Goal: Task Accomplishment & Management: Manage account settings

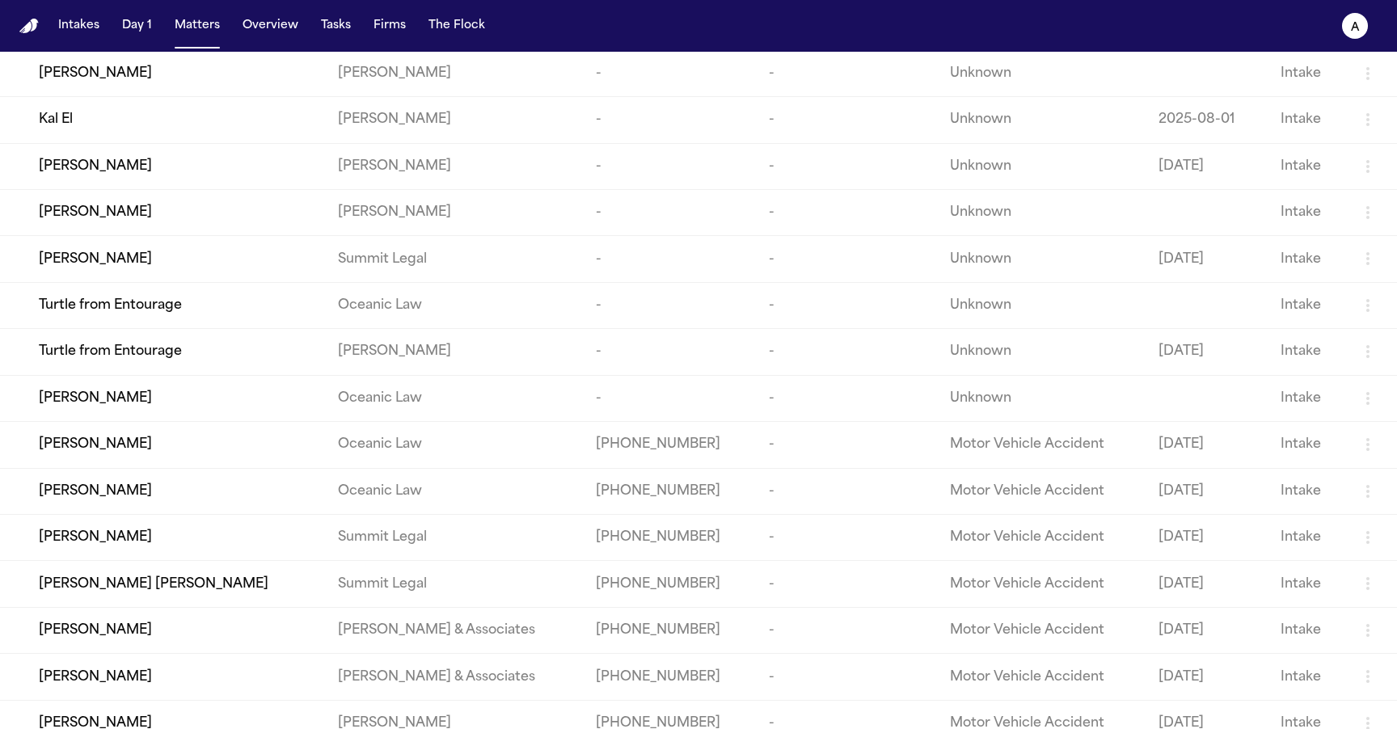
scroll to position [415, 0]
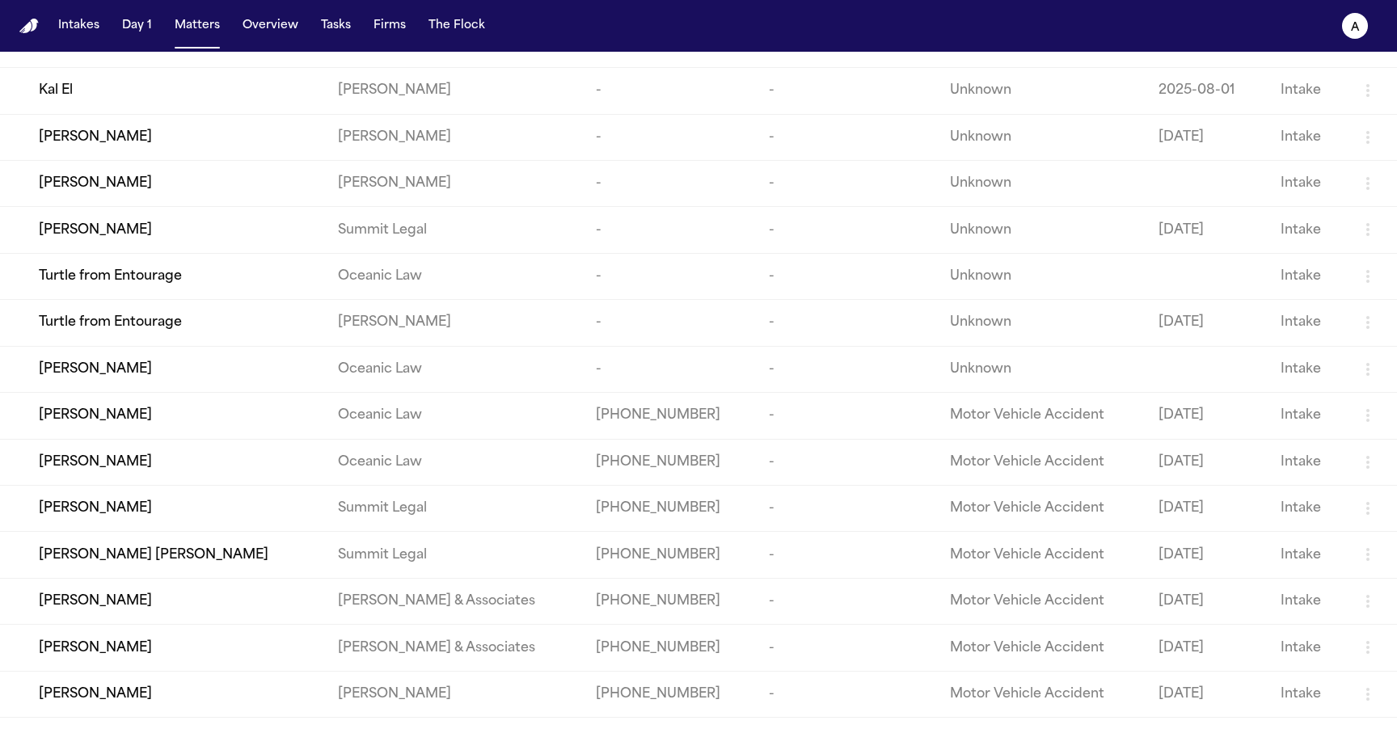
click at [195, 485] on td "Leilani K. Pualani" at bounding box center [162, 462] width 325 height 46
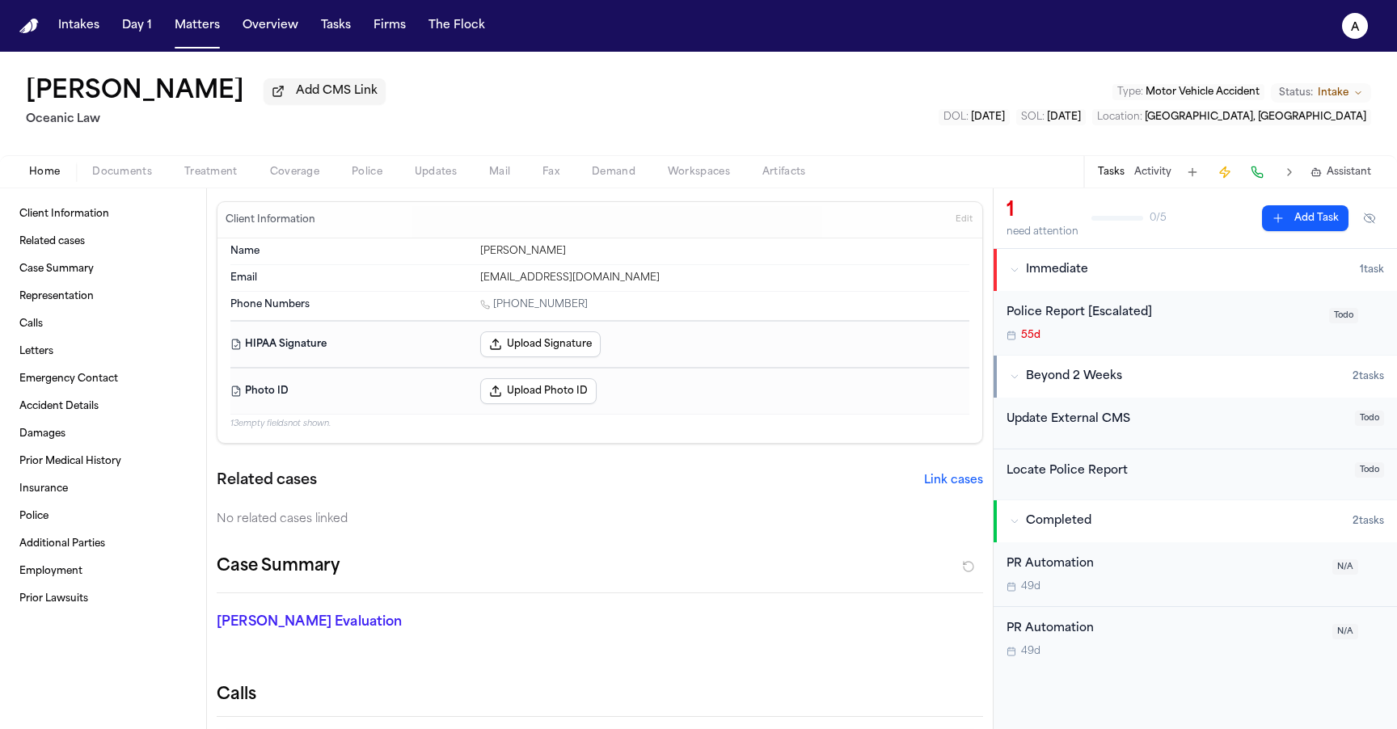
click at [365, 167] on span "Police" at bounding box center [367, 172] width 31 height 13
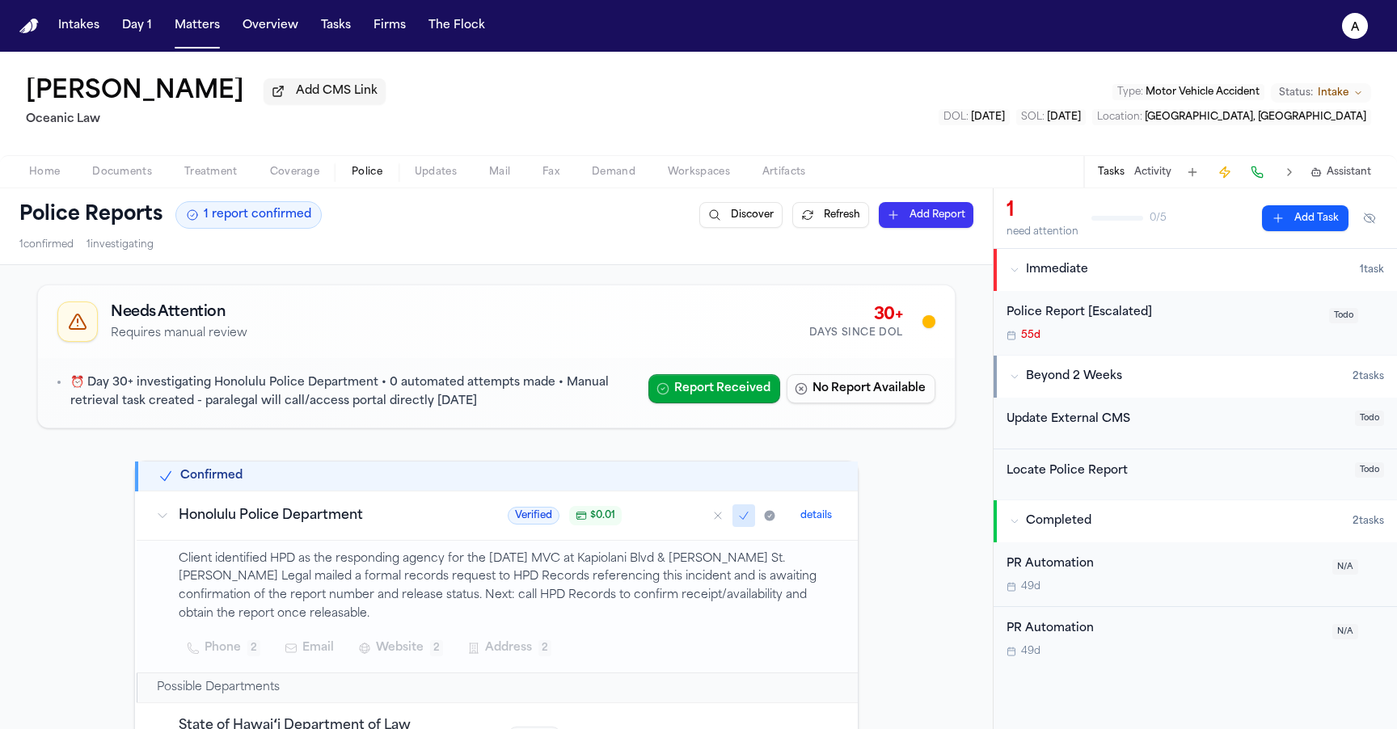
scroll to position [147, 0]
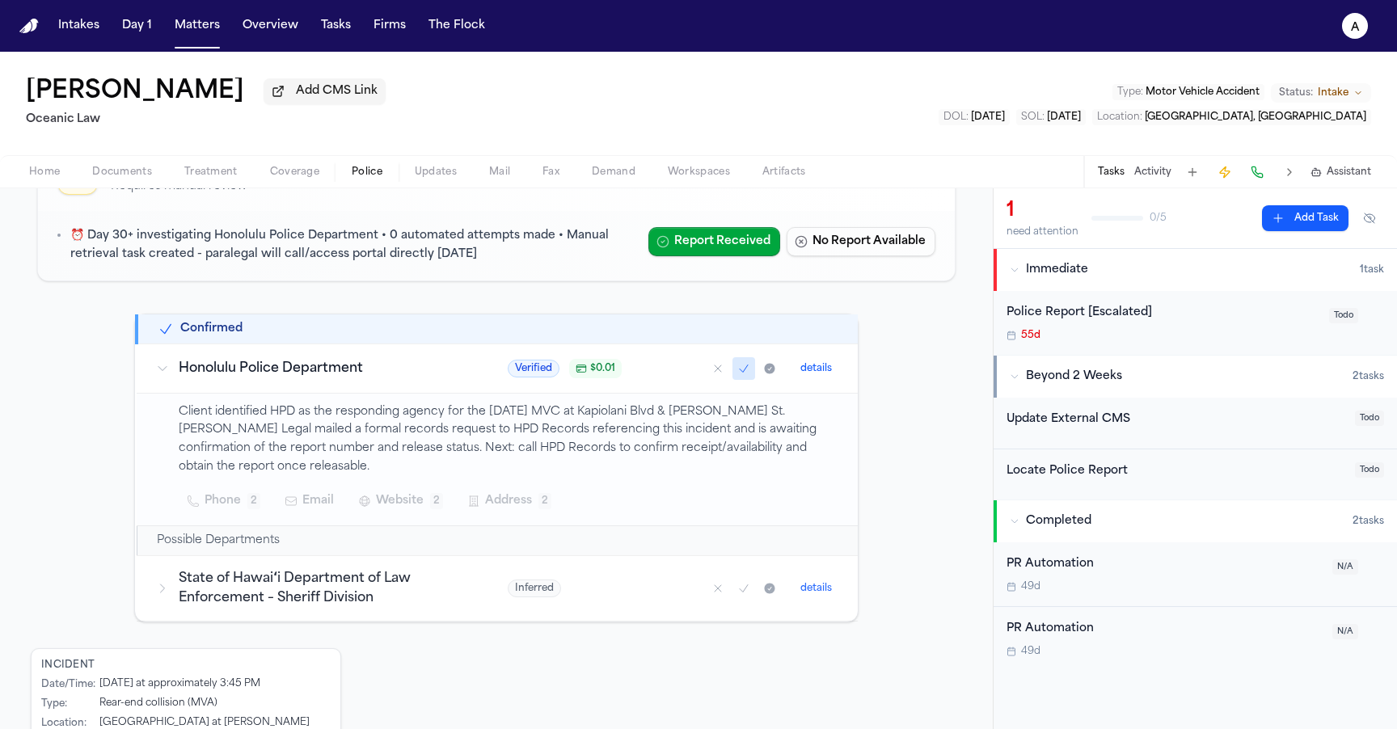
click at [601, 371] on span "$ 0.01" at bounding box center [602, 368] width 25 height 13
click at [598, 375] on span "$ 0.01" at bounding box center [602, 368] width 25 height 13
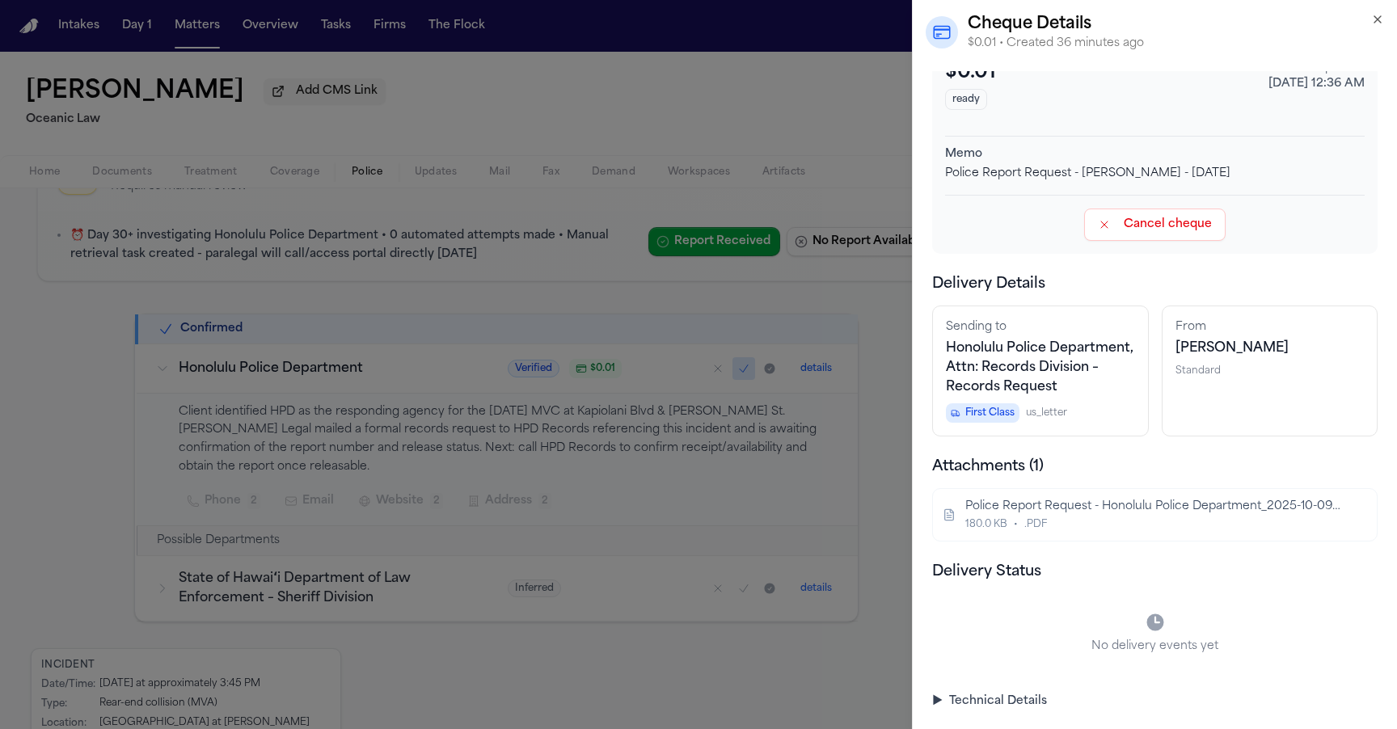
scroll to position [0, 0]
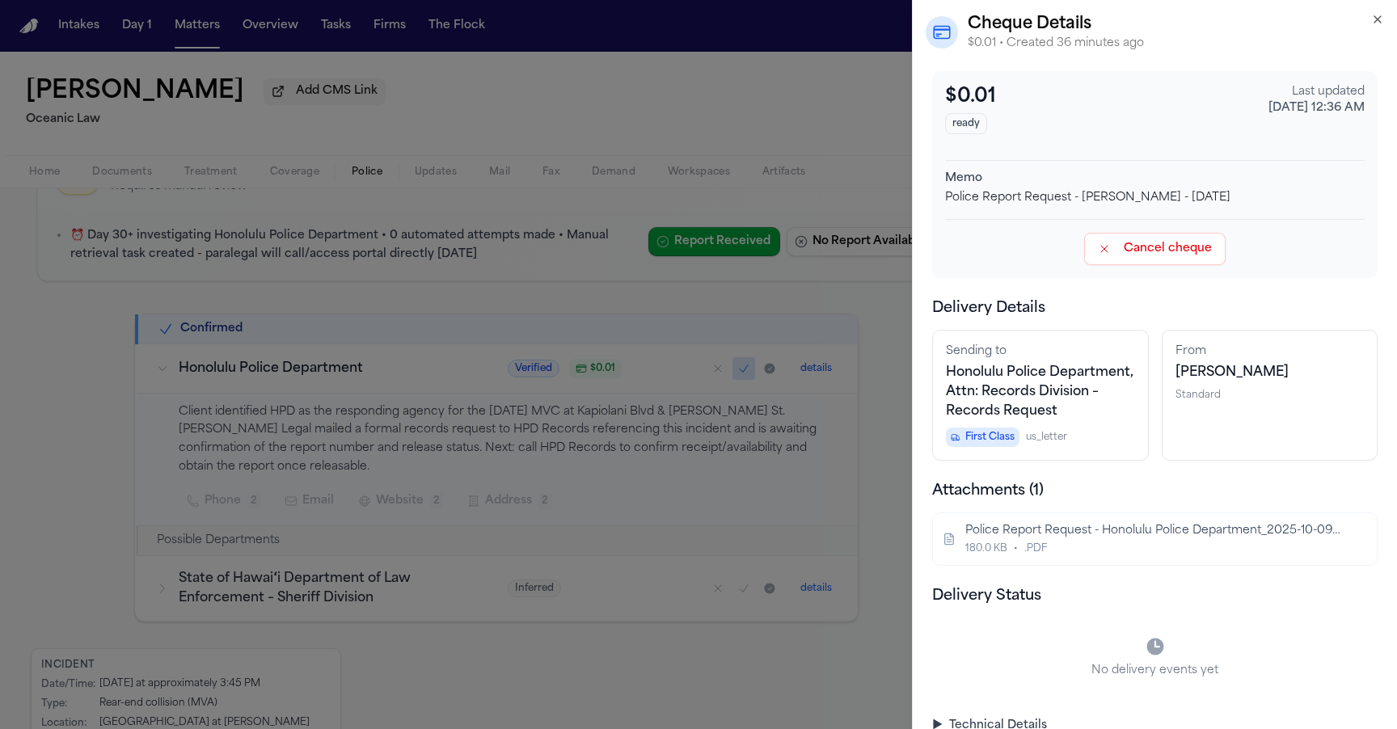
click at [1004, 245] on div "Cancel cheque" at bounding box center [1155, 249] width 420 height 32
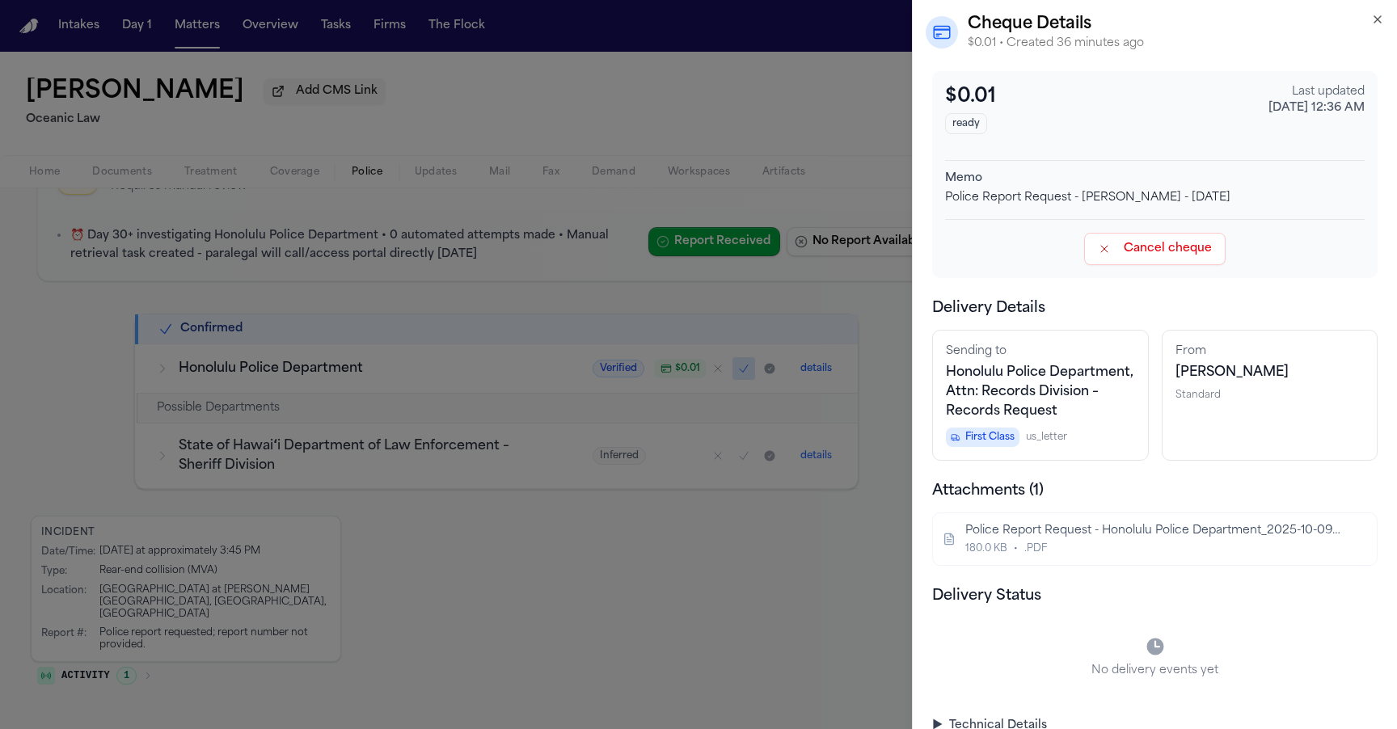
click at [1032, 227] on div "Cancel cheque" at bounding box center [1155, 242] width 420 height 46
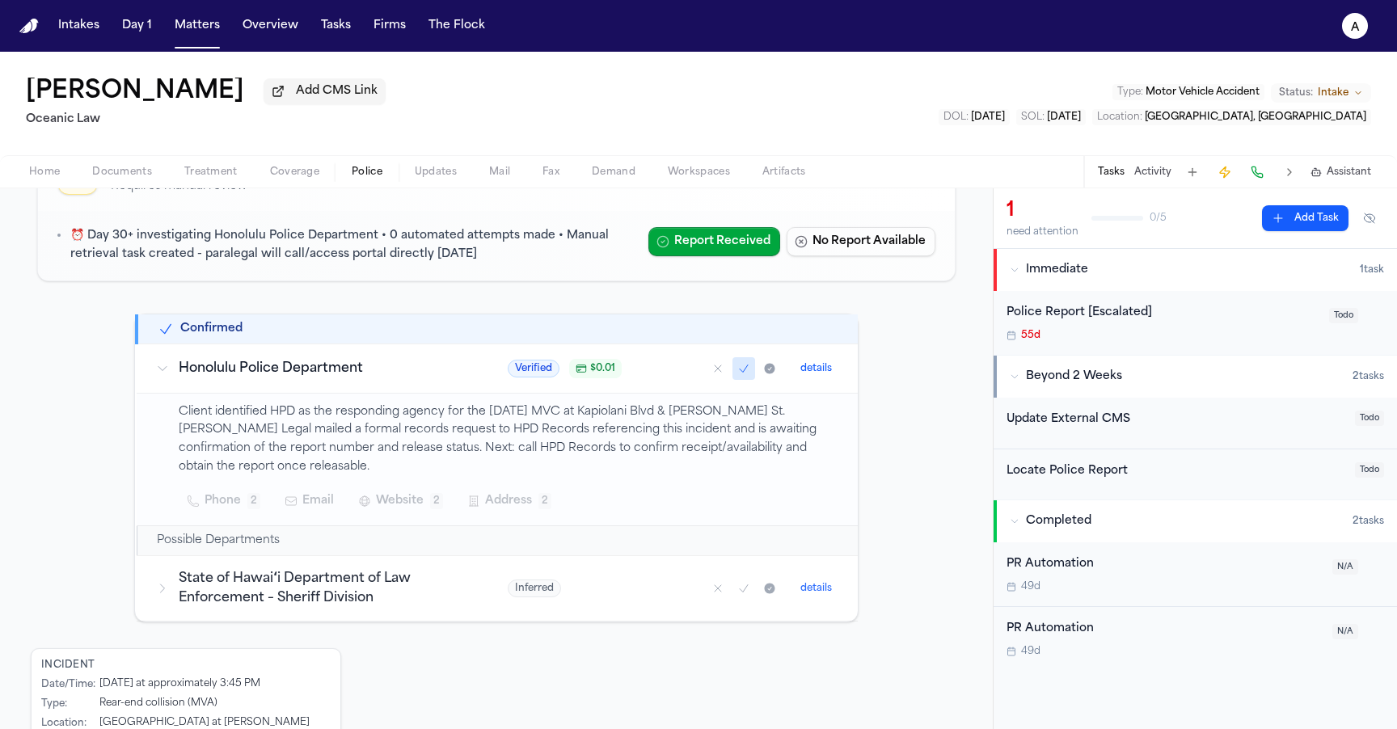
click at [698, 484] on div "Client identified HPD as the responding agency for the 08/17/2023 MVC at Kapiol…" at bounding box center [509, 459] width 660 height 112
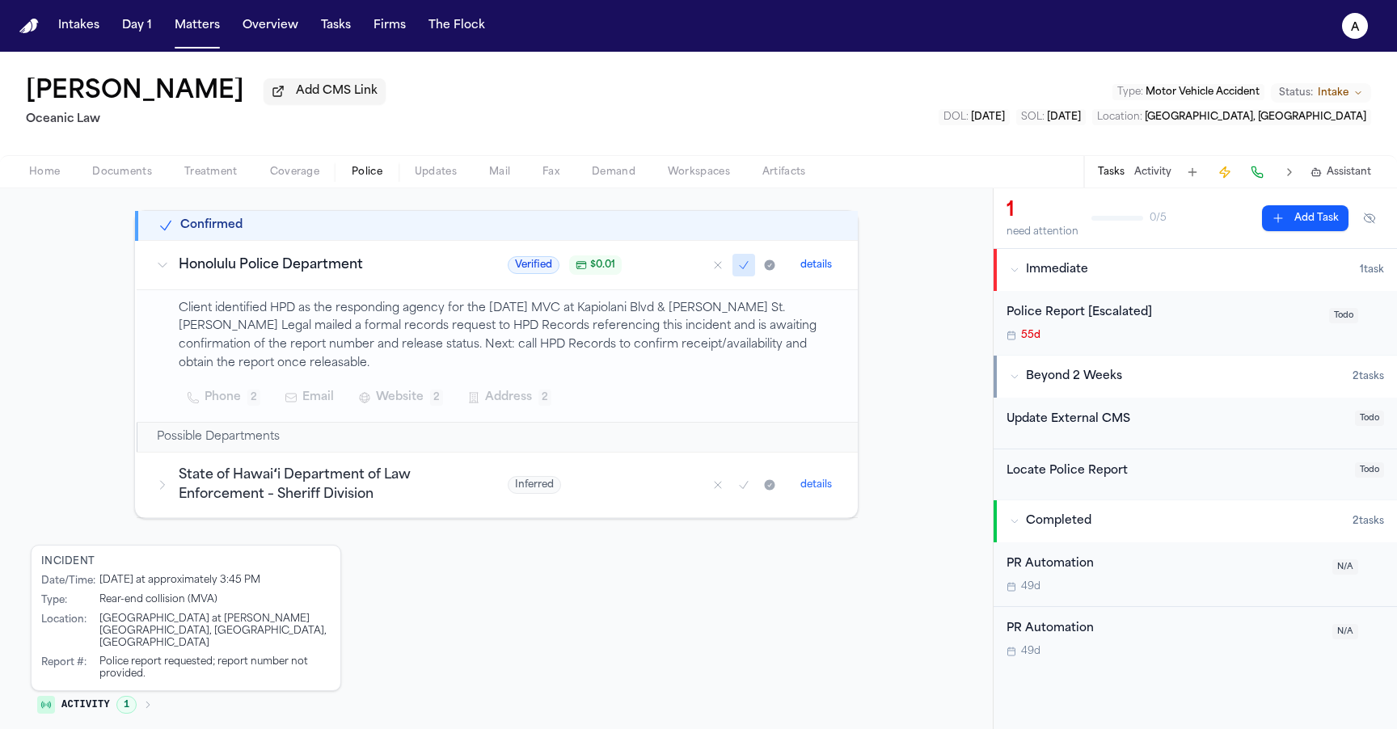
click at [815, 490] on button "details" at bounding box center [816, 484] width 44 height 19
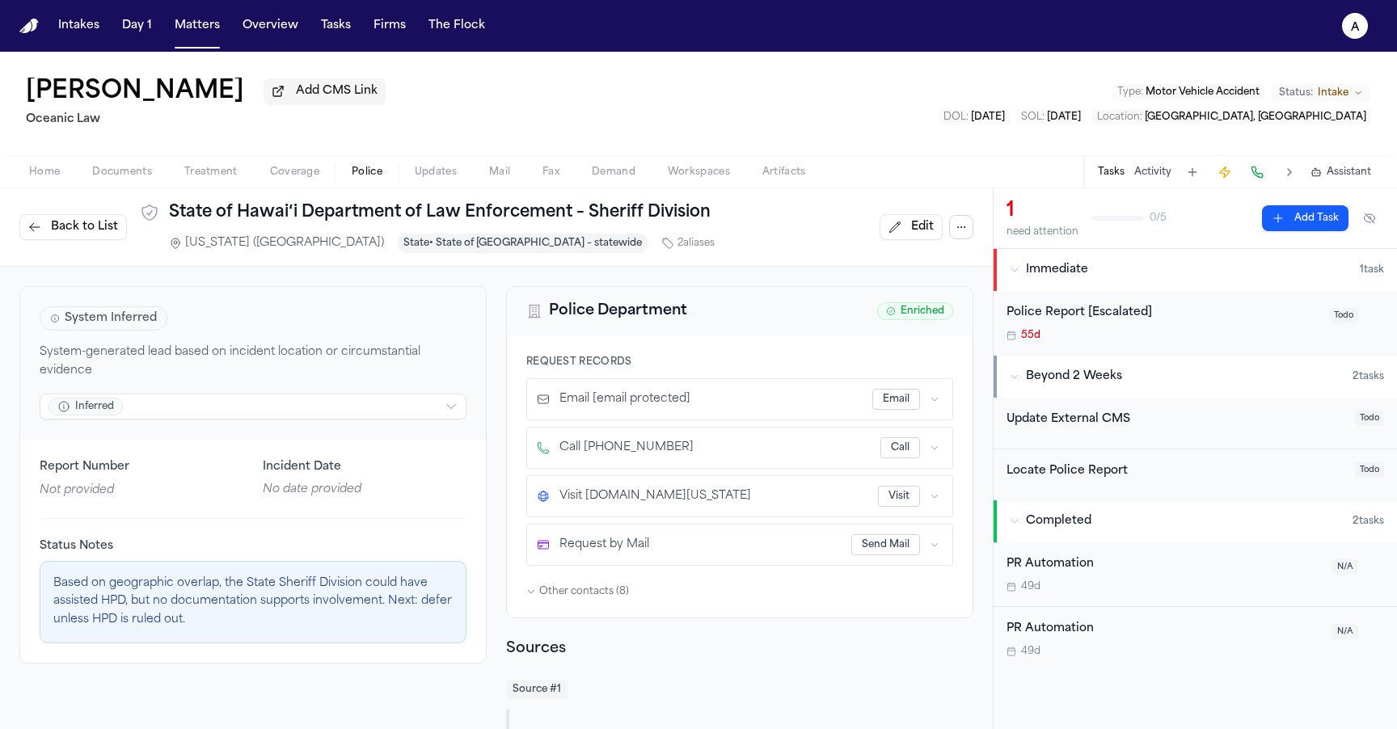
click at [89, 235] on span "Back to List" at bounding box center [84, 227] width 67 height 16
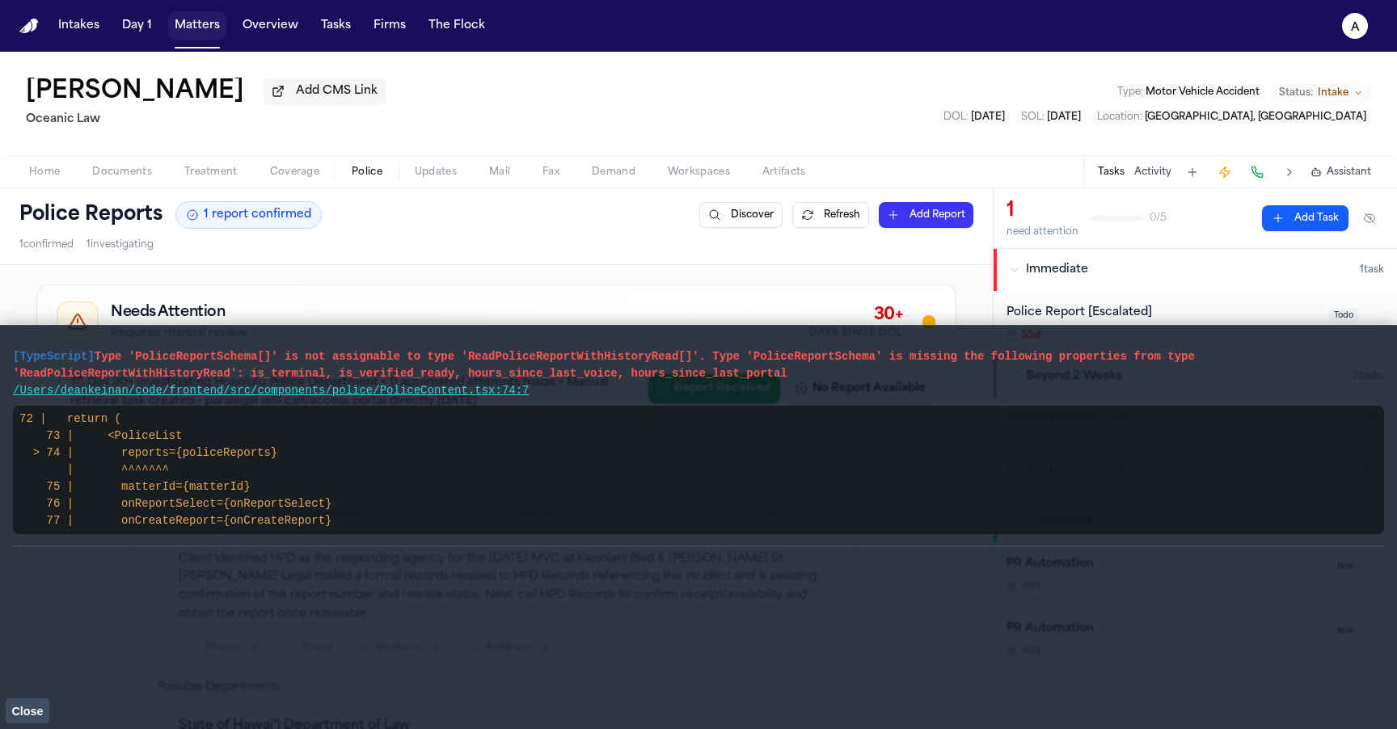
click at [204, 34] on button "Matters" at bounding box center [197, 25] width 58 height 29
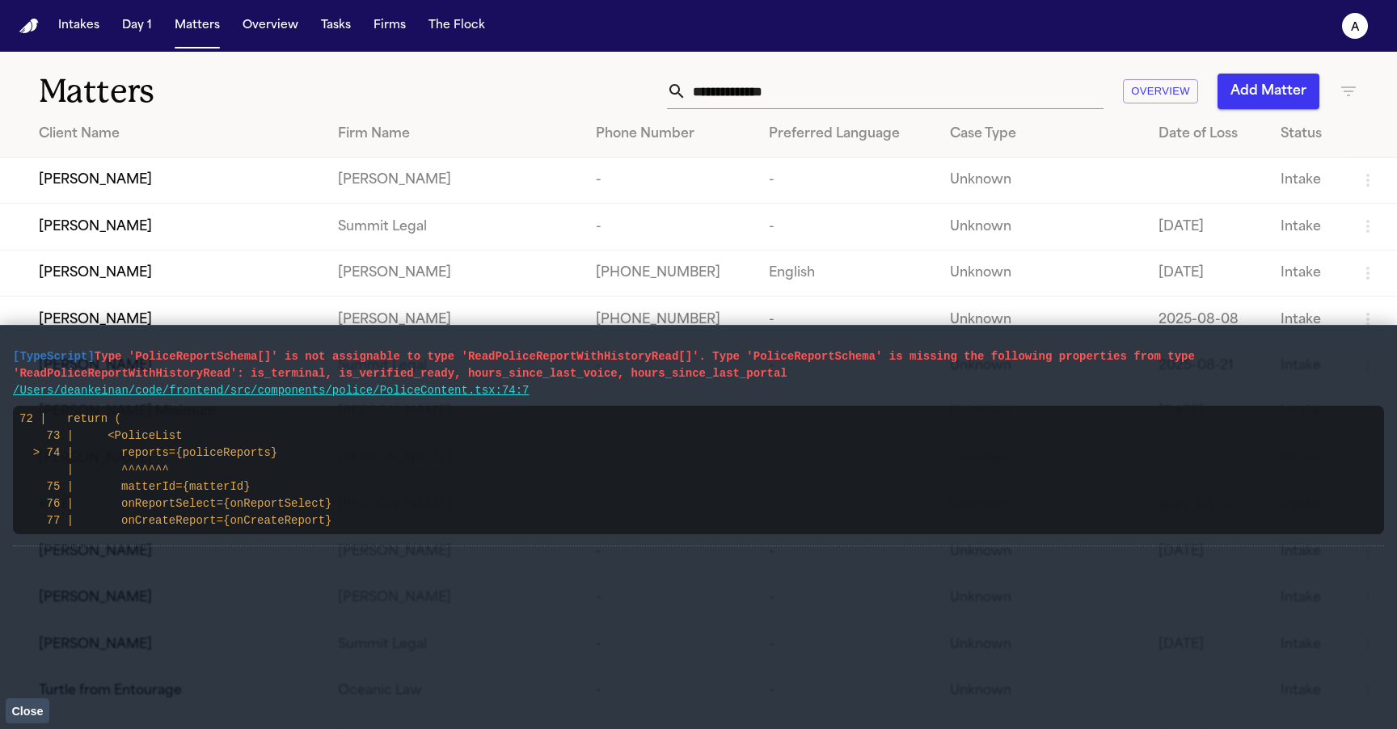
click at [30, 711] on span "Close" at bounding box center [27, 711] width 32 height 13
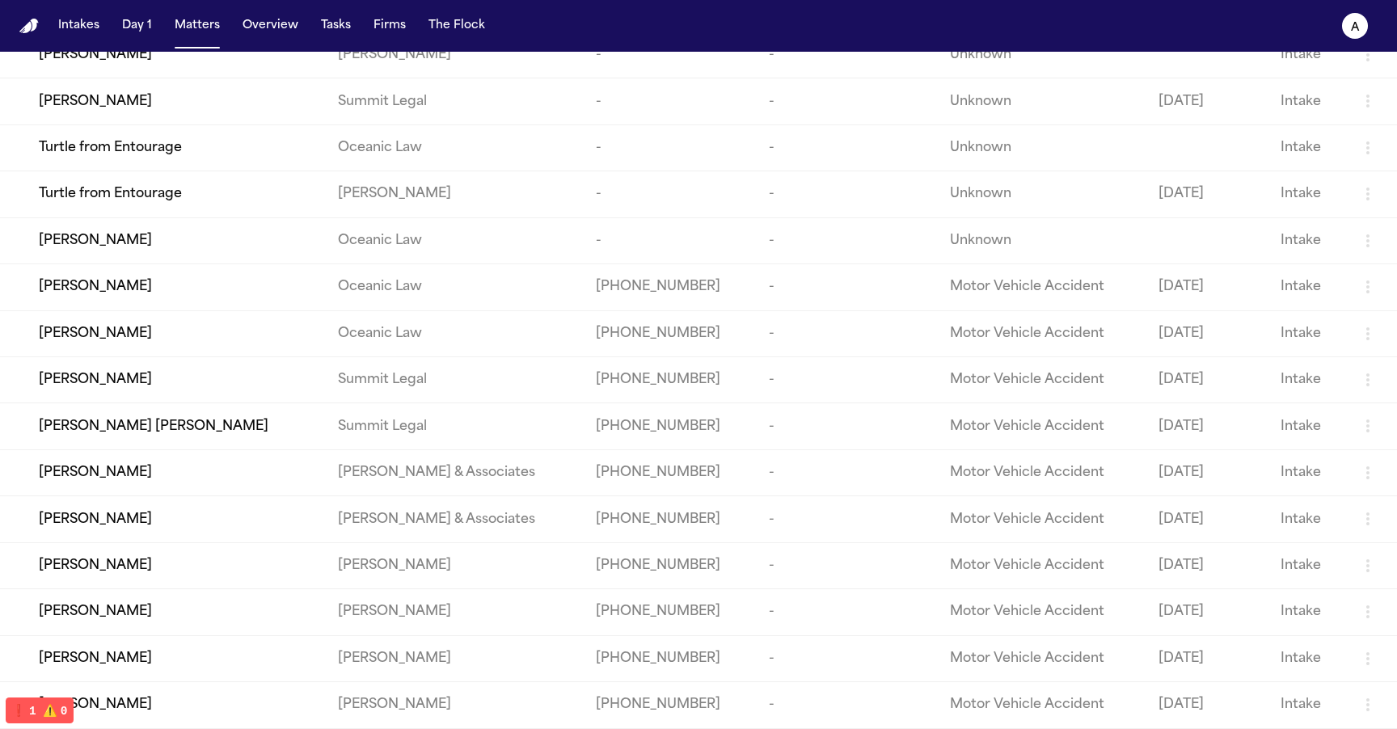
scroll to position [593, 0]
click at [213, 704] on div "Cynthia Morales" at bounding box center [175, 704] width 273 height 19
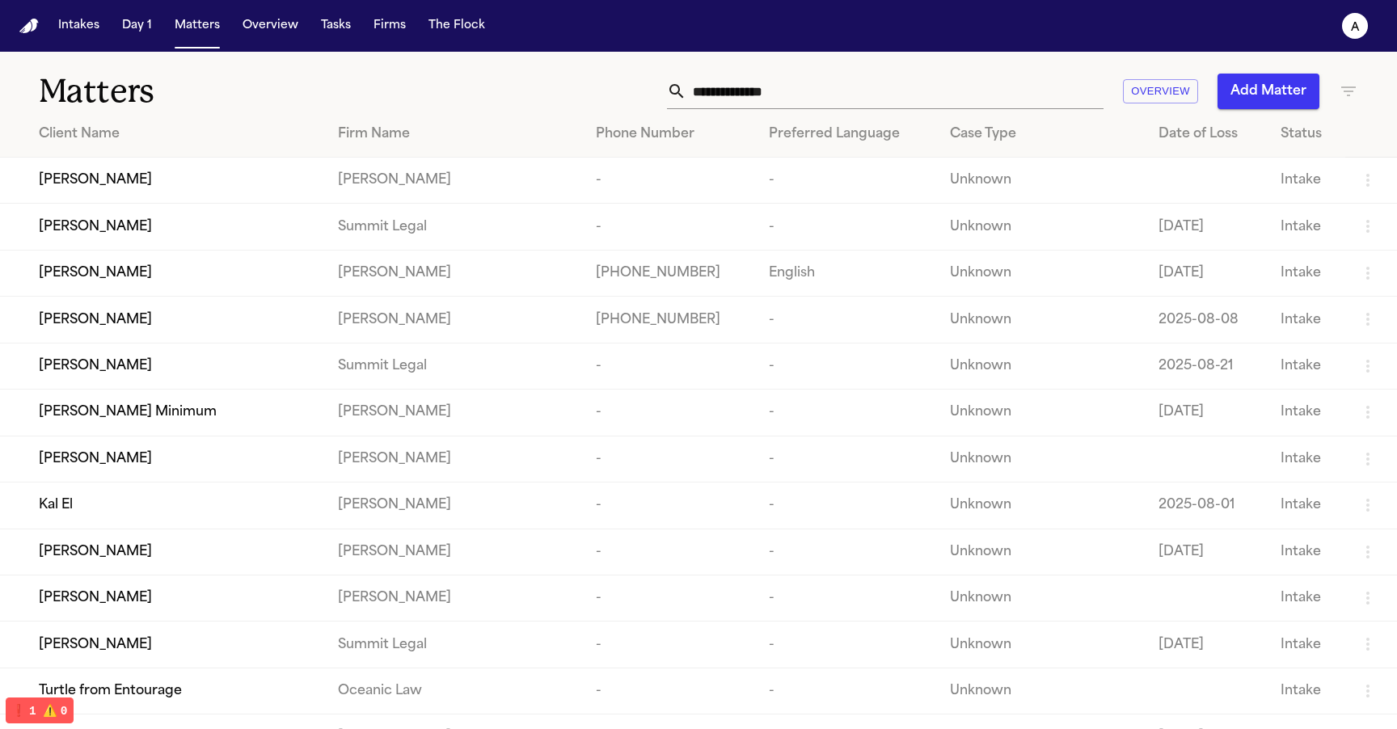
click at [147, 330] on div "[PERSON_NAME]" at bounding box center [175, 319] width 273 height 19
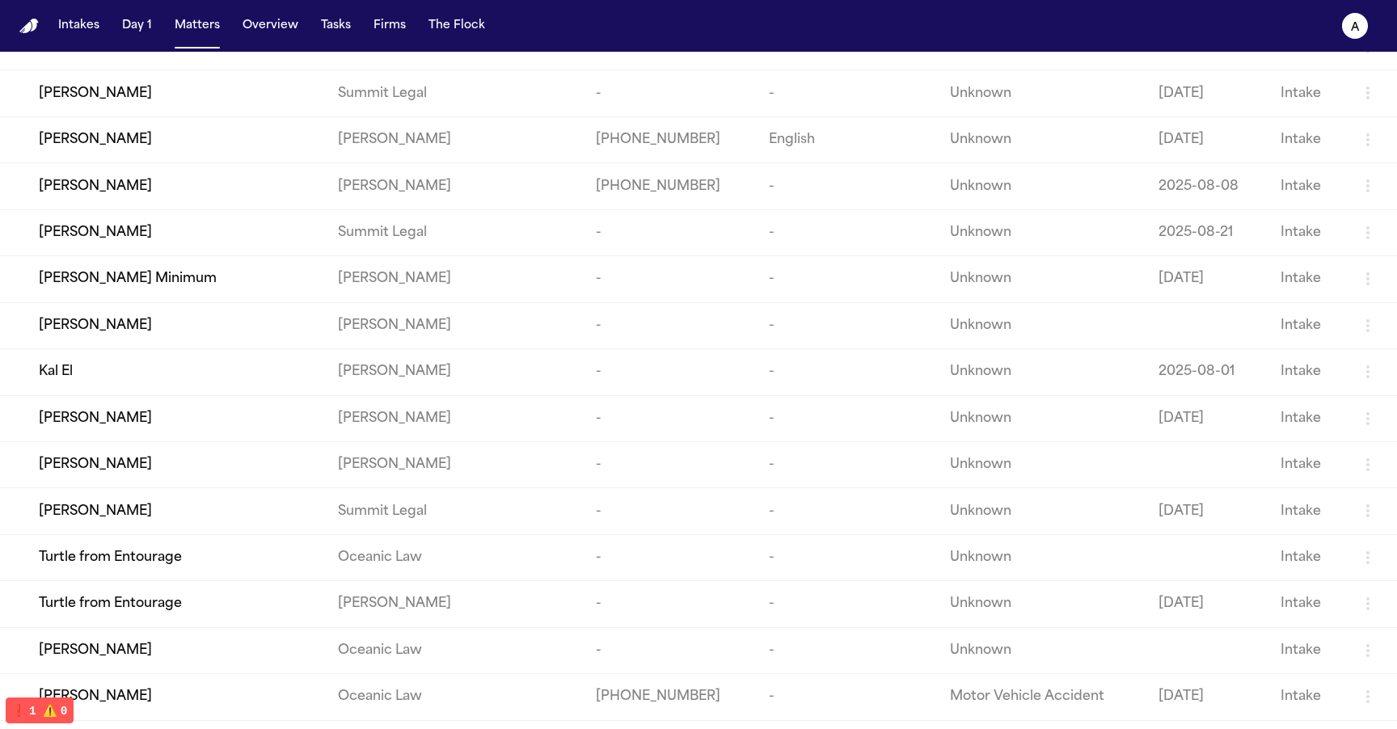
scroll to position [151, 0]
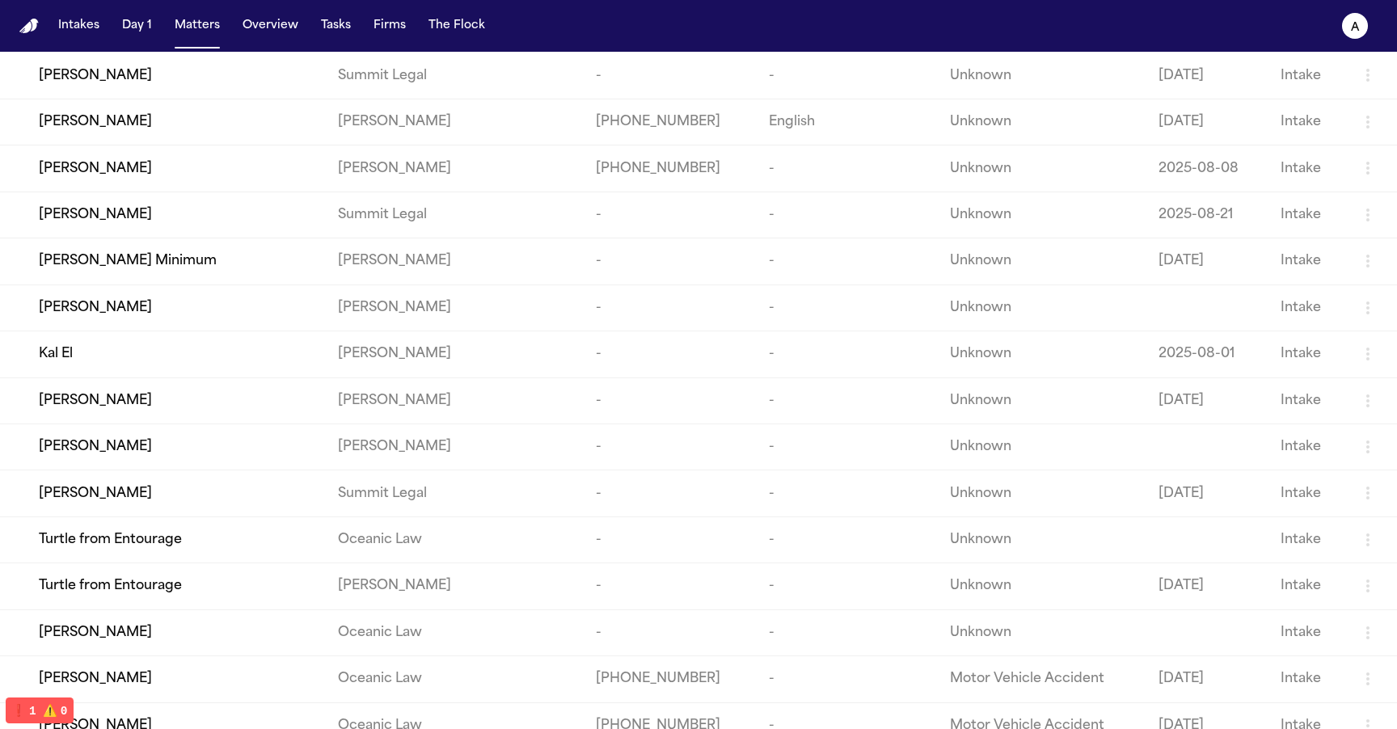
click at [189, 411] on div "Cara McFarland" at bounding box center [175, 400] width 273 height 19
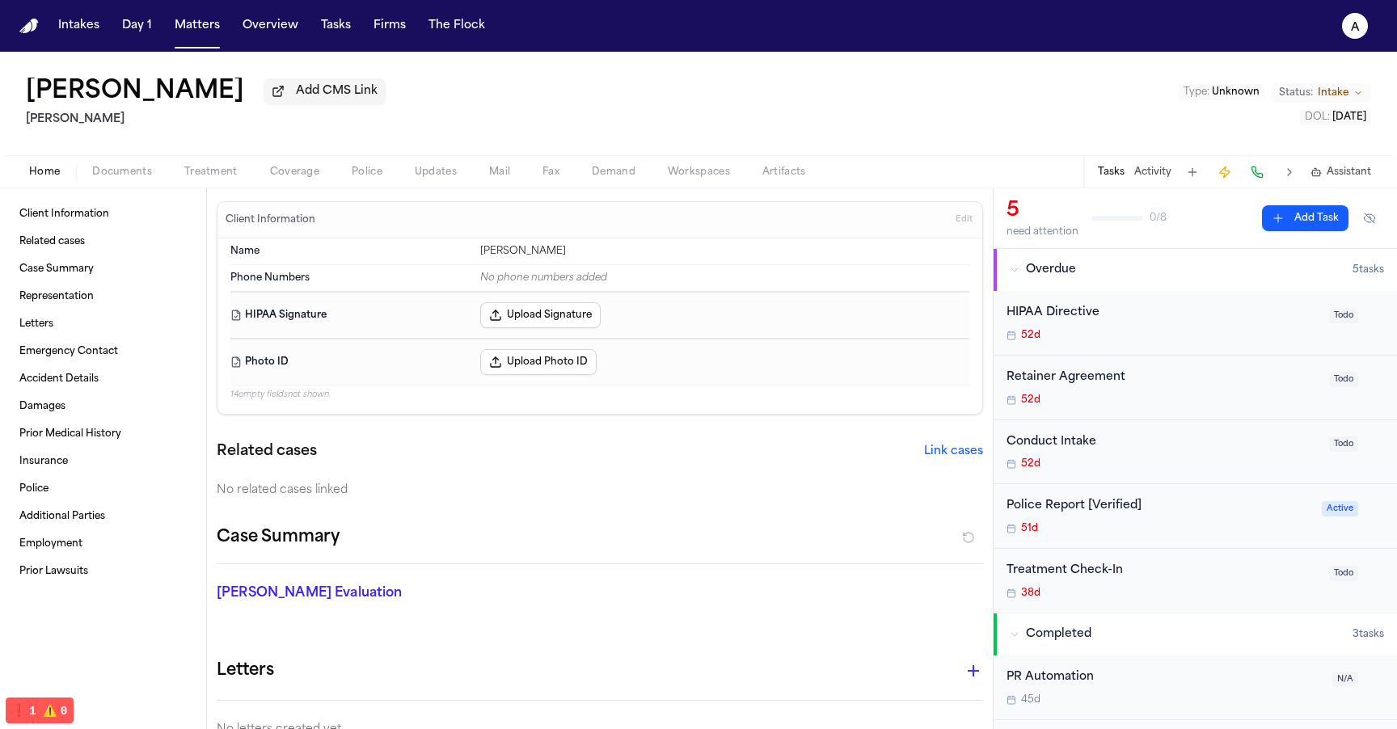
click at [371, 172] on span "Police" at bounding box center [367, 172] width 31 height 13
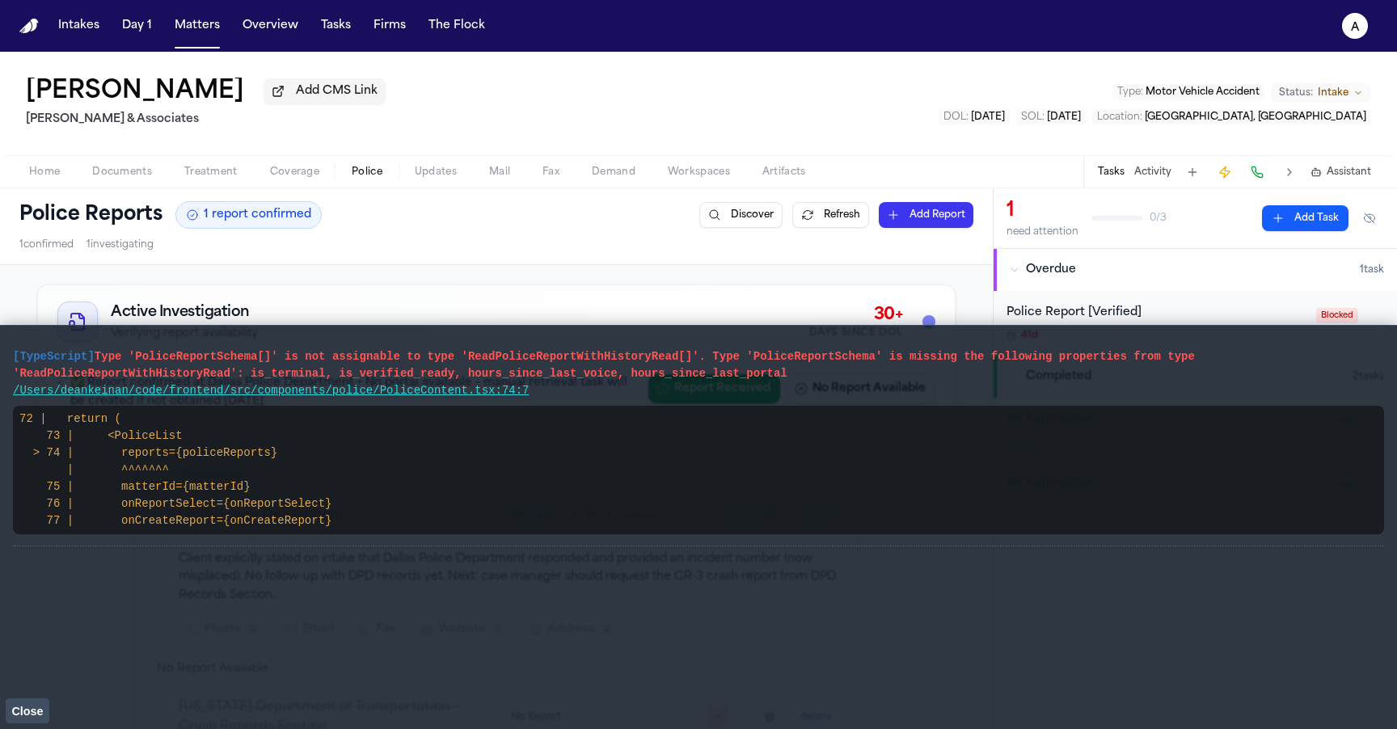
click at [31, 709] on span "Close" at bounding box center [27, 711] width 32 height 13
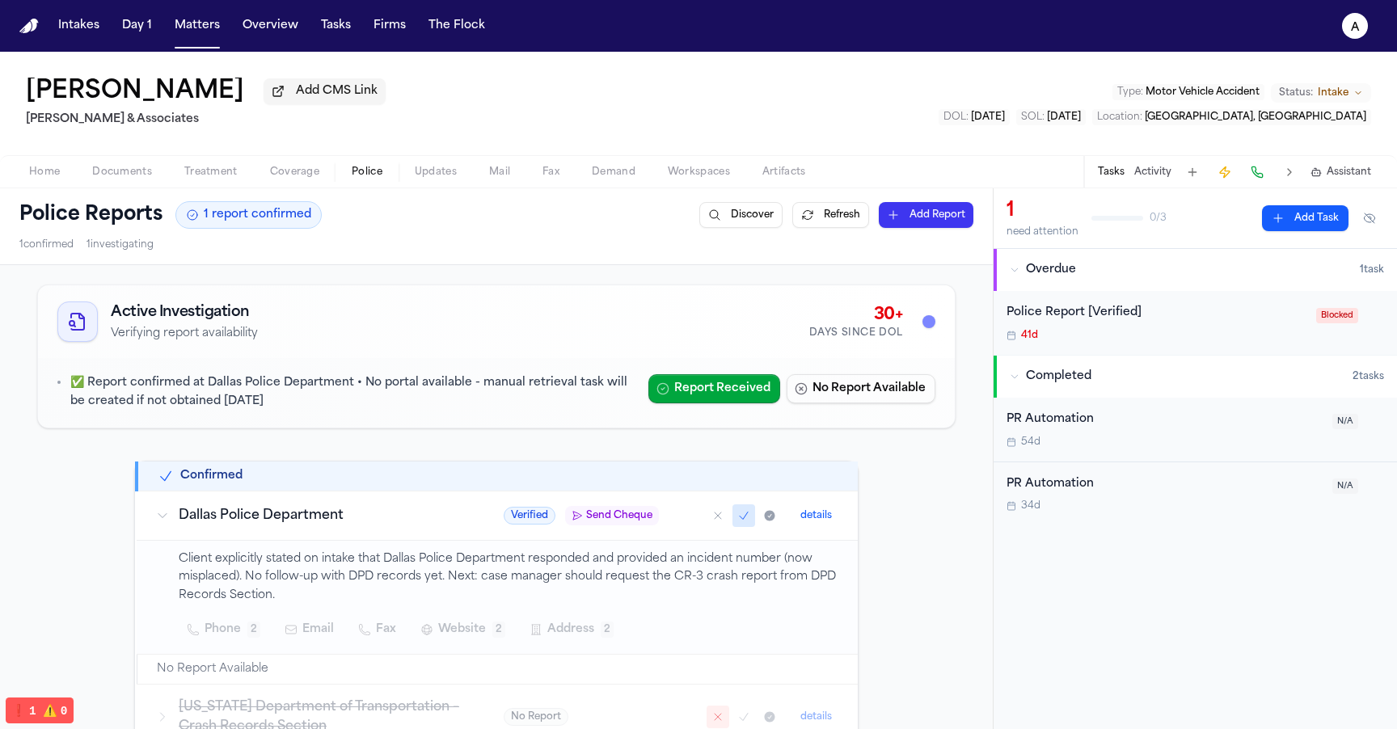
scroll to position [64, 0]
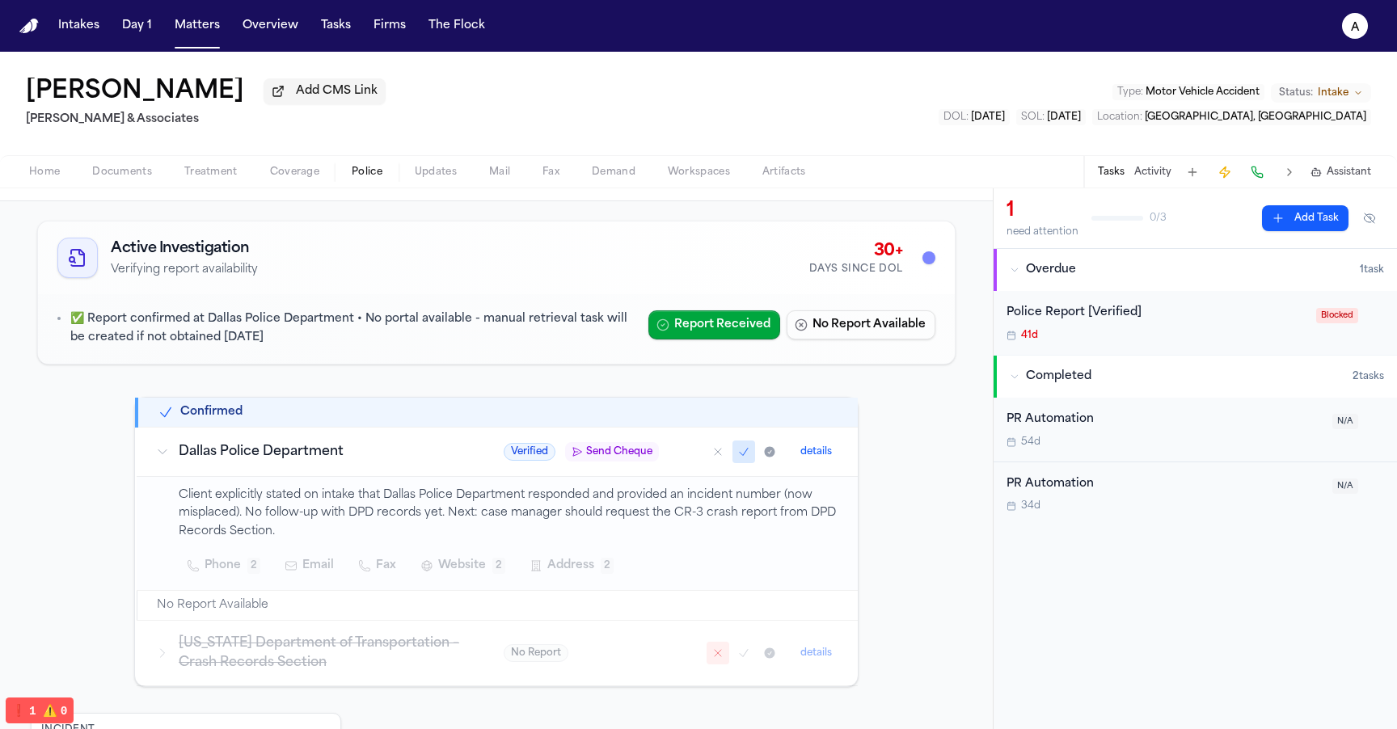
click at [613, 453] on span "Send Cheque" at bounding box center [619, 451] width 66 height 13
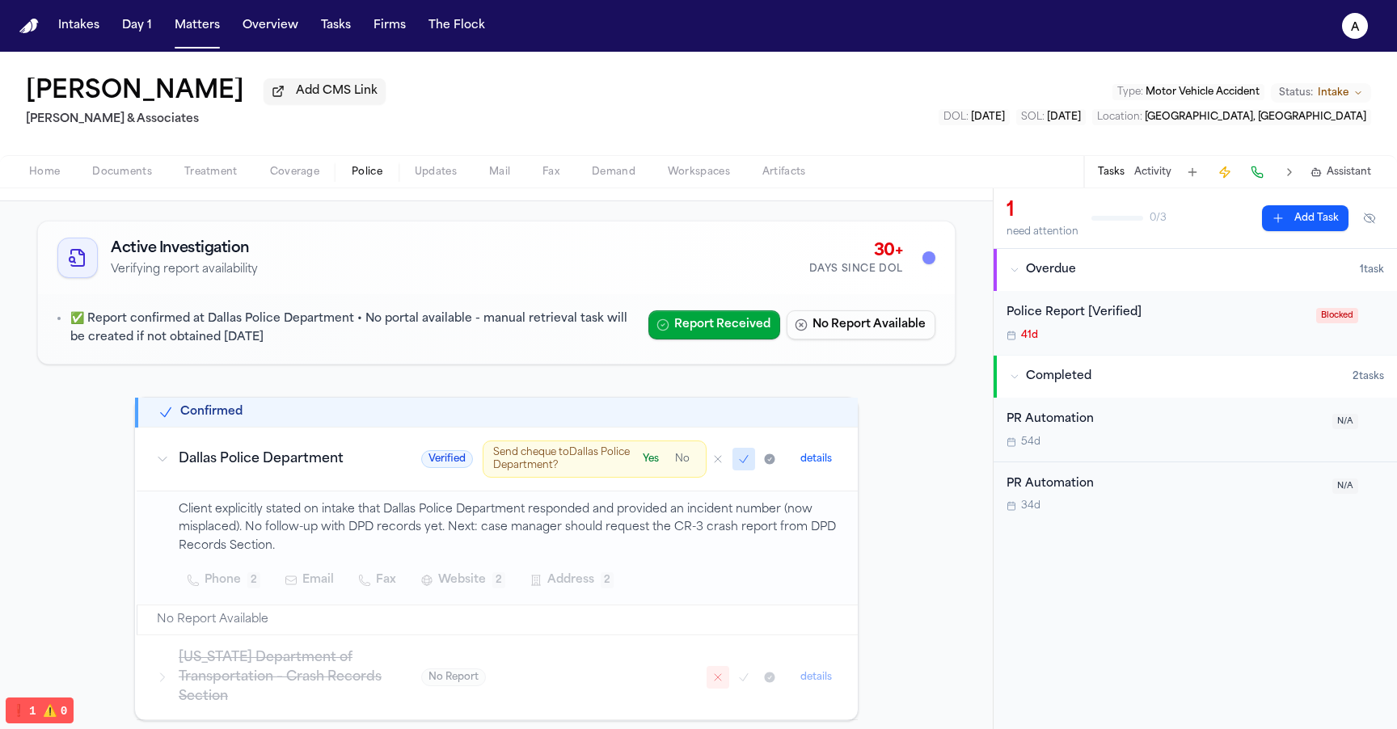
click at [642, 464] on button "Yes" at bounding box center [650, 459] width 29 height 16
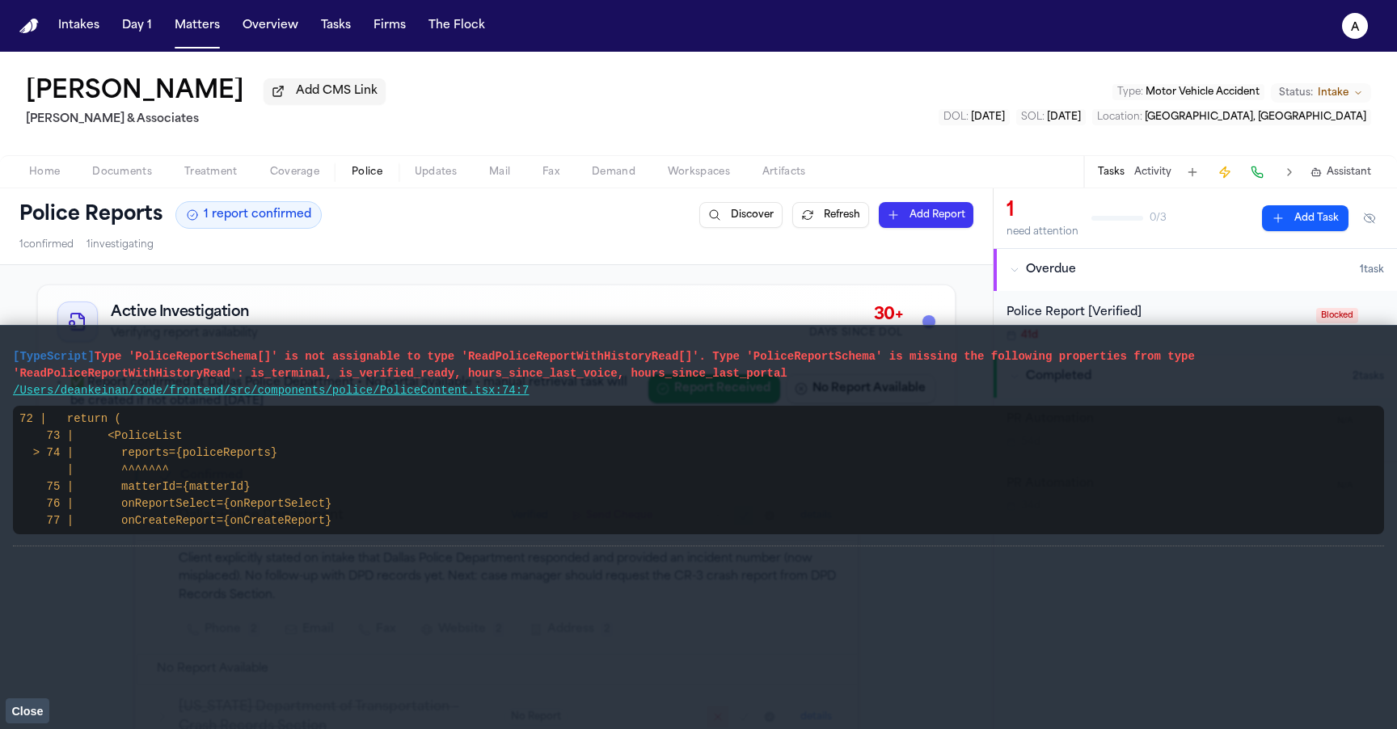
click at [28, 705] on span "Close" at bounding box center [27, 711] width 32 height 13
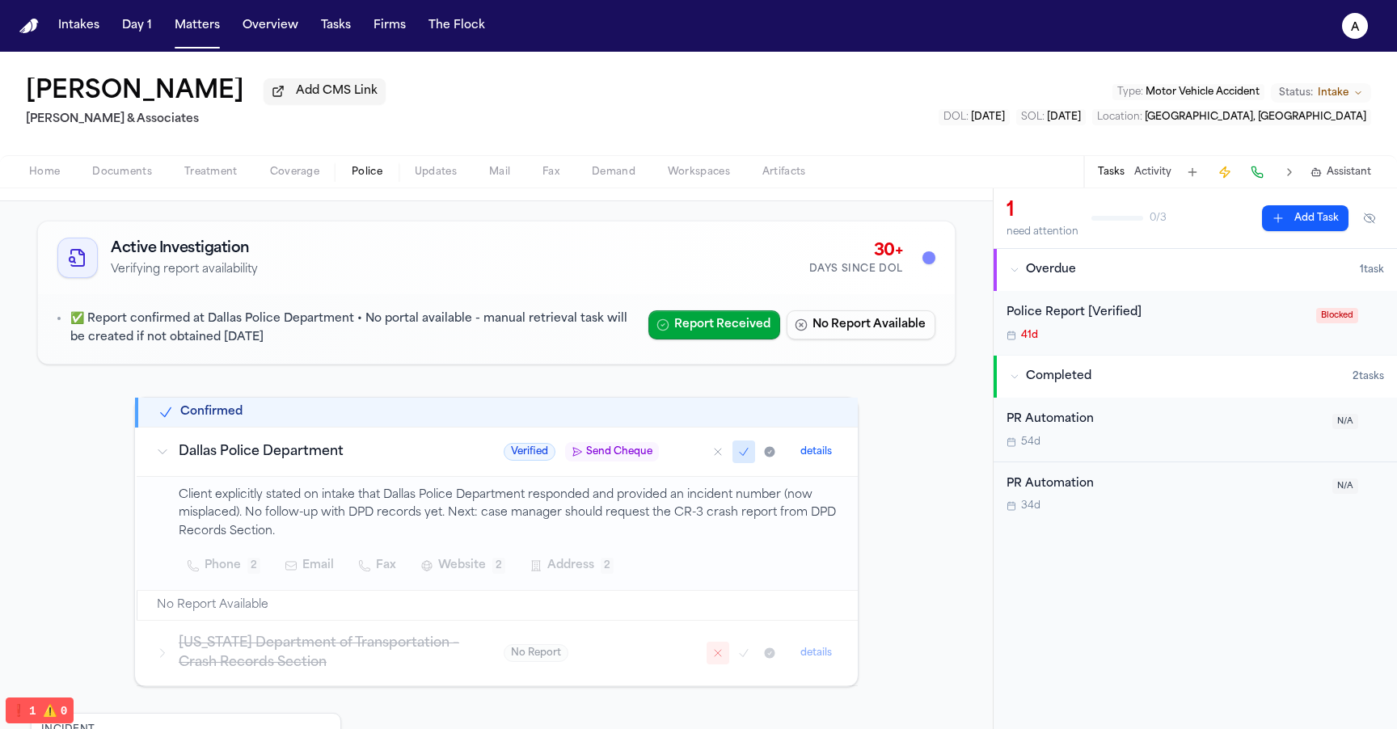
scroll to position [65, 0]
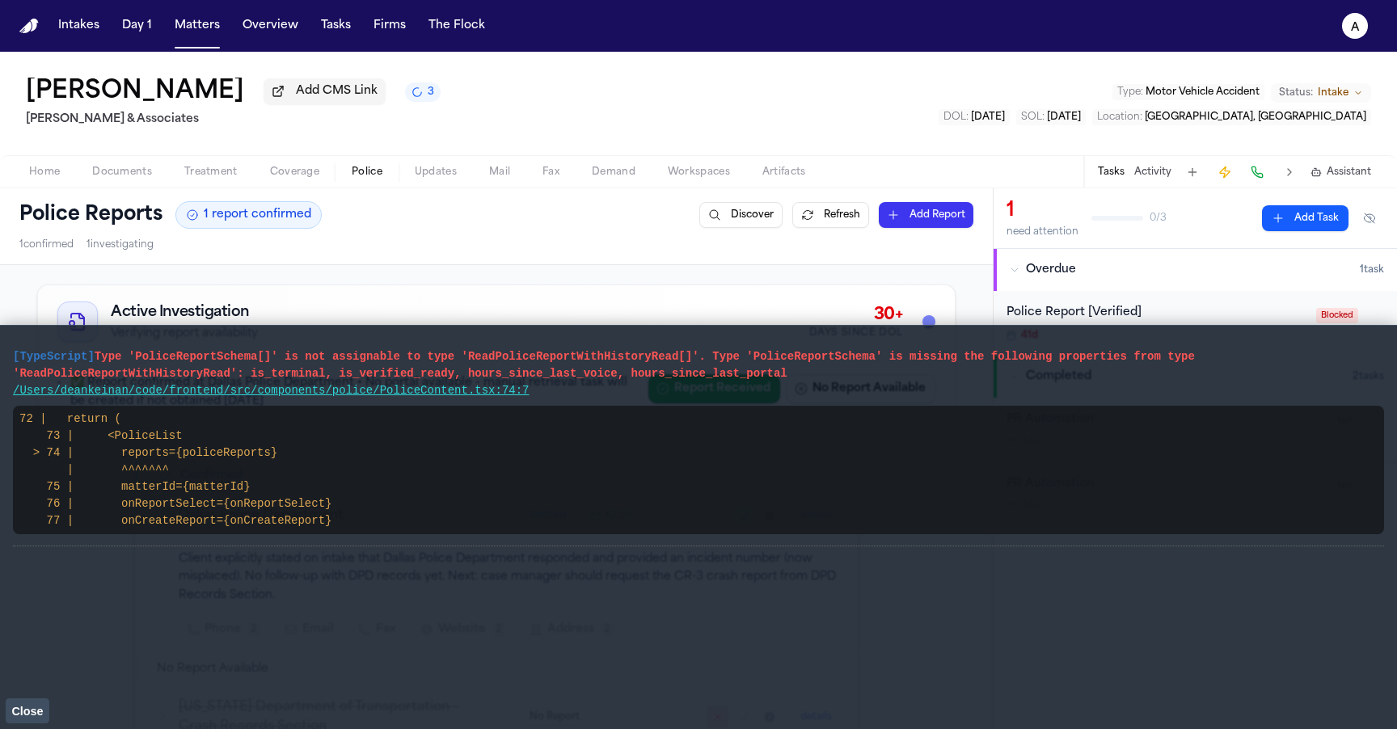
click at [32, 707] on span "Close" at bounding box center [27, 711] width 32 height 13
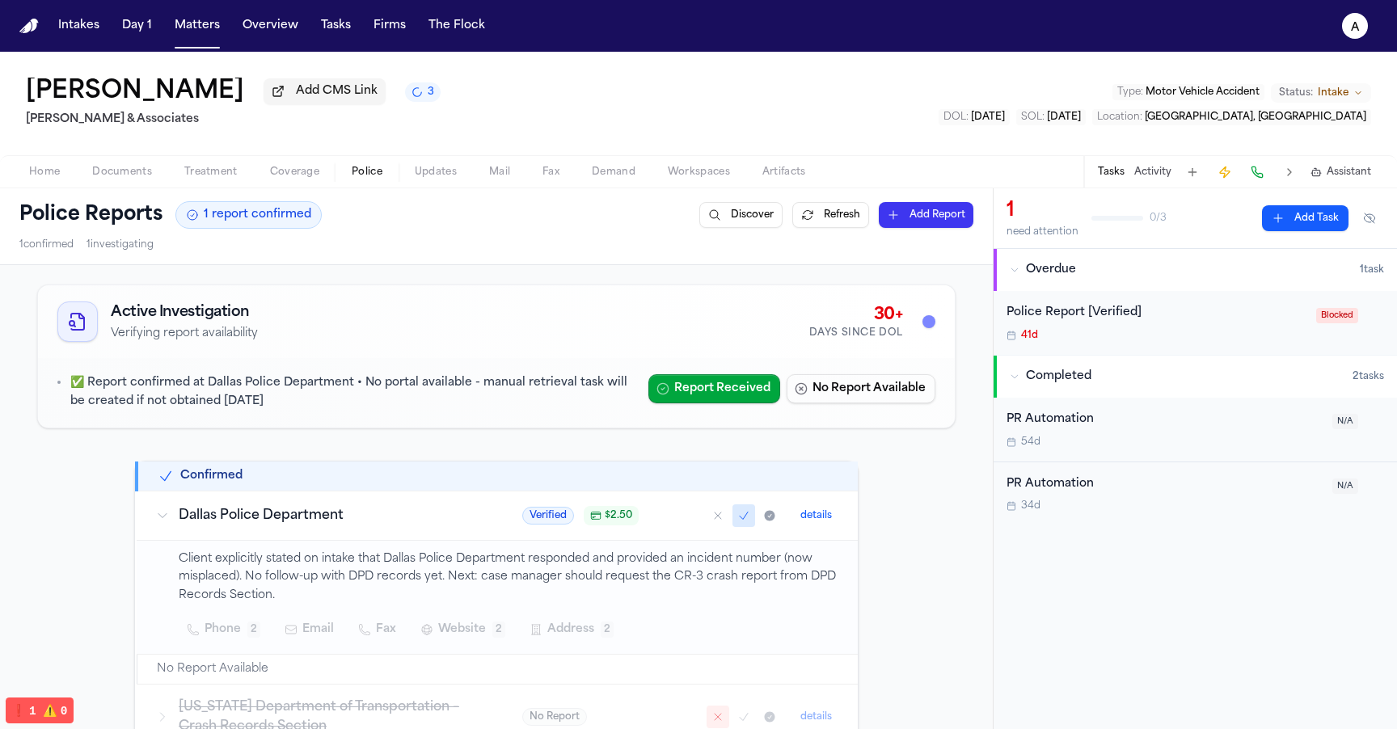
click at [605, 521] on span "$ 2.50" at bounding box center [618, 515] width 27 height 13
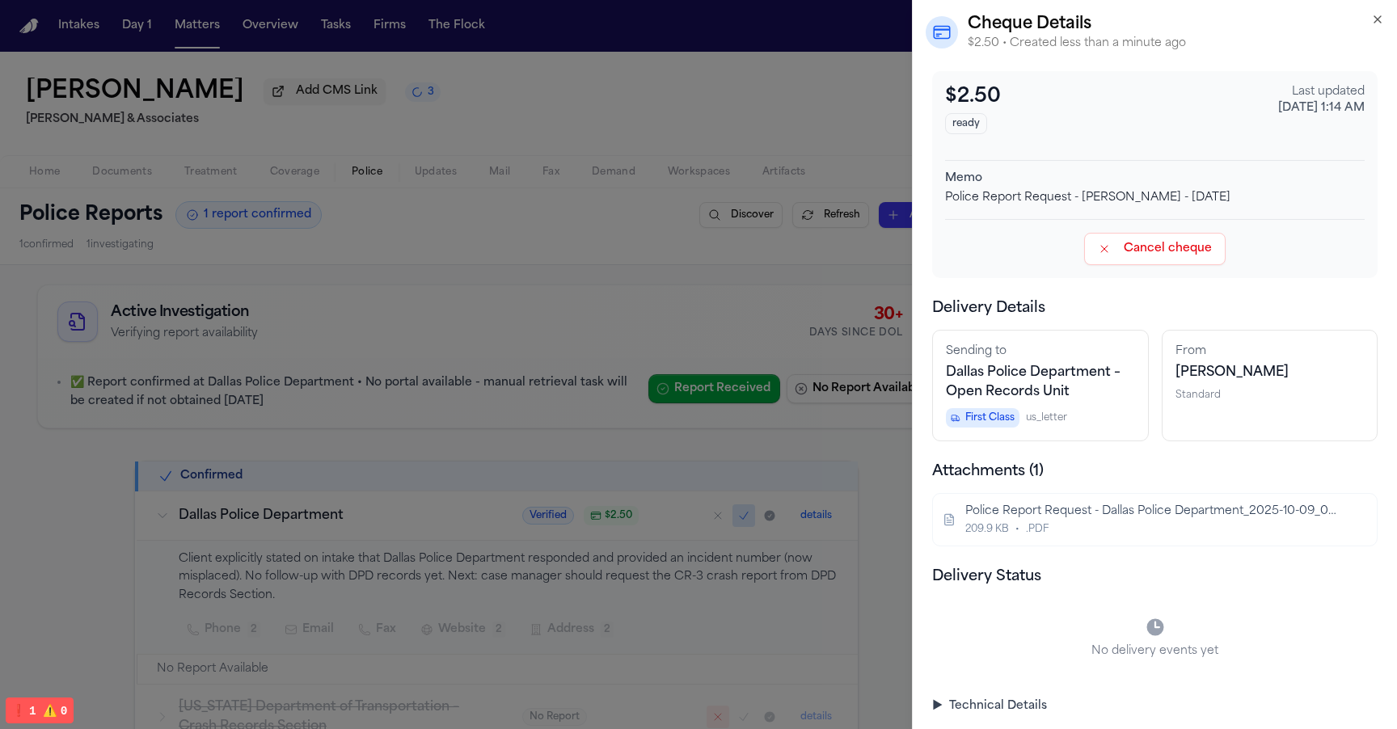
click at [1044, 183] on div "Memo" at bounding box center [1155, 179] width 420 height 16
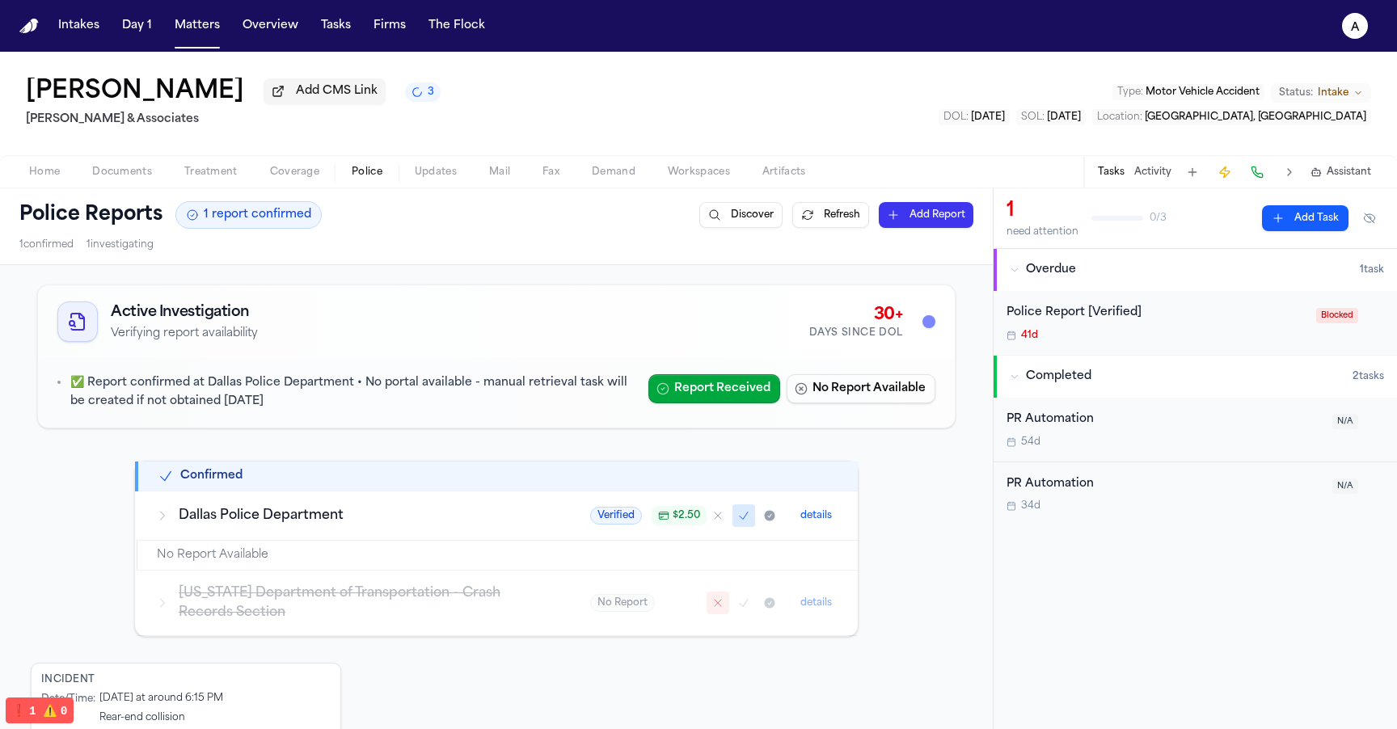
click at [679, 519] on span "$ 2.50" at bounding box center [686, 515] width 27 height 13
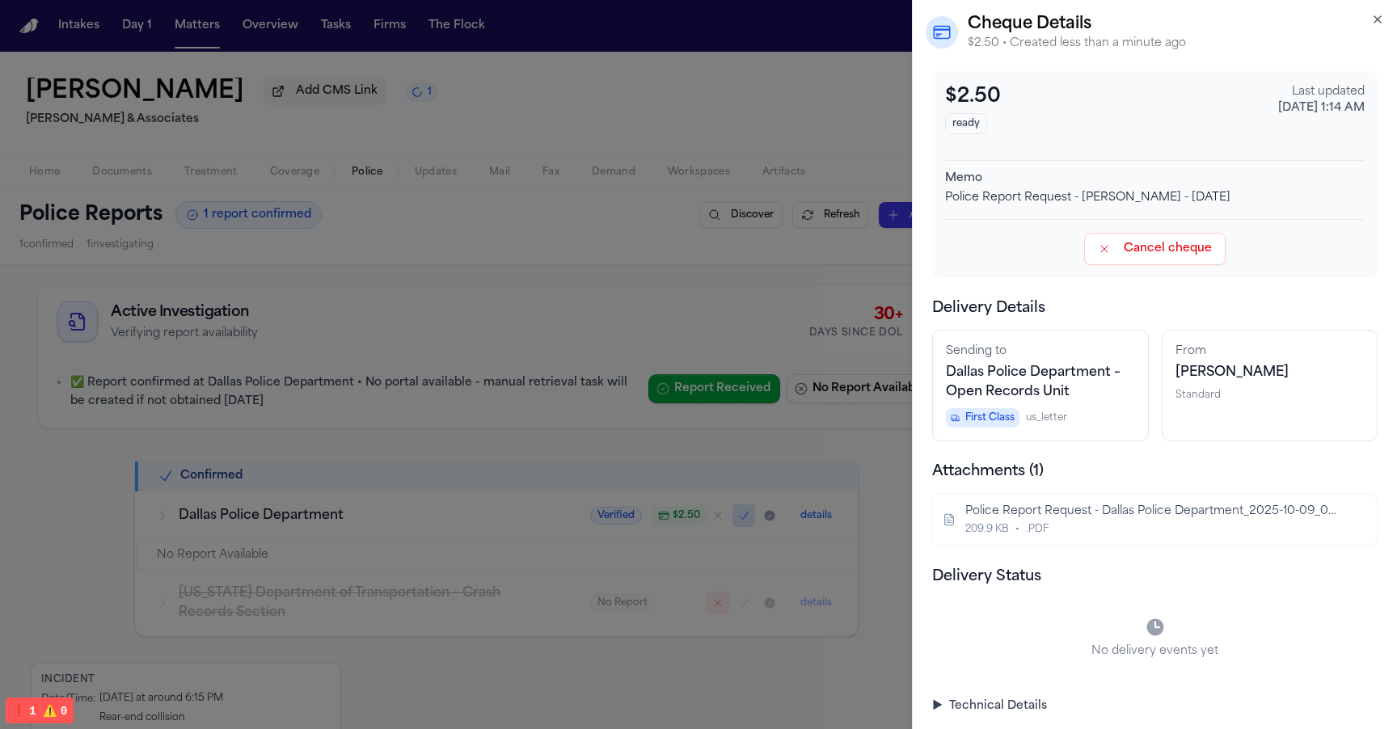
click at [1111, 518] on div "Police Report Request - Dallas Police Department_2025-10-09_05-14" at bounding box center [1153, 512] width 376 height 16
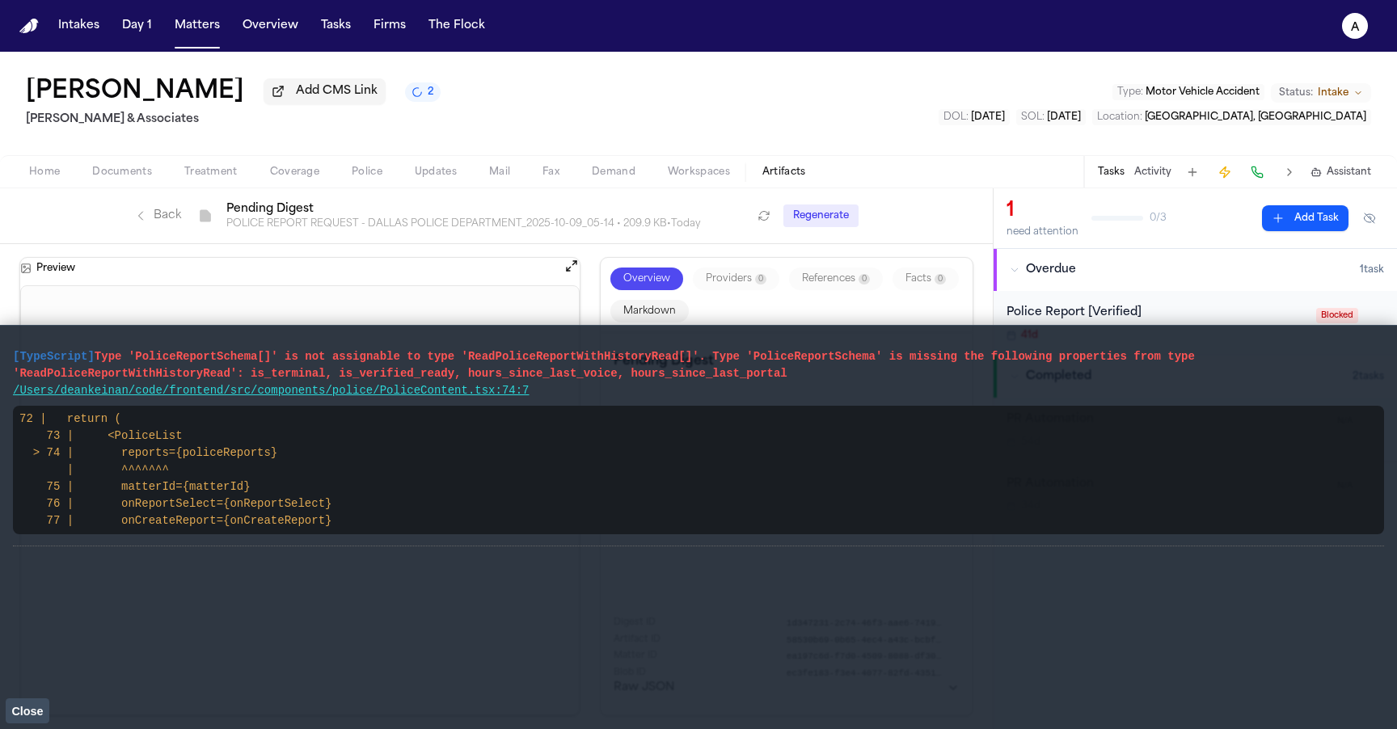
click at [23, 710] on span "Close" at bounding box center [27, 711] width 32 height 13
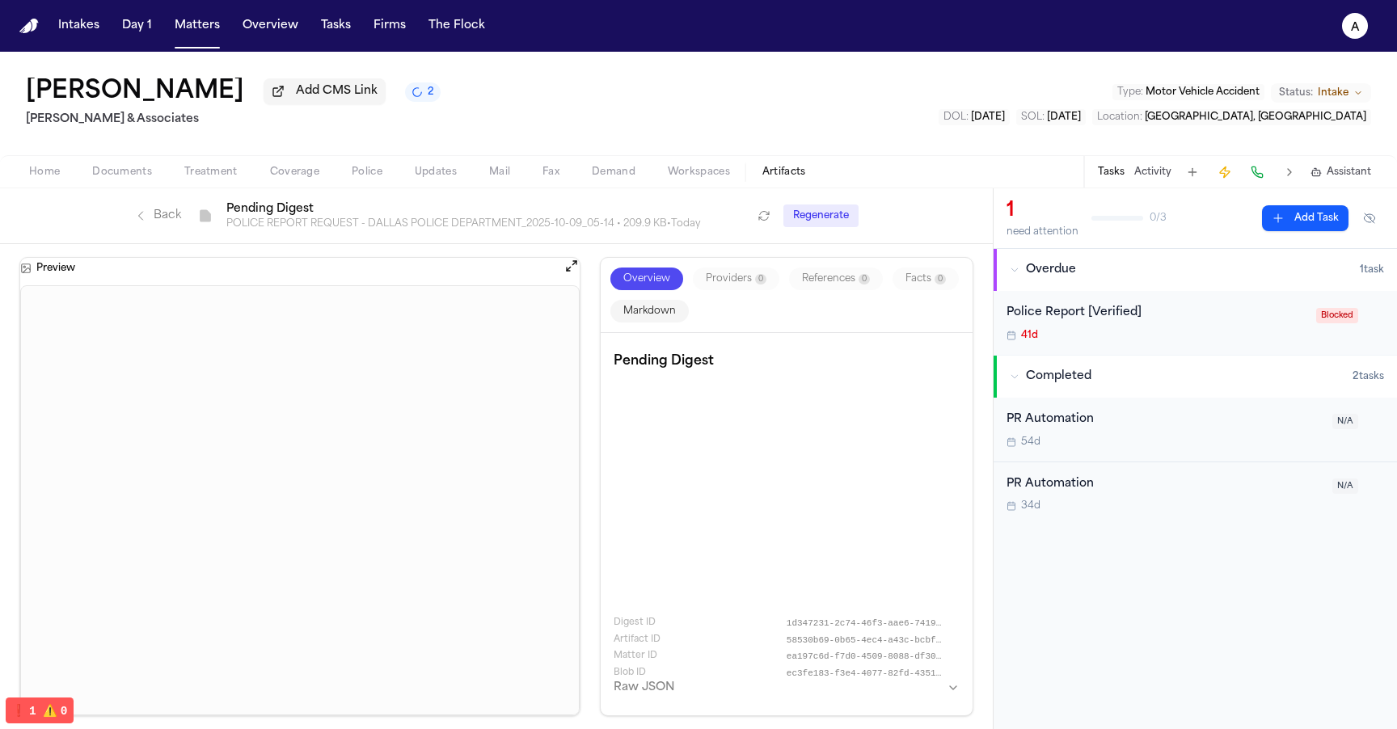
click at [155, 205] on div "Back File Pending Digest POLICE REPORT REQUEST - DALLAS POLICE DEPARTMENT_2025-…" at bounding box center [442, 215] width 617 height 29
click at [158, 215] on link "Back" at bounding box center [157, 216] width 47 height 16
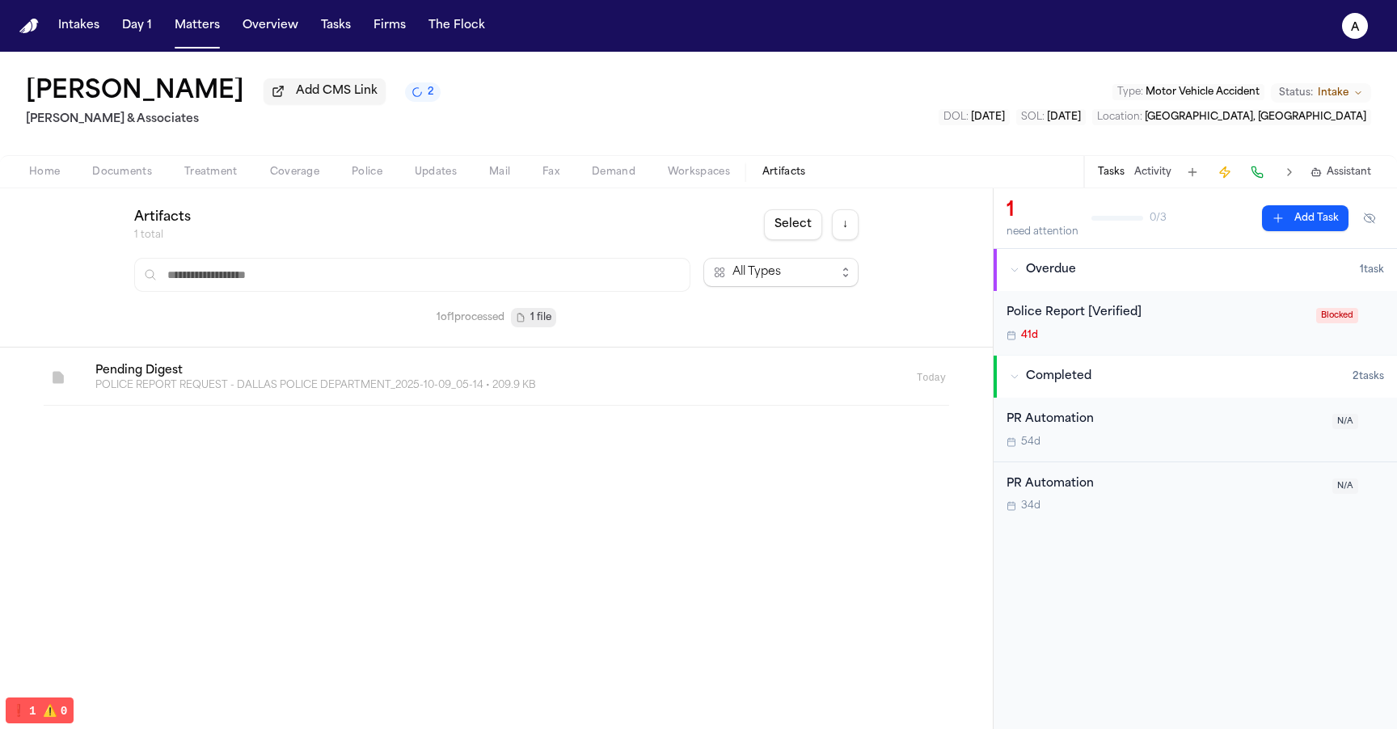
click at [48, 182] on button "Home" at bounding box center [44, 171] width 63 height 19
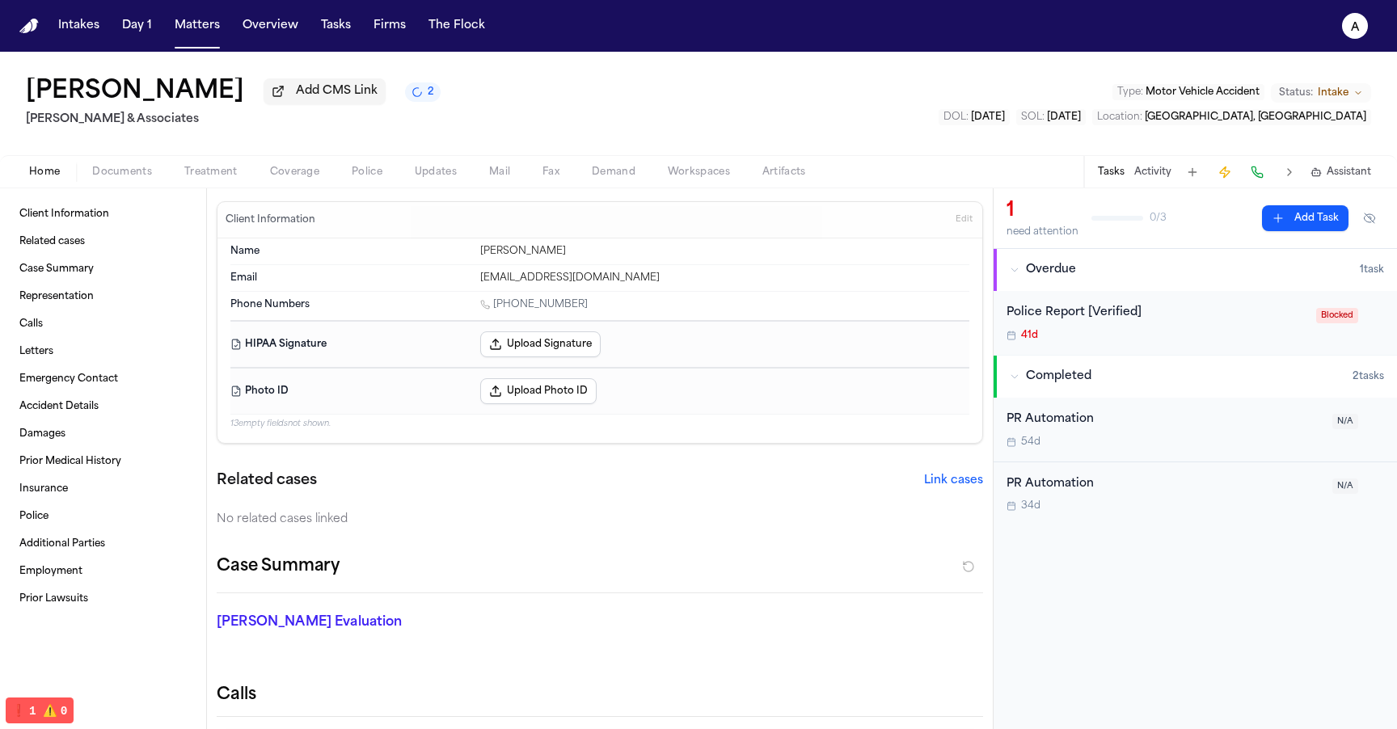
click at [386, 171] on button "Police" at bounding box center [366, 171] width 63 height 19
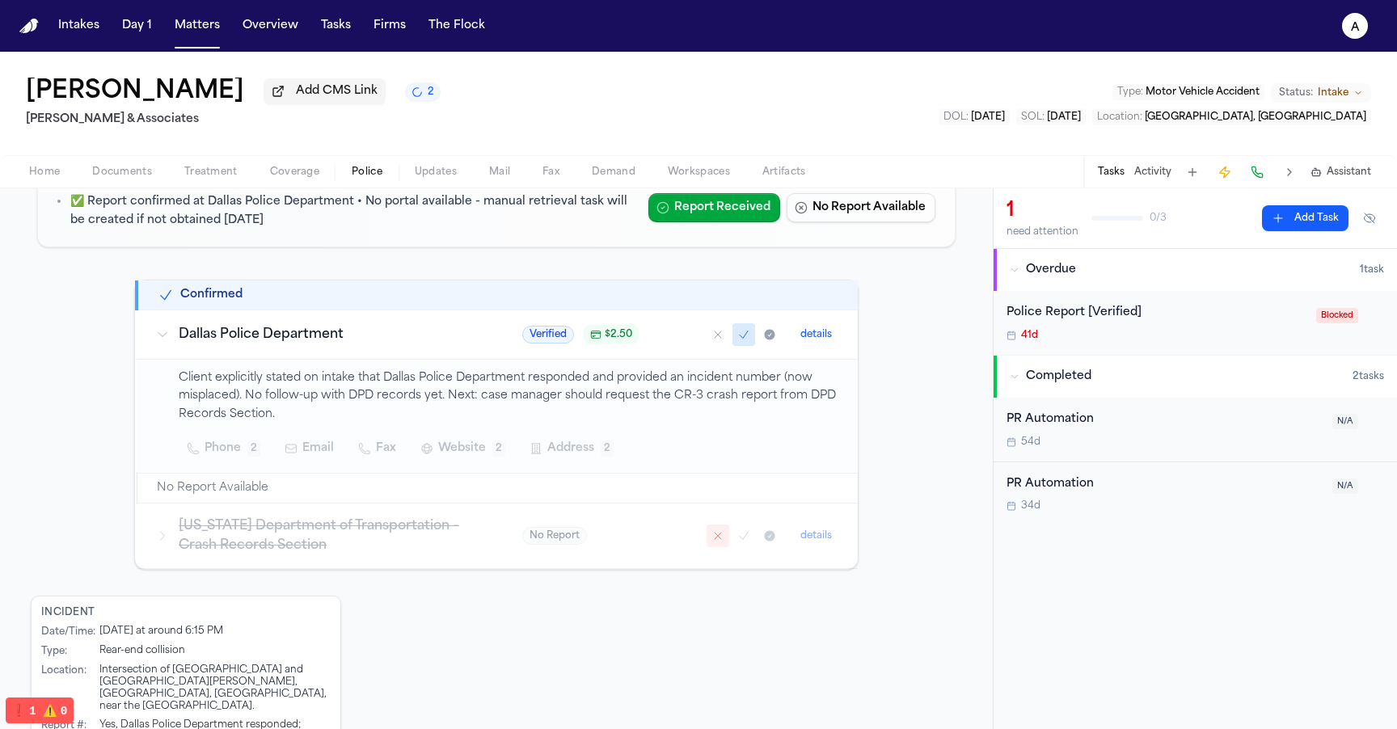
scroll to position [183, 0]
click at [614, 335] on span "$ 2.50" at bounding box center [618, 333] width 27 height 13
click at [605, 335] on span "$ 2.50" at bounding box center [618, 333] width 27 height 13
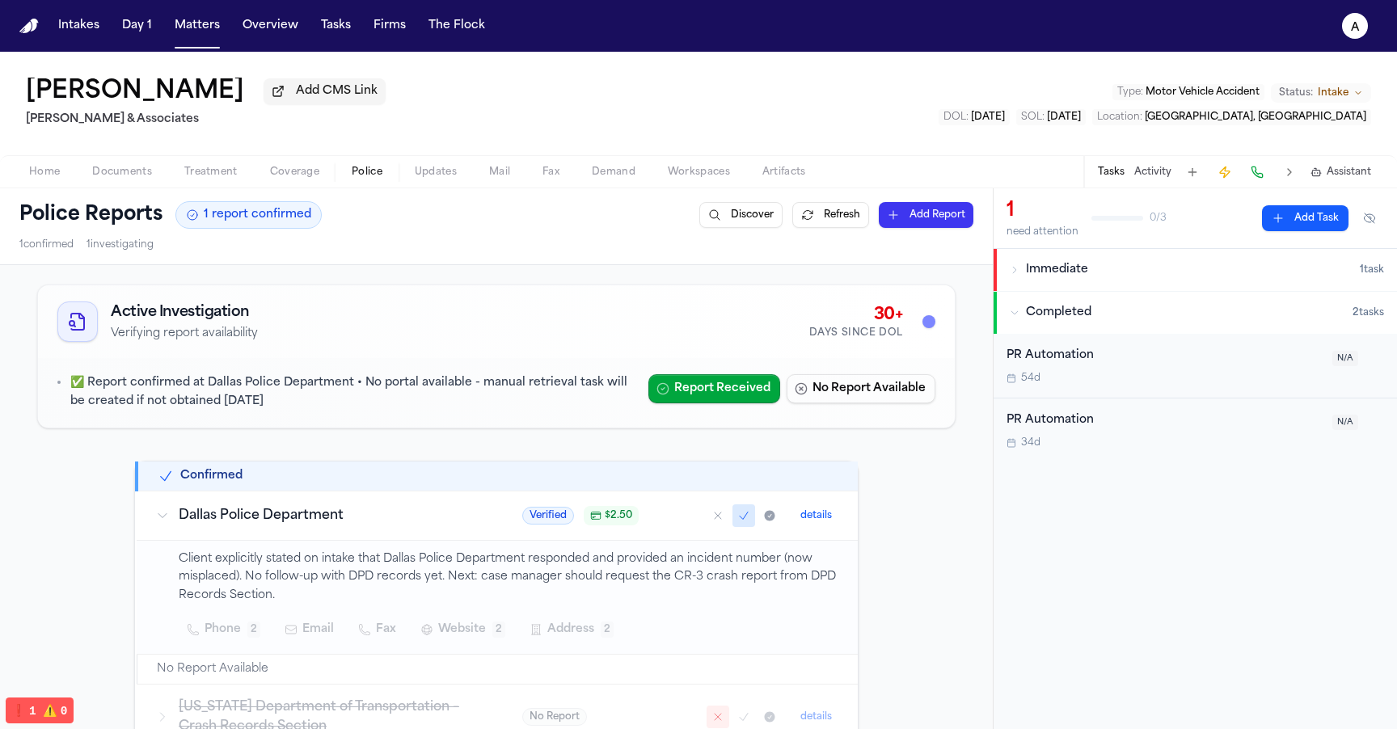
scroll to position [78, 0]
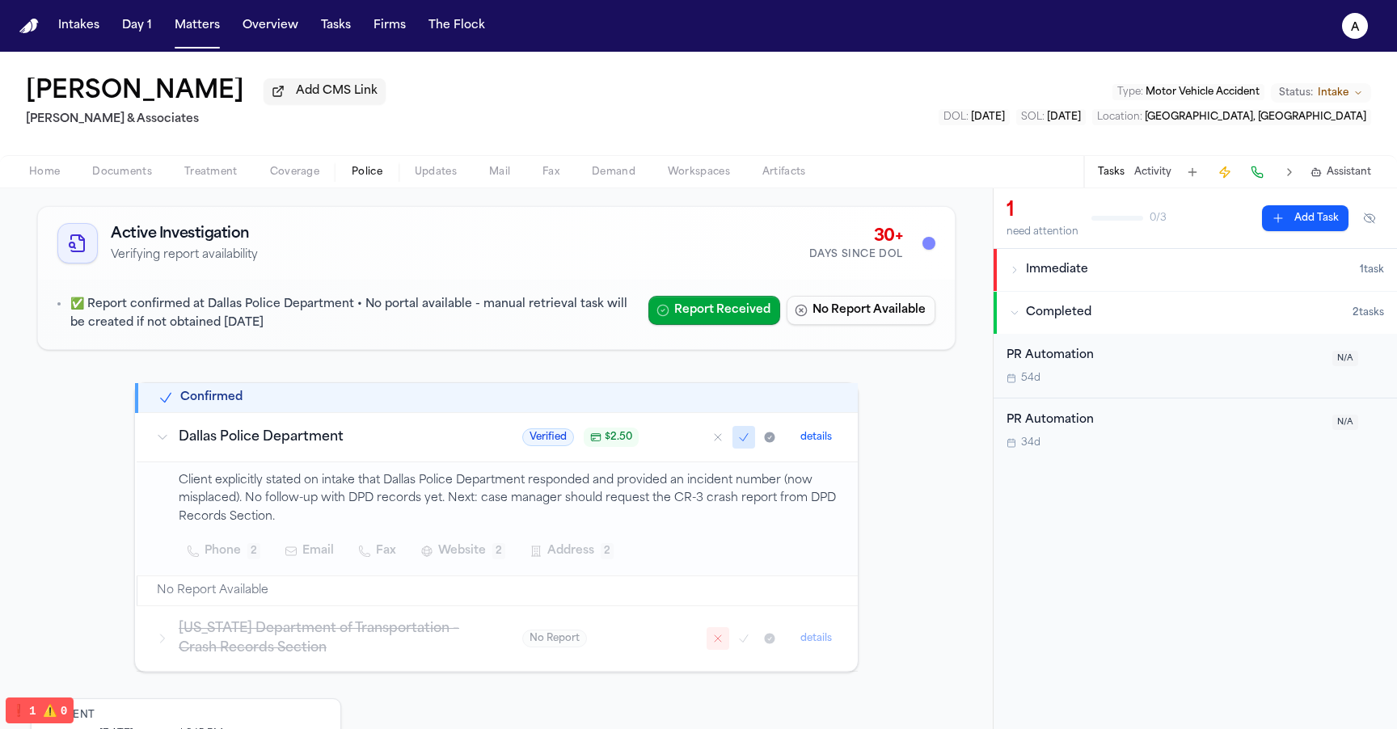
click at [533, 512] on p "Client explicitly stated on intake that Dallas Police Department responded and …" at bounding box center [509, 499] width 660 height 55
click at [630, 444] on span "Sent $$ 2.50 check 10/9" at bounding box center [606, 437] width 108 height 13
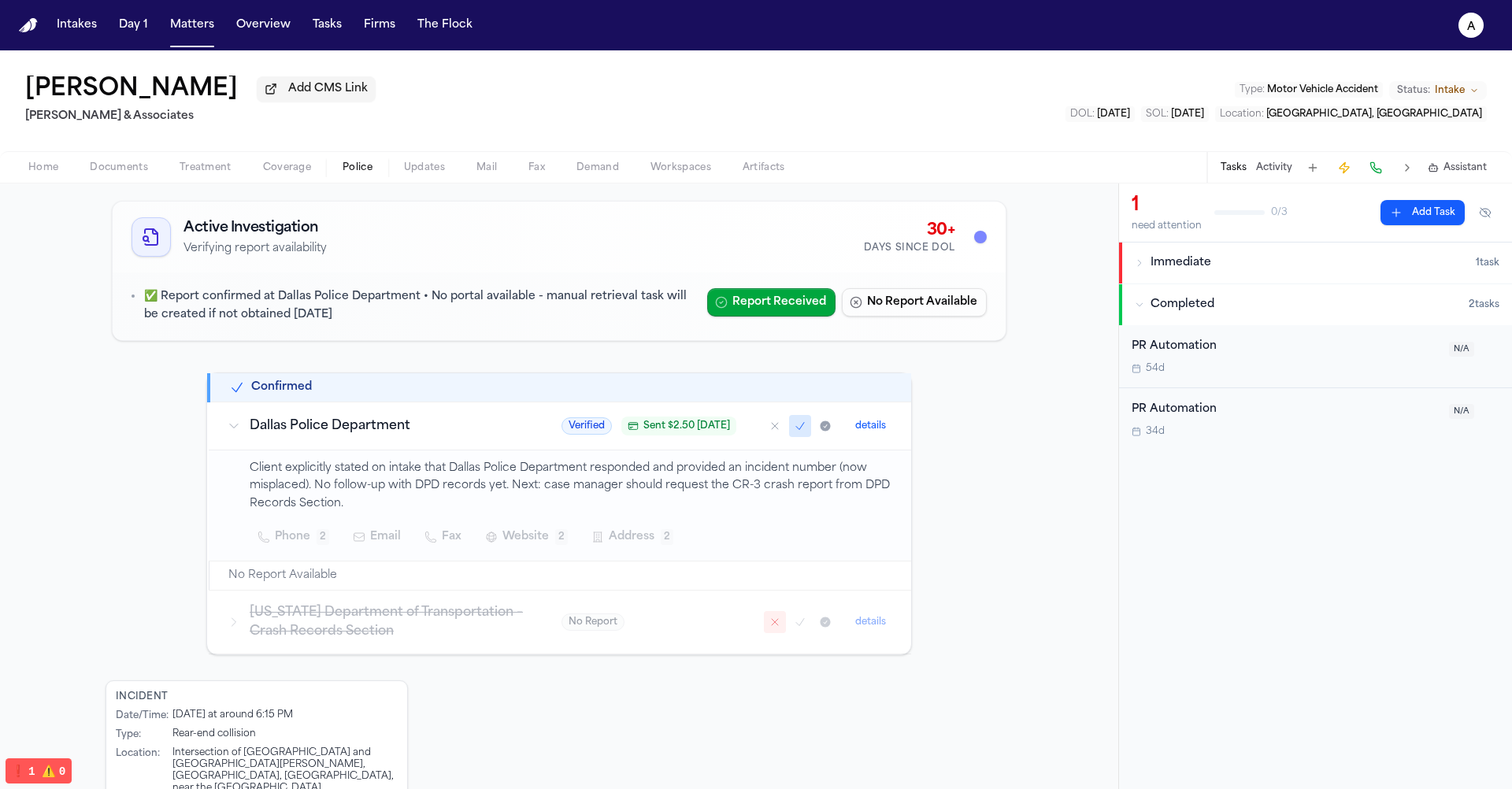
click at [672, 424] on span "Sent $ 2.50 10/9/2025" at bounding box center [686, 426] width 87 height 13
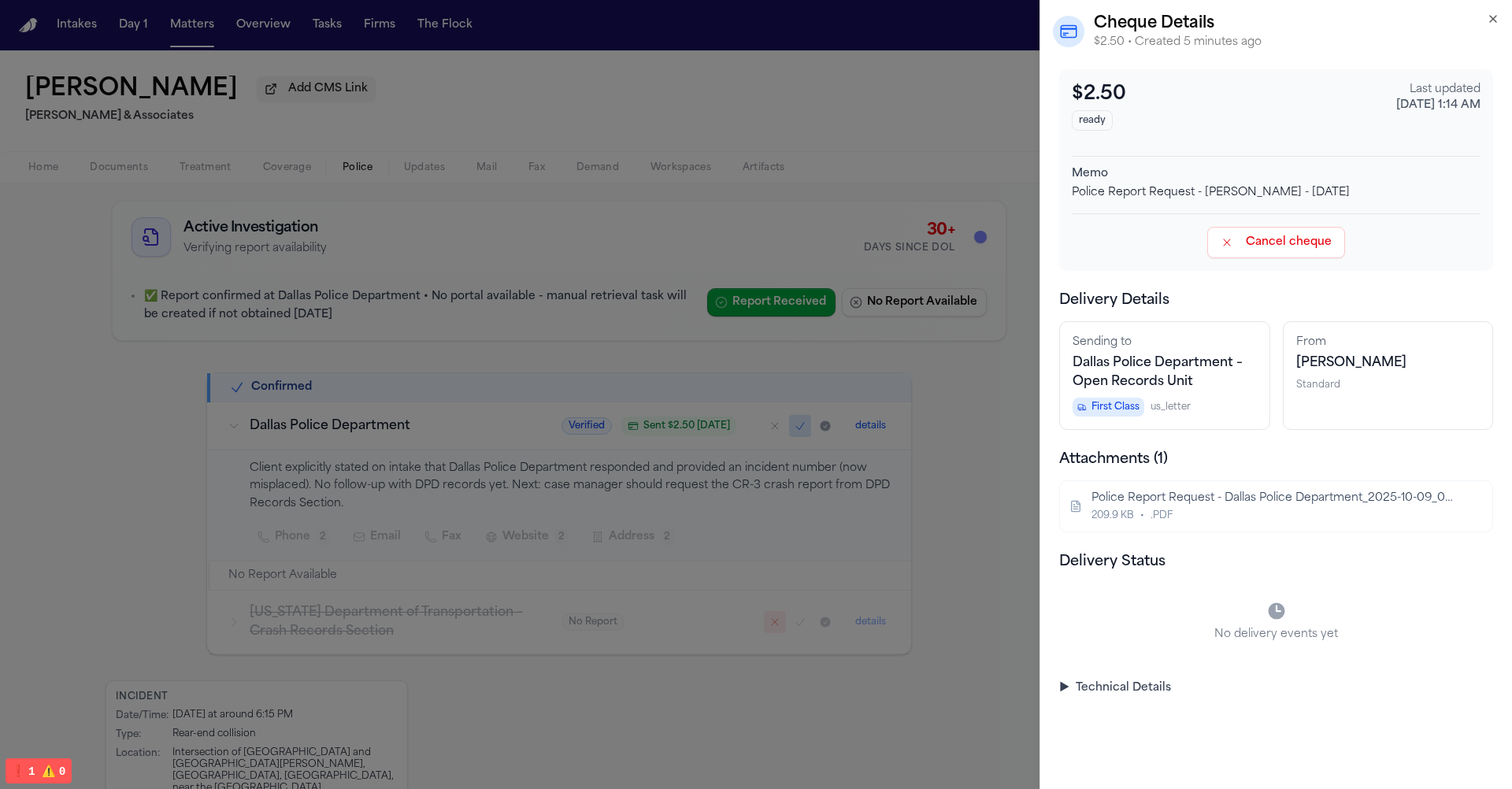
click at [1109, 694] on summary "▶ Technical Details" at bounding box center [1275, 688] width 434 height 16
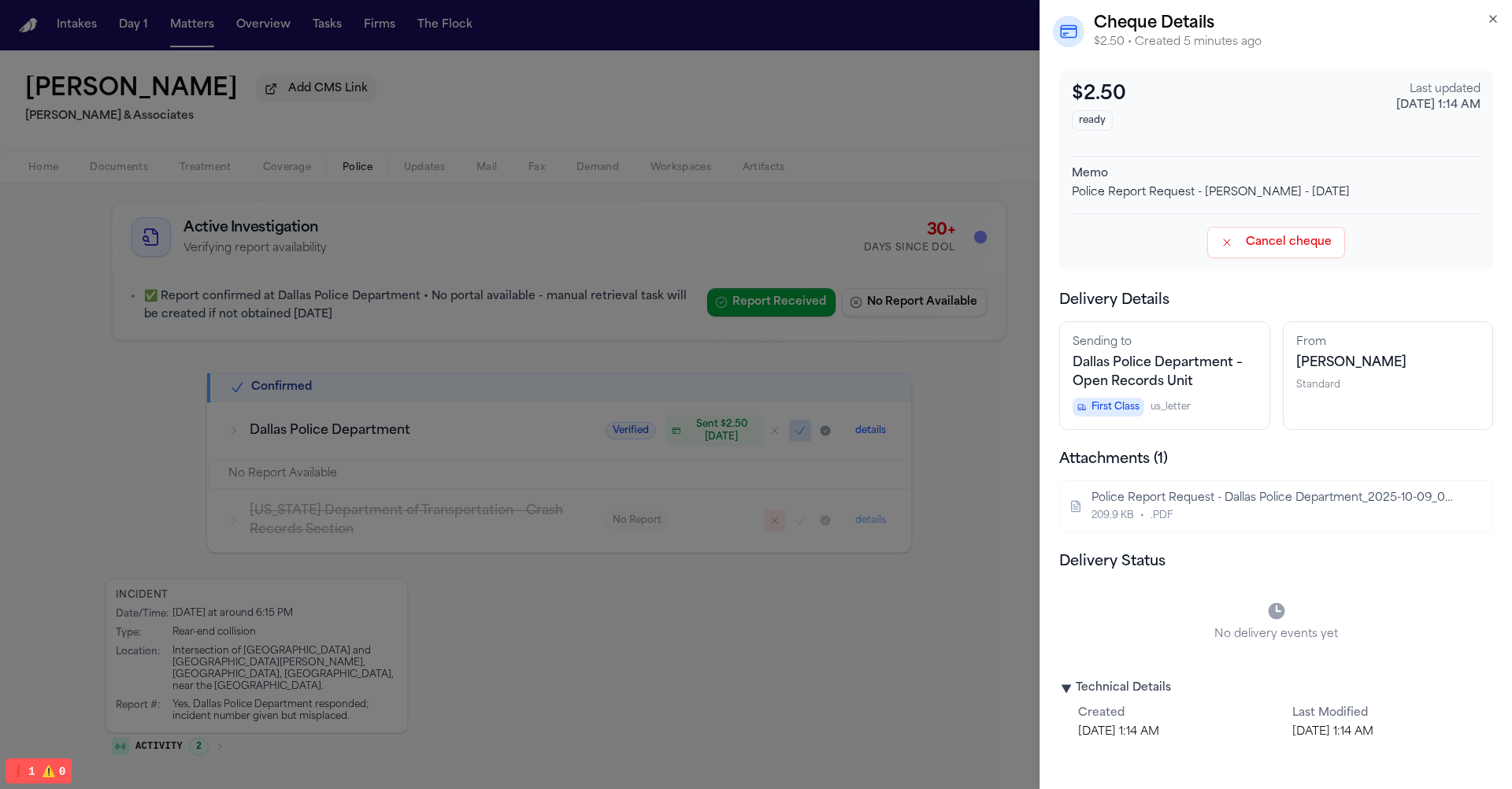
click at [1109, 694] on summary "▶ Technical Details" at bounding box center [1275, 688] width 434 height 16
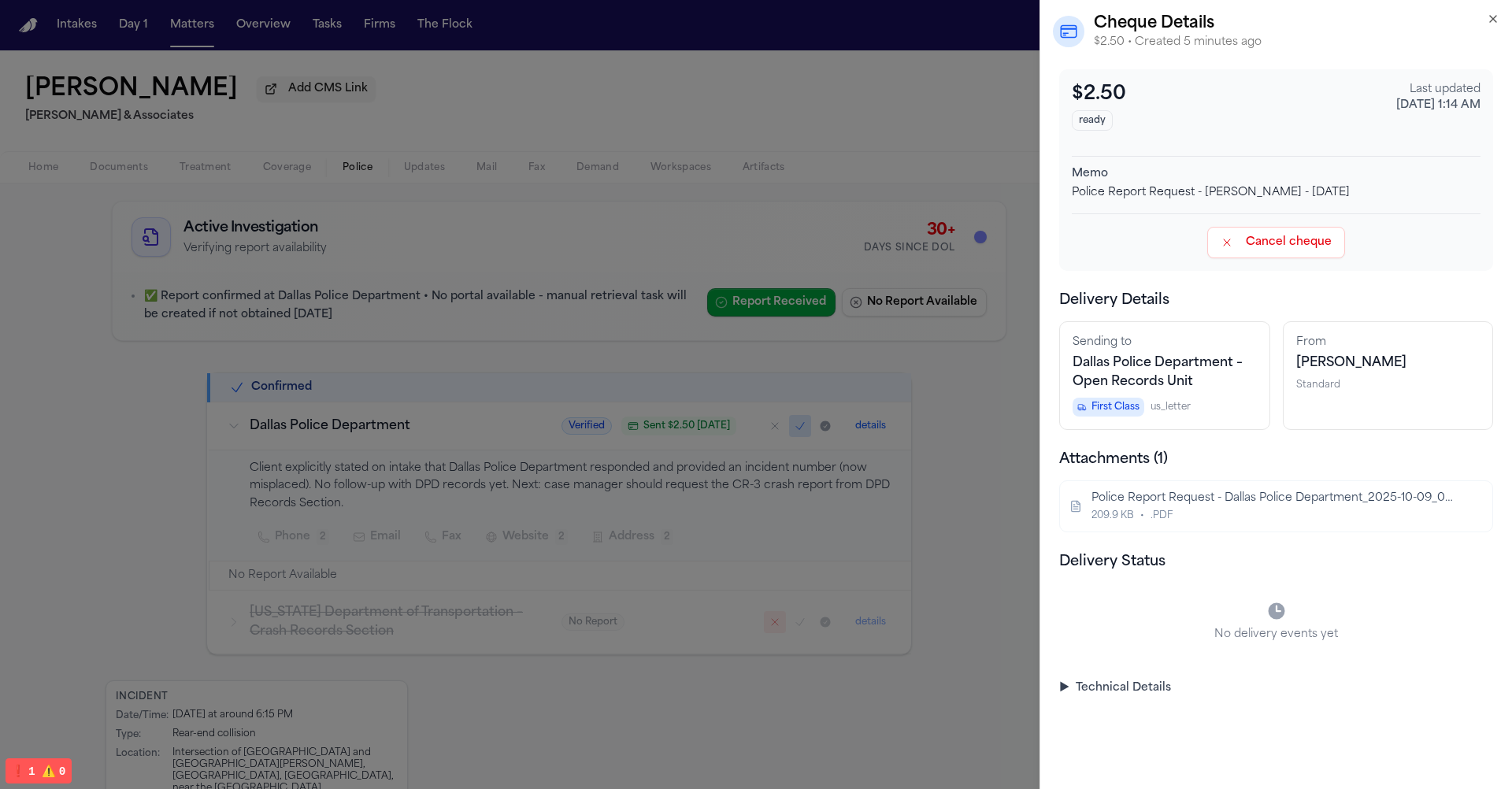
click at [1109, 694] on summary "▶ Technical Details" at bounding box center [1275, 688] width 434 height 16
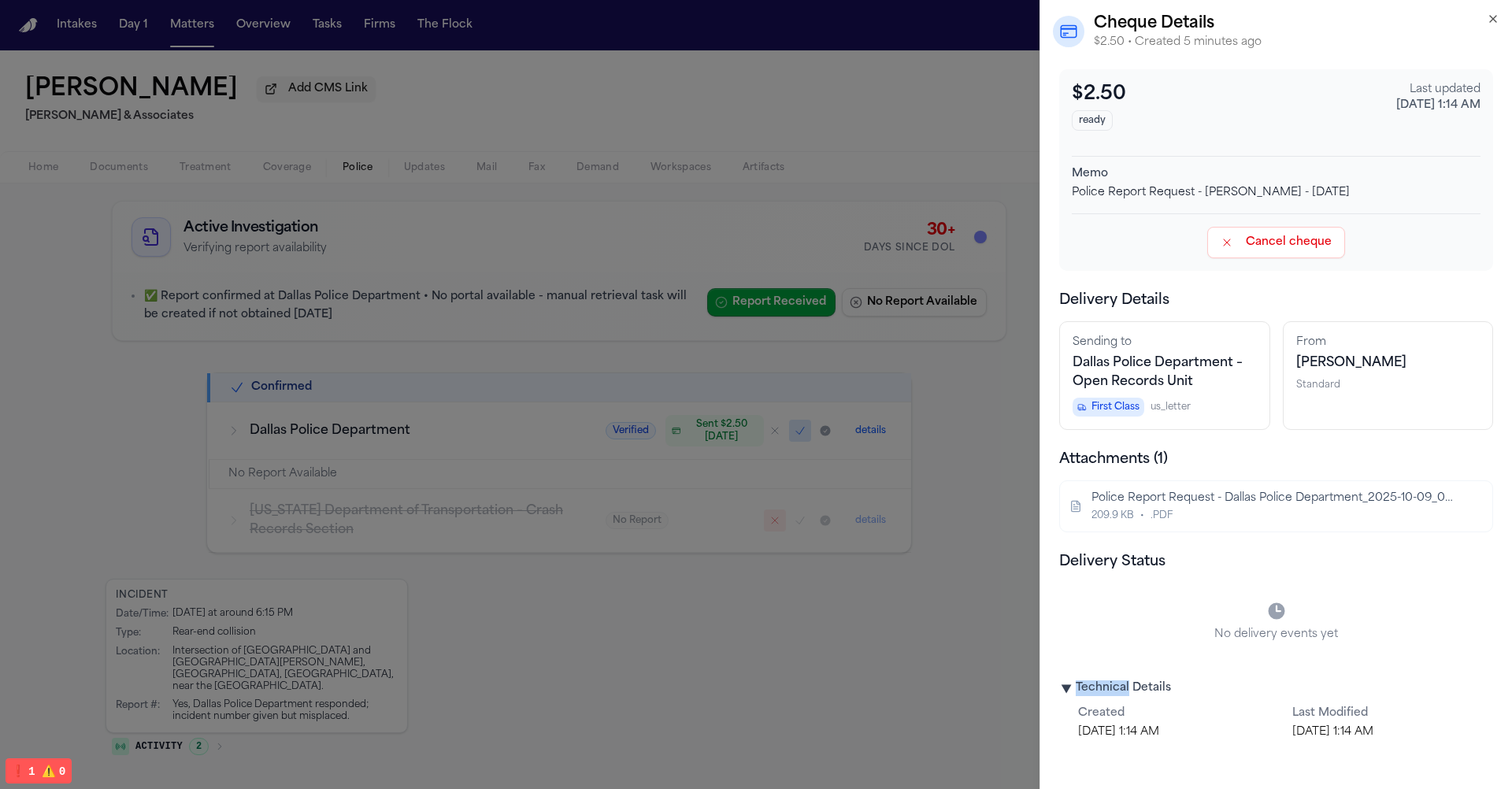
click at [1109, 694] on summary "▶ Technical Details" at bounding box center [1275, 688] width 434 height 16
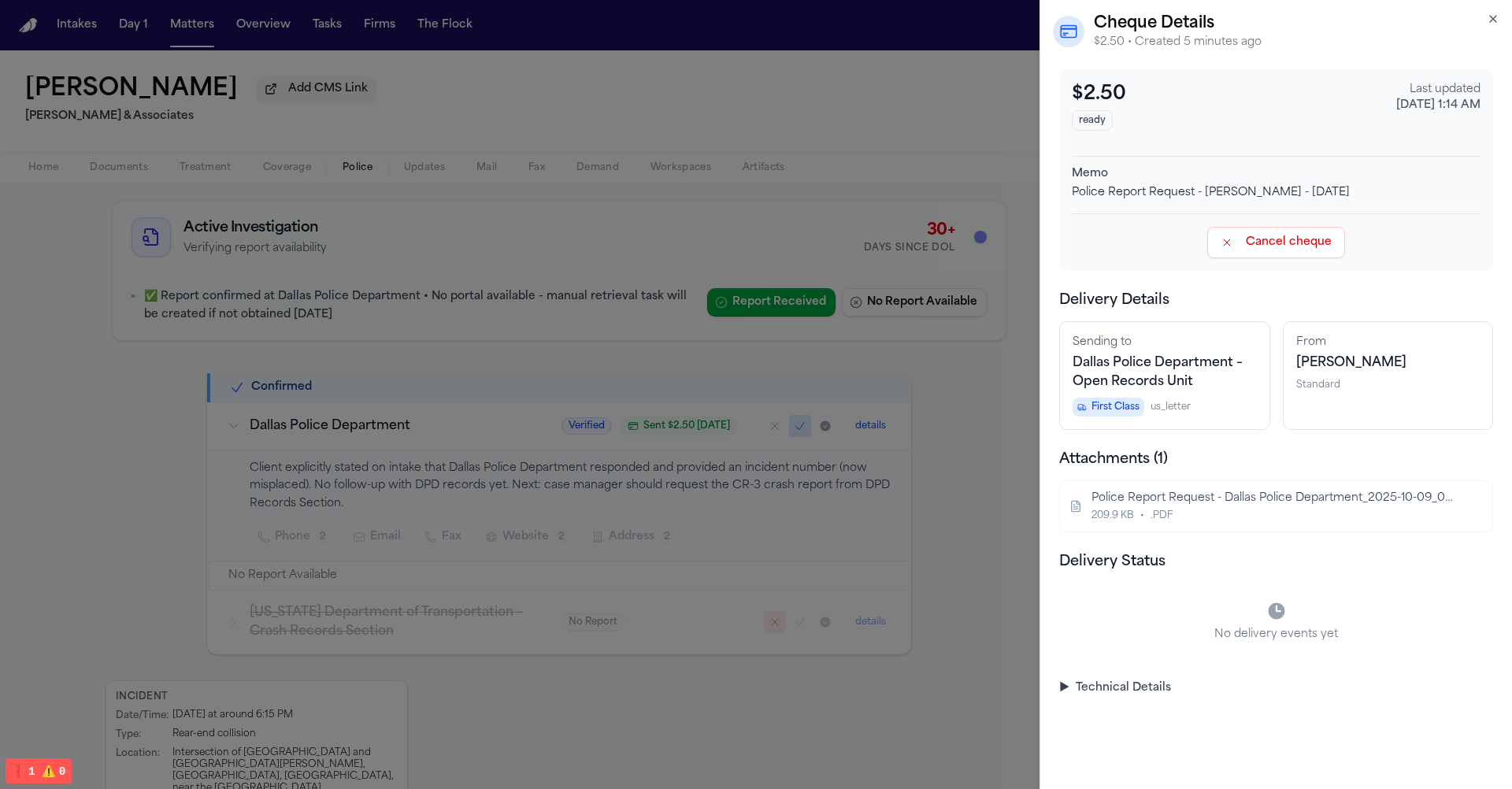
click at [1109, 694] on summary "▶ Technical Details" at bounding box center [1275, 688] width 434 height 16
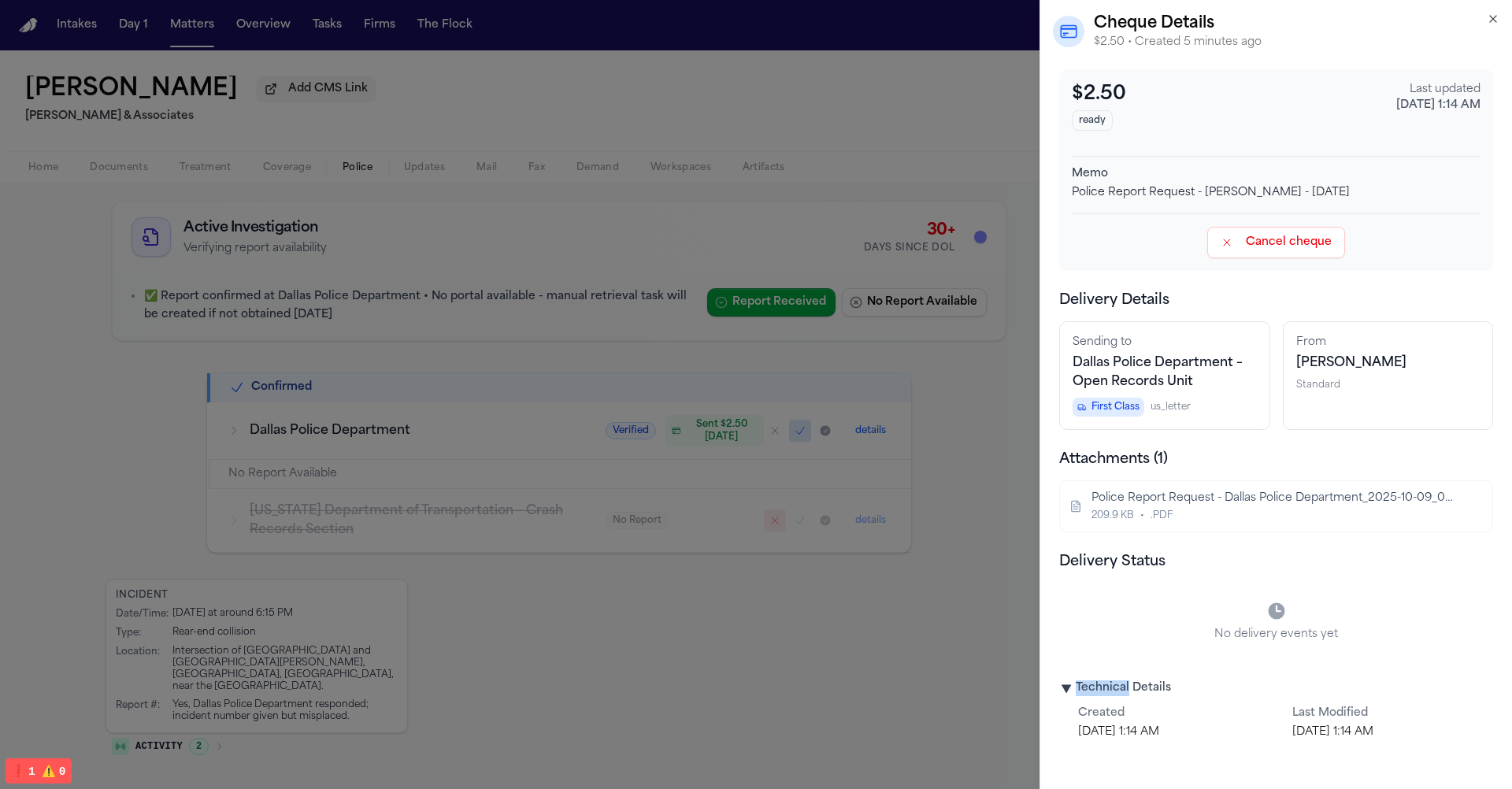
click at [1109, 694] on summary "▶ Technical Details" at bounding box center [1275, 688] width 434 height 16
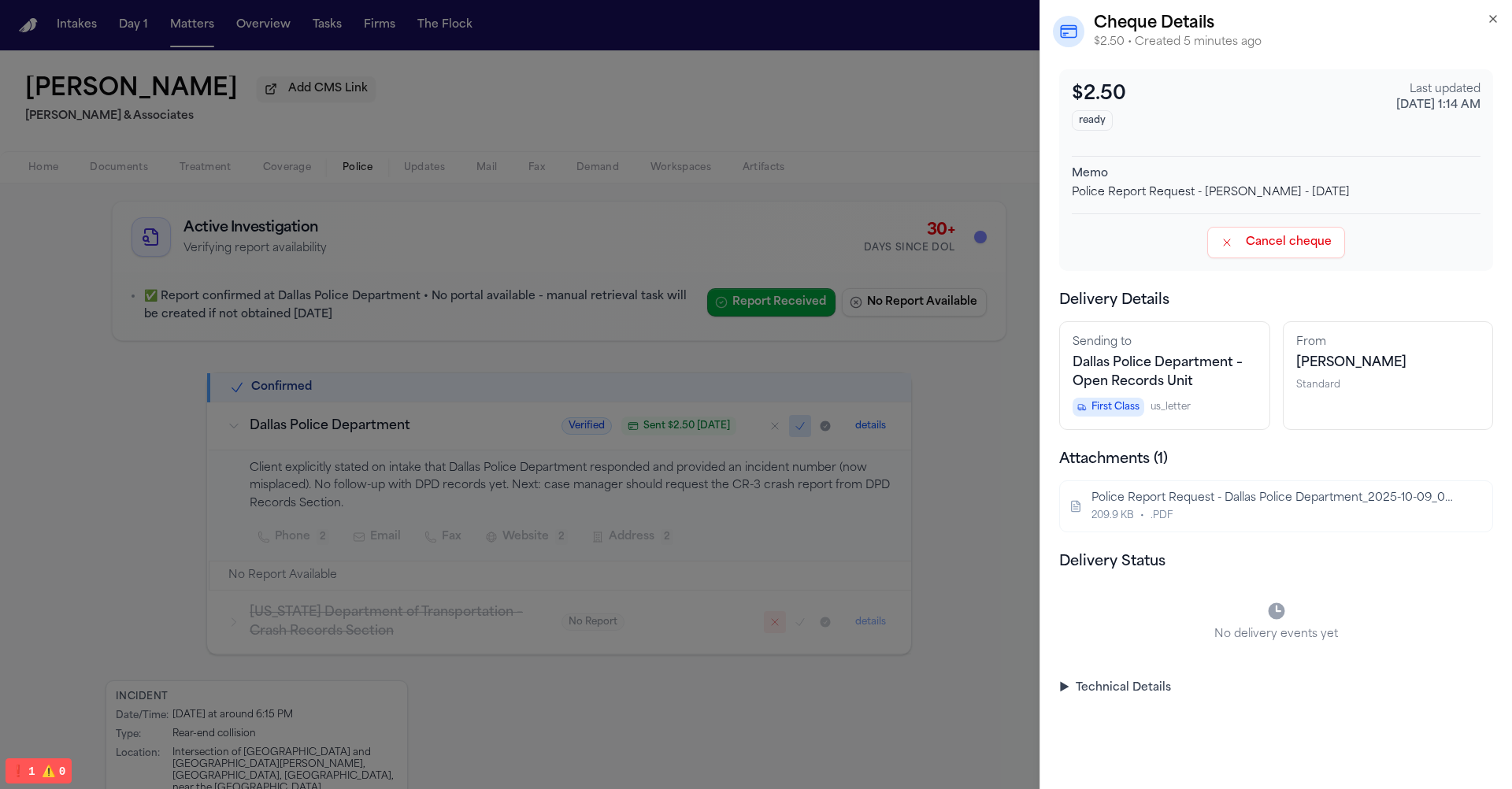
click at [1109, 694] on summary "▶ Technical Details" at bounding box center [1275, 688] width 434 height 16
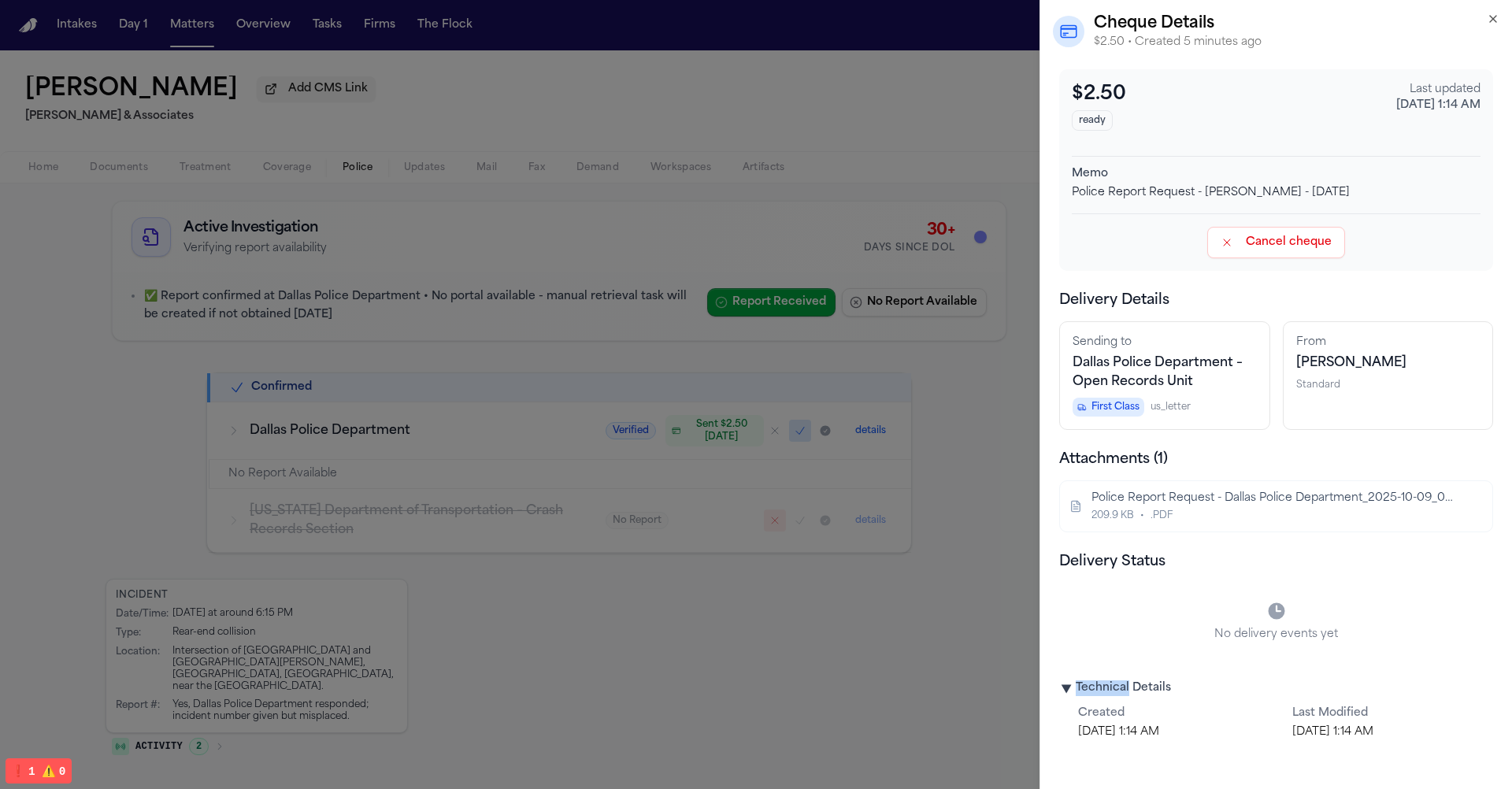
click at [1109, 694] on summary "▶ Technical Details" at bounding box center [1275, 688] width 434 height 16
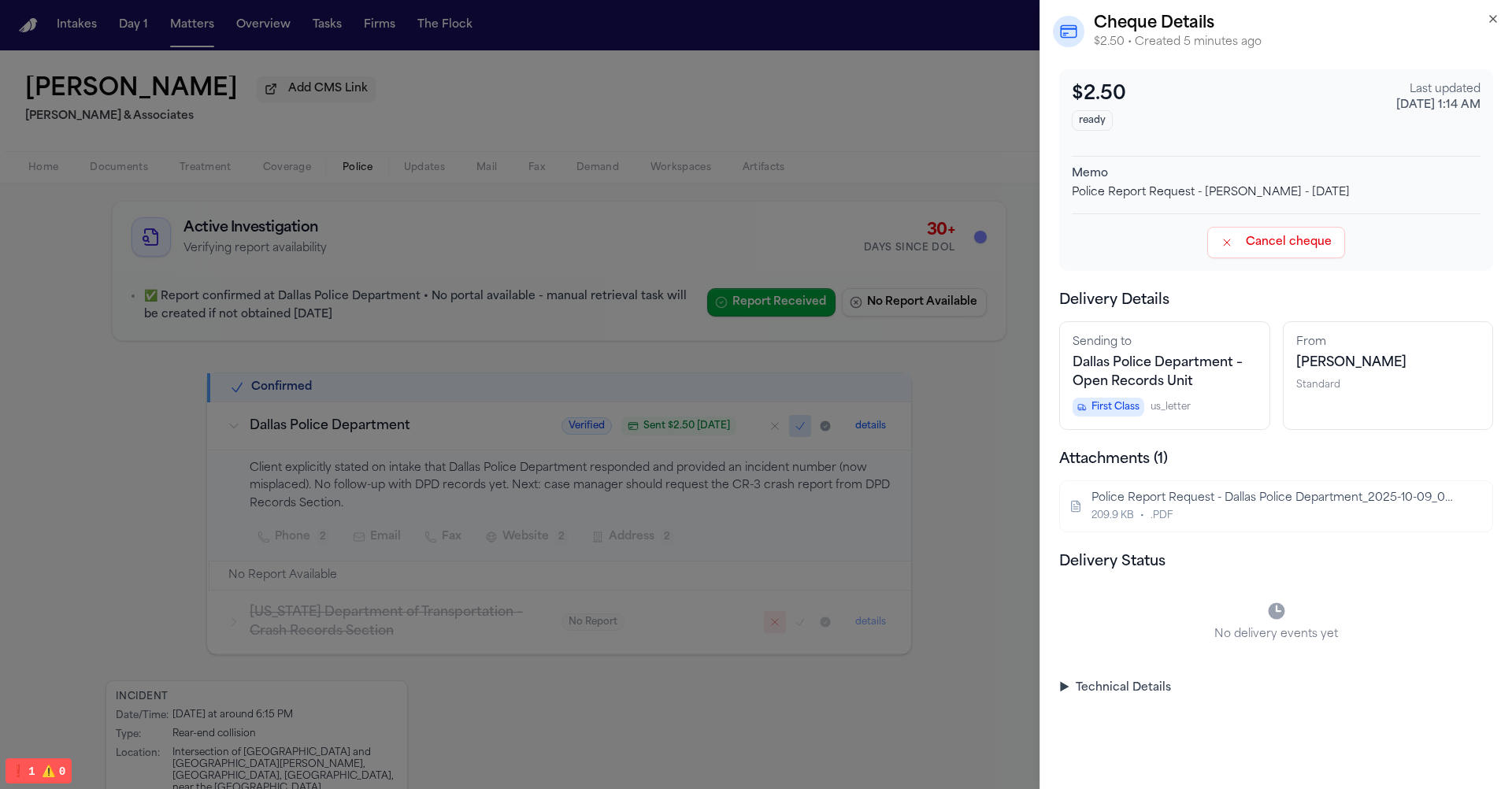
click at [1109, 694] on summary "▶ Technical Details" at bounding box center [1275, 688] width 434 height 16
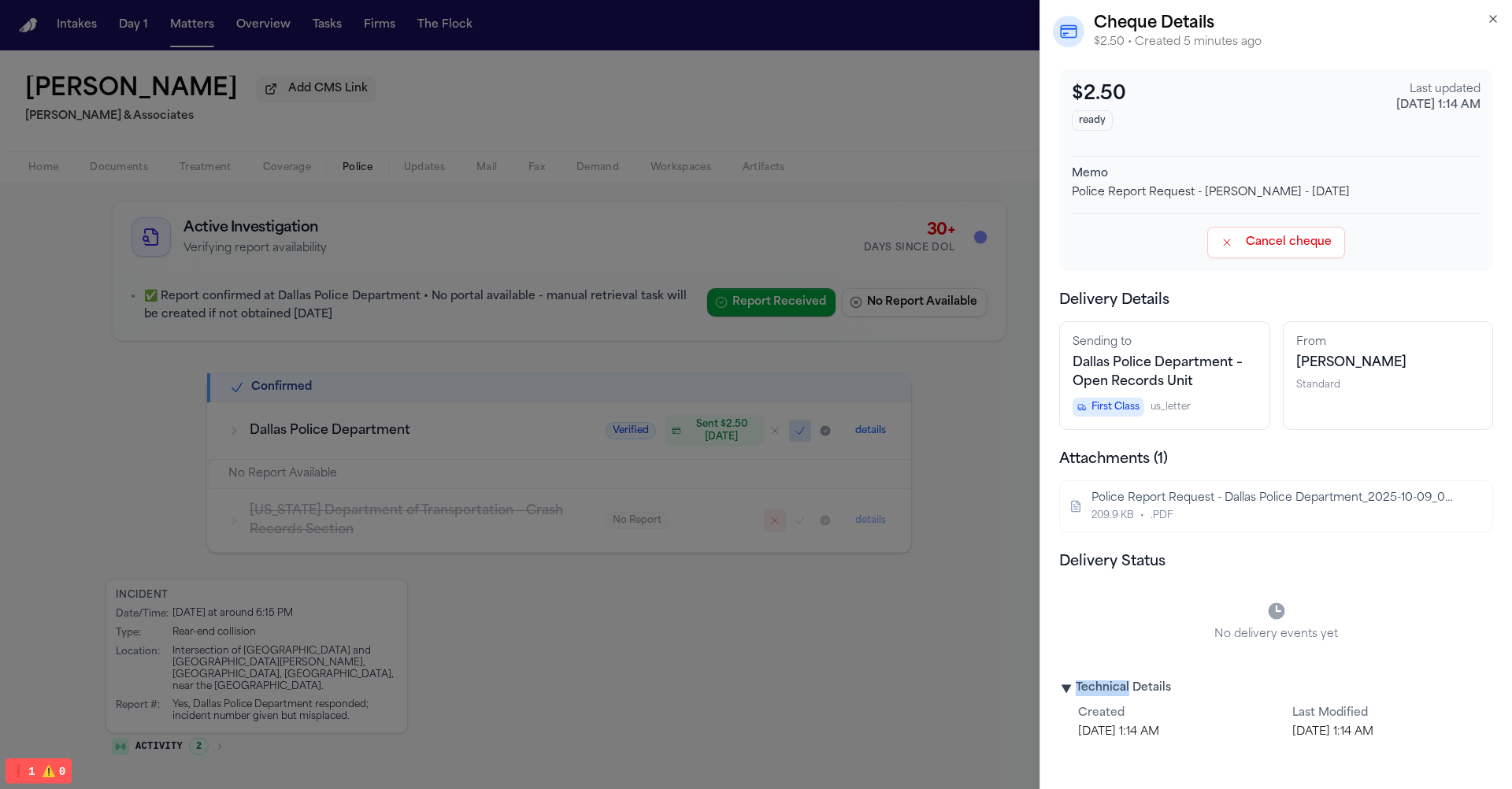
click at [1116, 709] on div "Oct 9, 2025, 1:14 AM" at bounding box center [1179, 733] width 202 height 16
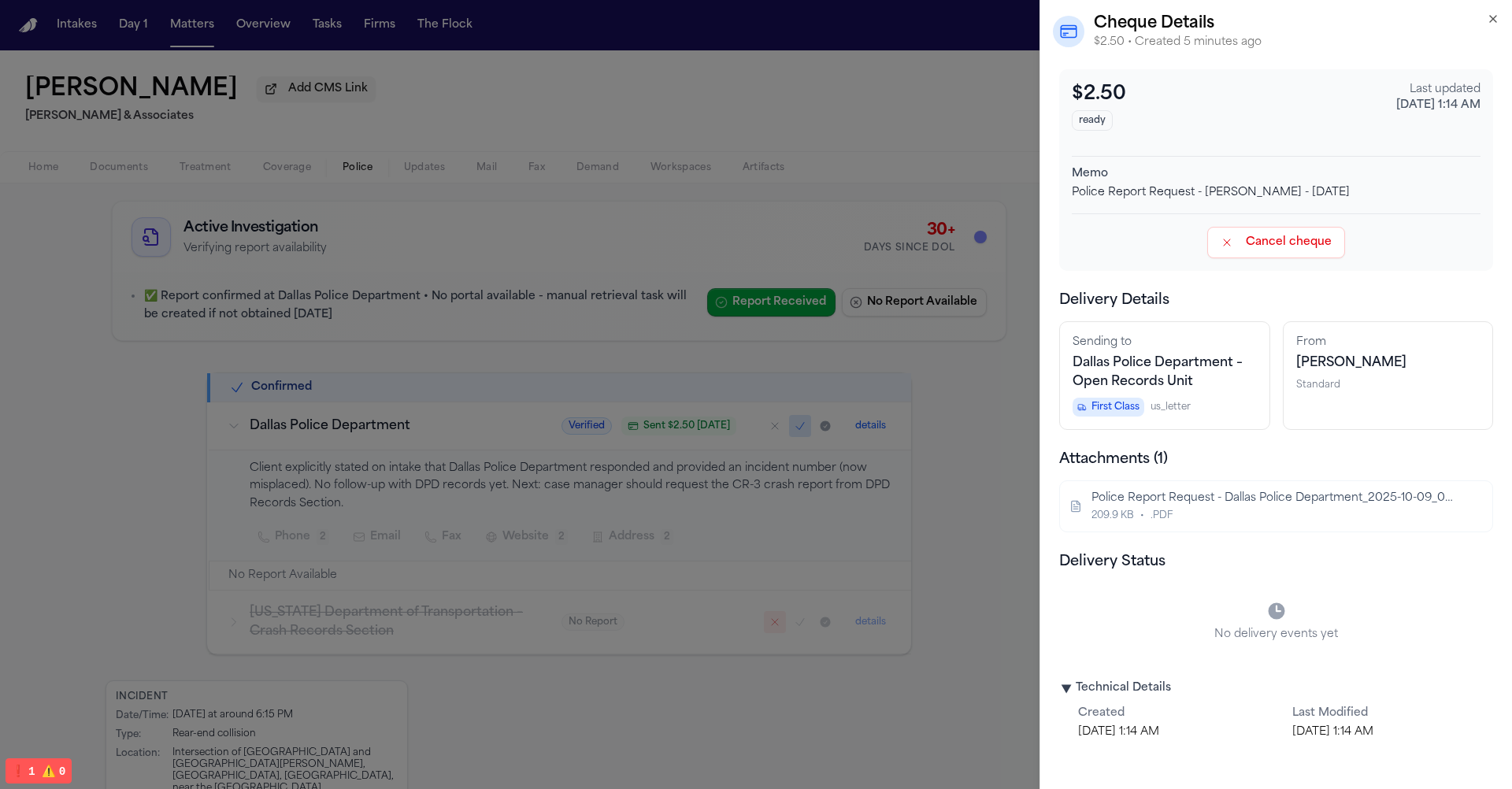
click at [1104, 684] on summary "▶ Technical Details" at bounding box center [1275, 688] width 434 height 16
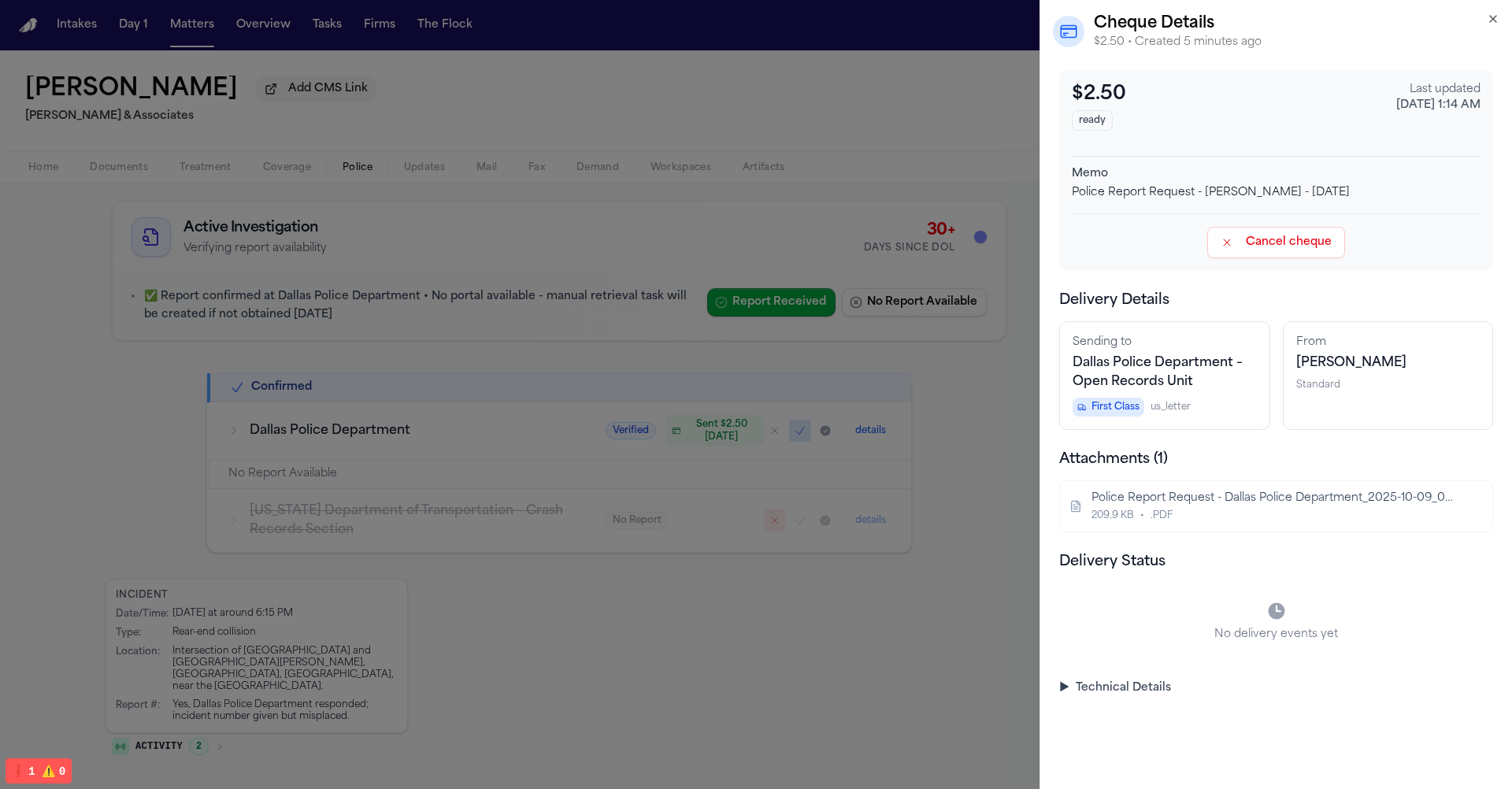
click at [1160, 357] on span "Dallas Police Department – Open Records Unit" at bounding box center [1157, 372] width 170 height 31
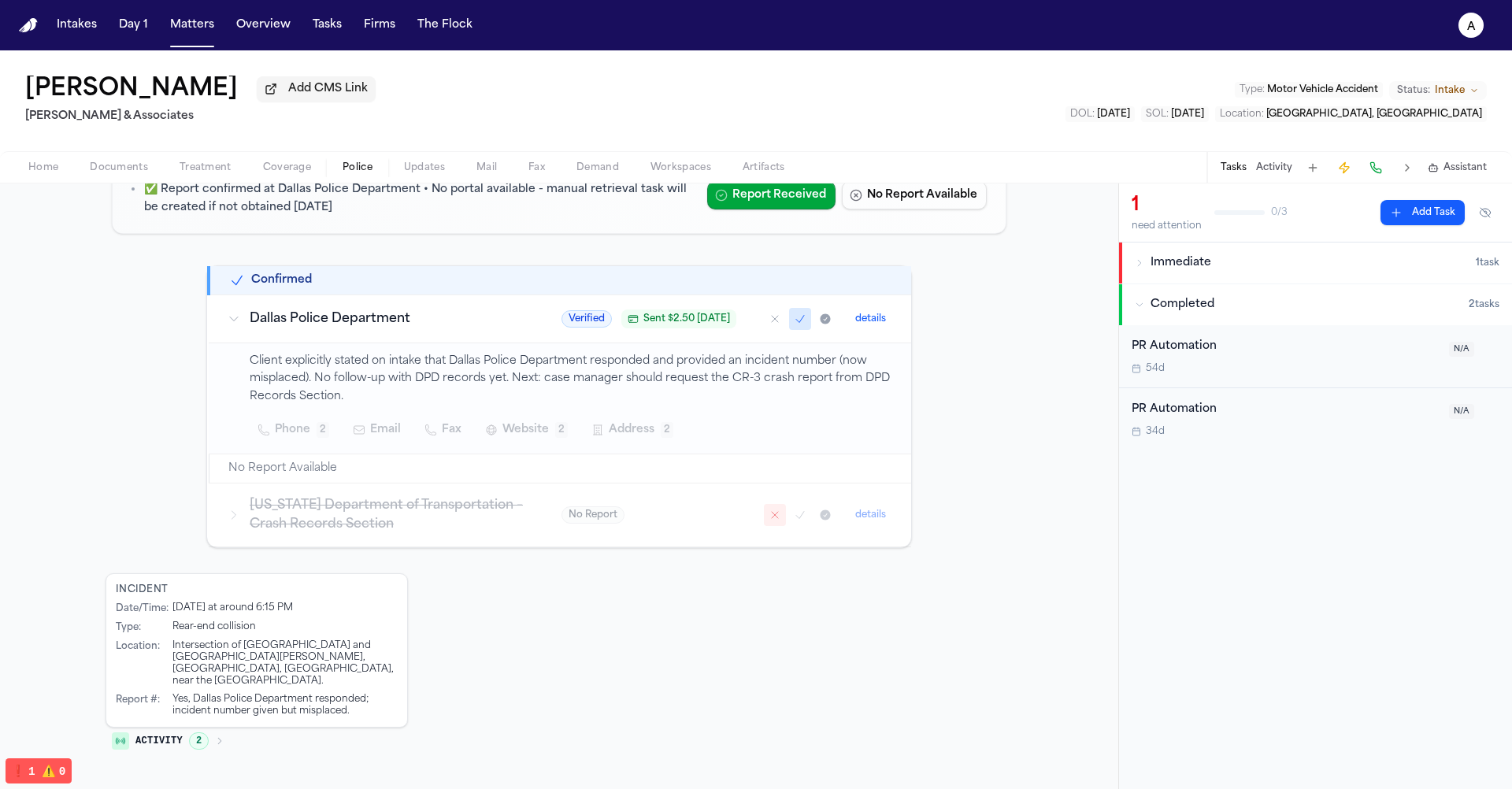
scroll to position [0, 0]
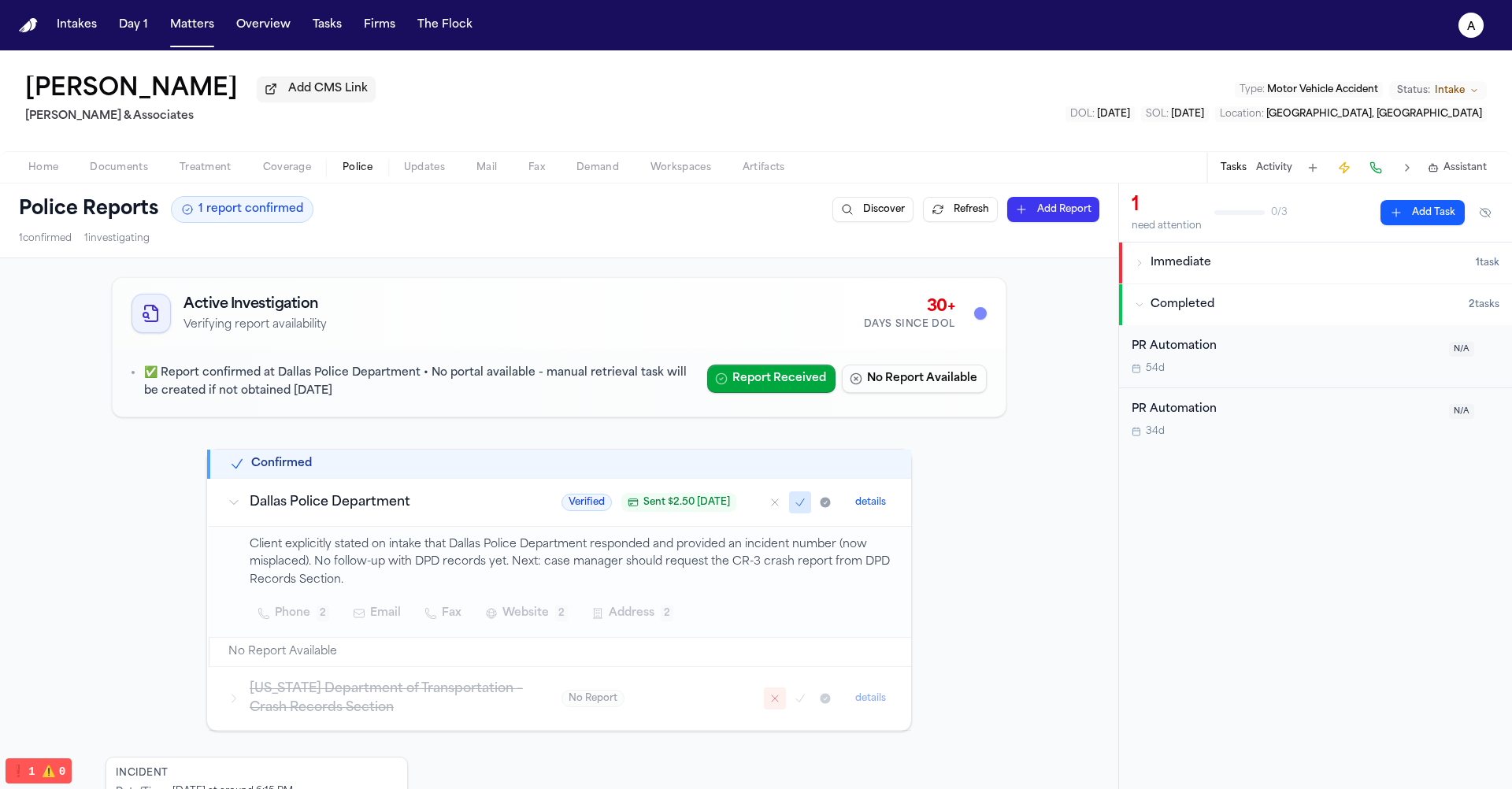
click at [653, 506] on span "Sent $ 2.50 10/9/2025" at bounding box center [686, 502] width 87 height 13
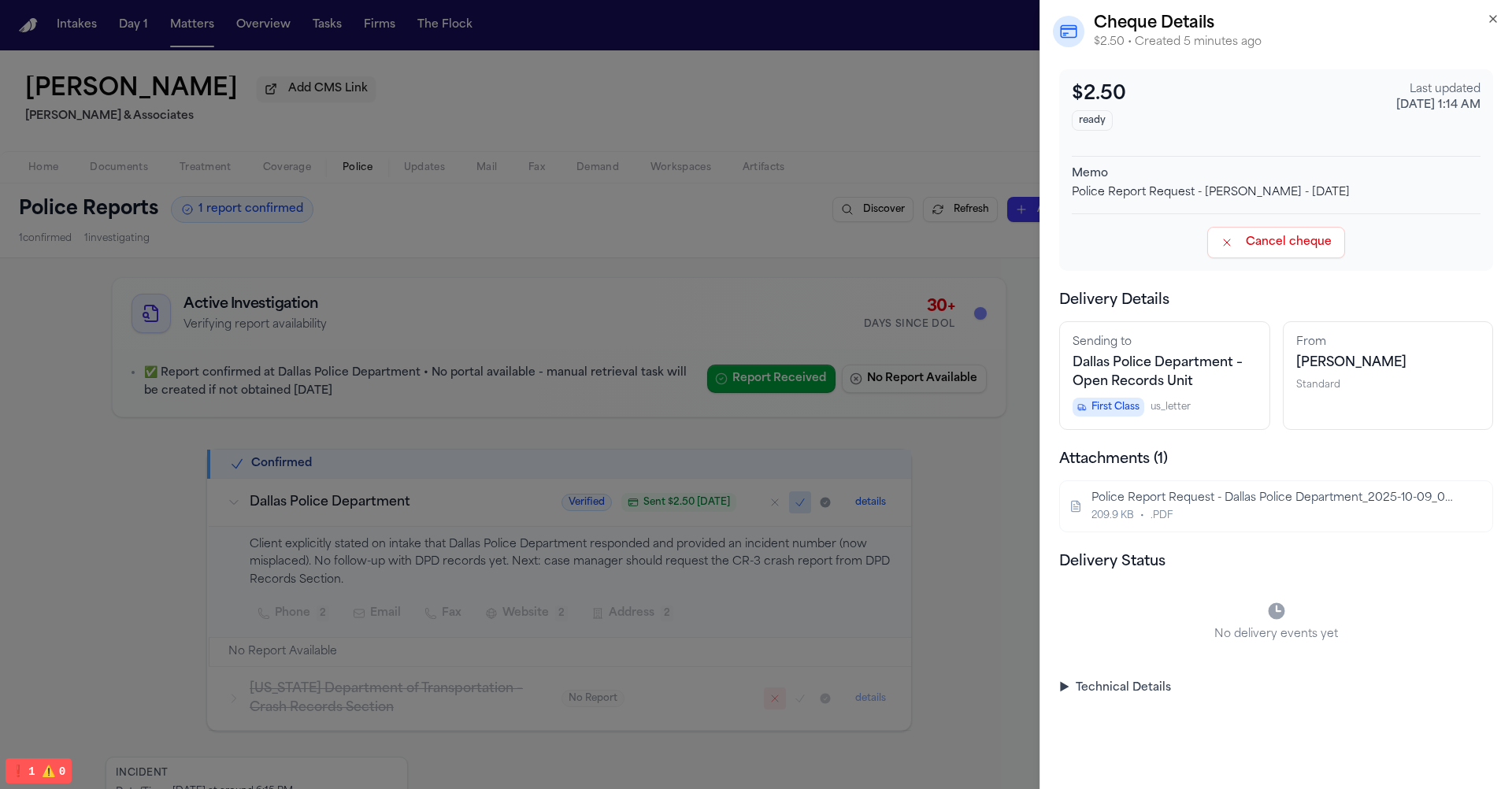
click at [1181, 515] on div "209.9 KB • .PDF" at bounding box center [1274, 515] width 366 height 13
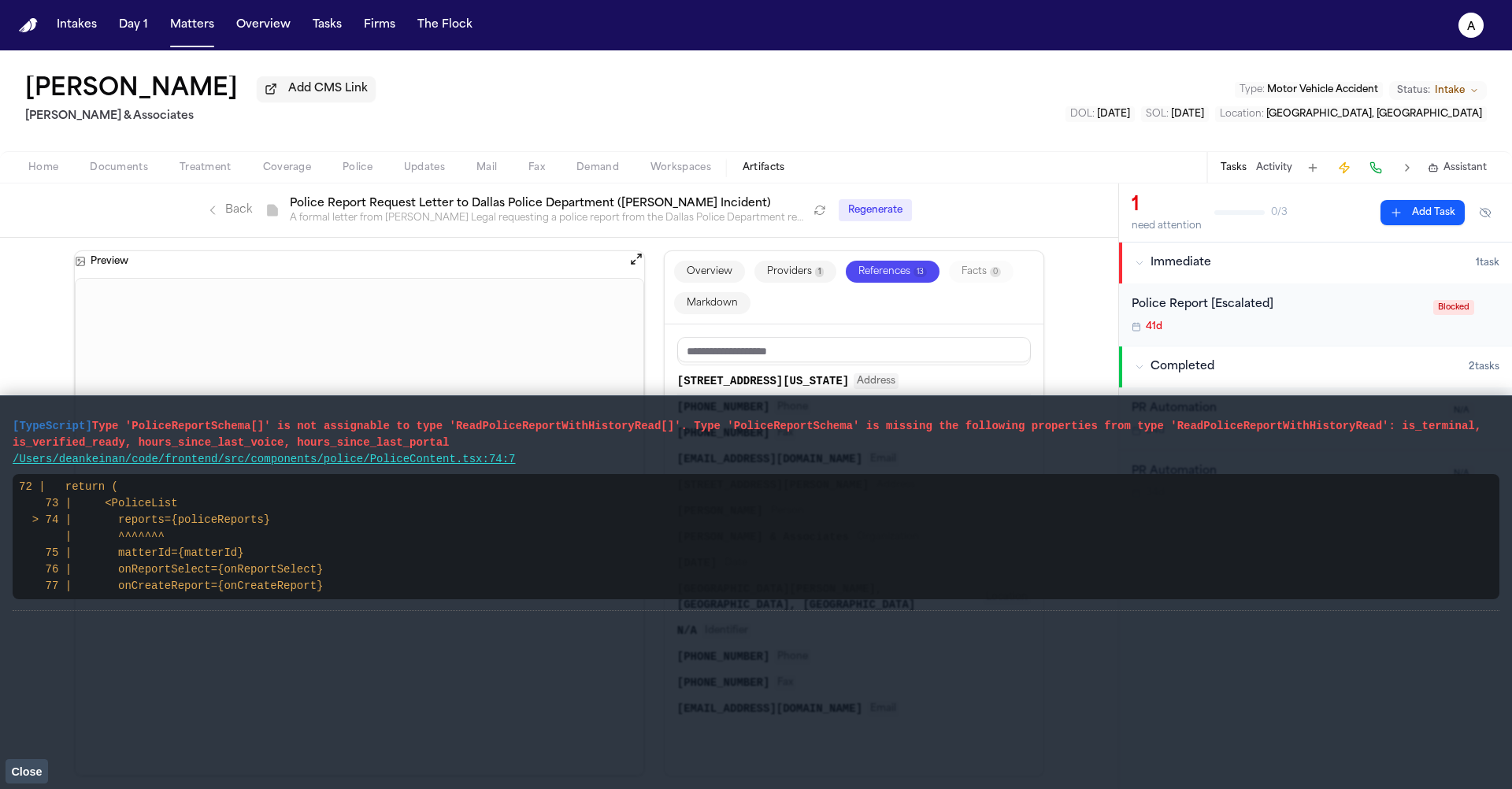
click at [37, 778] on button "Close" at bounding box center [27, 770] width 43 height 23
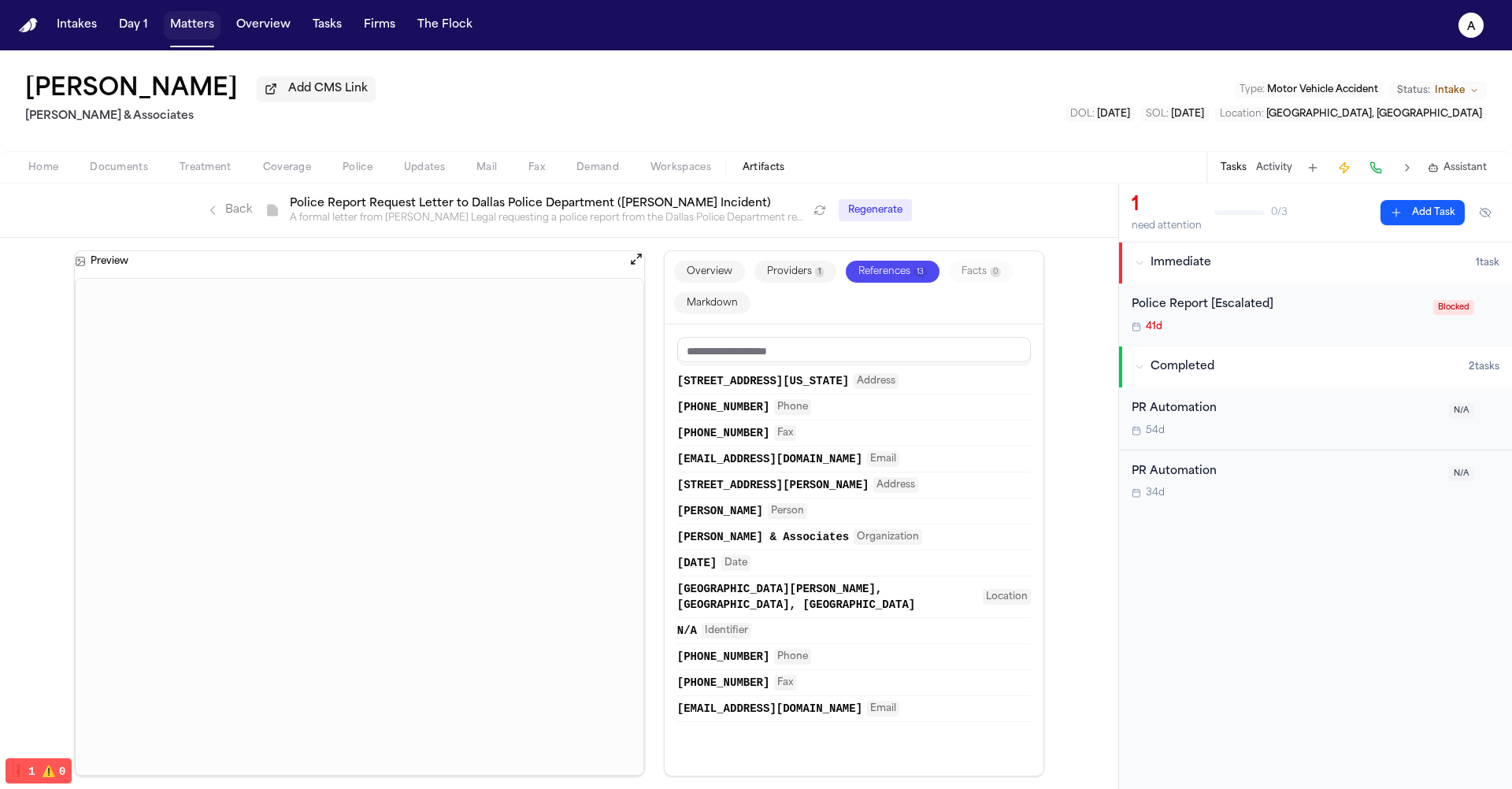
click at [177, 22] on button "Matters" at bounding box center [192, 24] width 57 height 28
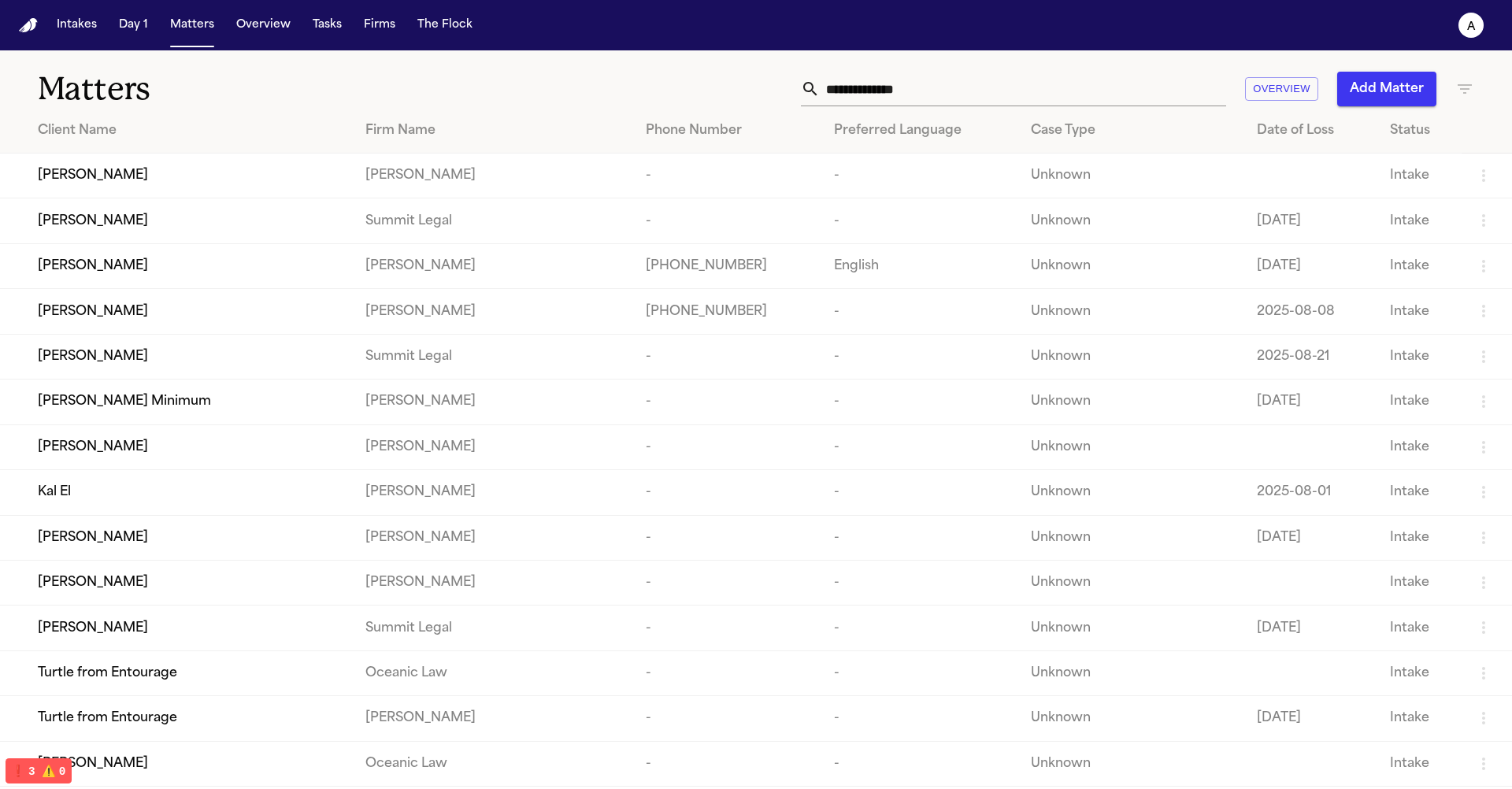
click at [139, 316] on div "[PERSON_NAME]" at bounding box center [189, 311] width 302 height 19
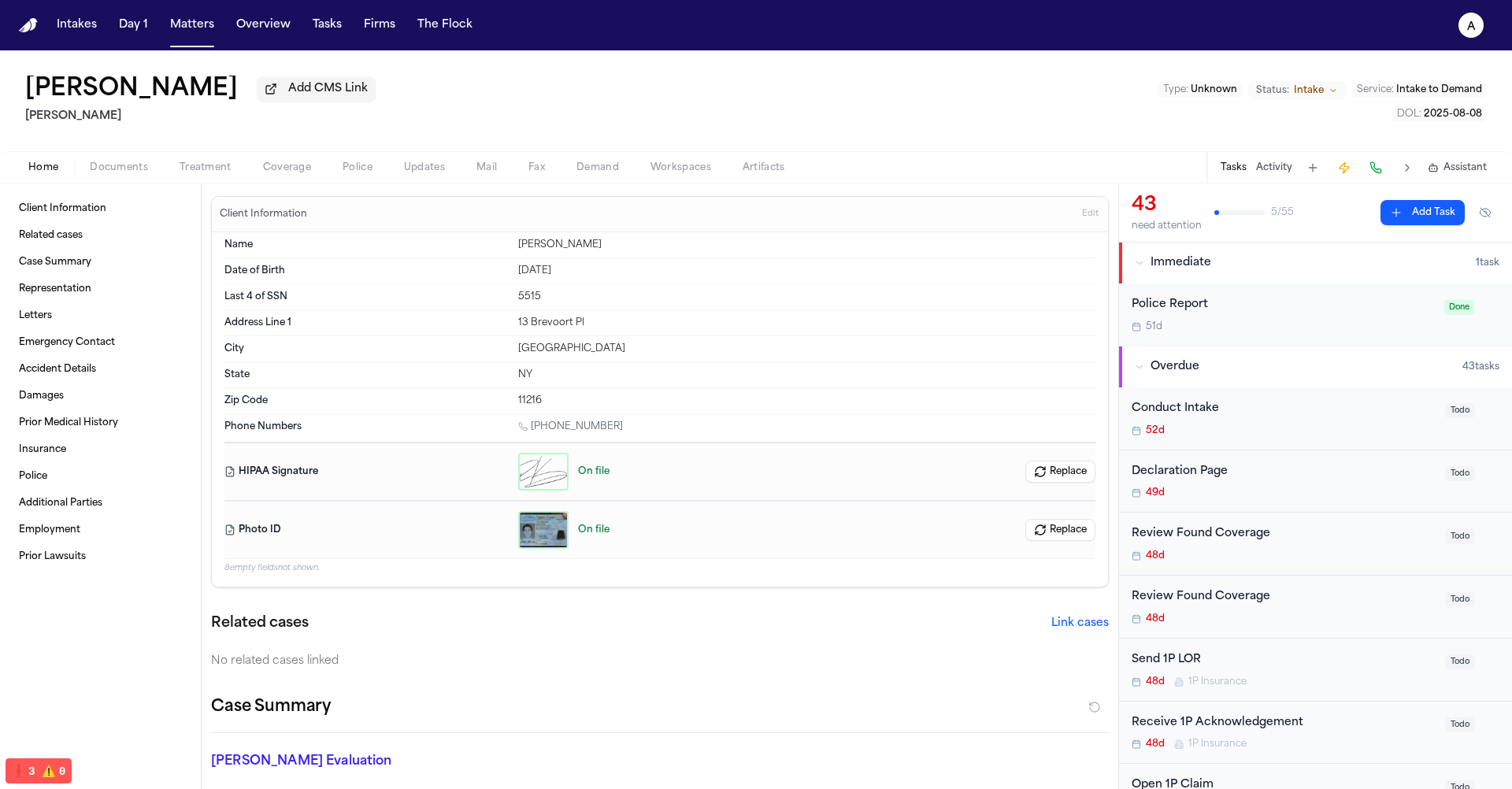
click at [357, 177] on button "Police" at bounding box center [357, 167] width 61 height 19
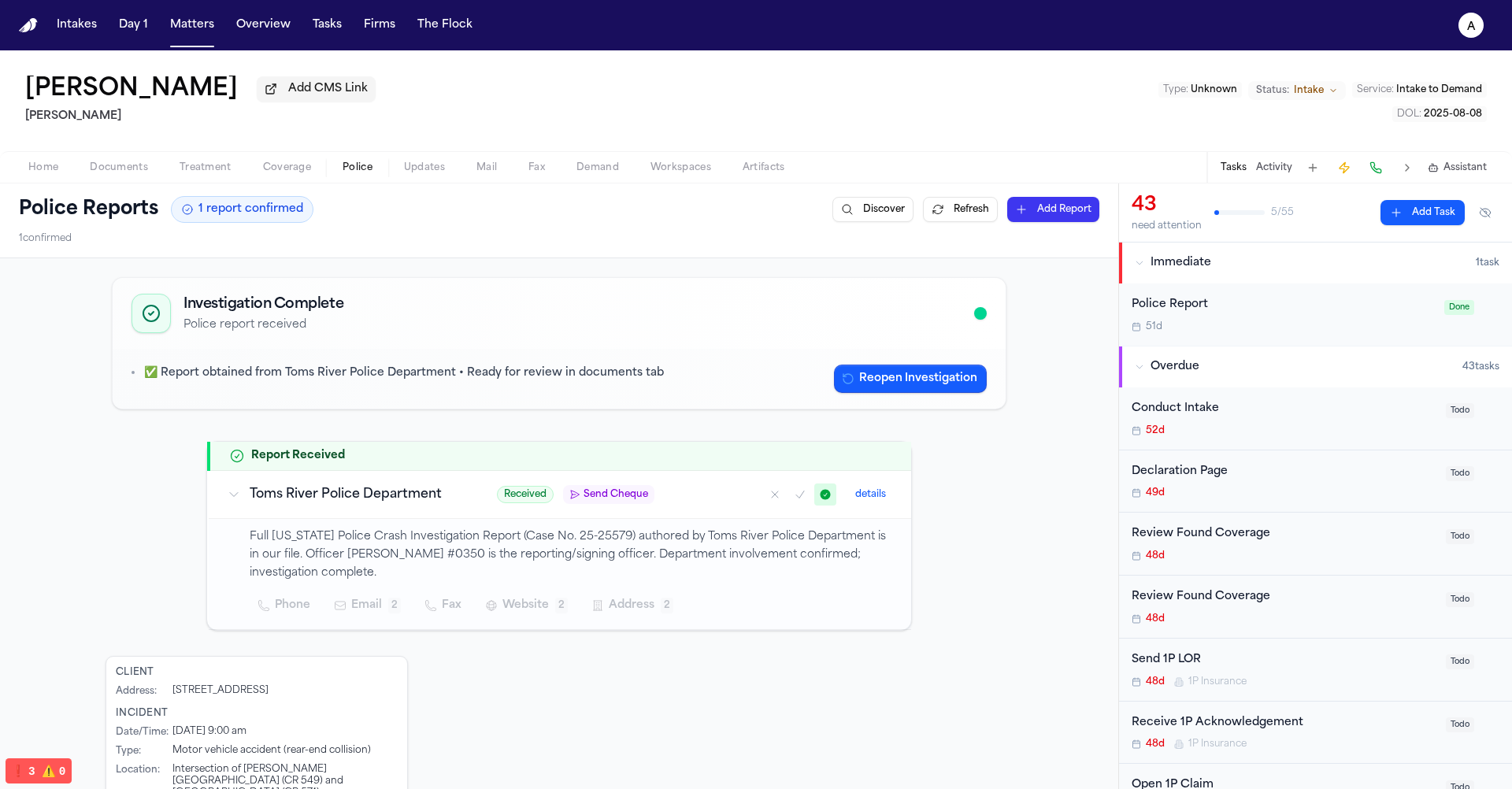
click at [618, 500] on span "Send Cheque" at bounding box center [616, 494] width 64 height 13
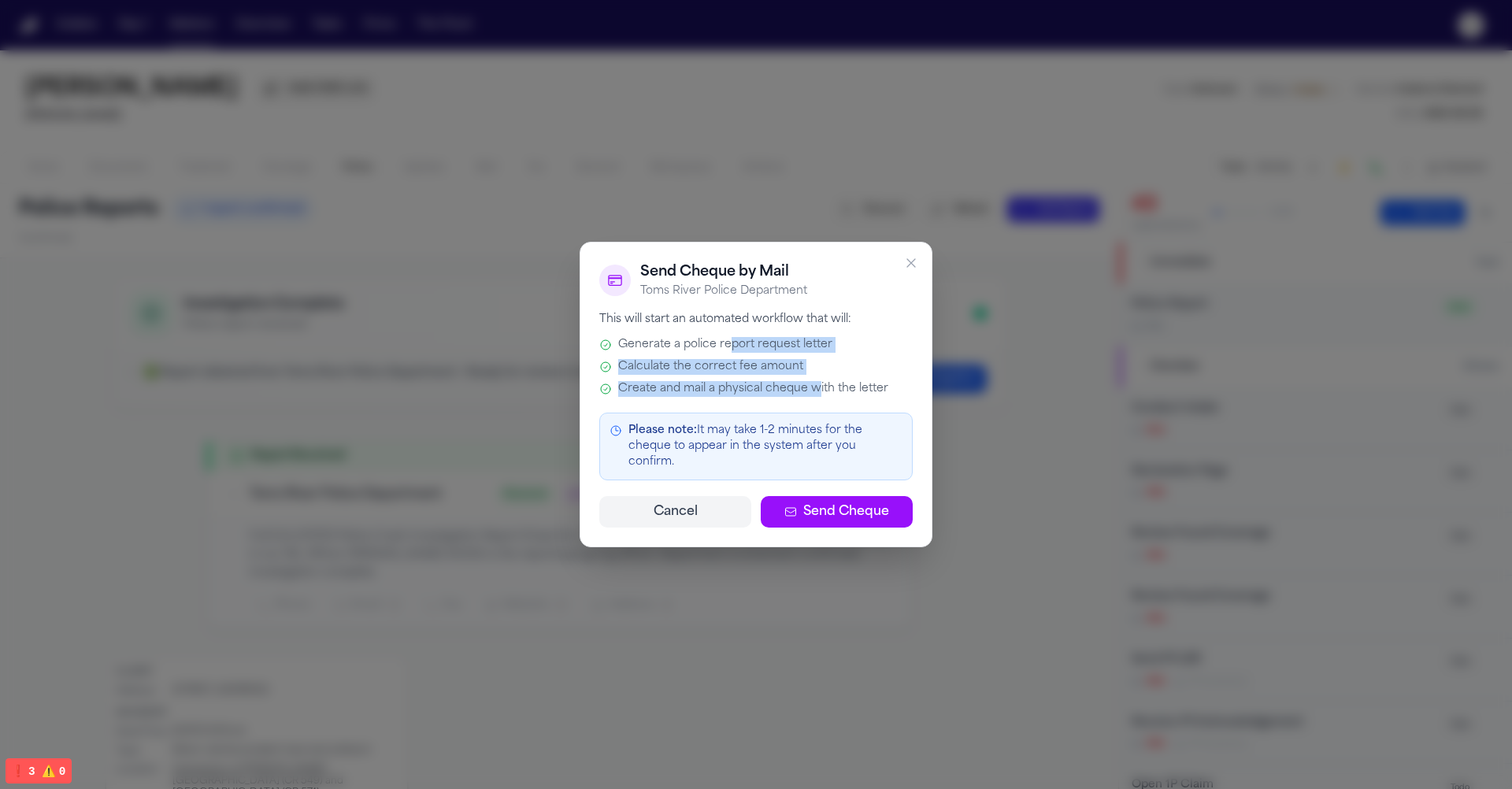
drag, startPoint x: 814, startPoint y: 399, endPoint x: 728, endPoint y: 352, distance: 98.0
click at [728, 353] on div "Generate a police report request letter Calculate the correct fee amount Create…" at bounding box center [756, 366] width 314 height 59
click at [728, 352] on span "Generate a police report request letter" at bounding box center [726, 345] width 214 height 16
drag, startPoint x: 910, startPoint y: 467, endPoint x: 650, endPoint y: 315, distance: 301.2
click at [650, 315] on div "Send Cheque by Mail Toms River Police Department This will start an automated w…" at bounding box center [756, 394] width 353 height 306
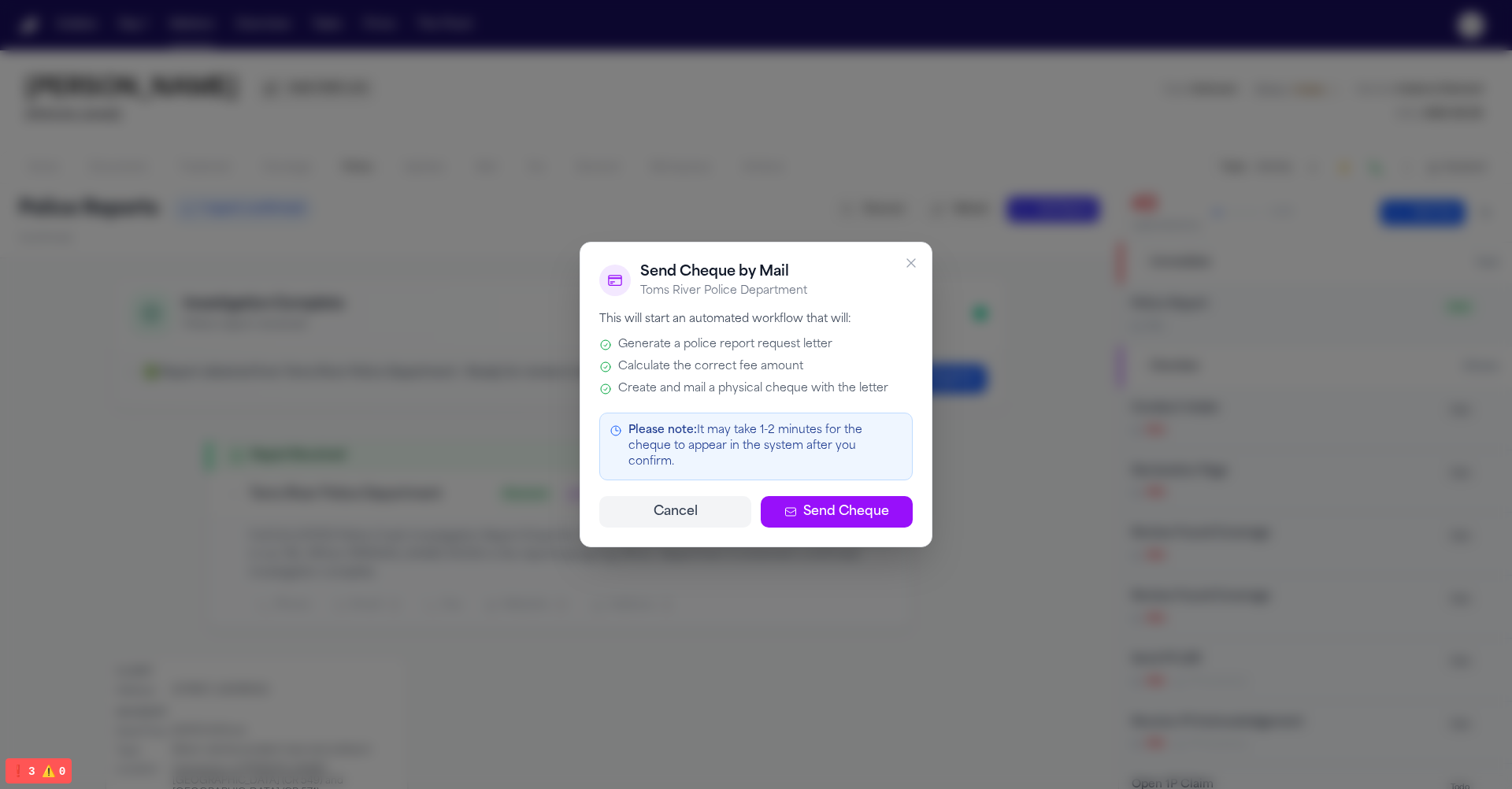
click at [640, 353] on span "Generate a police report request letter" at bounding box center [726, 345] width 214 height 16
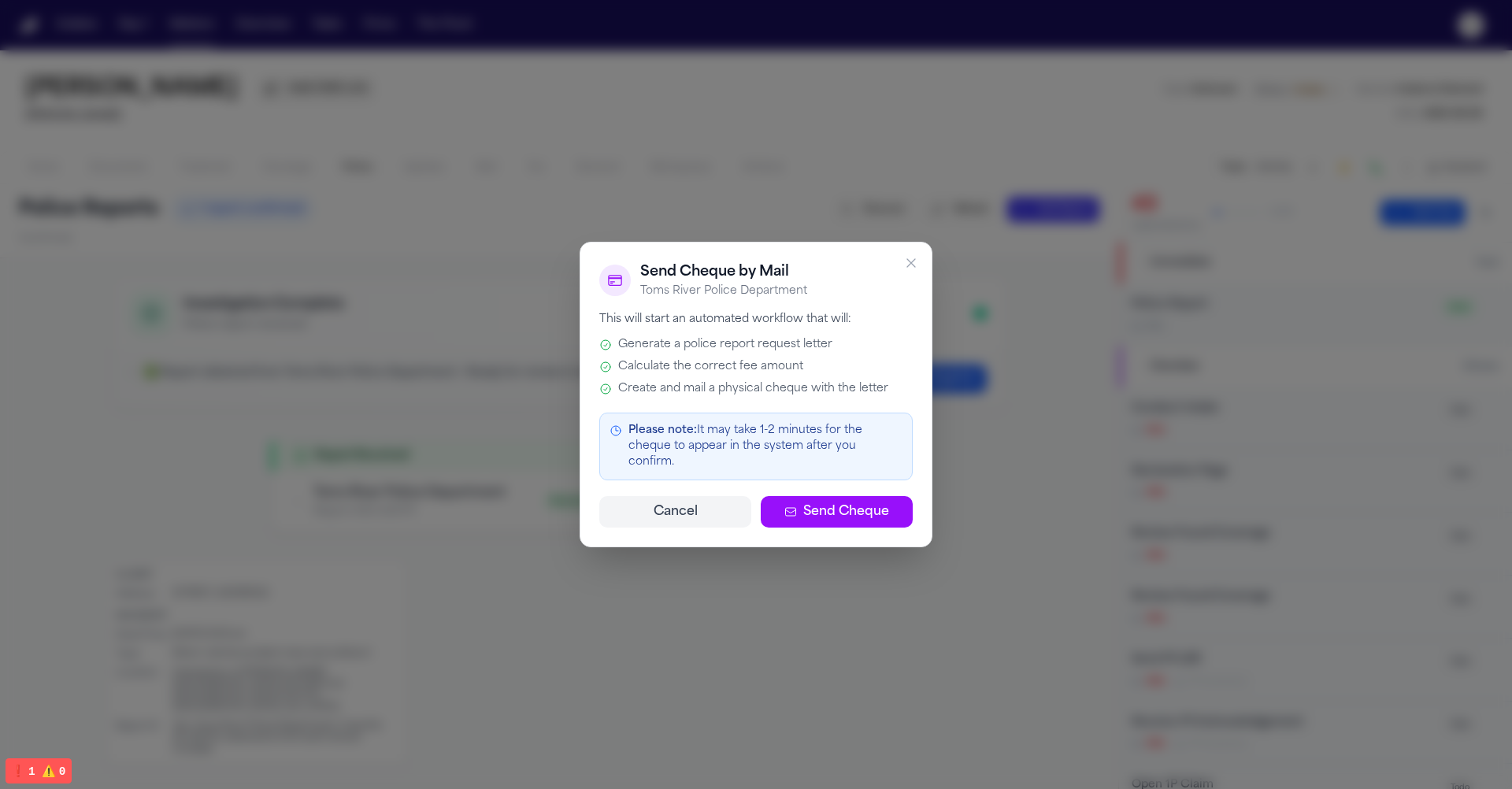
drag, startPoint x: 624, startPoint y: 339, endPoint x: 914, endPoint y: 457, distance: 313.1
click at [914, 457] on div "Send Cheque by Mail Toms River Police Department This will start an automated w…" at bounding box center [756, 394] width 353 height 306
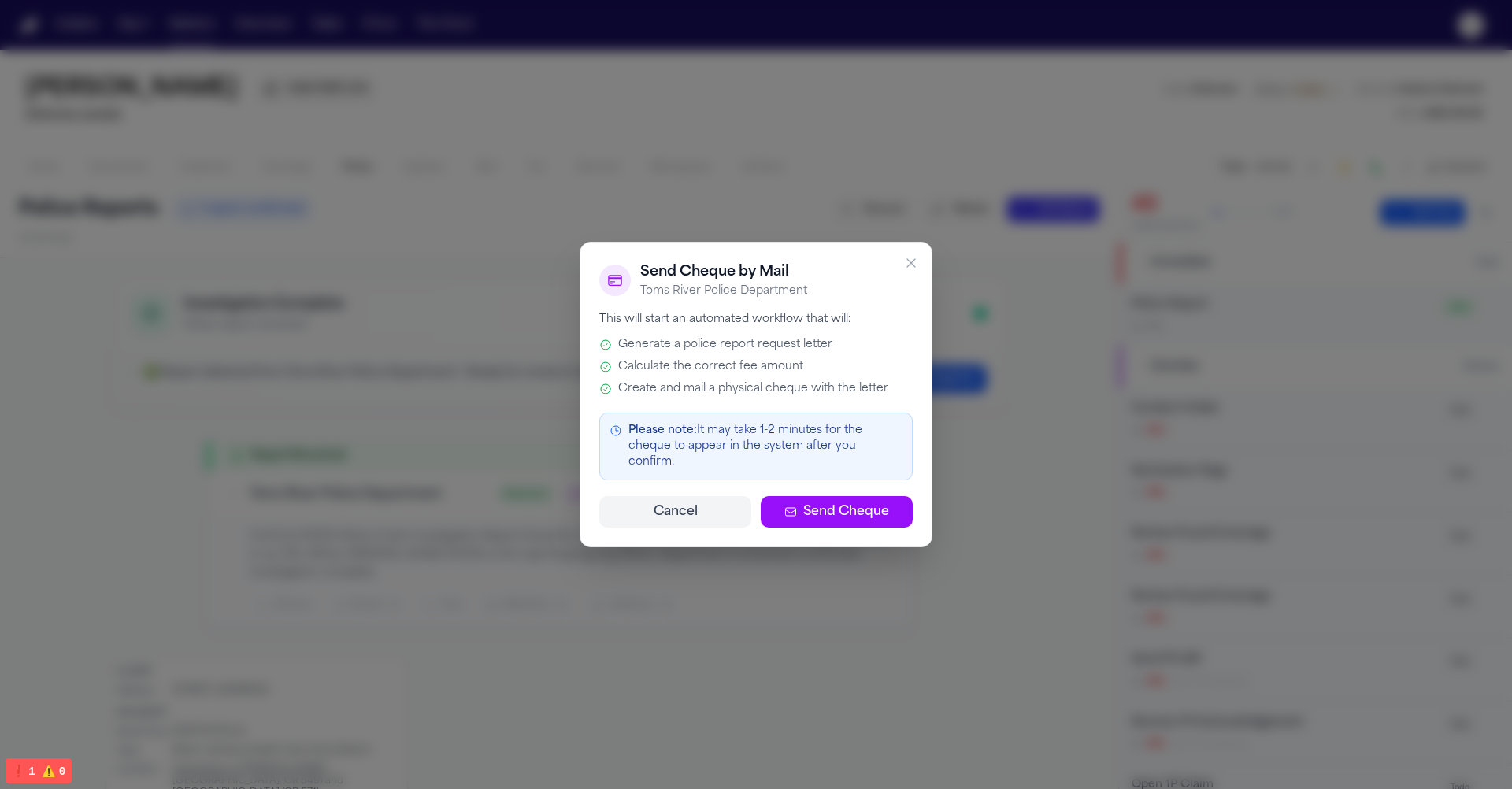
click at [903, 457] on div "Please note: It may take 1-2 minutes for the cheque to appear in the system aft…" at bounding box center [756, 447] width 314 height 68
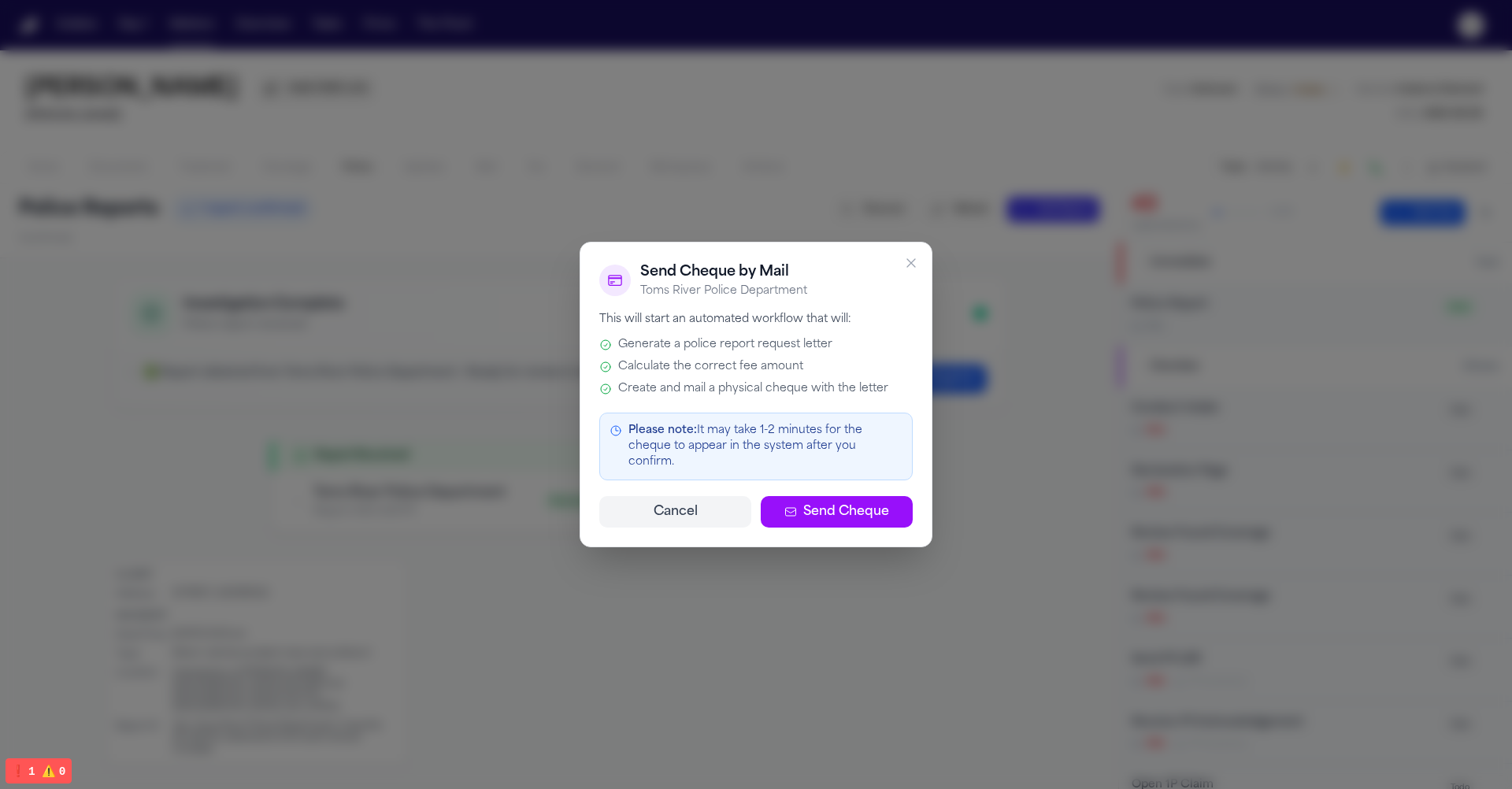
drag, startPoint x: 908, startPoint y: 460, endPoint x: 656, endPoint y: 344, distance: 277.4
click at [656, 344] on div "Send Cheque by Mail Toms River Police Department This will start an automated w…" at bounding box center [756, 394] width 353 height 306
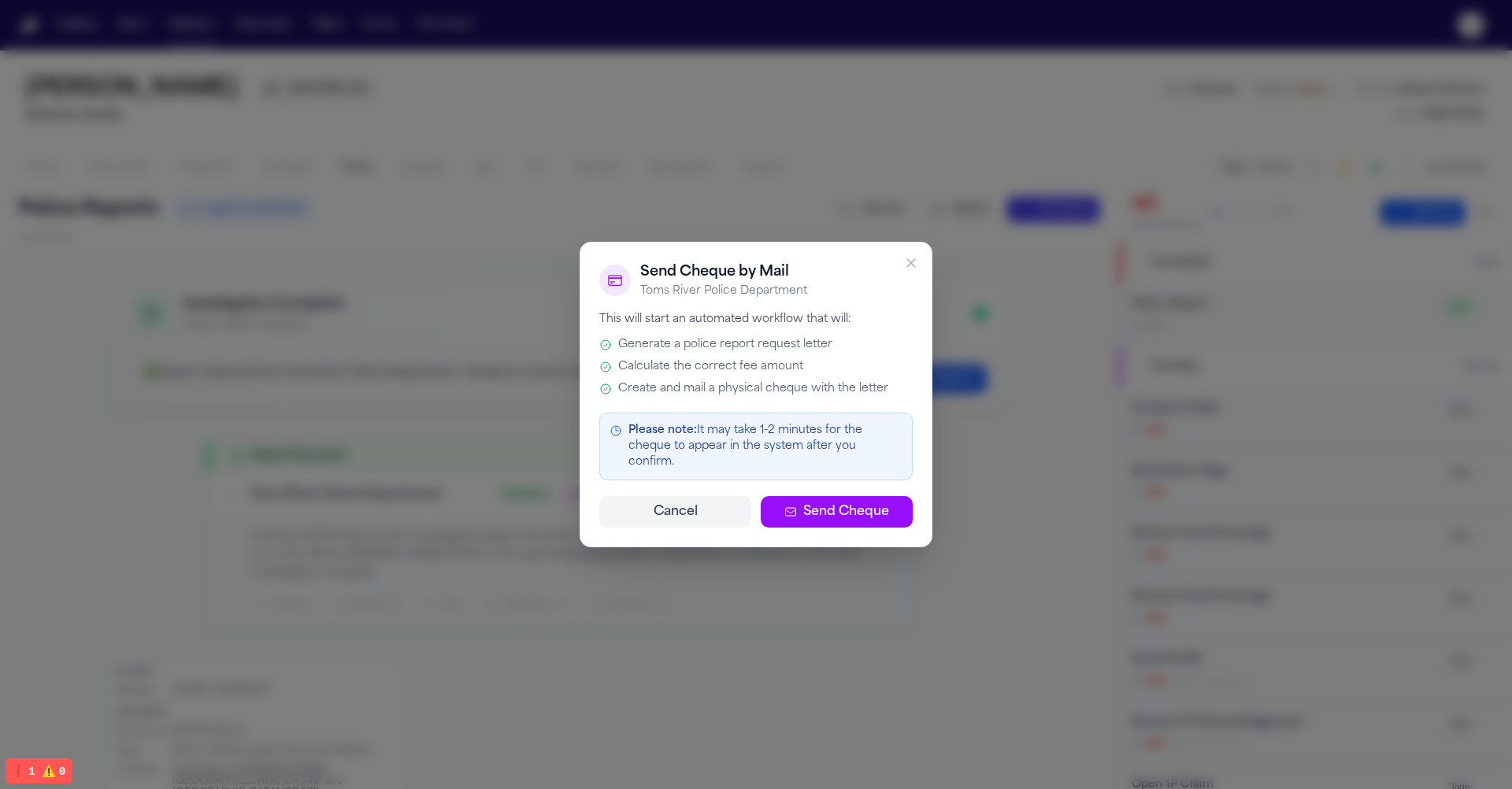
click at [656, 344] on span "Generate a police report request letter" at bounding box center [726, 345] width 214 height 16
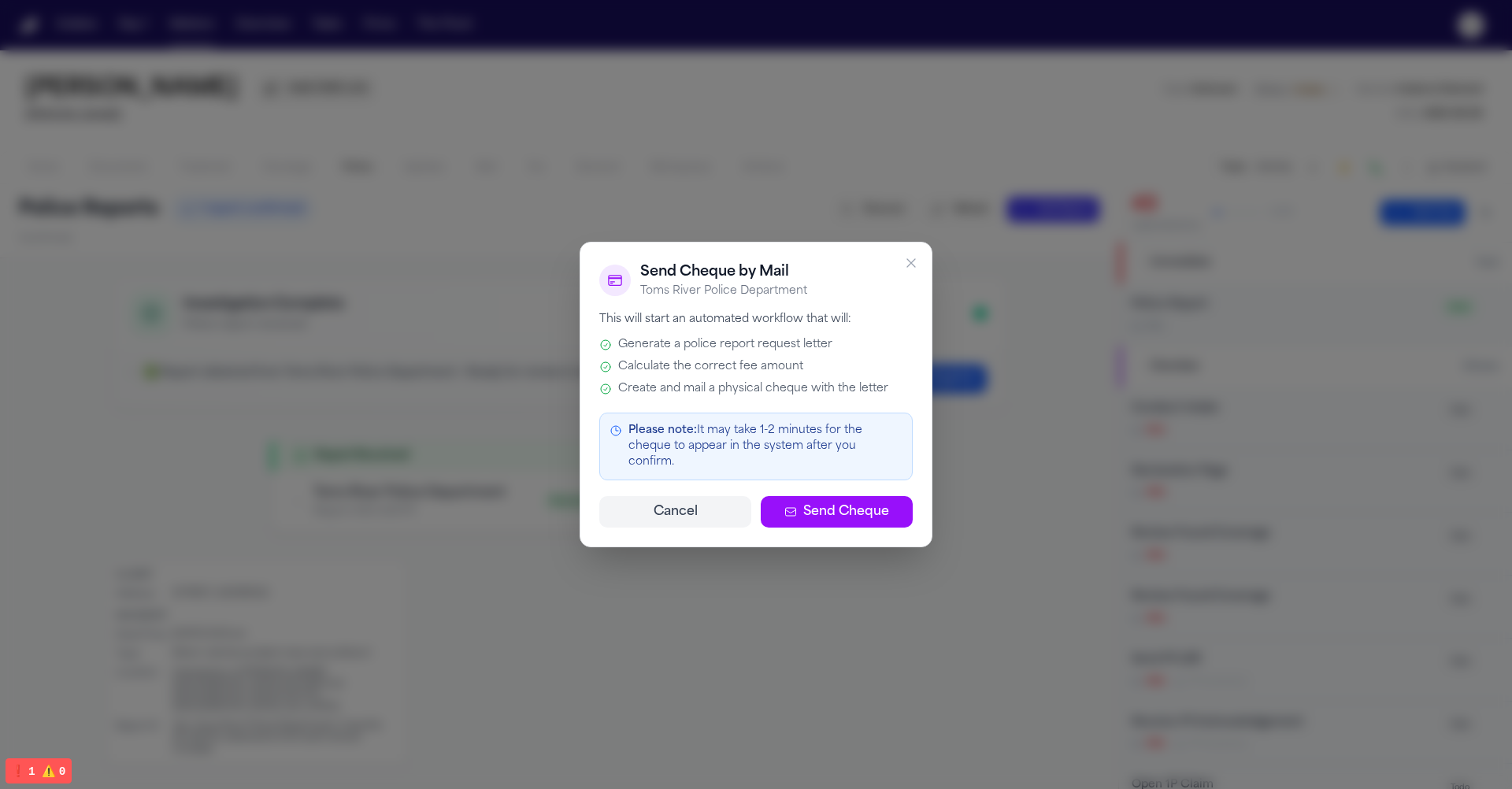
click at [656, 344] on span "Generate a police report request letter" at bounding box center [726, 345] width 214 height 16
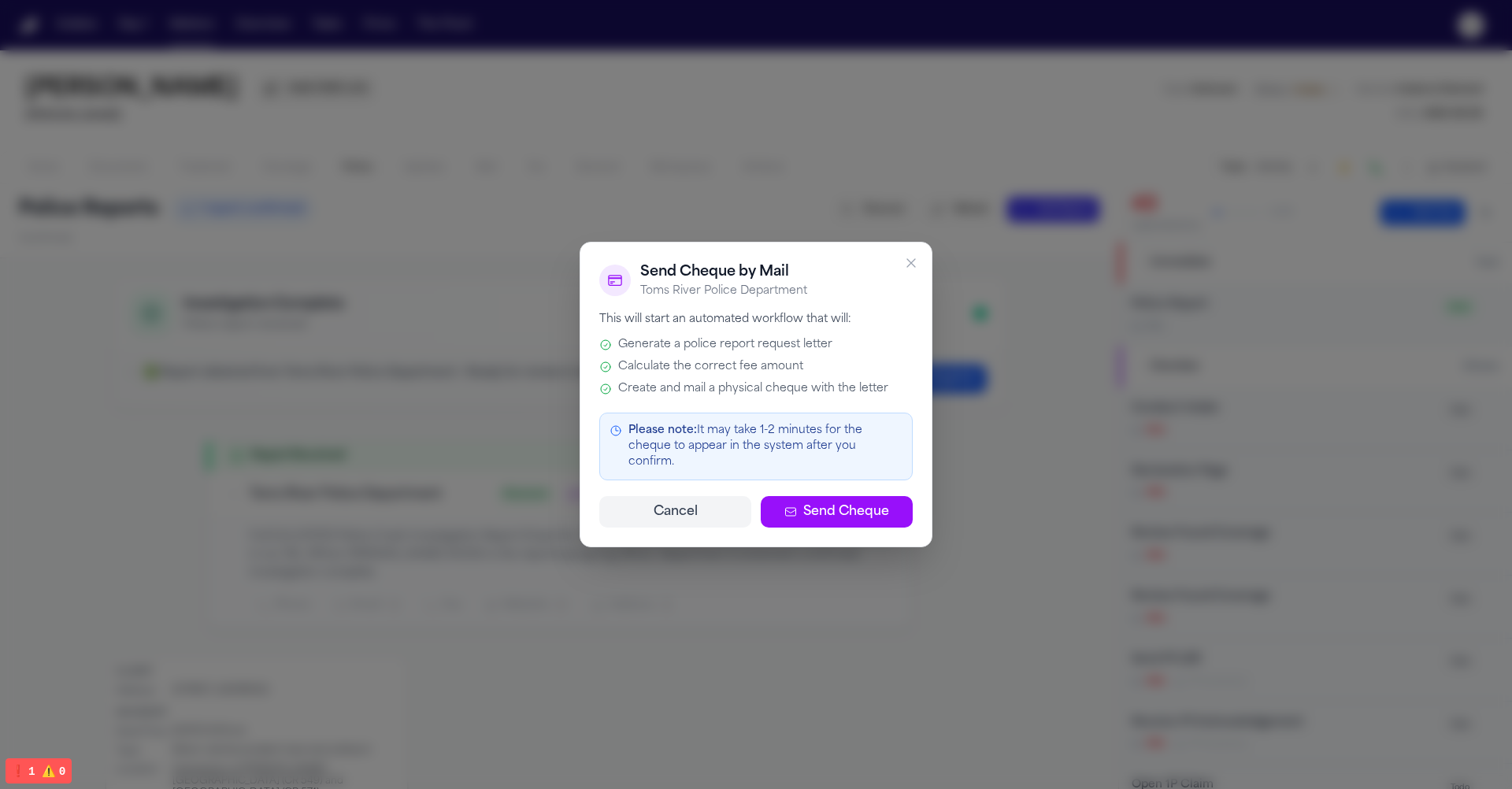
click at [656, 344] on span "Generate a police report request letter" at bounding box center [726, 345] width 214 height 16
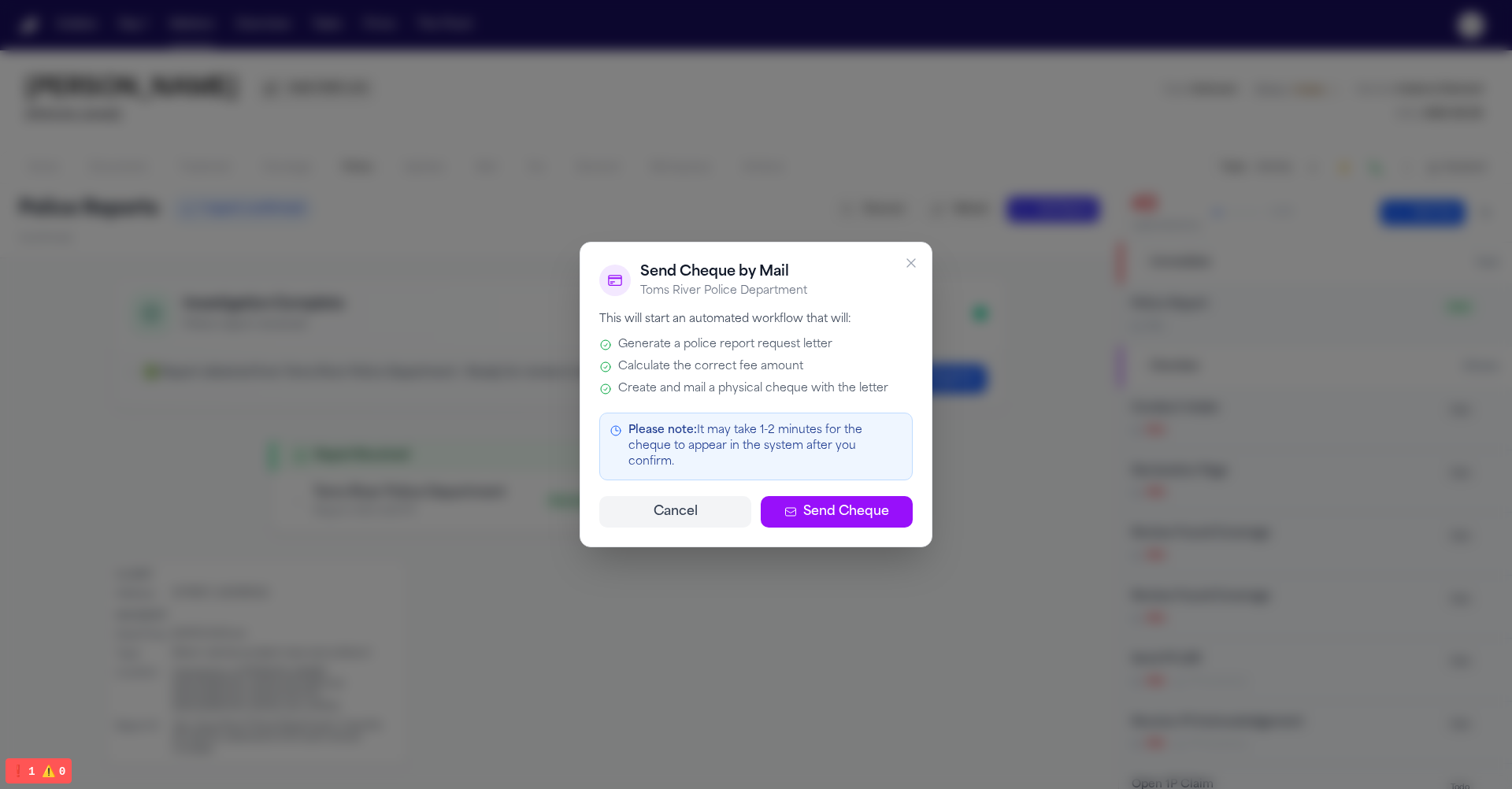
click at [656, 344] on span "Generate a police report request letter" at bounding box center [726, 345] width 214 height 16
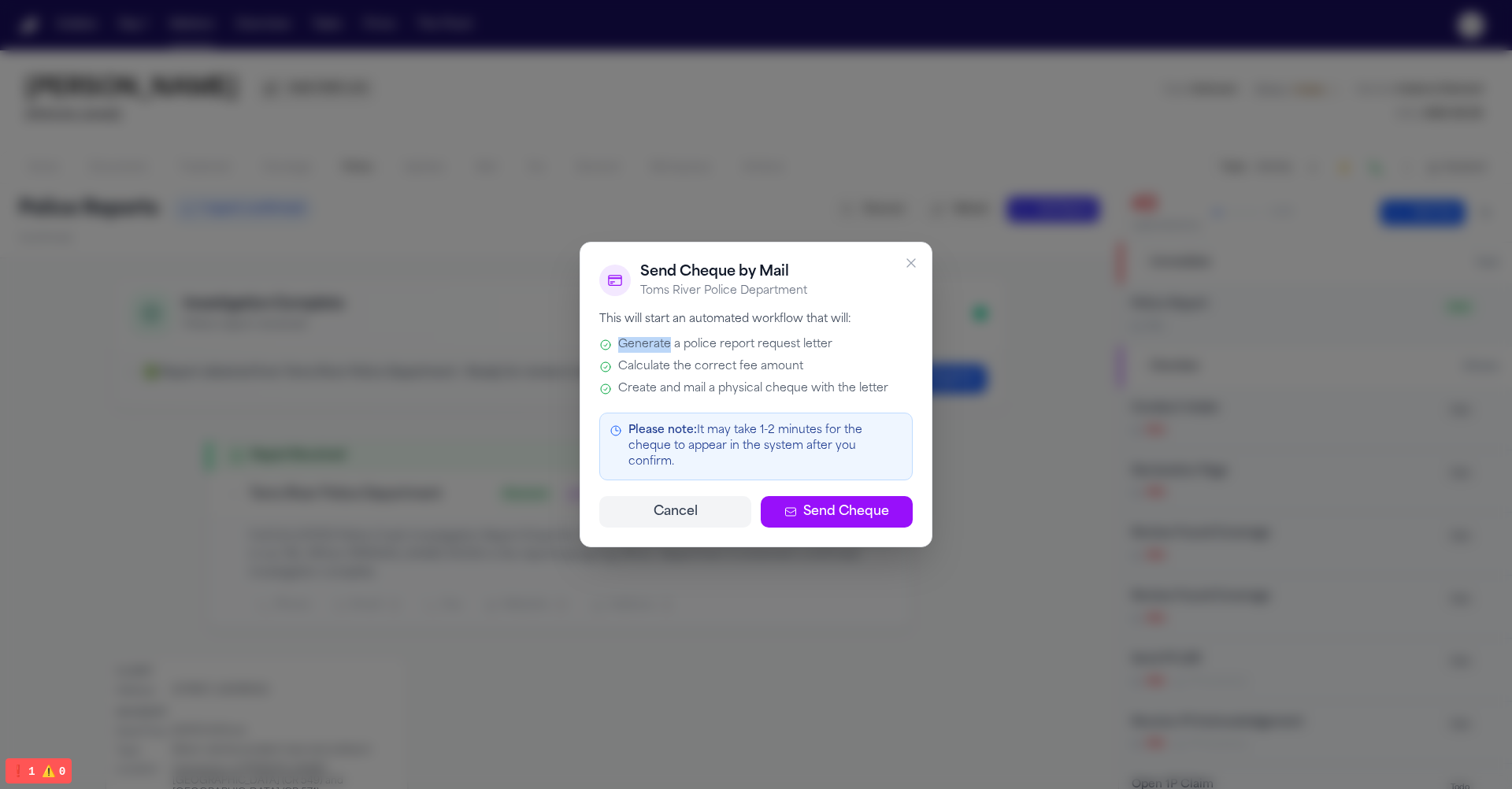
click at [656, 344] on span "Generate a police report request letter" at bounding box center [726, 345] width 214 height 16
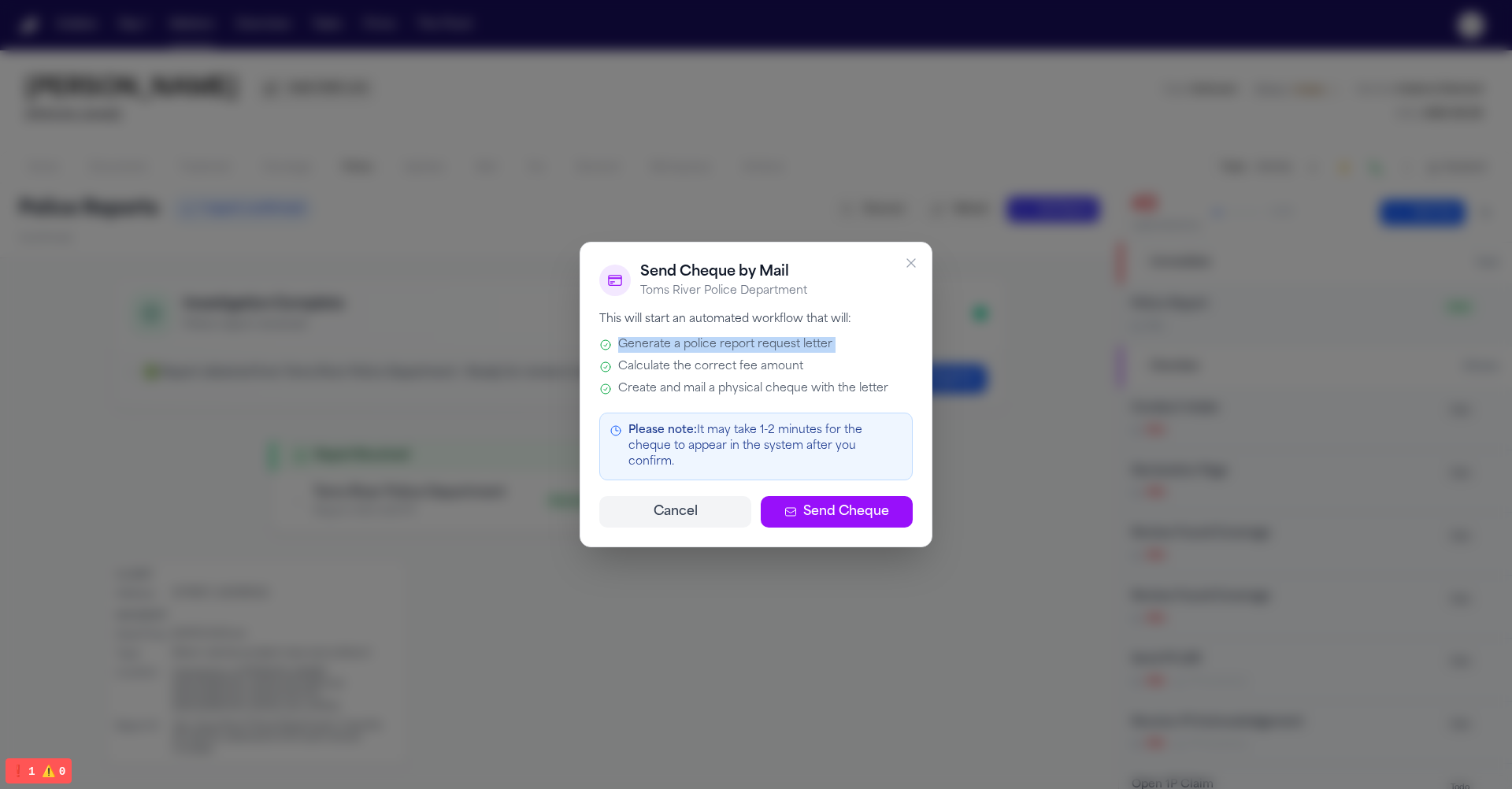
click at [670, 387] on div "Generate a police report request letter Calculate the correct fee amount Create…" at bounding box center [756, 366] width 314 height 59
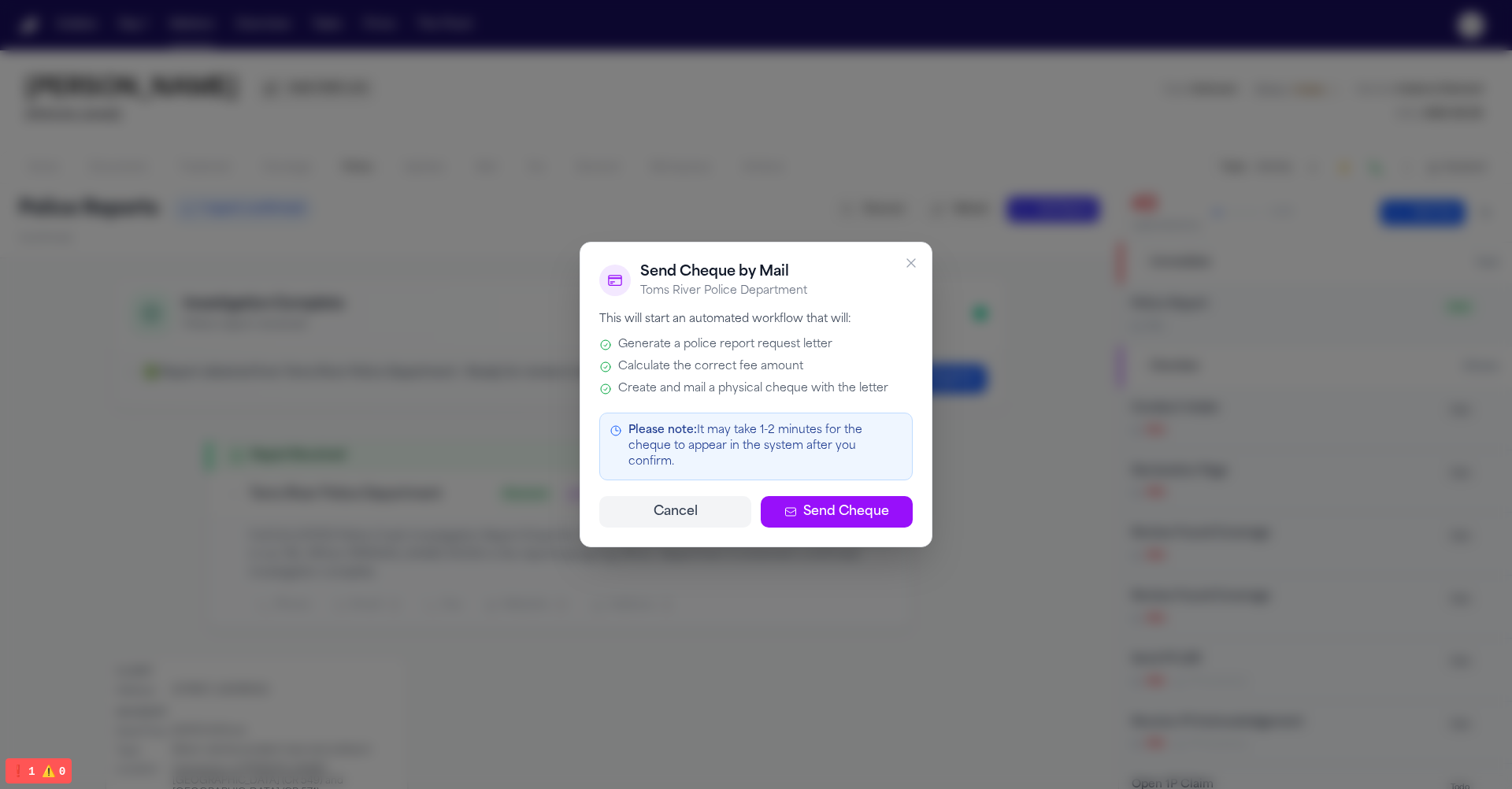
click at [670, 387] on div "Generate a police report request letter Calculate the correct fee amount Create…" at bounding box center [756, 366] width 314 height 59
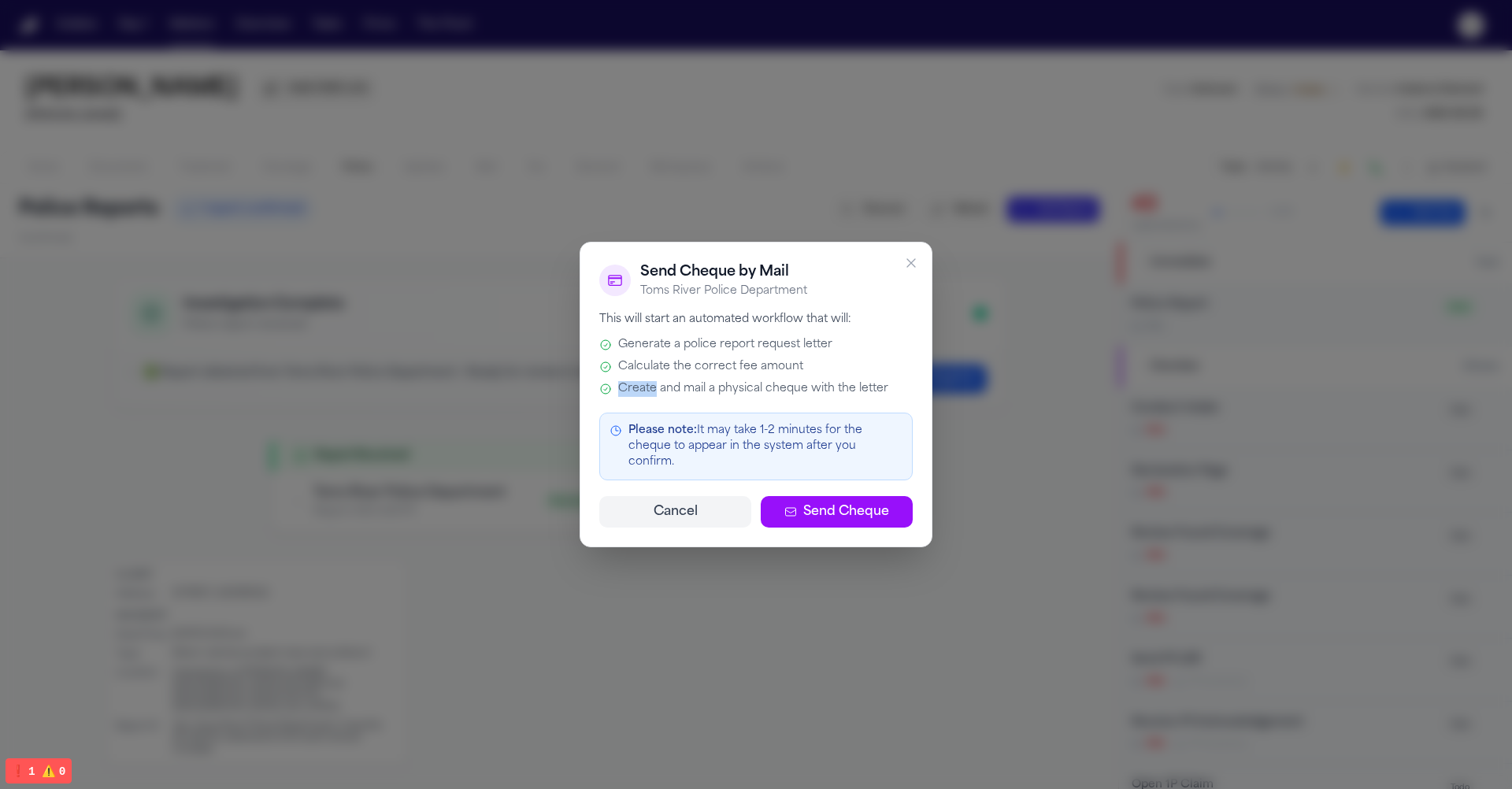
click at [670, 387] on div "Generate a police report request letter Calculate the correct fee amount Create…" at bounding box center [756, 366] width 314 height 59
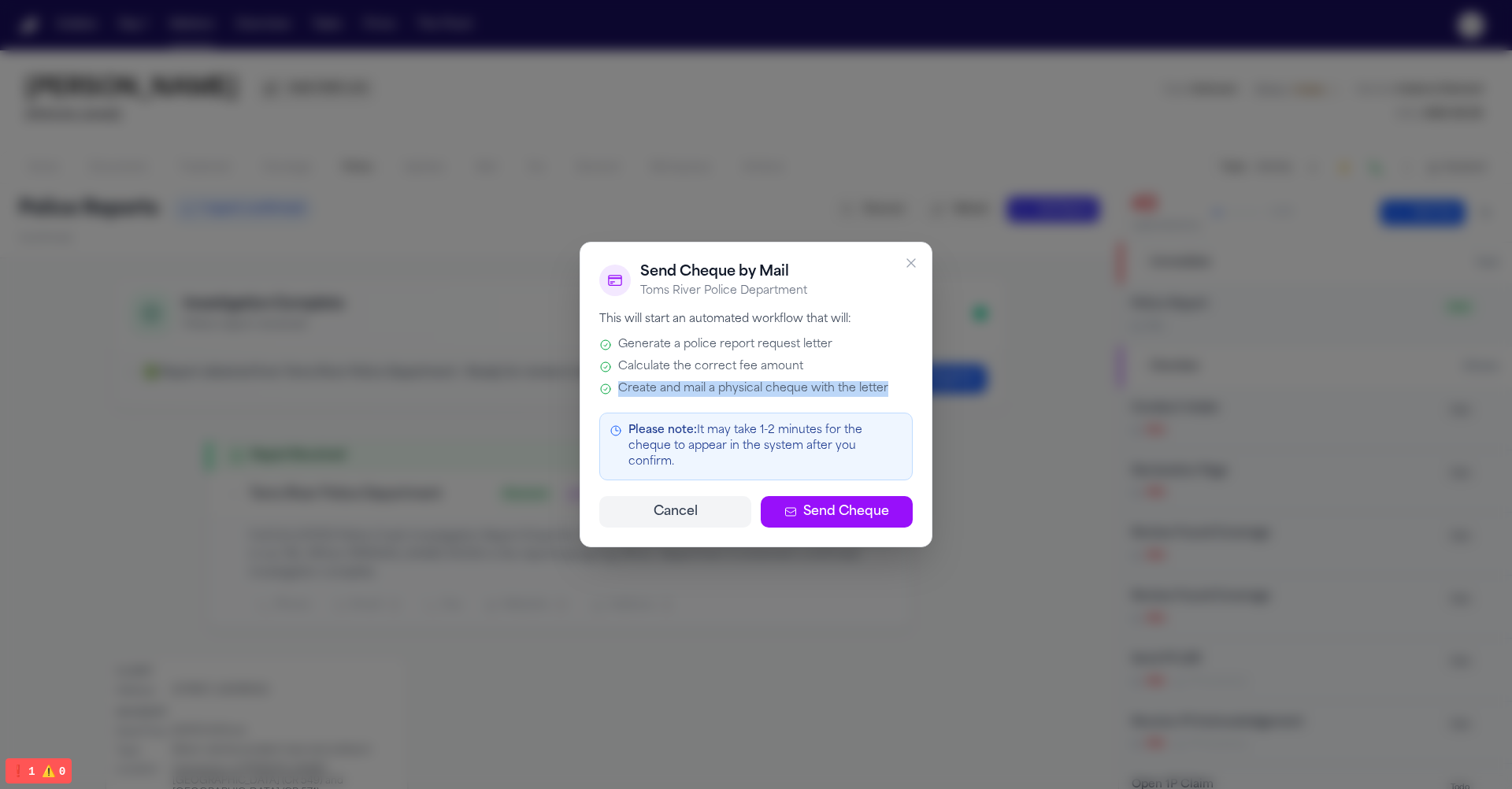
click at [670, 387] on div "Generate a police report request letter Calculate the correct fee amount Create…" at bounding box center [756, 366] width 314 height 59
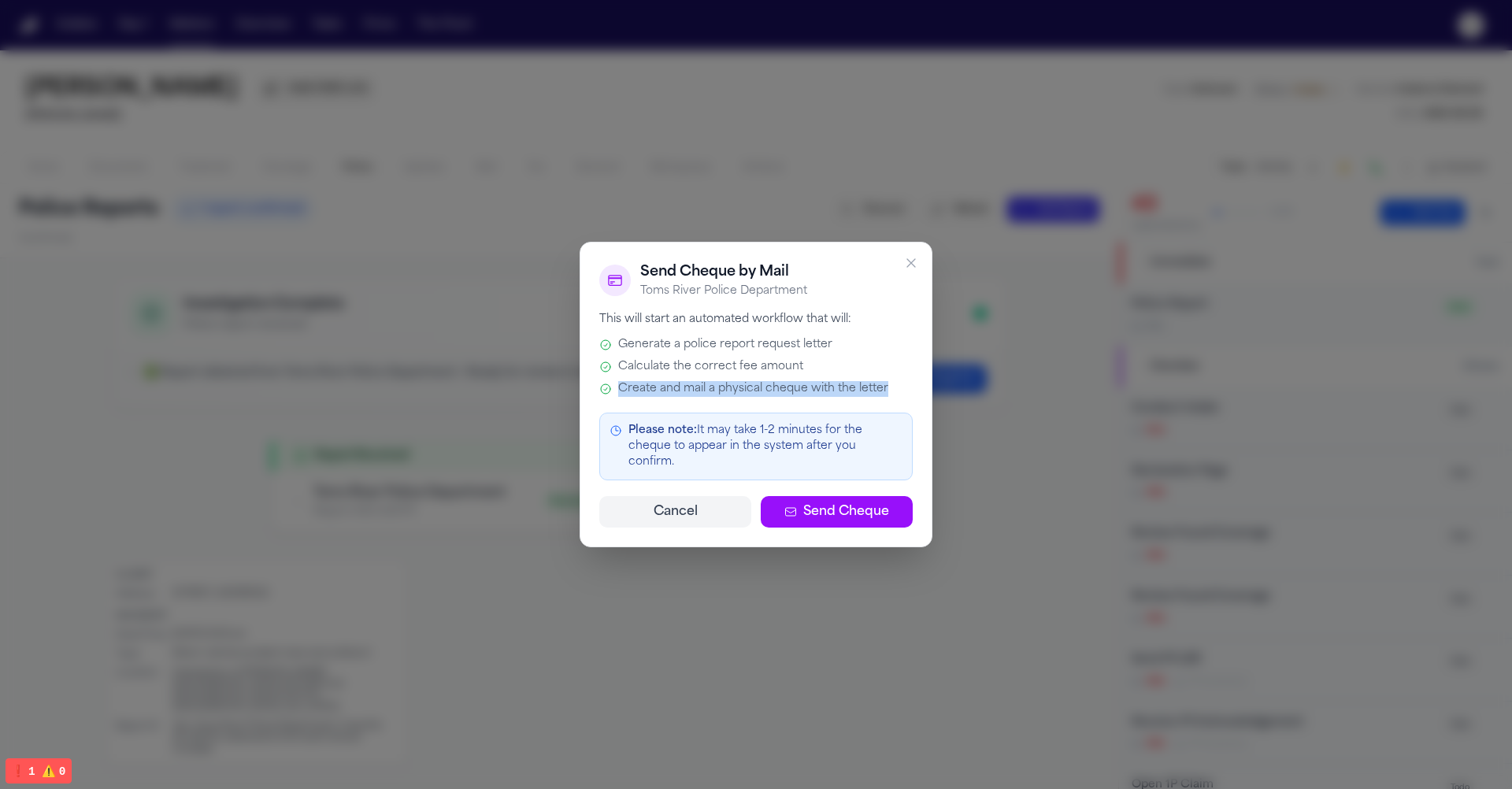
click at [670, 387] on div "Generate a police report request letter Calculate the correct fee amount Create…" at bounding box center [756, 366] width 314 height 59
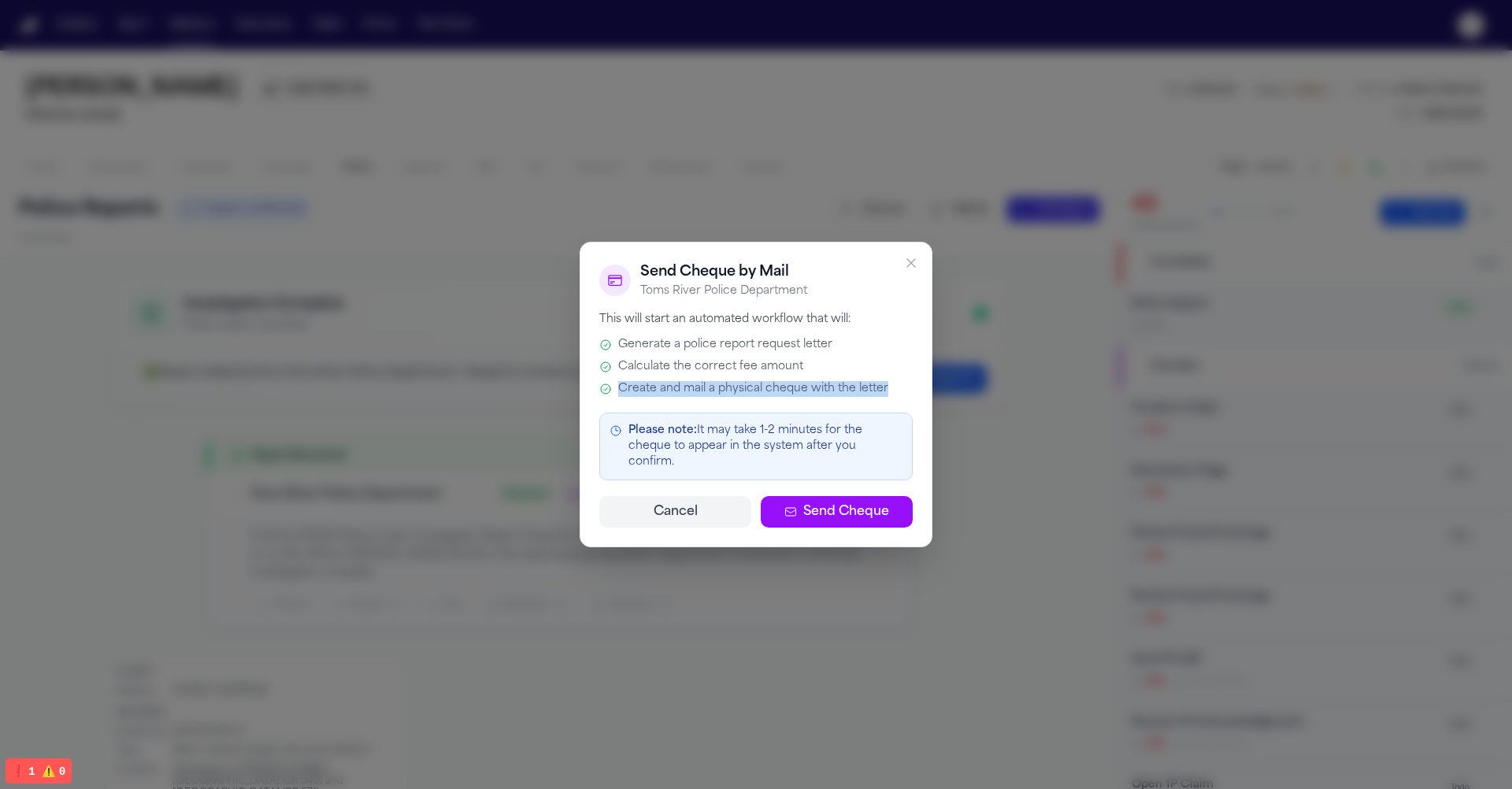
click at [679, 366] on span "Calculate the correct fee amount" at bounding box center [711, 367] width 185 height 16
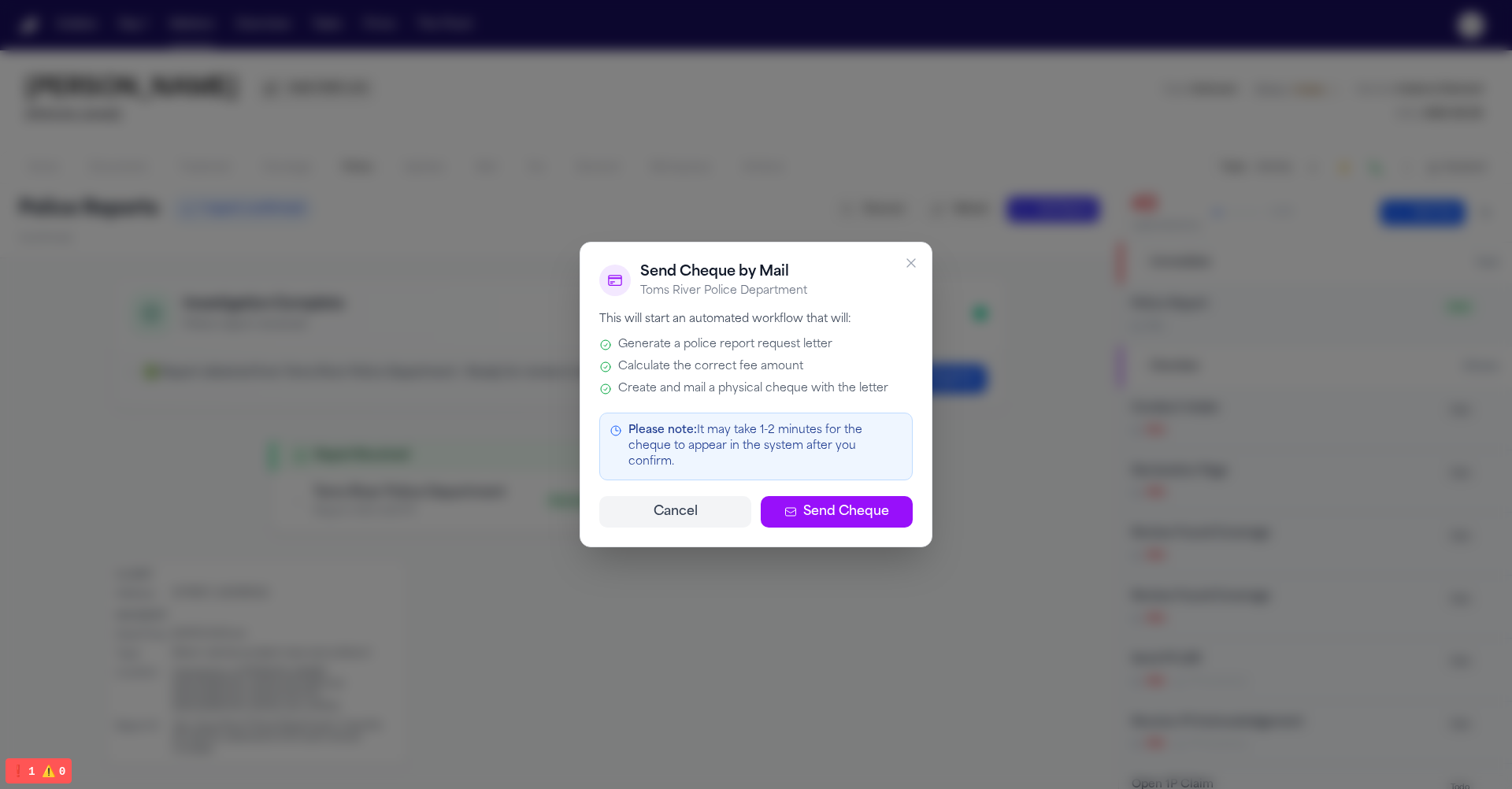
click at [679, 366] on span "Calculate the correct fee amount" at bounding box center [711, 367] width 185 height 16
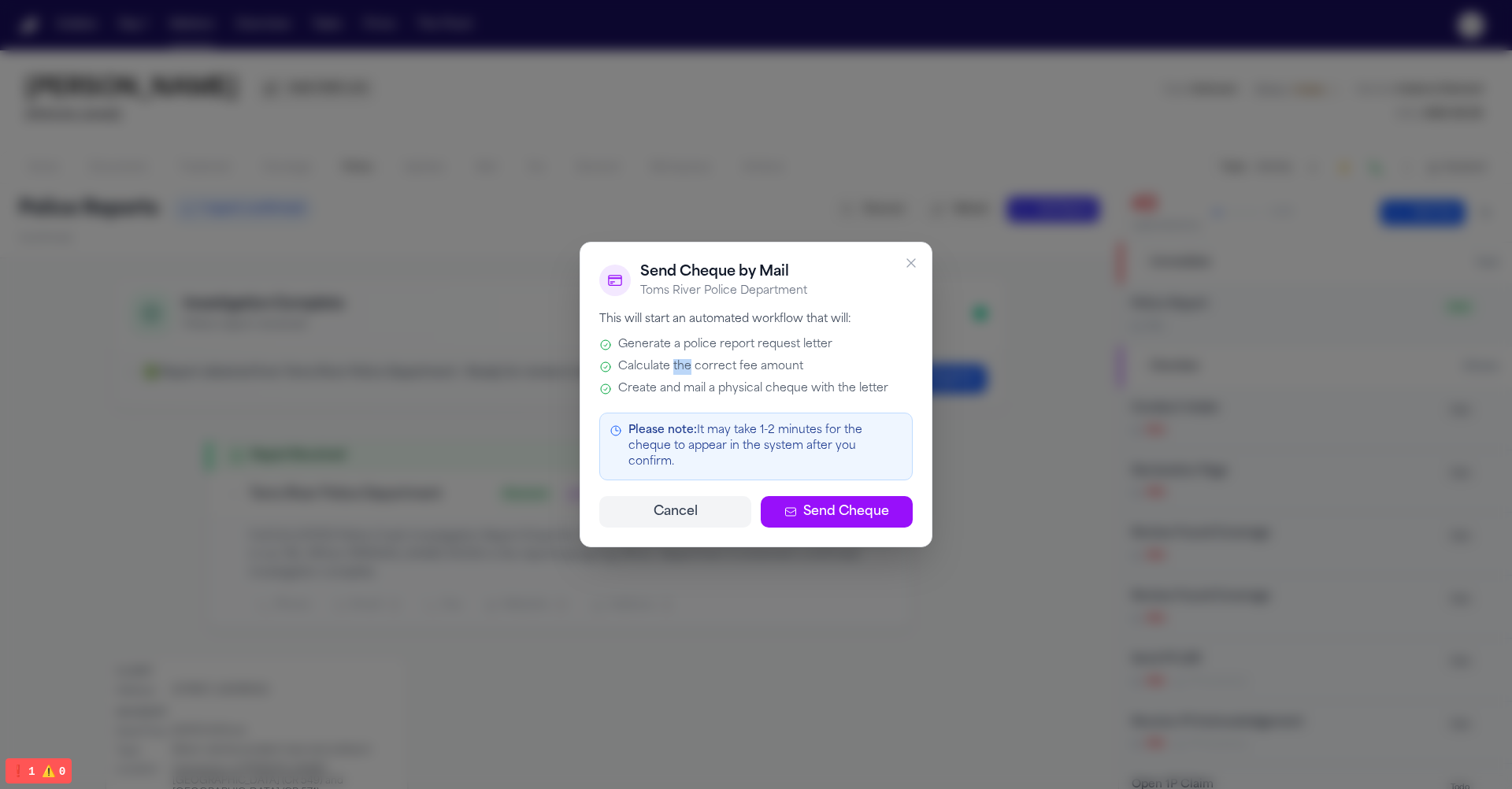
click at [679, 366] on span "Calculate the correct fee amount" at bounding box center [711, 367] width 185 height 16
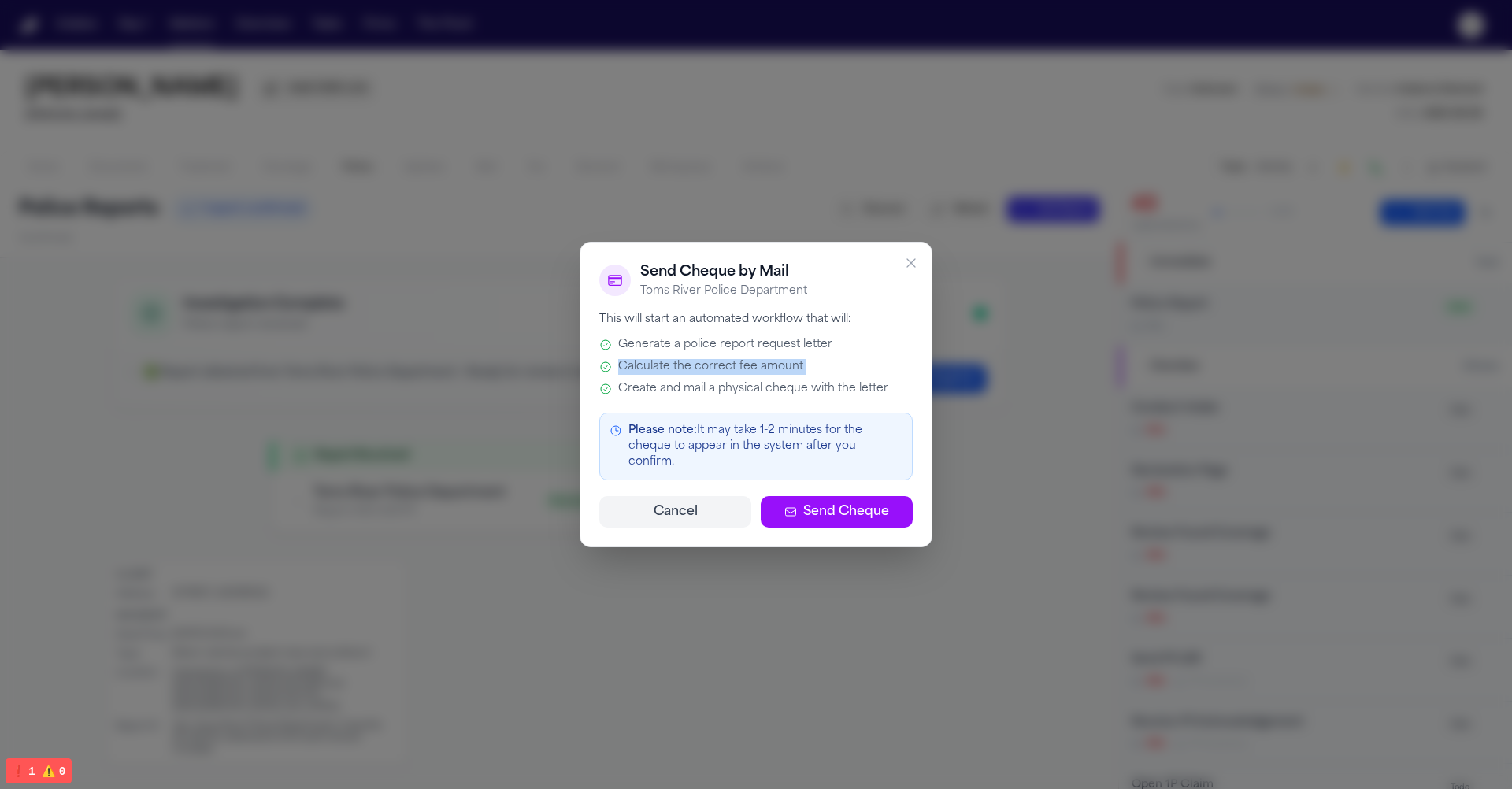
click at [679, 366] on span "Calculate the correct fee amount" at bounding box center [711, 367] width 185 height 16
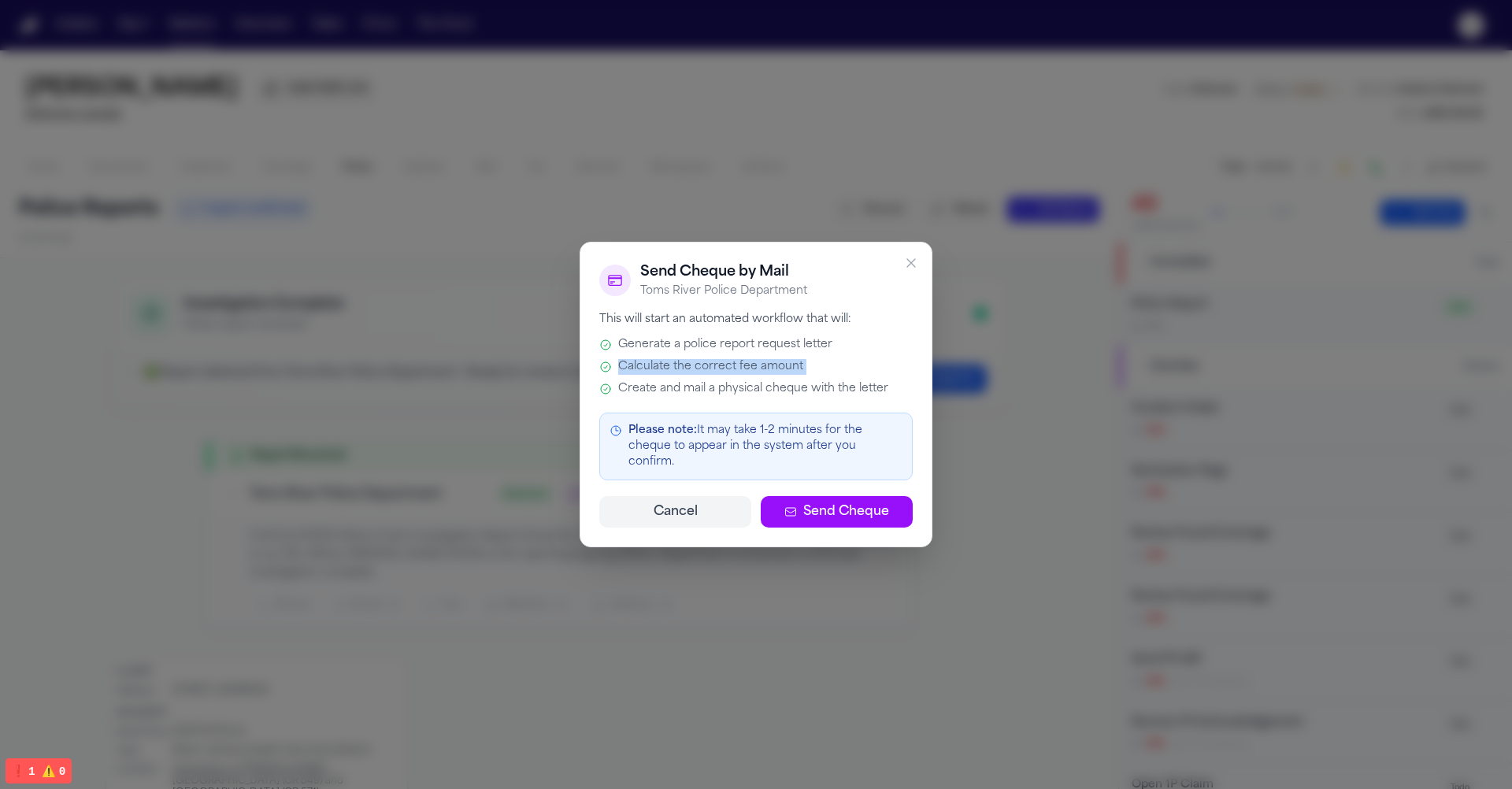
click at [679, 366] on span "Calculate the correct fee amount" at bounding box center [711, 367] width 185 height 16
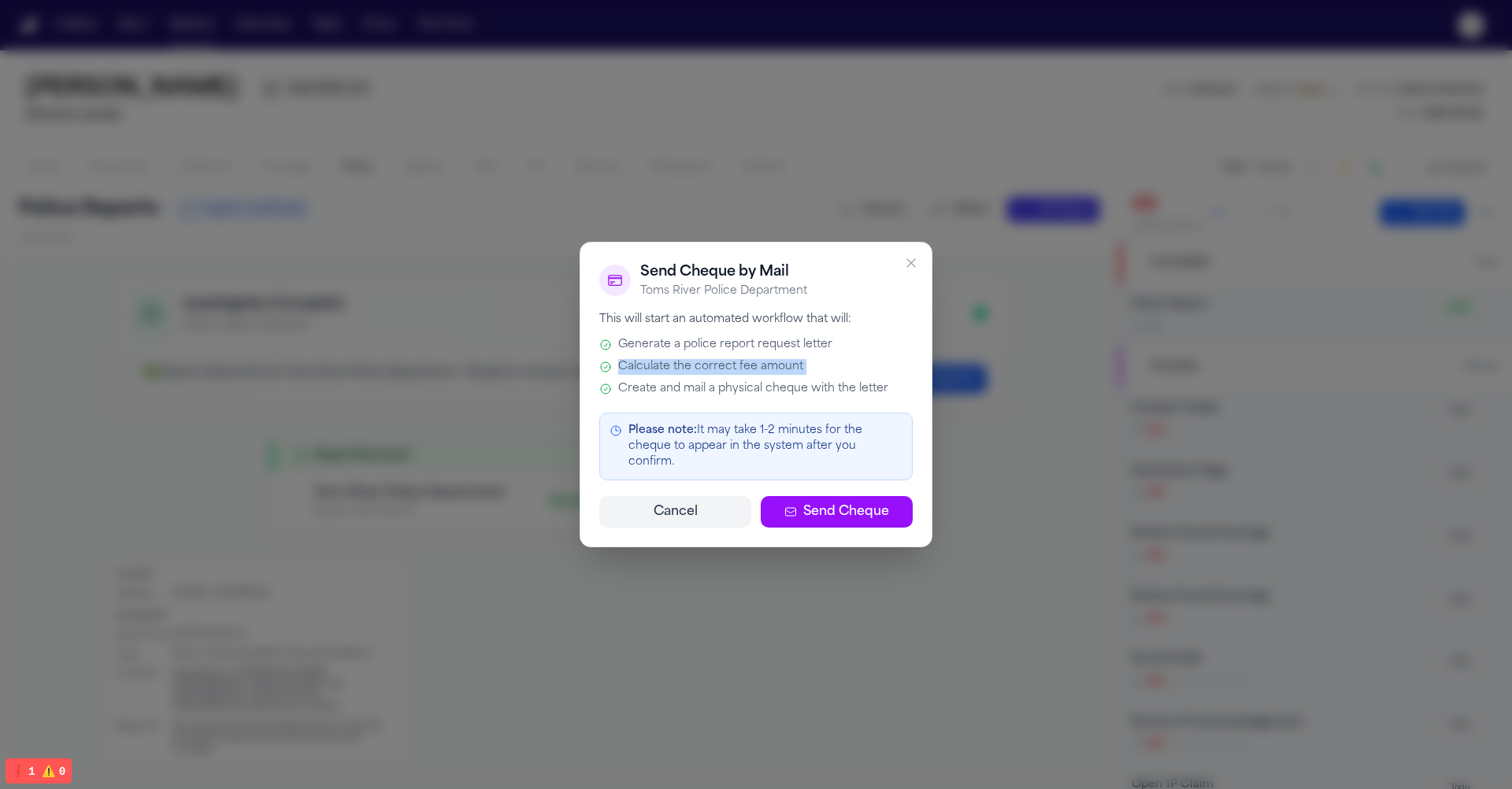
click at [679, 366] on span "Calculate the correct fee amount" at bounding box center [711, 367] width 185 height 16
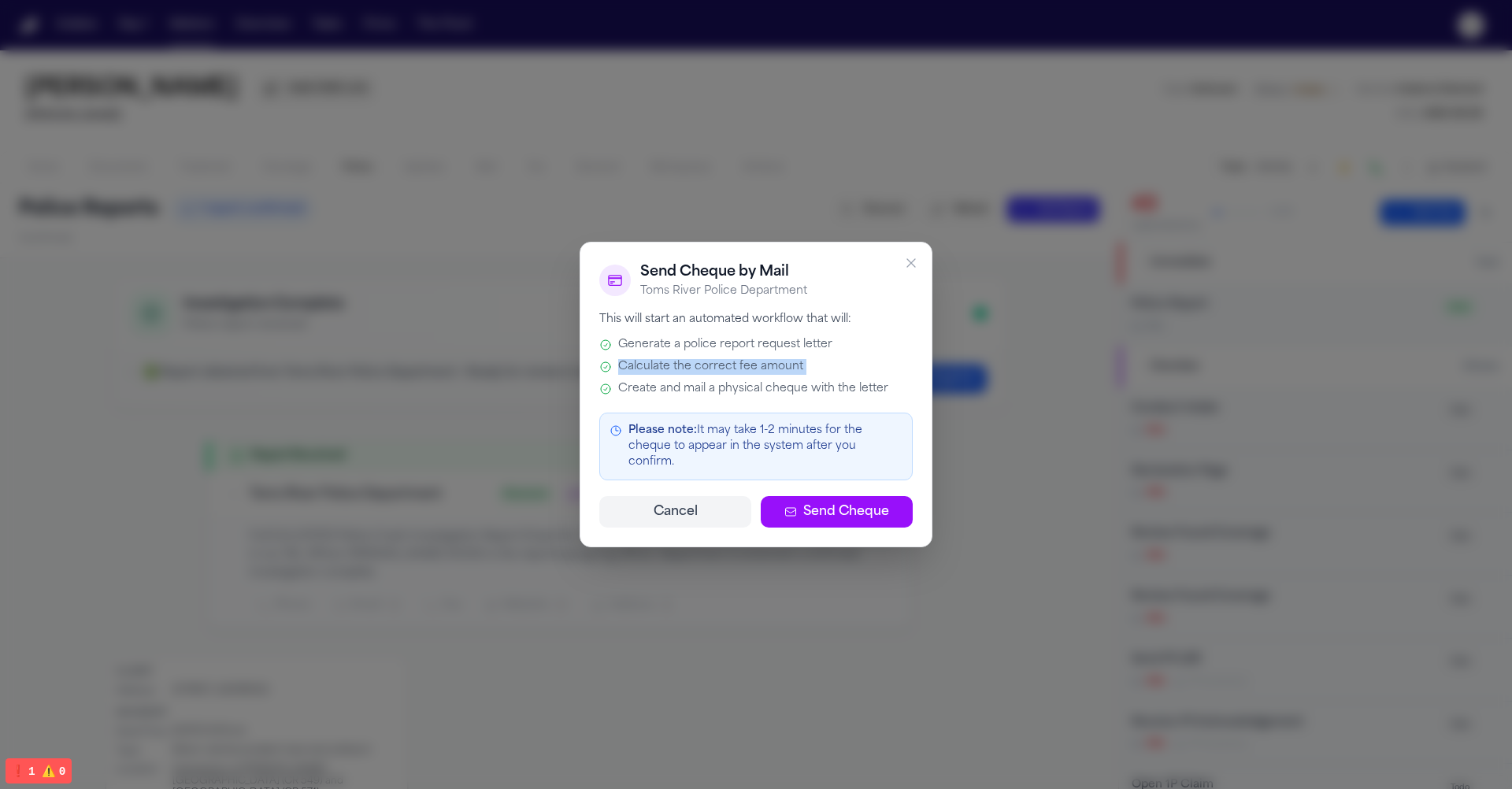
click at [1003, 368] on div at bounding box center [756, 394] width 1512 height 789
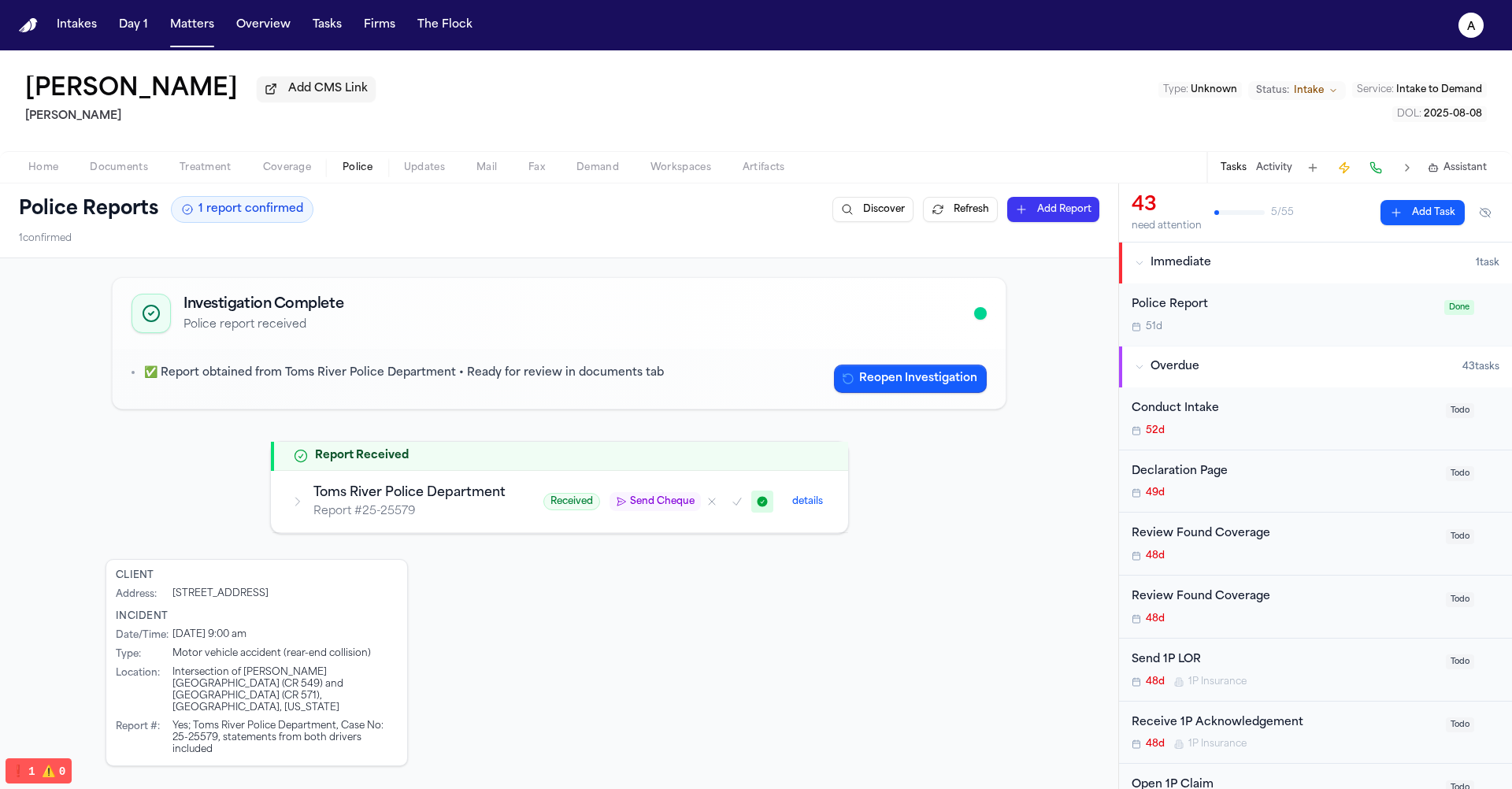
click at [766, 478] on td "Received Send Cheque details" at bounding box center [686, 502] width 323 height 62
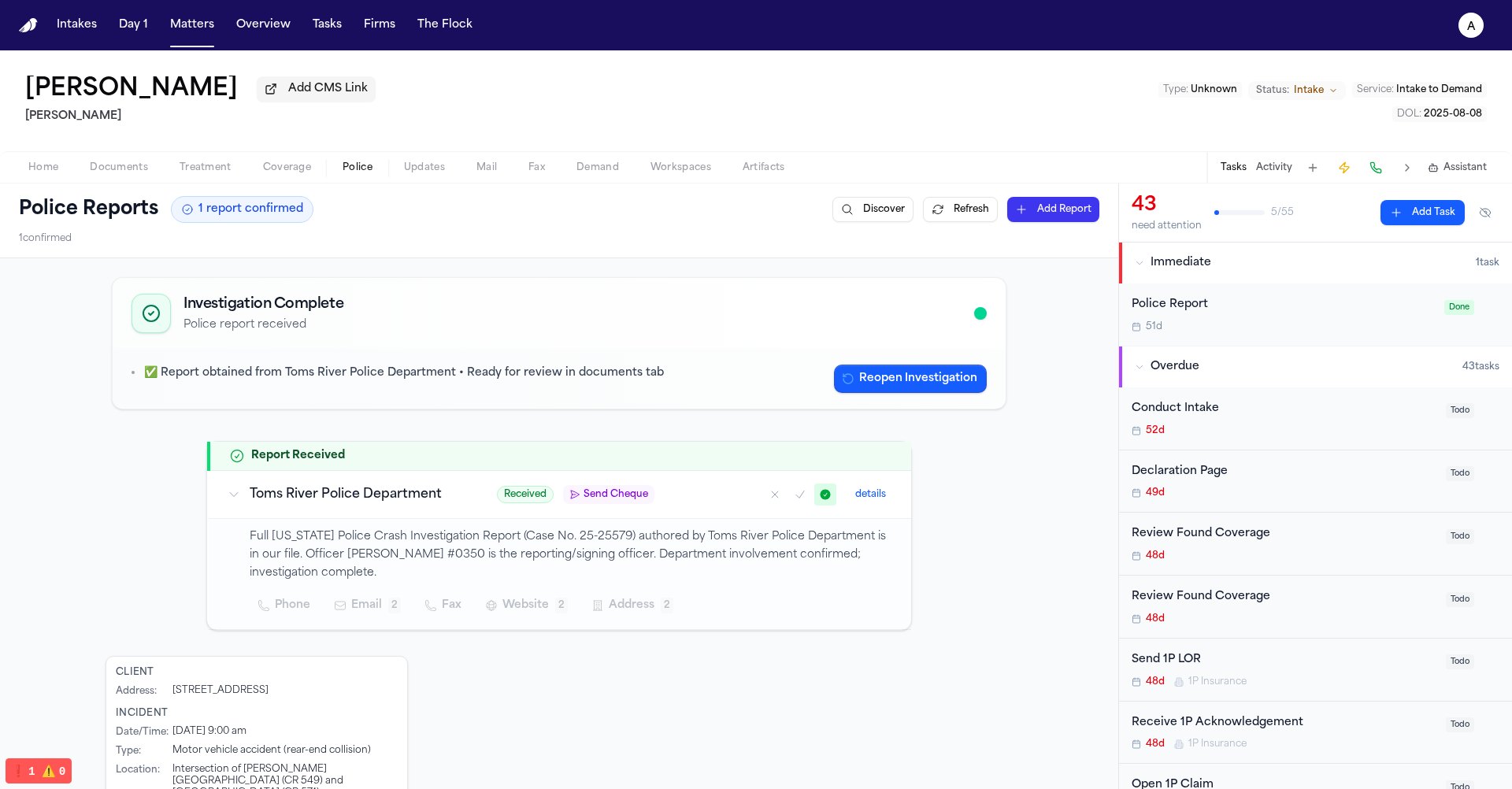
click at [754, 564] on p "Full [US_STATE] Police Crash Investigation Report (Case No. 25-25579) authored …" at bounding box center [571, 554] width 643 height 54
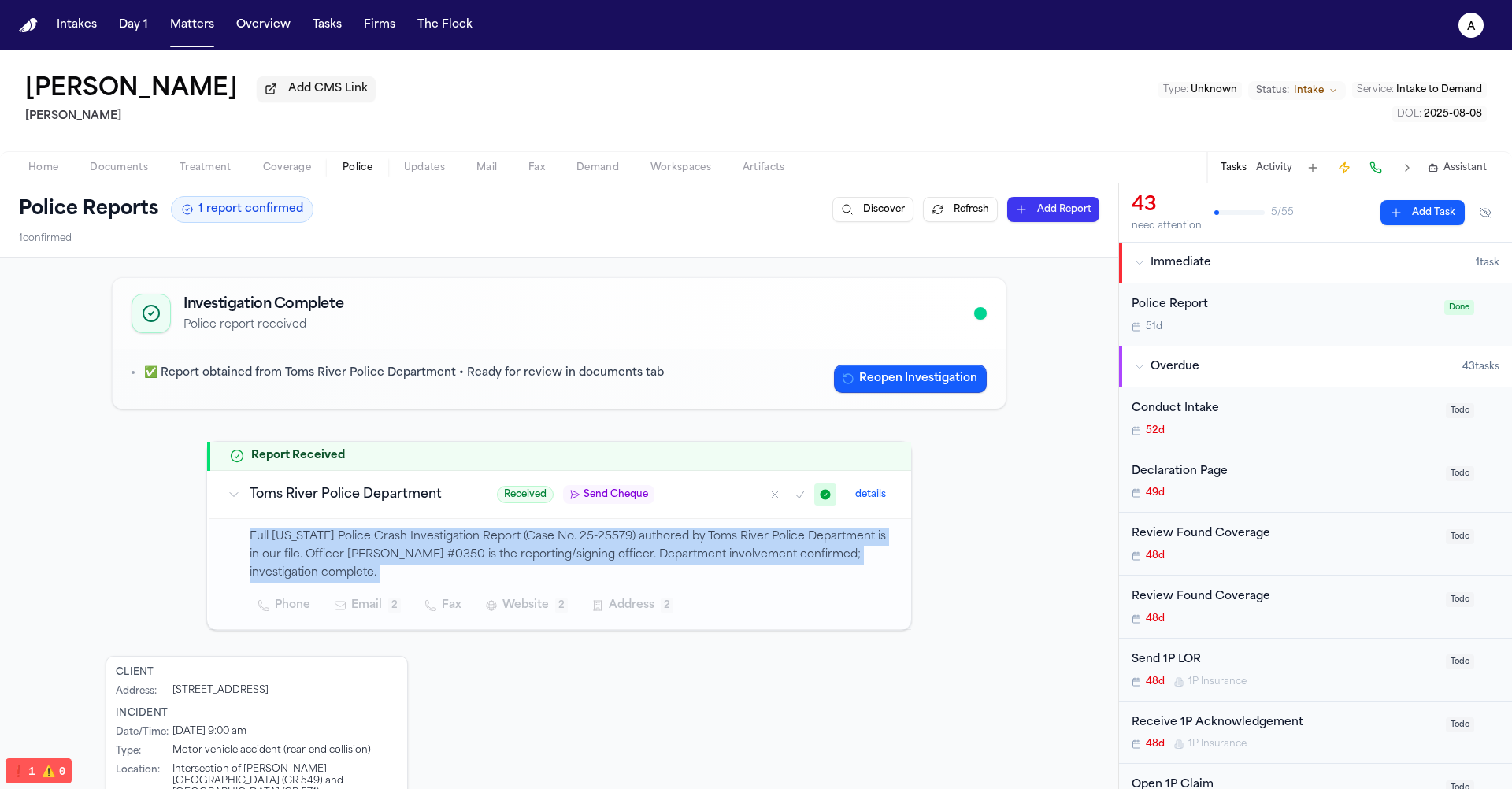
click at [670, 545] on p "Full [US_STATE] Police Crash Investigation Report (Case No. 25-25579) authored …" at bounding box center [571, 554] width 643 height 54
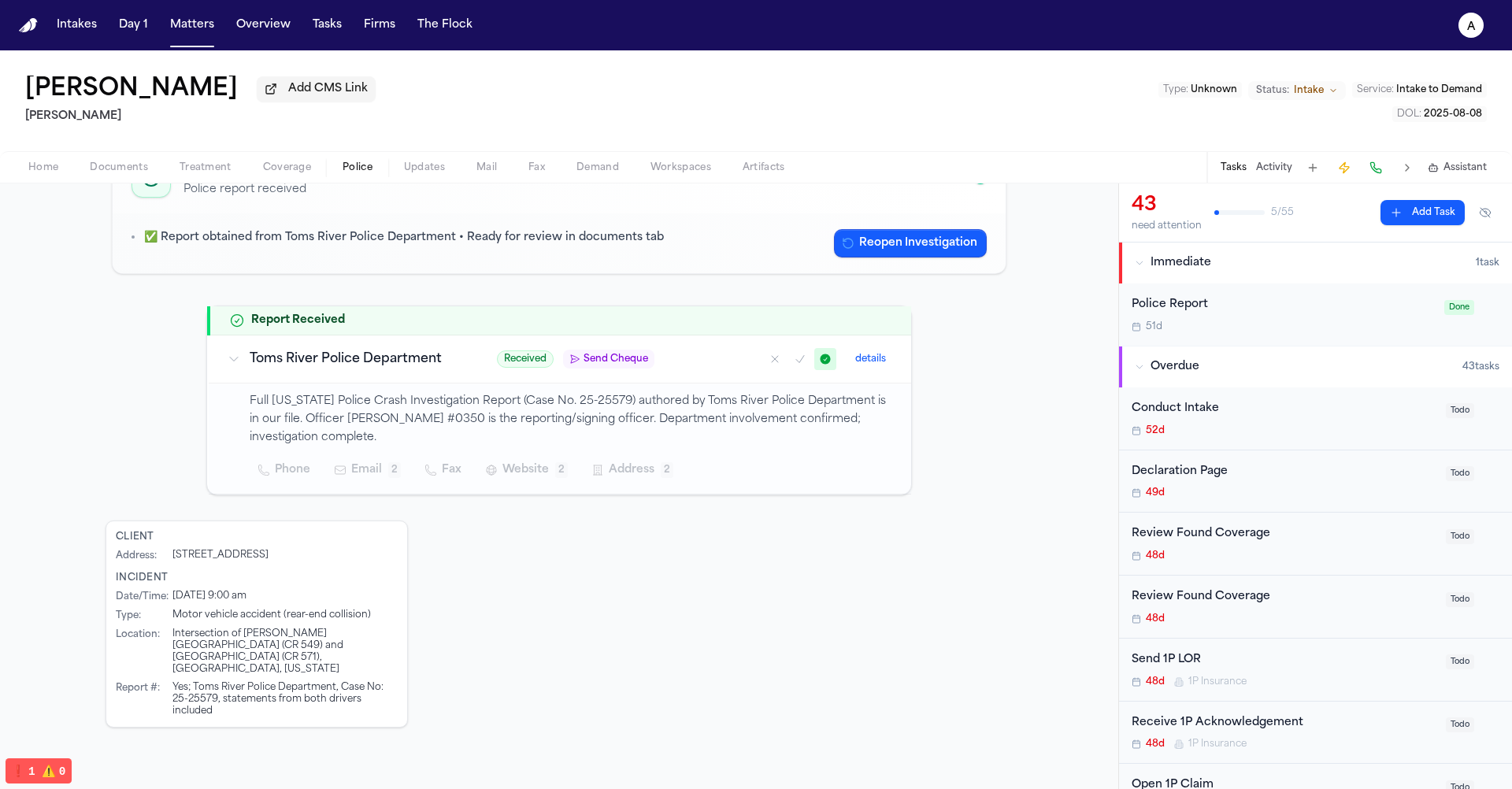
scroll to position [138, 0]
click at [322, 358] on h3 "Toms River Police Department" at bounding box center [354, 356] width 209 height 19
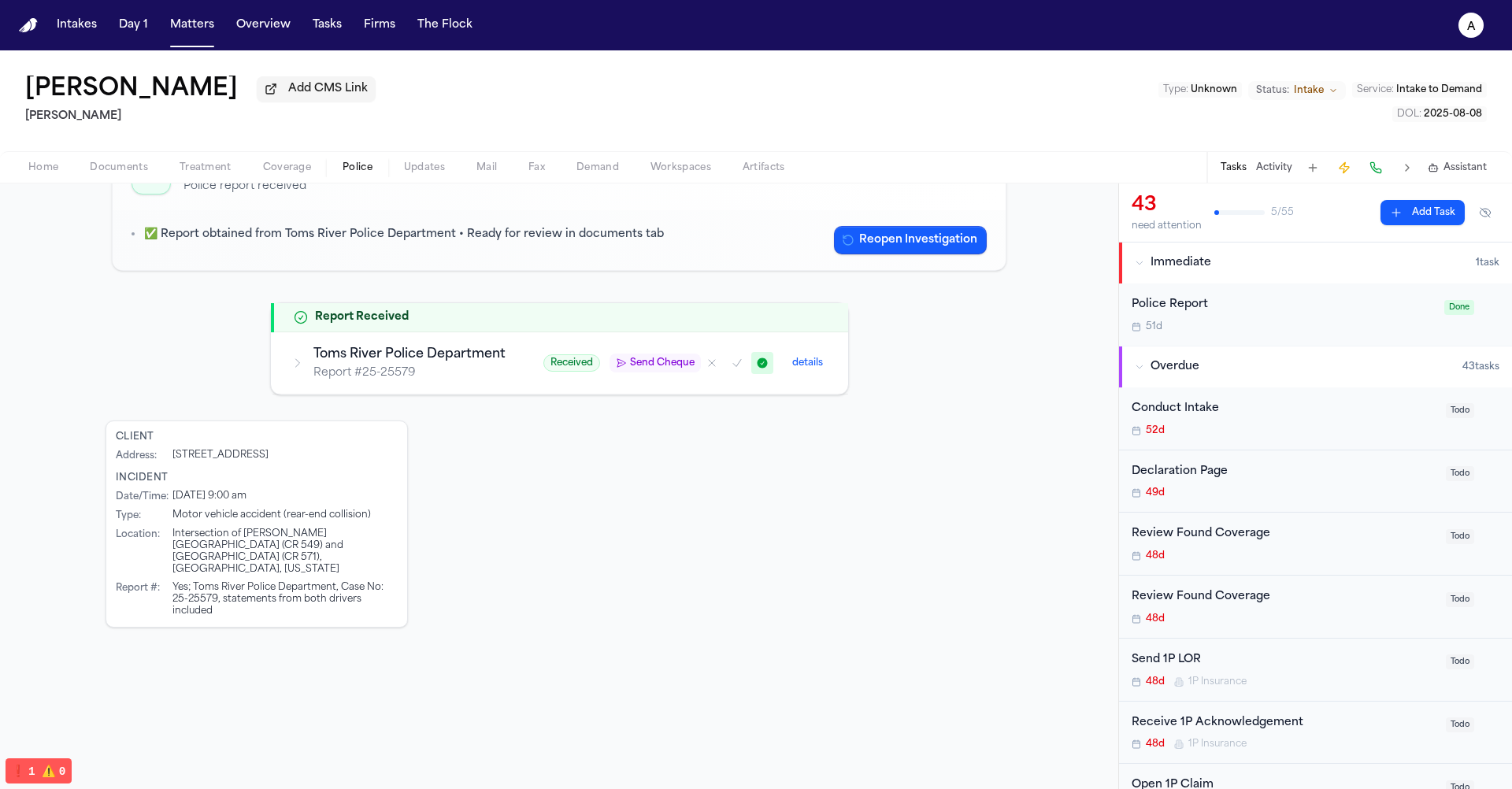
click at [322, 358] on h3 "Toms River Police Department" at bounding box center [409, 354] width 192 height 19
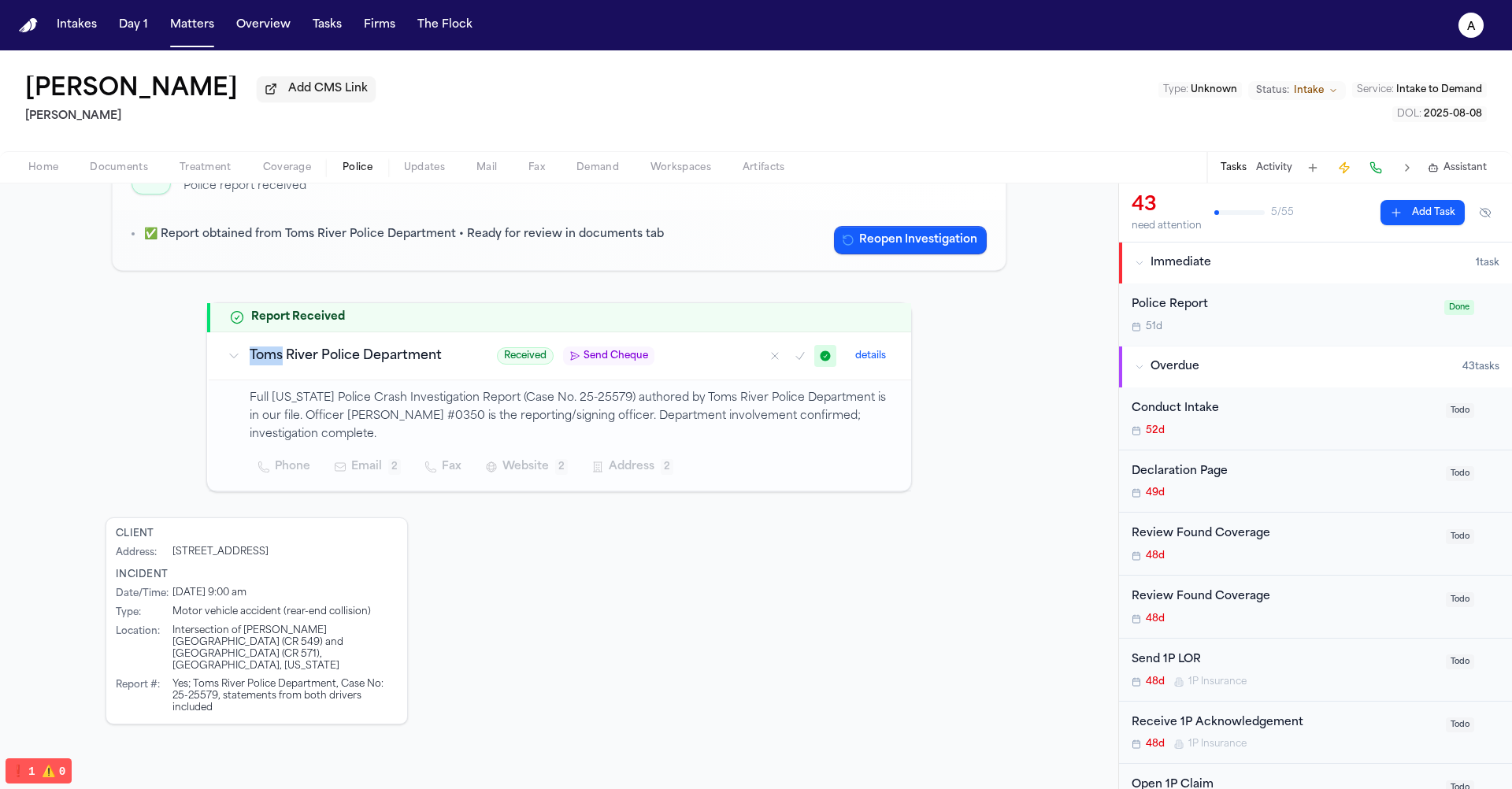
click at [322, 358] on h3 "Toms River Police Department" at bounding box center [354, 356] width 209 height 19
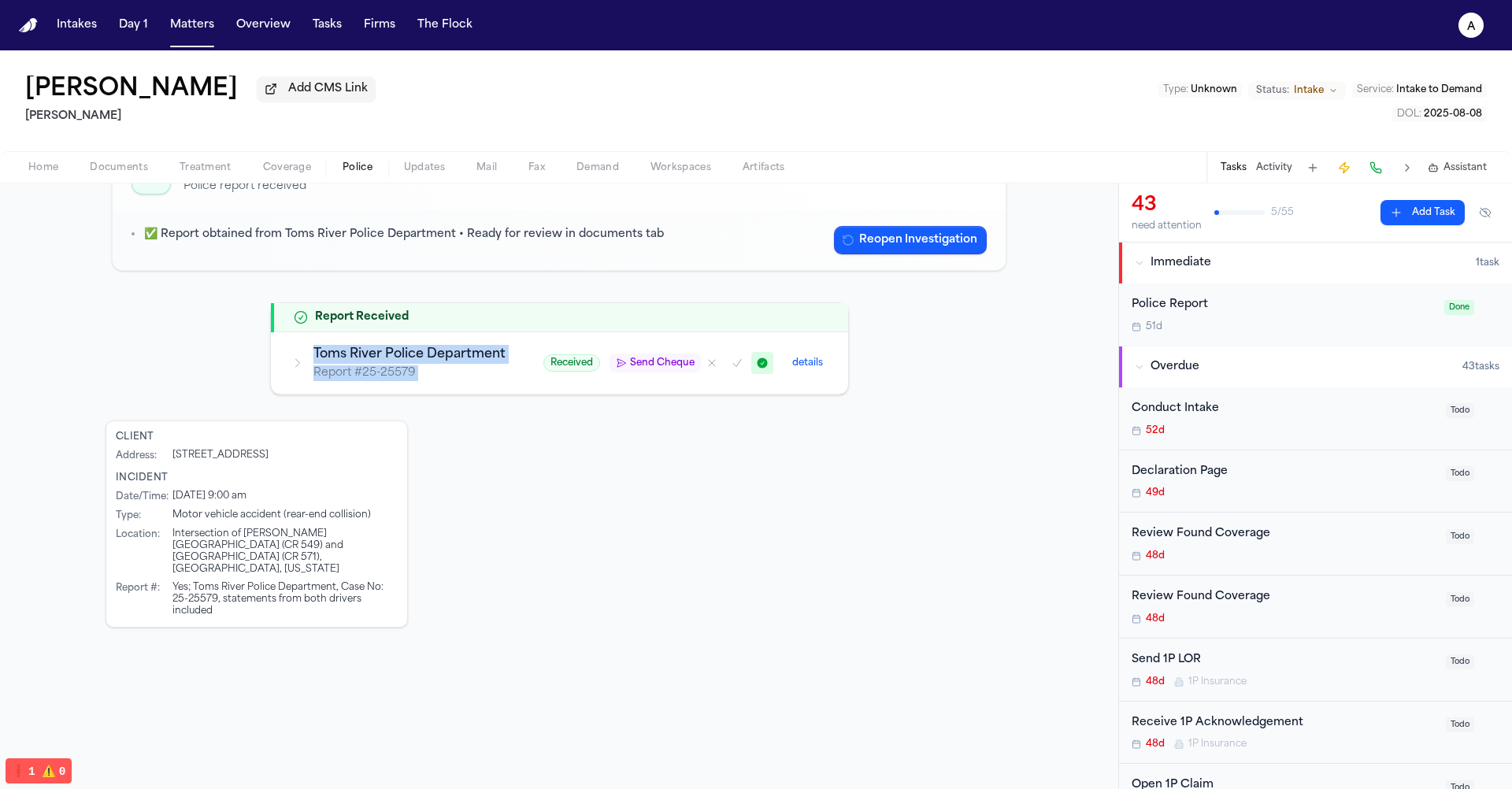
click at [385, 582] on div "Yes; Toms River Police Department, Case No: 25-25579, statements from both driv…" at bounding box center [284, 599] width 225 height 35
click at [355, 361] on h3 "Toms River Police Department" at bounding box center [409, 354] width 192 height 19
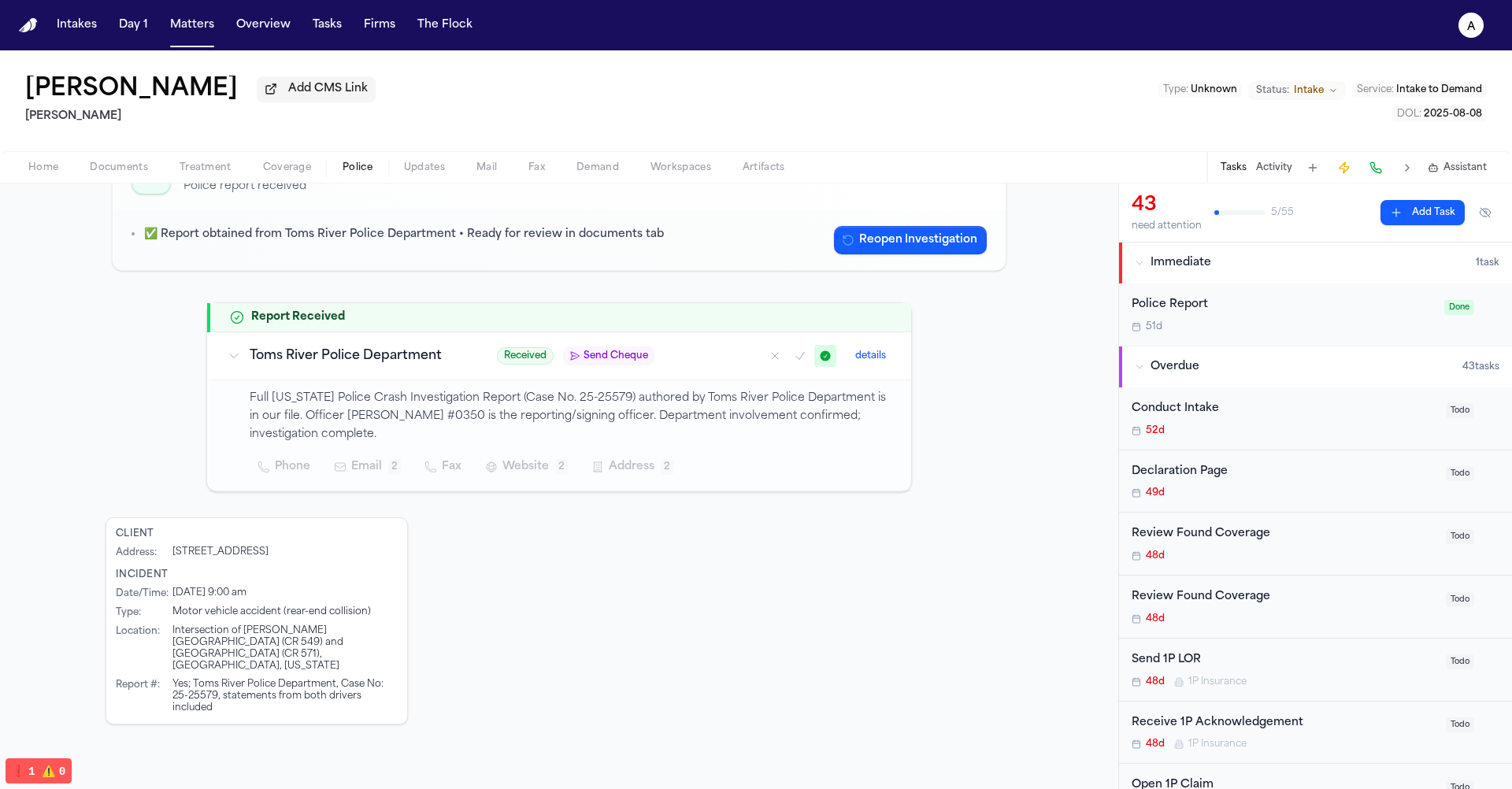
click at [627, 356] on span "Send Cheque" at bounding box center [616, 356] width 64 height 13
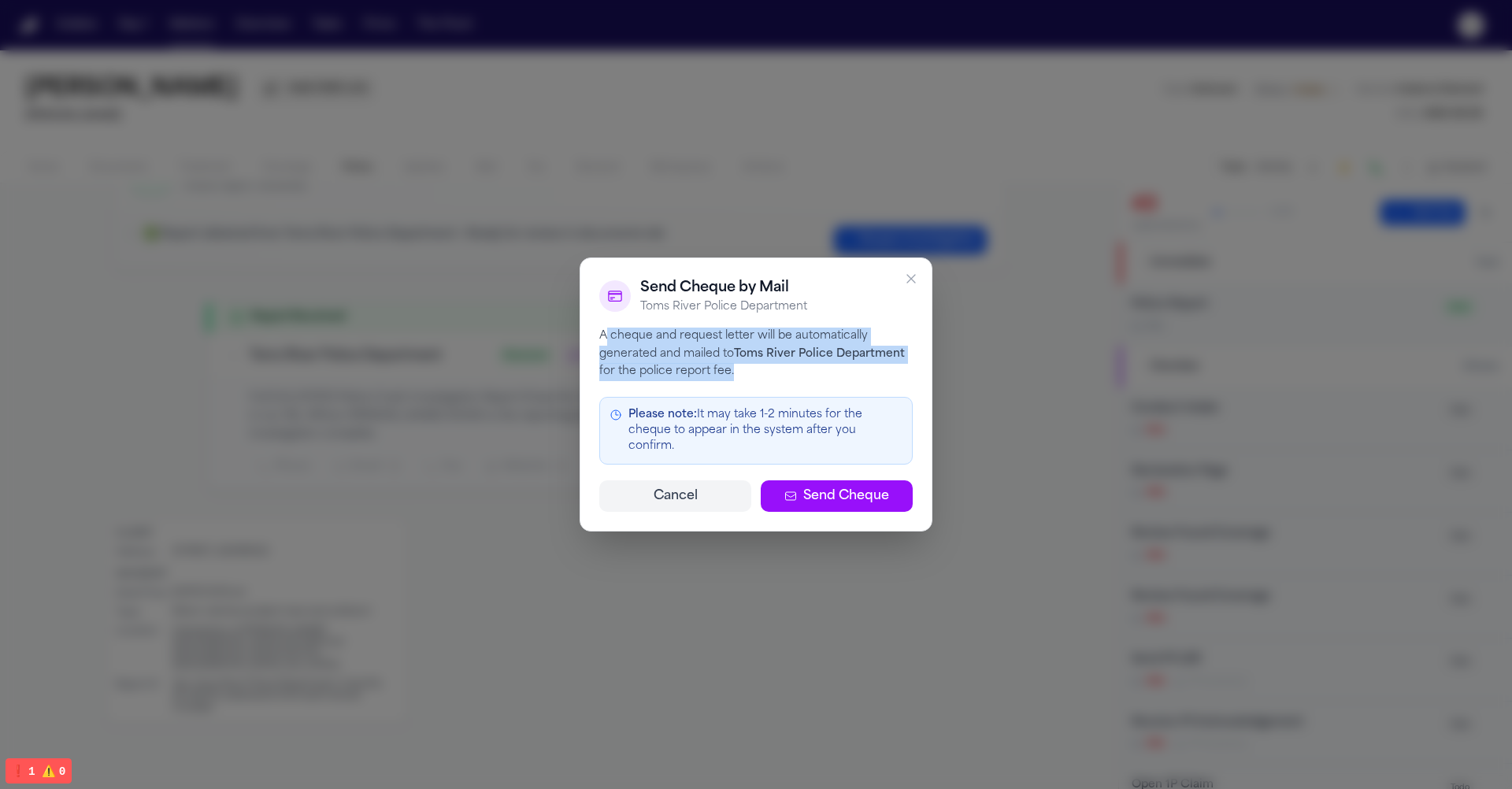
drag, startPoint x: 750, startPoint y: 380, endPoint x: 605, endPoint y: 348, distance: 148.5
click at [605, 349] on p "A cheque and request letter will be automatically generated and mailed to Toms …" at bounding box center [756, 354] width 314 height 54
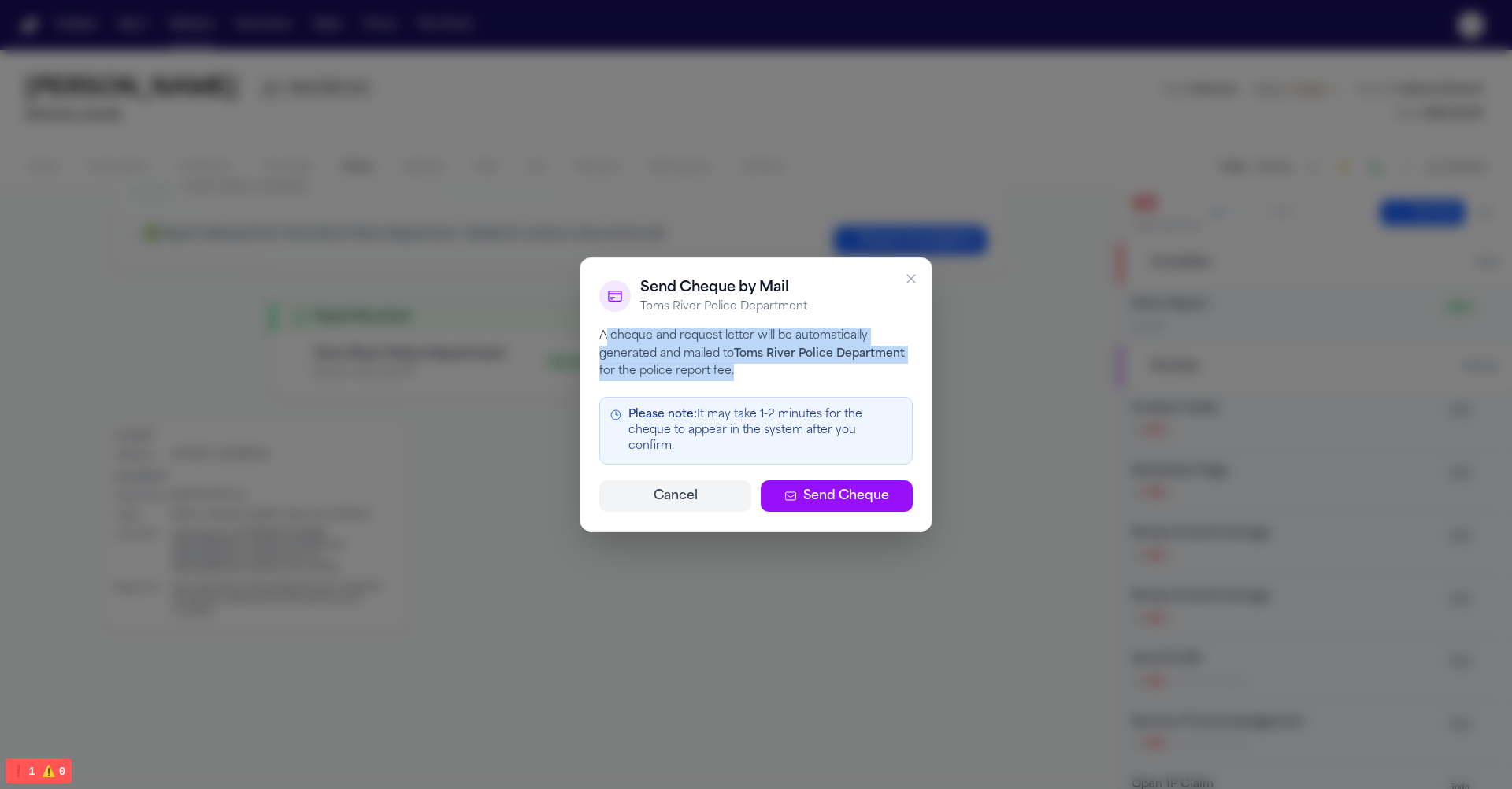
click at [605, 348] on p "A cheque and request letter will be automatically generated and mailed to Toms …" at bounding box center [756, 354] width 314 height 54
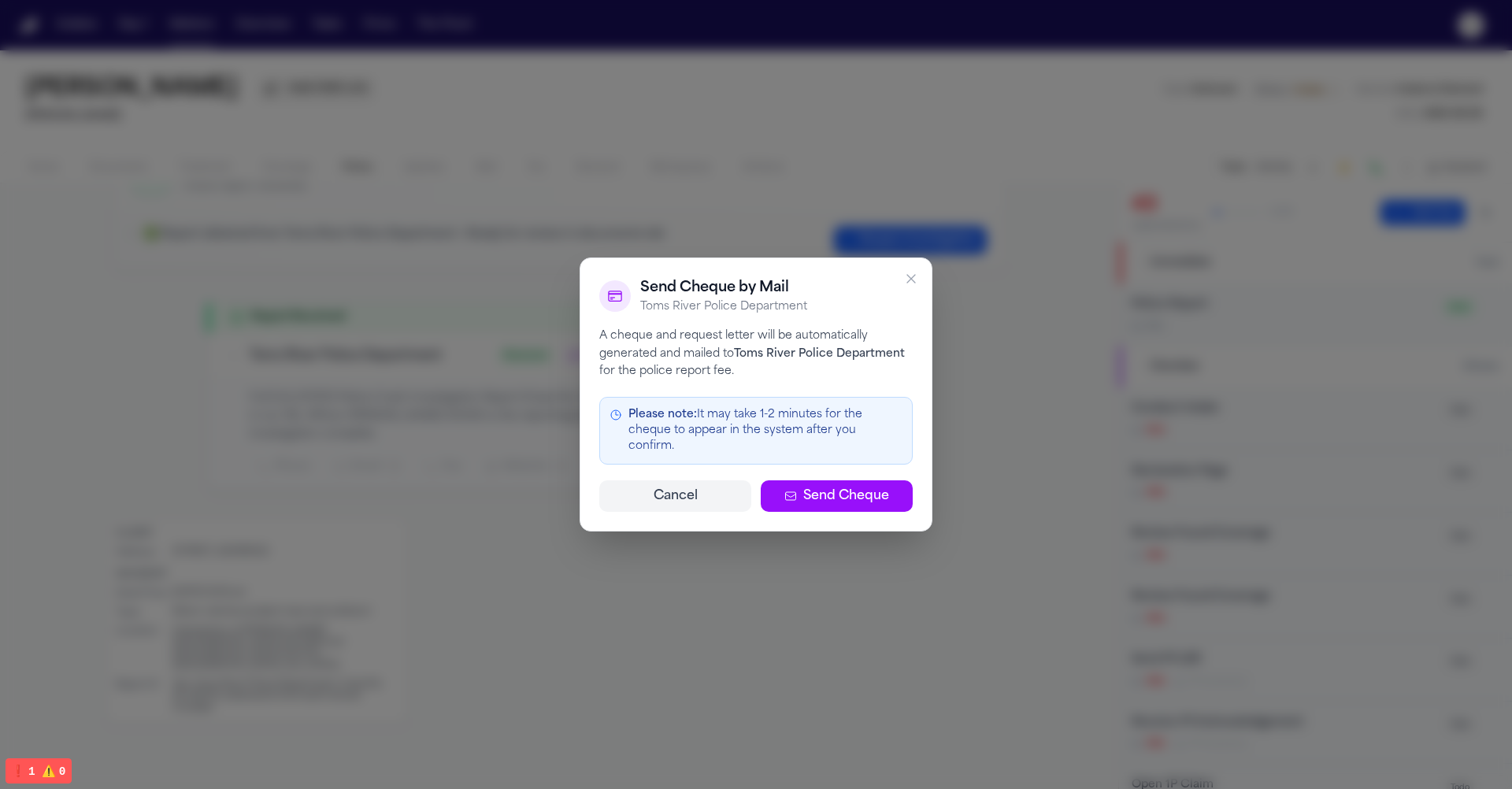
click at [605, 348] on p "A cheque and request letter will be automatically generated and mailed to Toms …" at bounding box center [756, 354] width 314 height 54
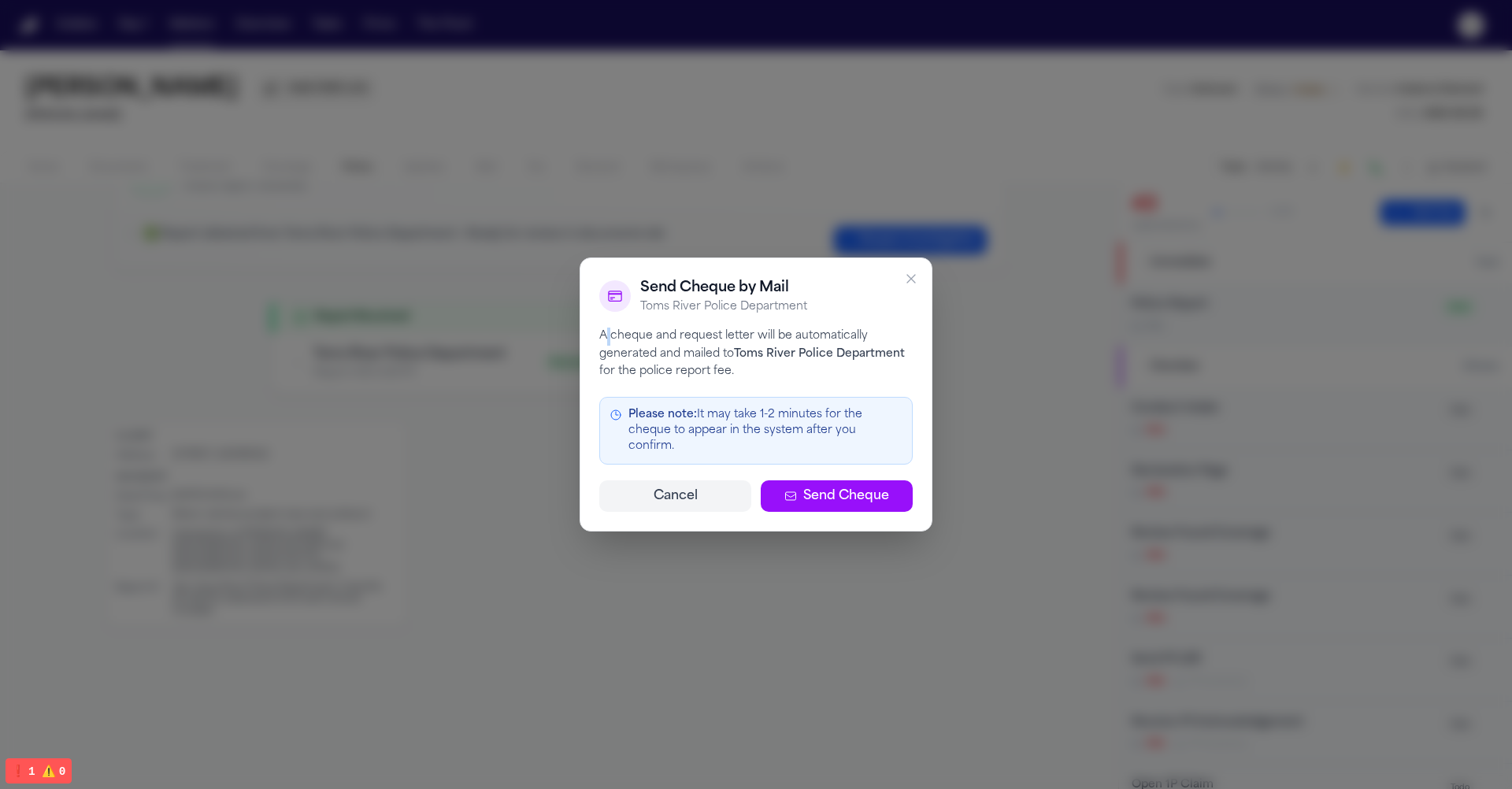
click at [605, 348] on p "A cheque and request letter will be automatically generated and mailed to Toms …" at bounding box center [756, 354] width 314 height 54
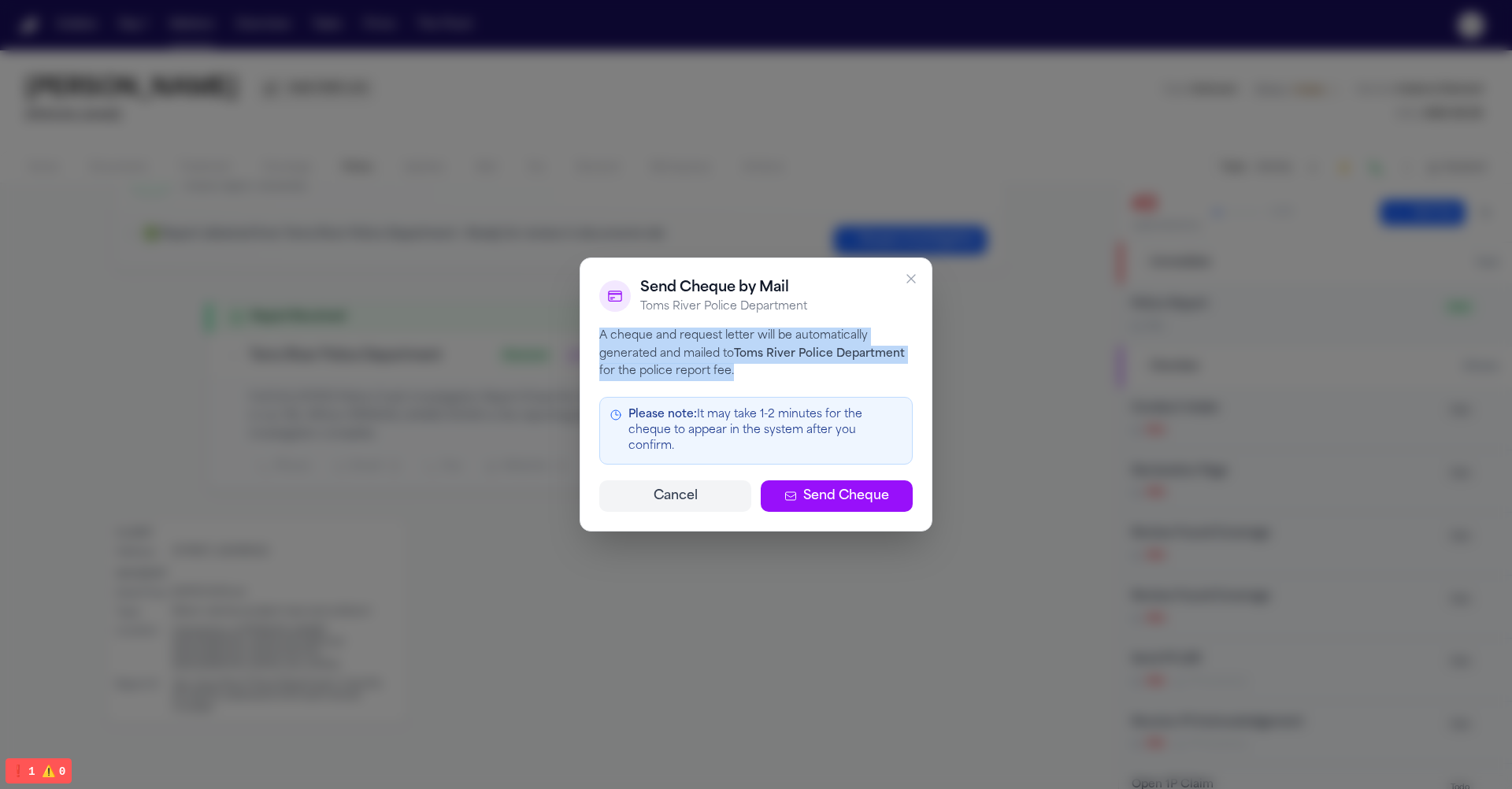
click at [630, 408] on div "Please note: It may take 1-2 minutes for the cheque to appear in the system aft…" at bounding box center [756, 431] width 314 height 68
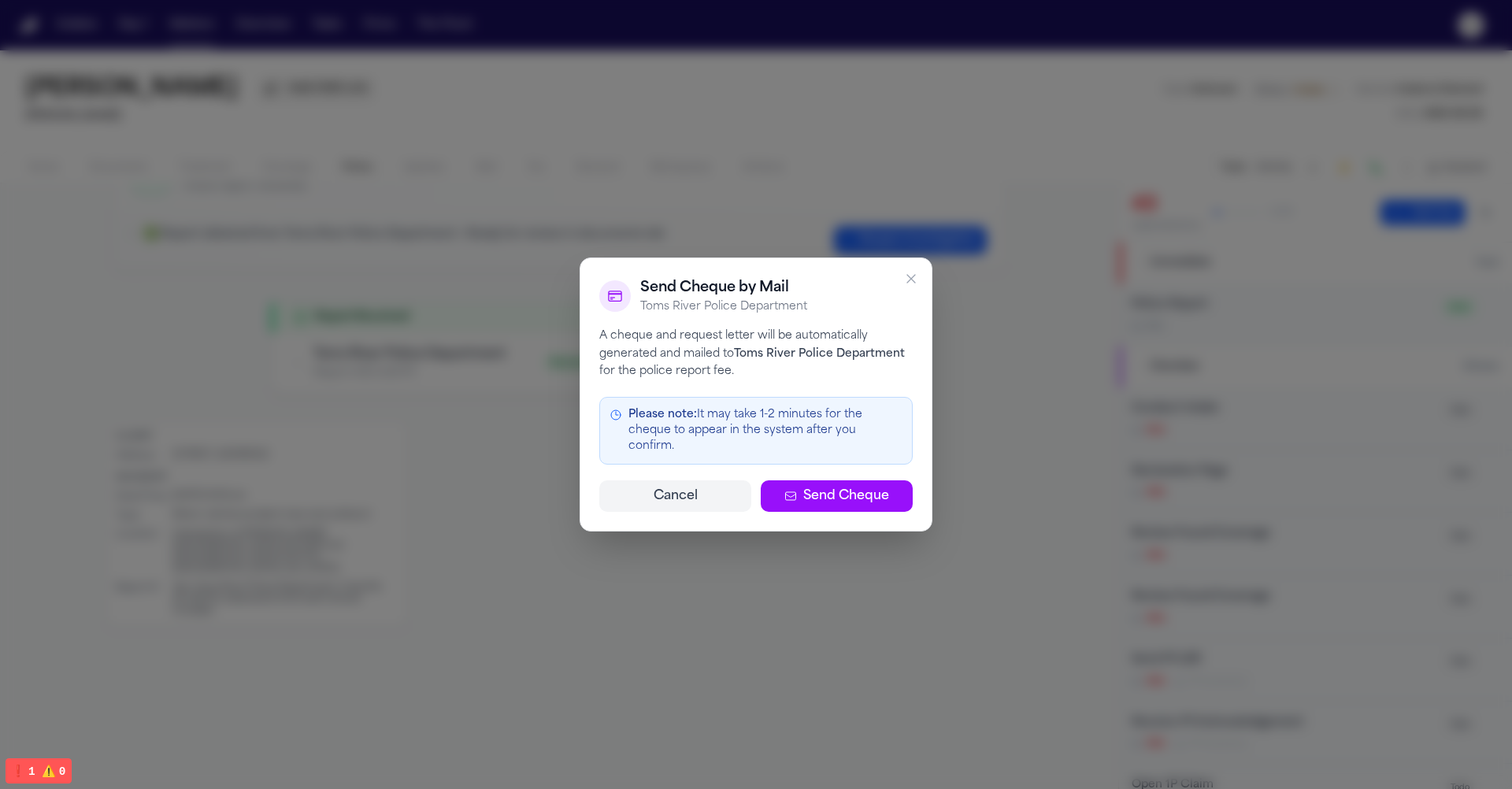
click at [676, 490] on button "Cancel" at bounding box center [675, 496] width 152 height 31
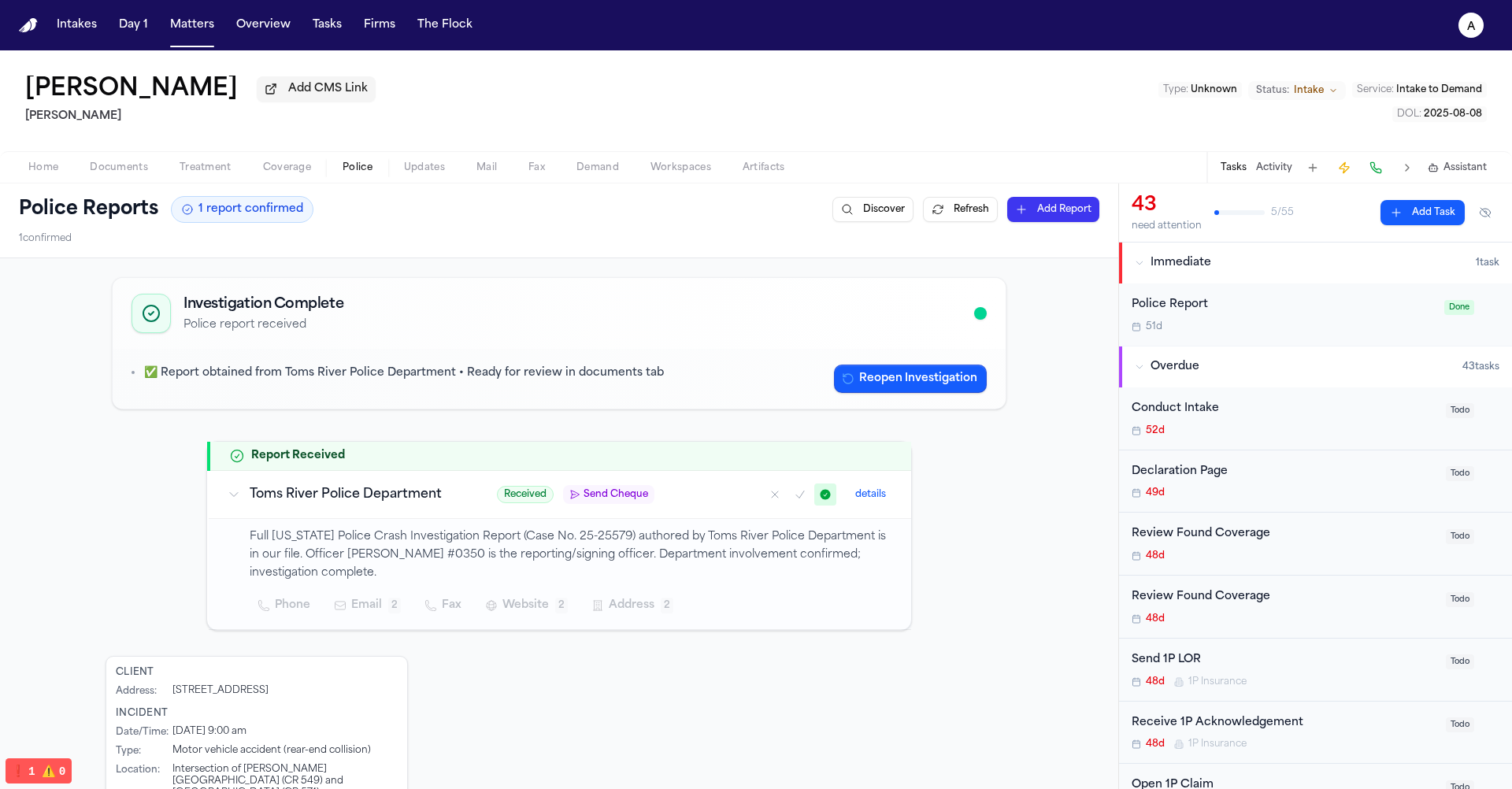
click at [618, 499] on span "Send Cheque" at bounding box center [616, 494] width 64 height 13
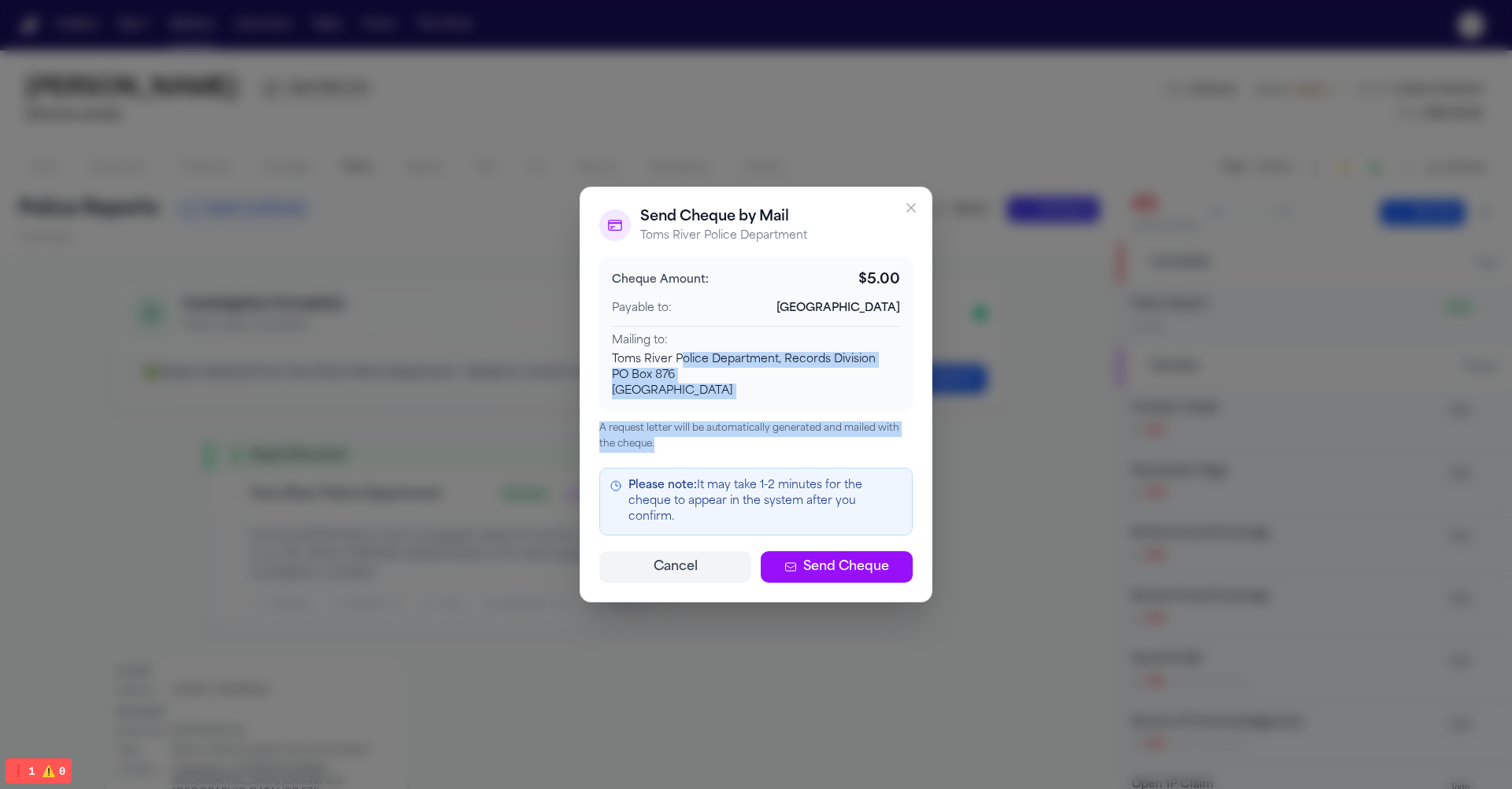
drag, startPoint x: 759, startPoint y: 450, endPoint x: 680, endPoint y: 367, distance: 114.6
click at [680, 367] on div "Cheque Amount: $ 5.00 Payable to: Toms River Township Mailing to: Toms River Po…" at bounding box center [756, 355] width 314 height 195
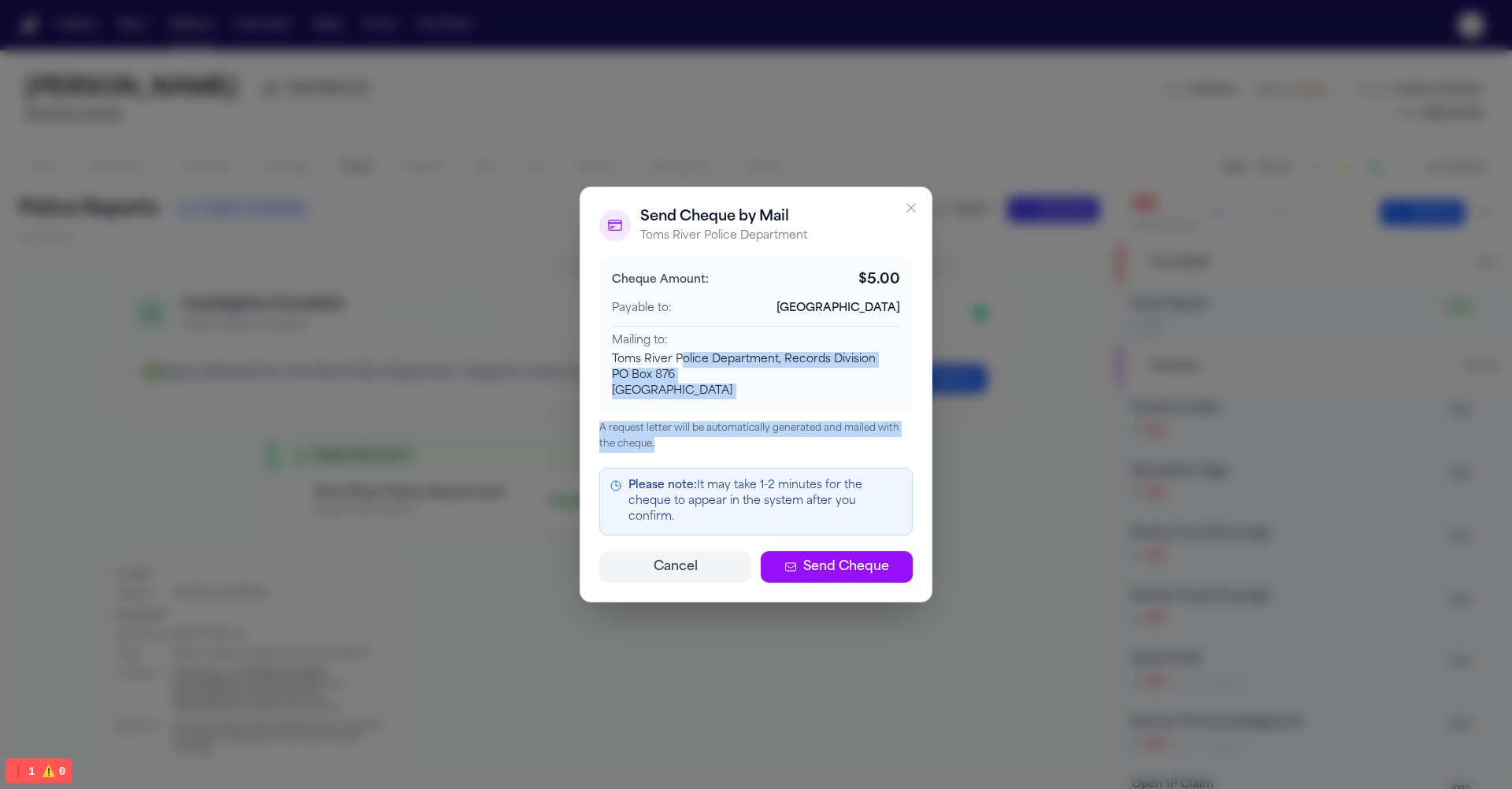
click at [713, 423] on div "Cheque Amount: $ 5.00 Payable to: Toms River Township Mailing to: Toms River Po…" at bounding box center [756, 355] width 314 height 195
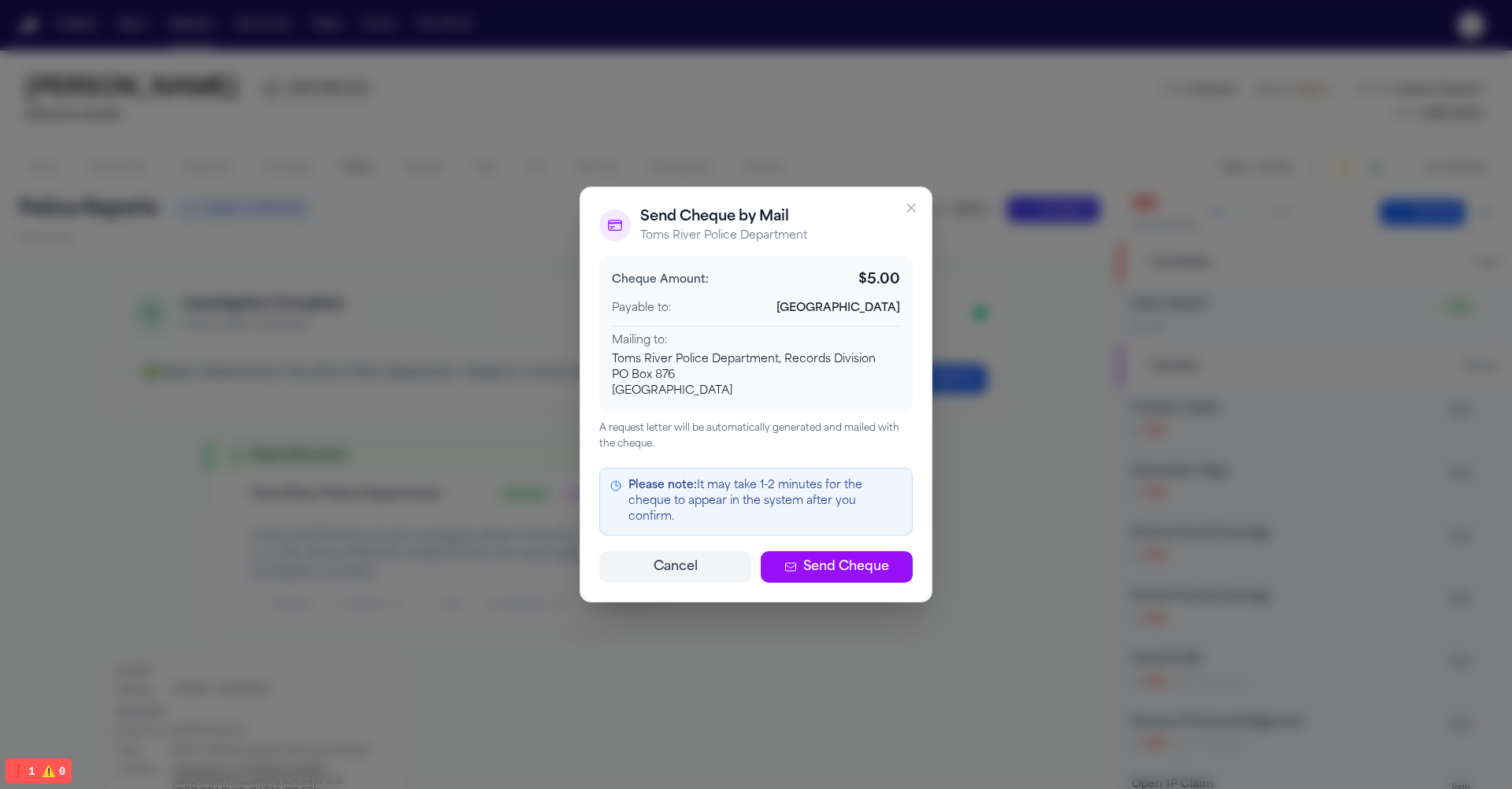
click at [717, 441] on p "A request letter will be automatically generated and mailed with the cheque." at bounding box center [756, 436] width 314 height 31
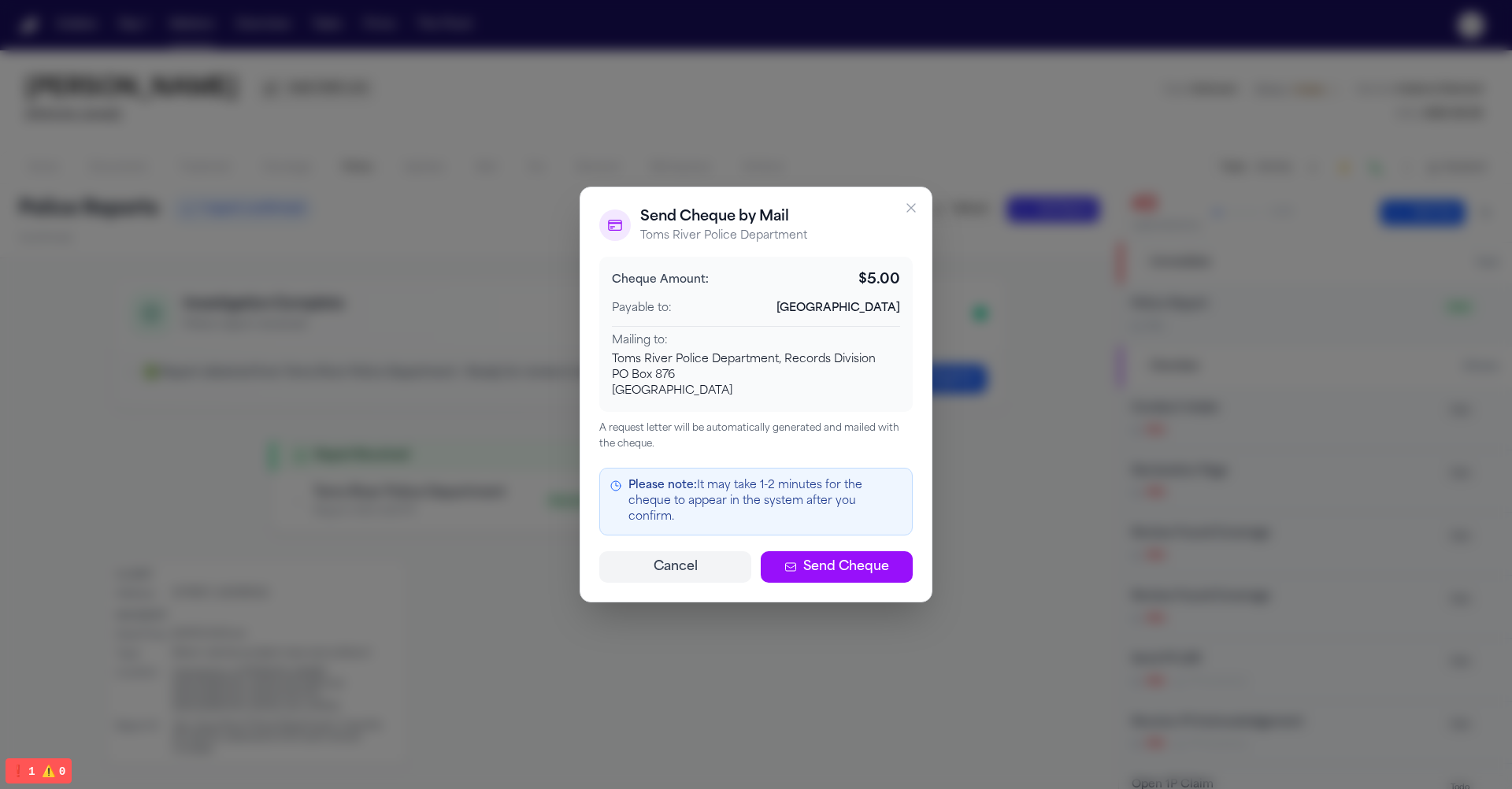
click at [717, 441] on p "A request letter will be automatically generated and mailed with the cheque." at bounding box center [756, 436] width 314 height 31
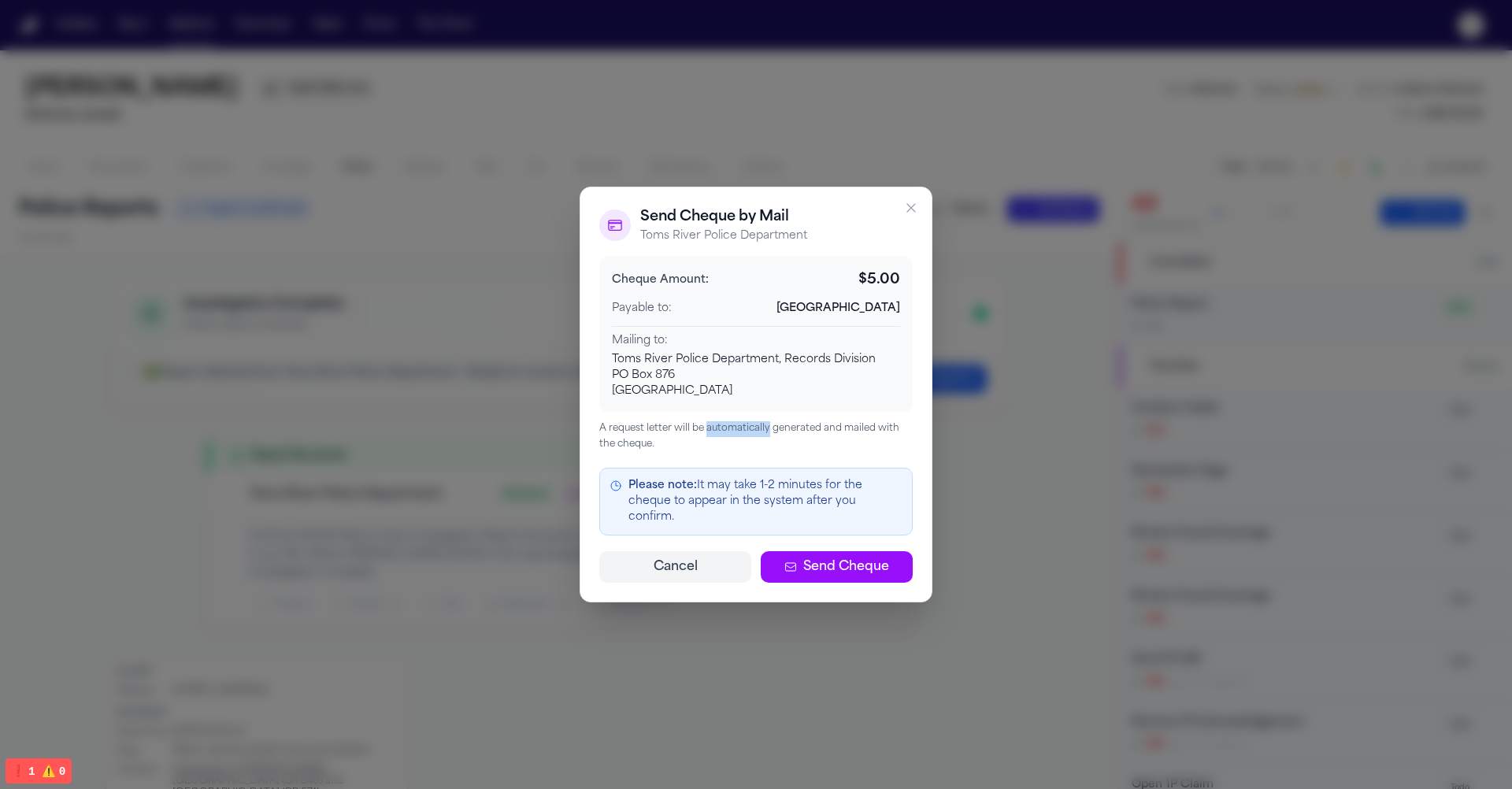
click at [734, 399] on div "Toms River, NJ, 08754" at bounding box center [756, 392] width 288 height 16
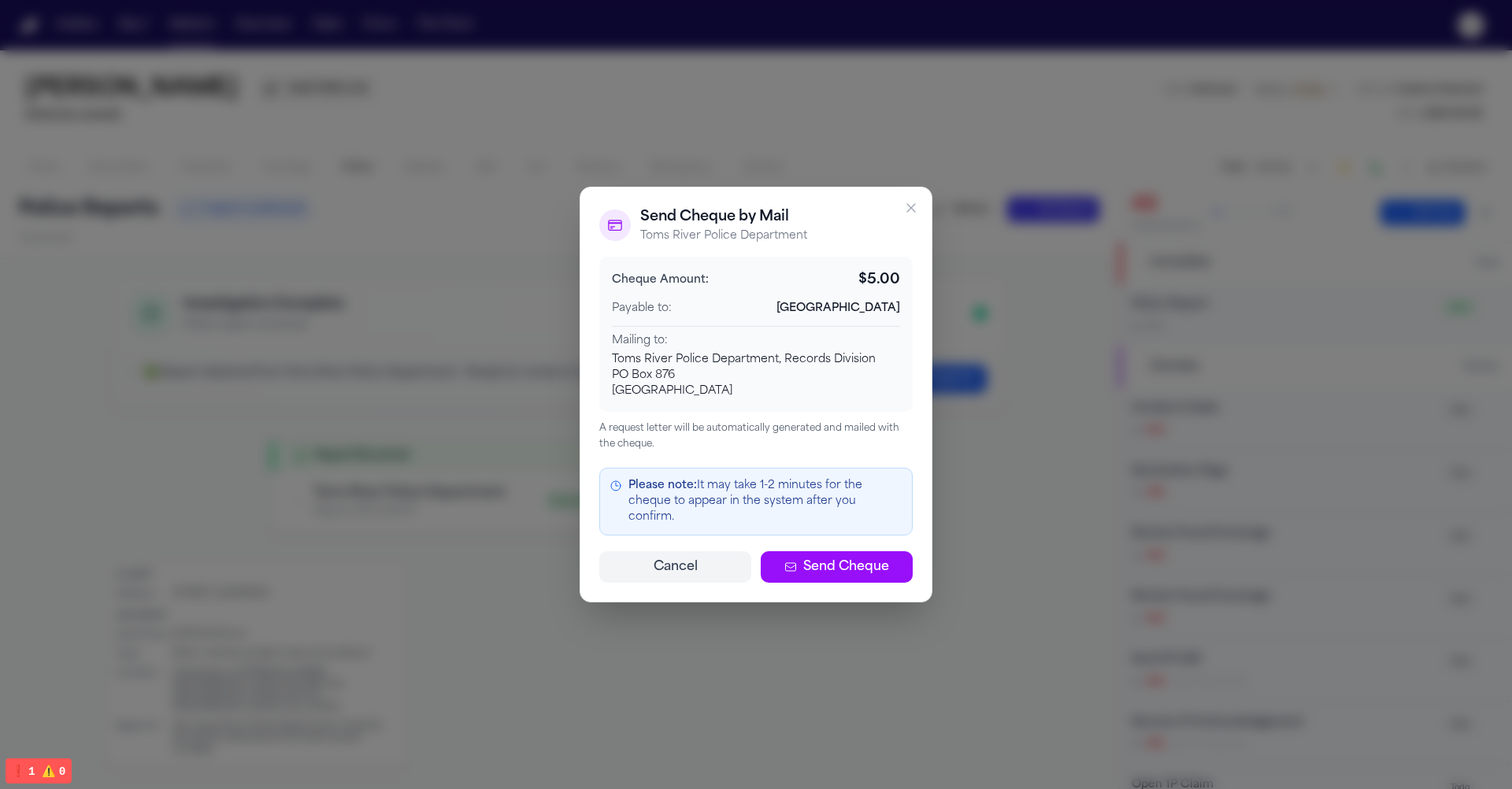
click at [734, 399] on div "Toms River, NJ, 08754" at bounding box center [756, 392] width 288 height 16
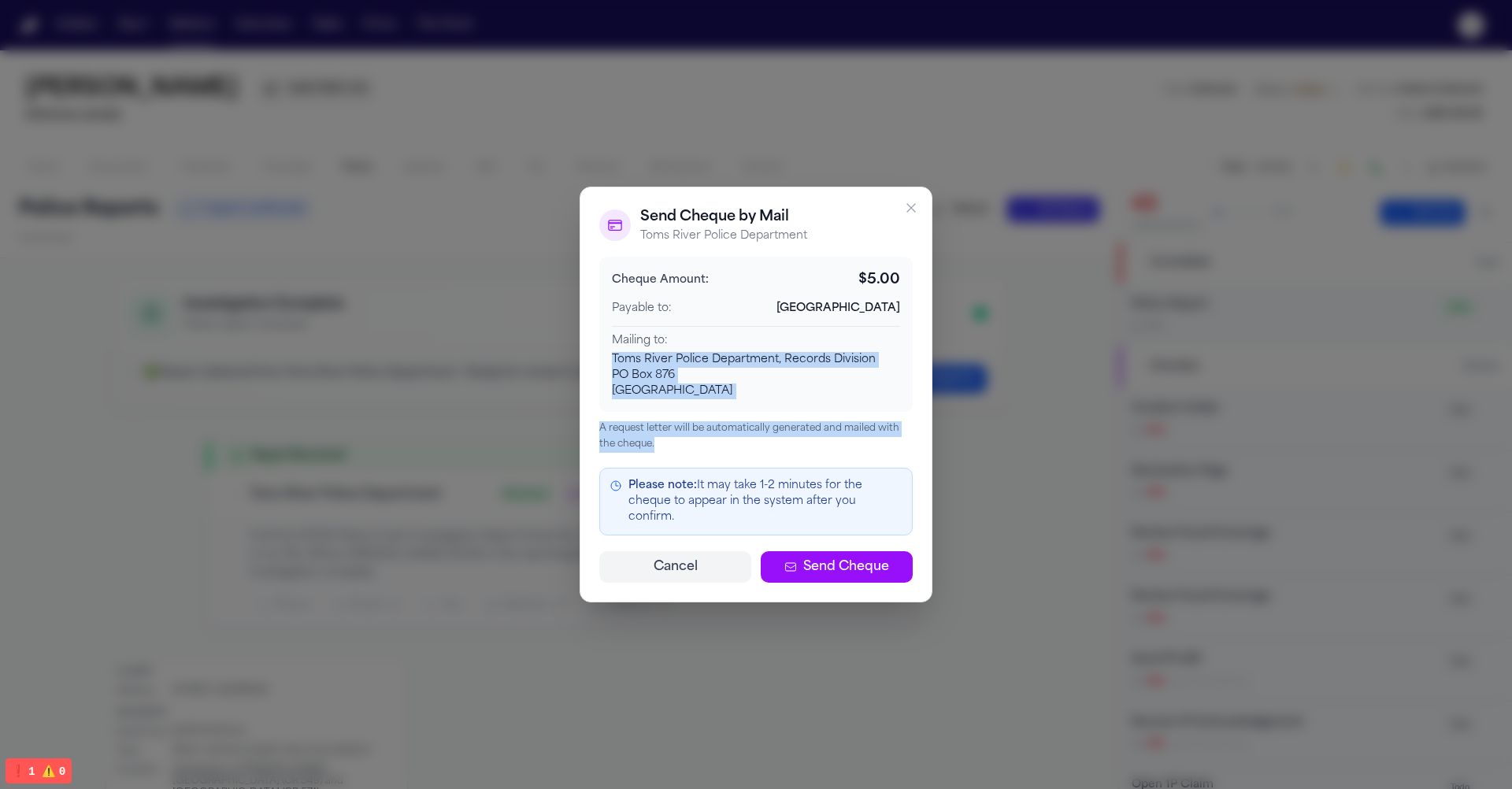
drag, startPoint x: 730, startPoint y: 462, endPoint x: 683, endPoint y: 343, distance: 127.9
click at [682, 343] on div "Send Cheque by Mail Toms River Police Department Cheque Amount: $ 5.00 Payable …" at bounding box center [756, 394] width 353 height 416
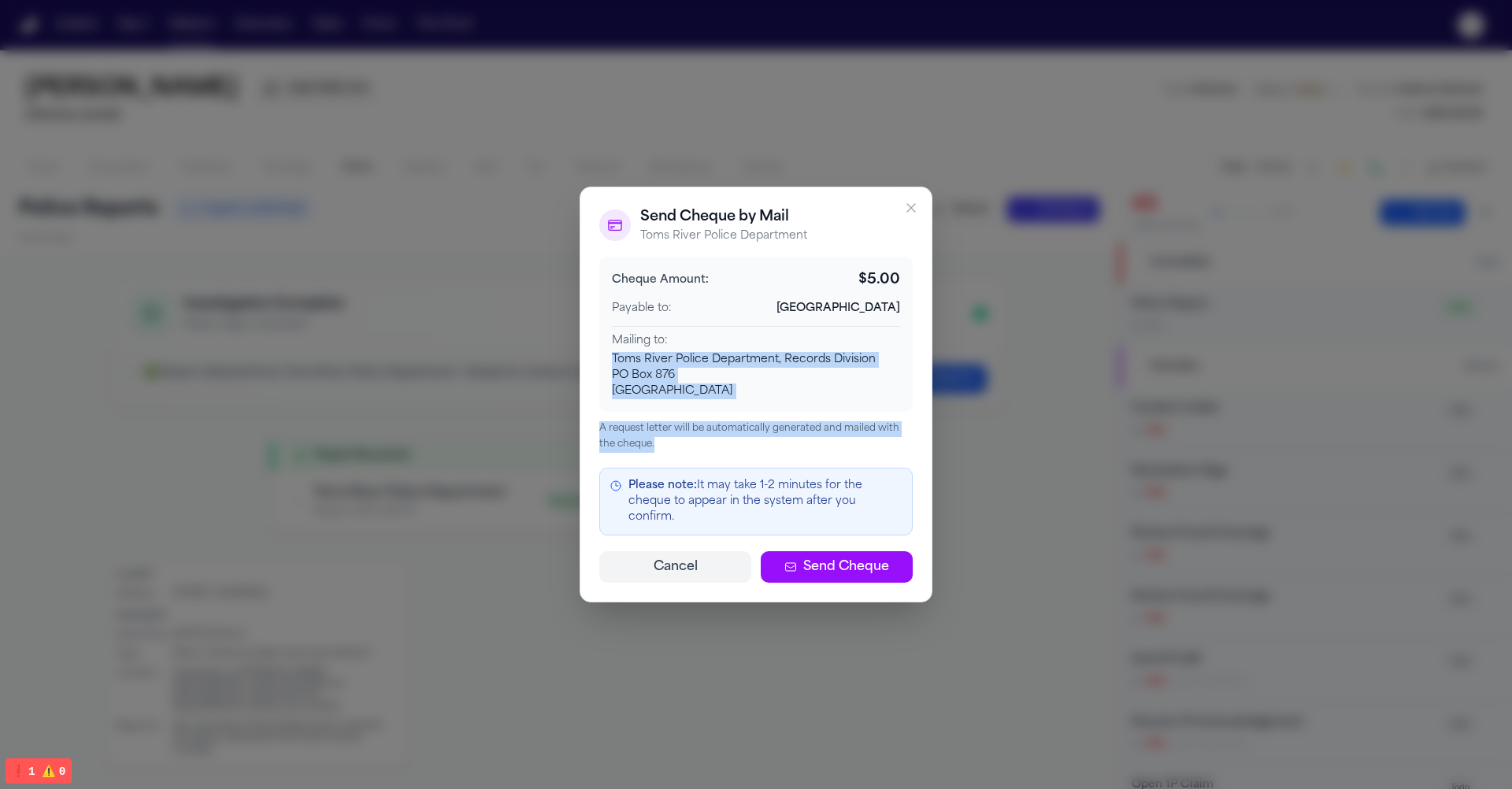
click at [683, 343] on div "Mailing to:" at bounding box center [756, 341] width 288 height 16
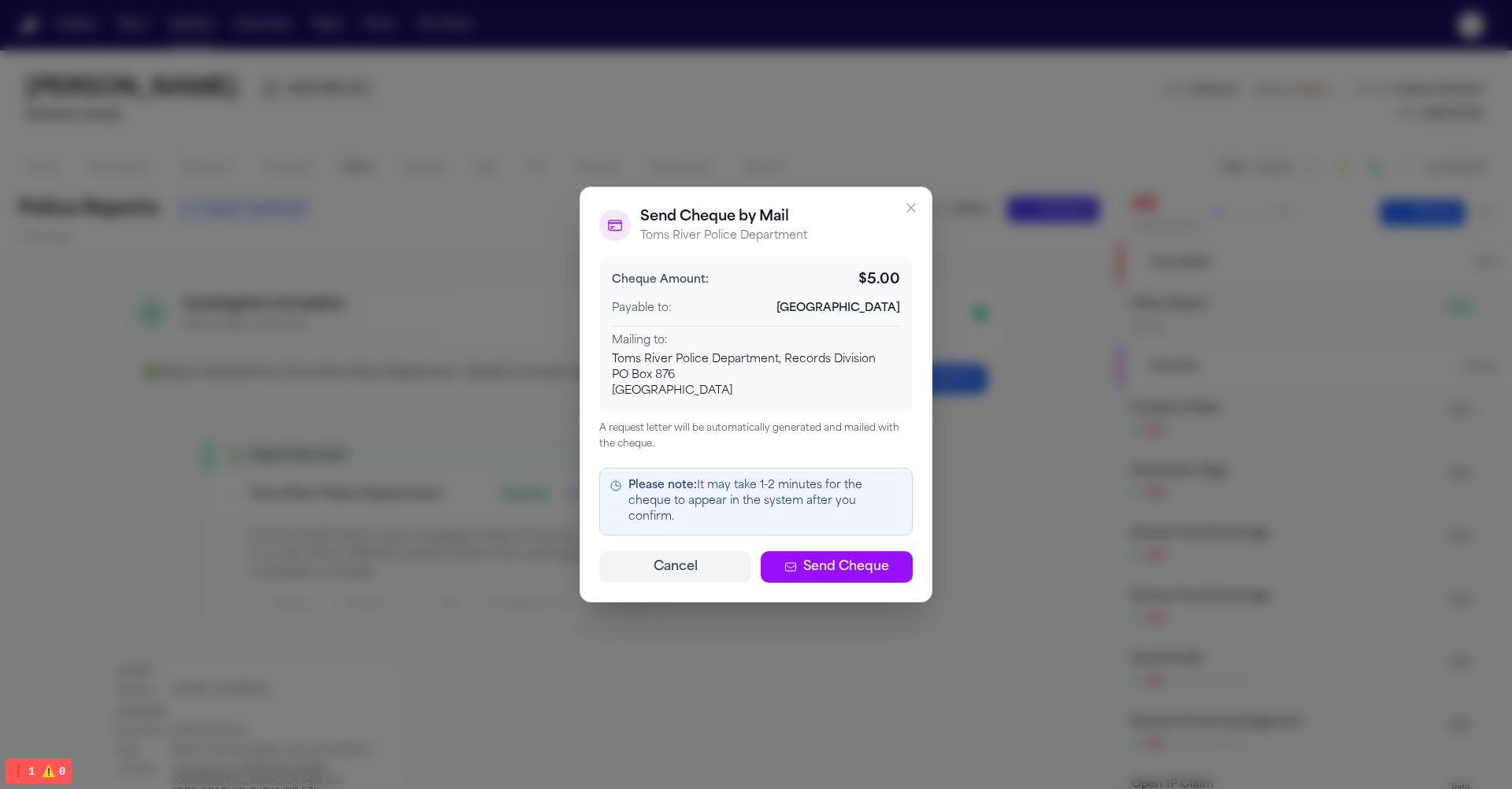
drag, startPoint x: 741, startPoint y: 411, endPoint x: 589, endPoint y: 367, distance: 158.2
click at [589, 367] on div "Send Cheque by Mail Toms River Police Department Cheque Amount: $ 5.00 Payable …" at bounding box center [756, 394] width 353 height 416
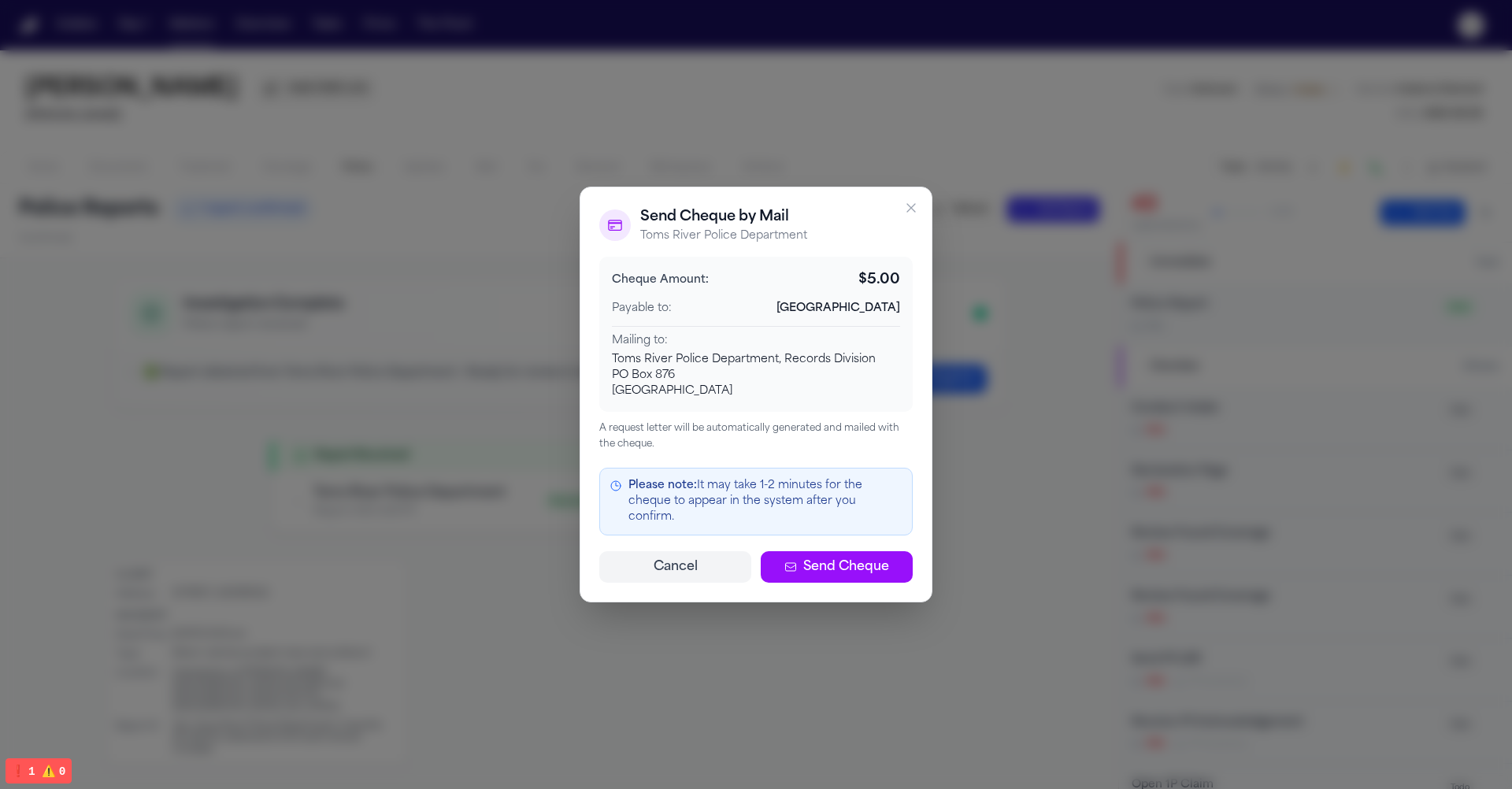
click at [661, 332] on div "Cheque Amount: $ 5.00 Payable to: Toms River Township Mailing to: Toms River Po…" at bounding box center [756, 334] width 314 height 155
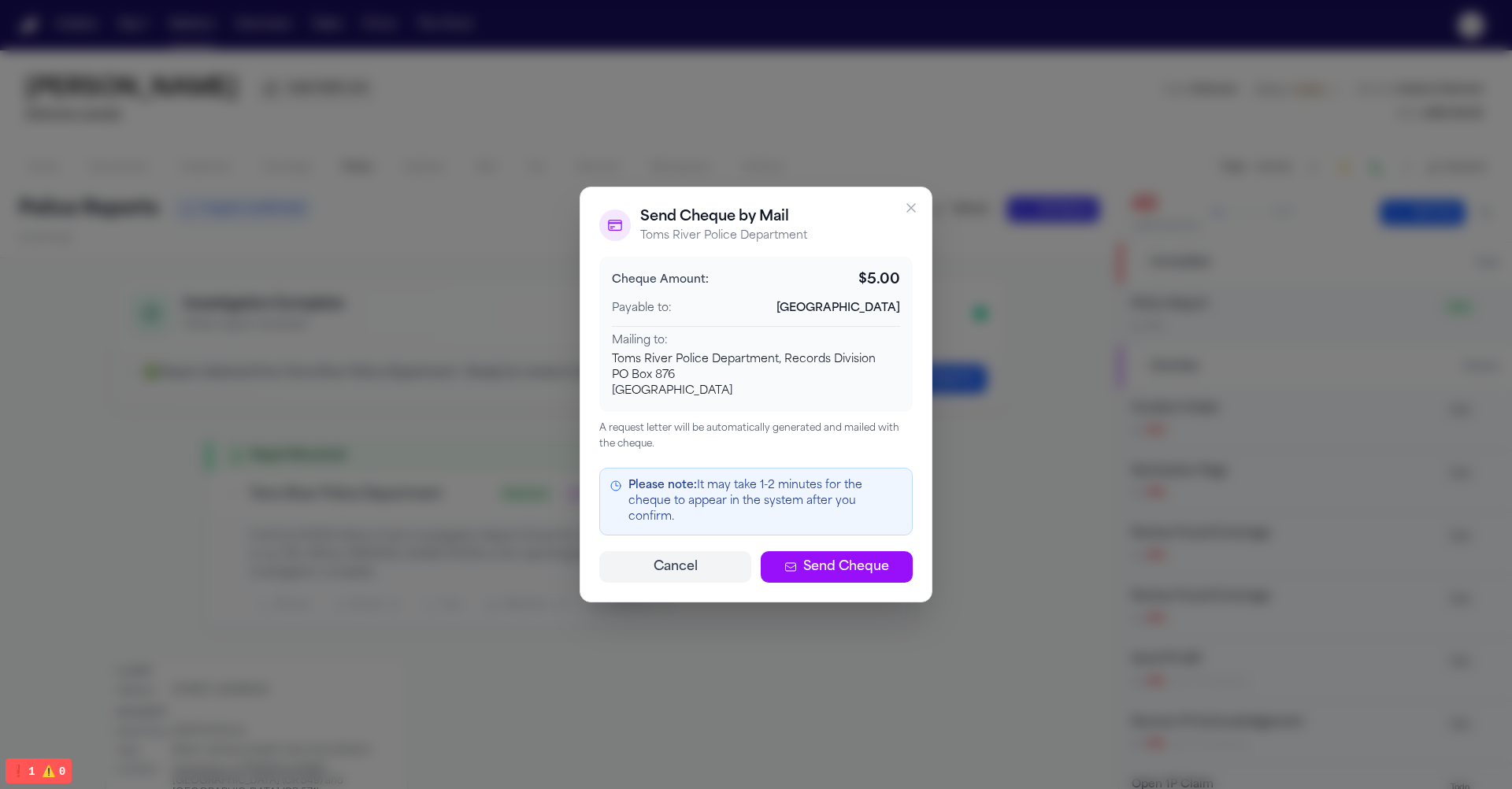
click at [872, 317] on span "Toms River Township" at bounding box center [838, 309] width 124 height 16
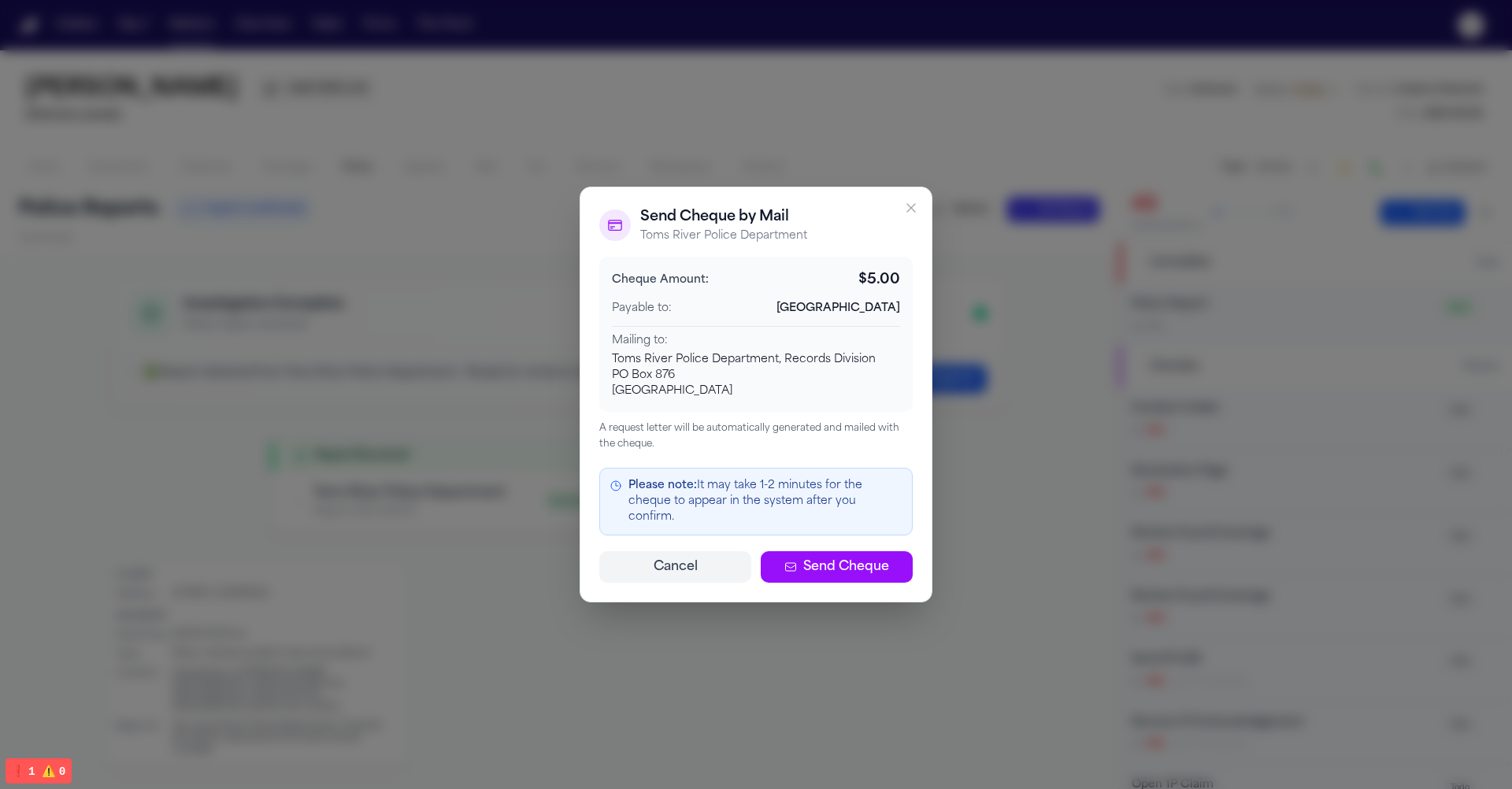
click at [872, 317] on span "Toms River Township" at bounding box center [838, 309] width 124 height 16
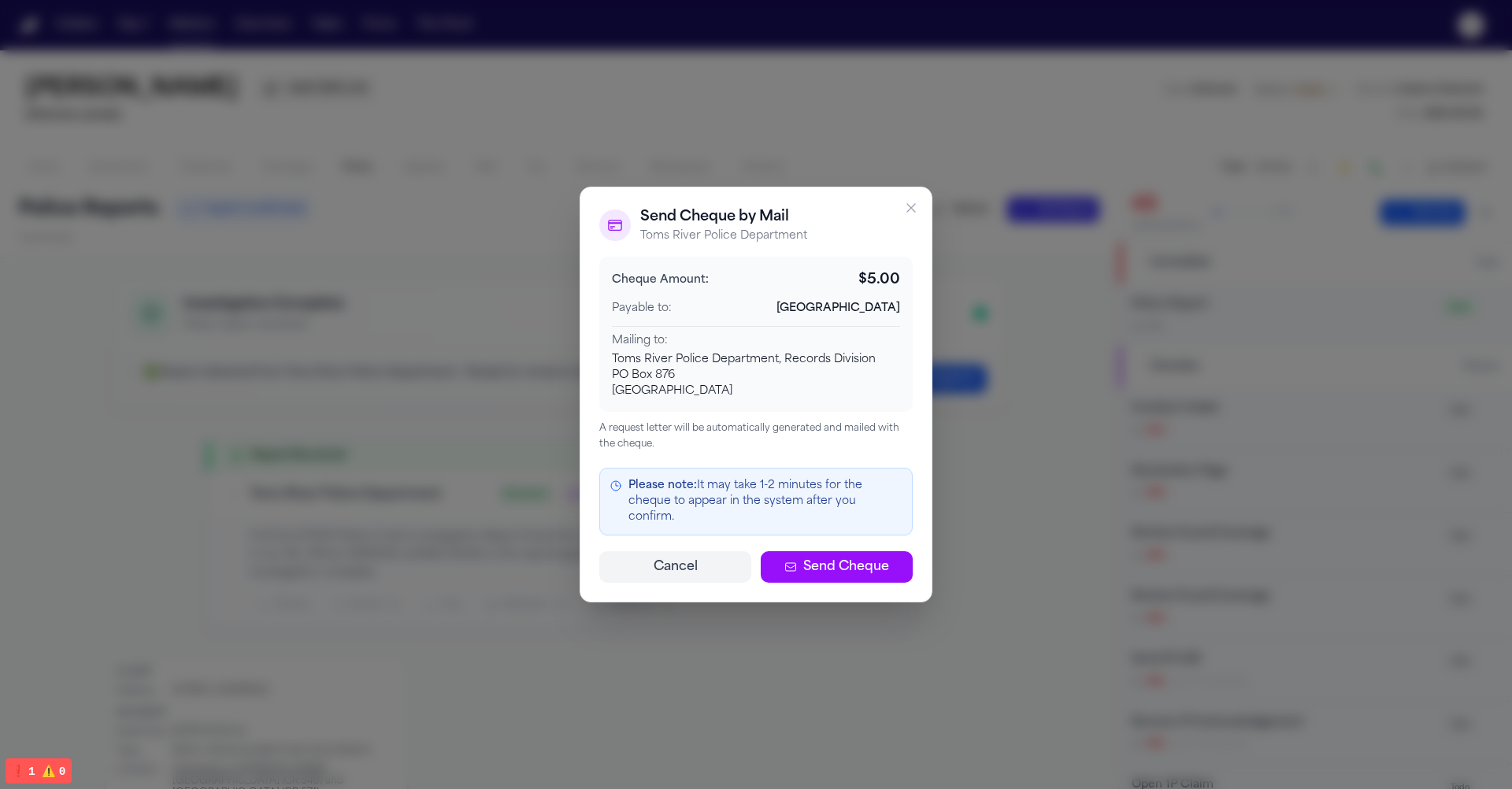
click at [872, 317] on span "Toms River Township" at bounding box center [838, 309] width 124 height 16
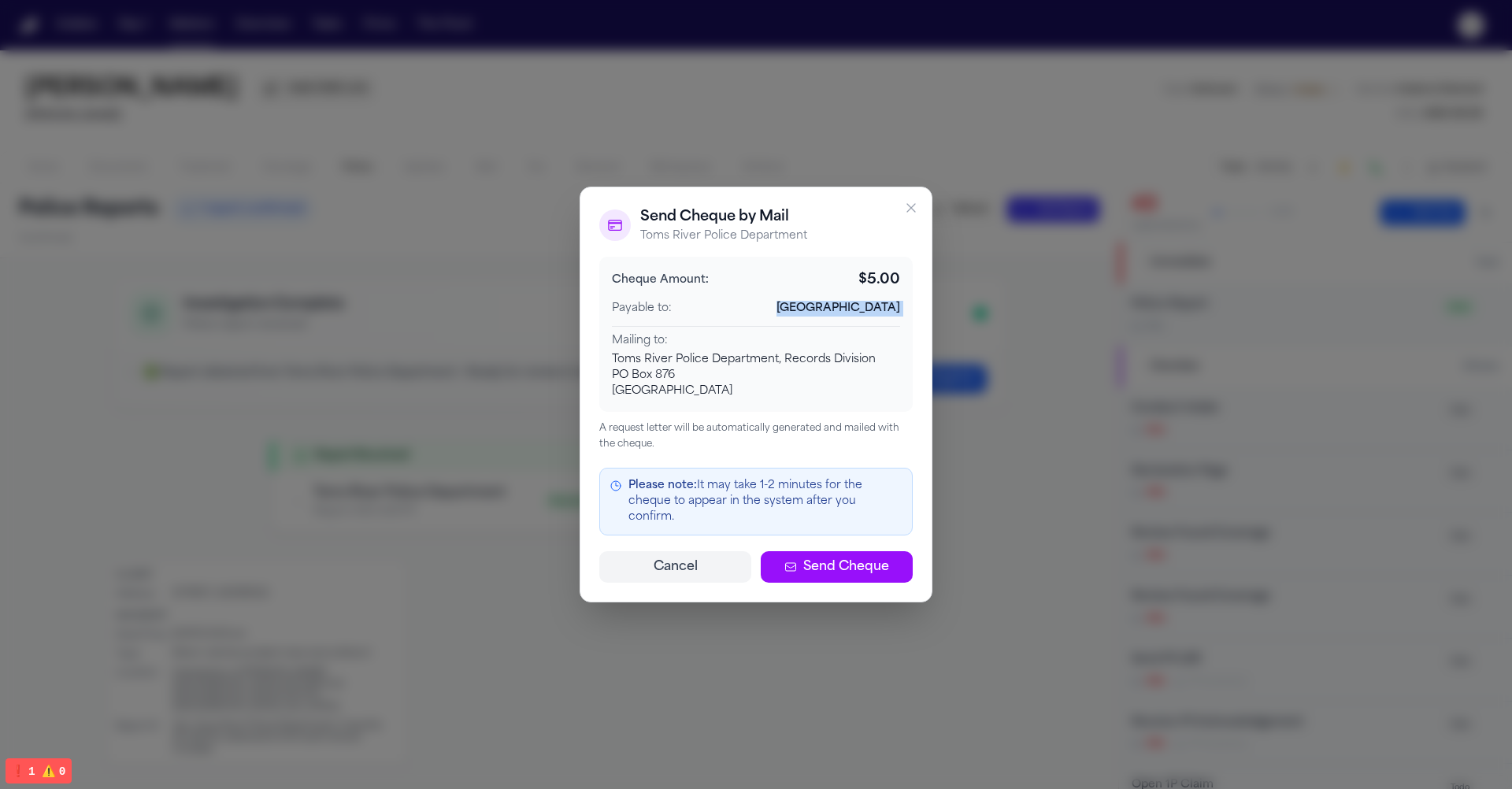
click at [872, 317] on span "Toms River Township" at bounding box center [838, 309] width 124 height 16
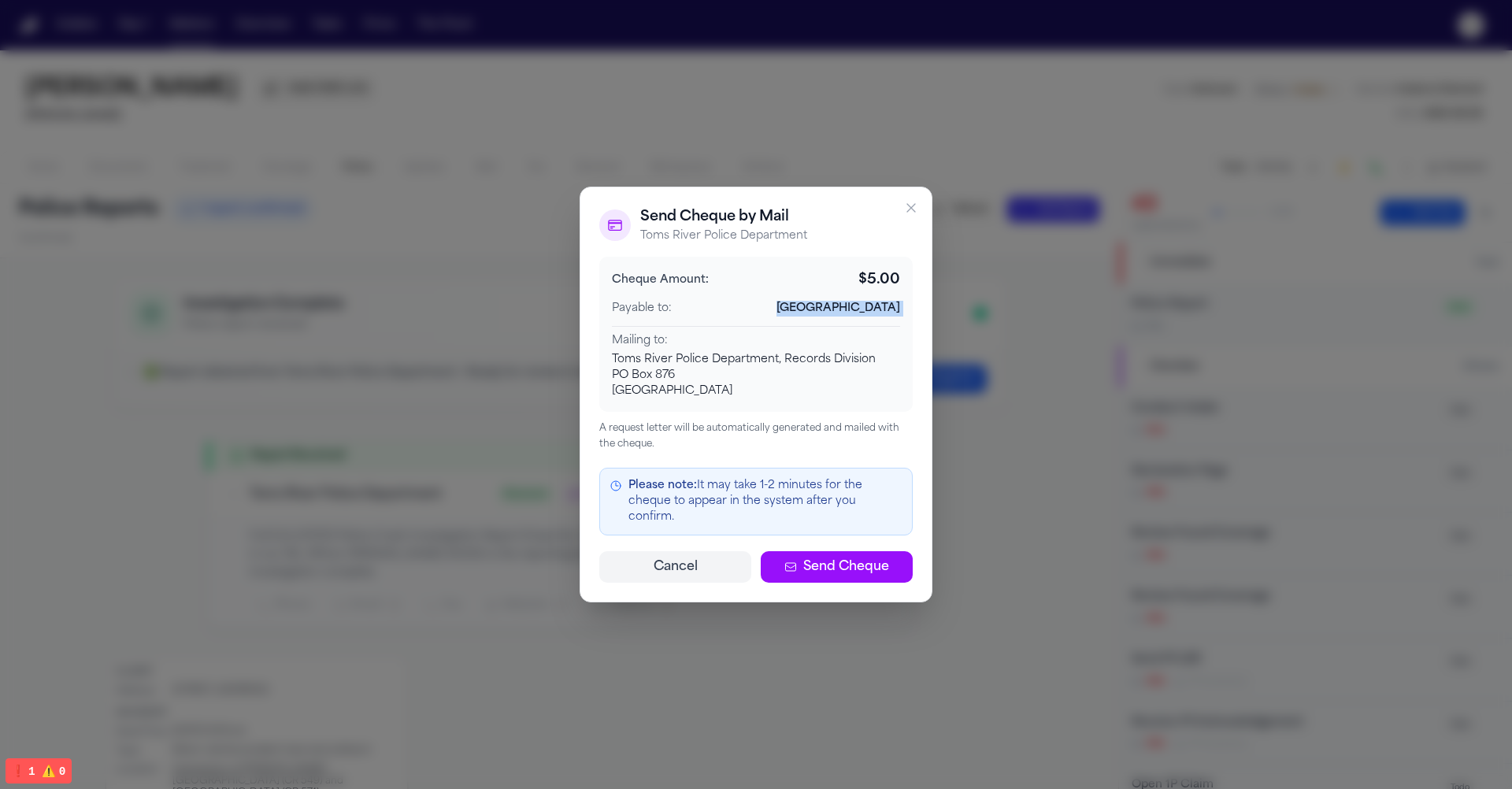
click at [872, 317] on span "Toms River Township" at bounding box center [838, 309] width 124 height 16
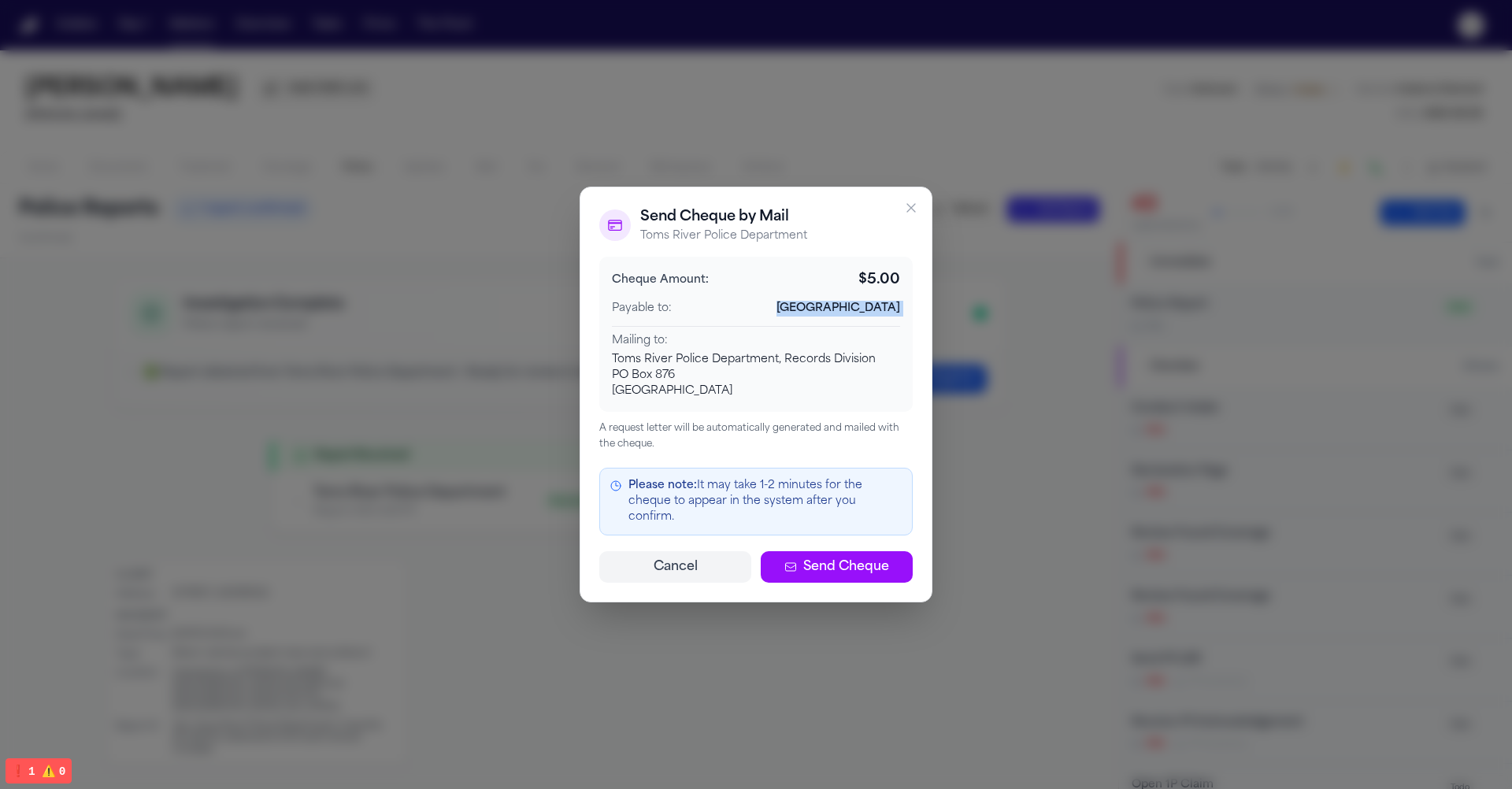
click at [872, 317] on span "Toms River Township" at bounding box center [838, 309] width 124 height 16
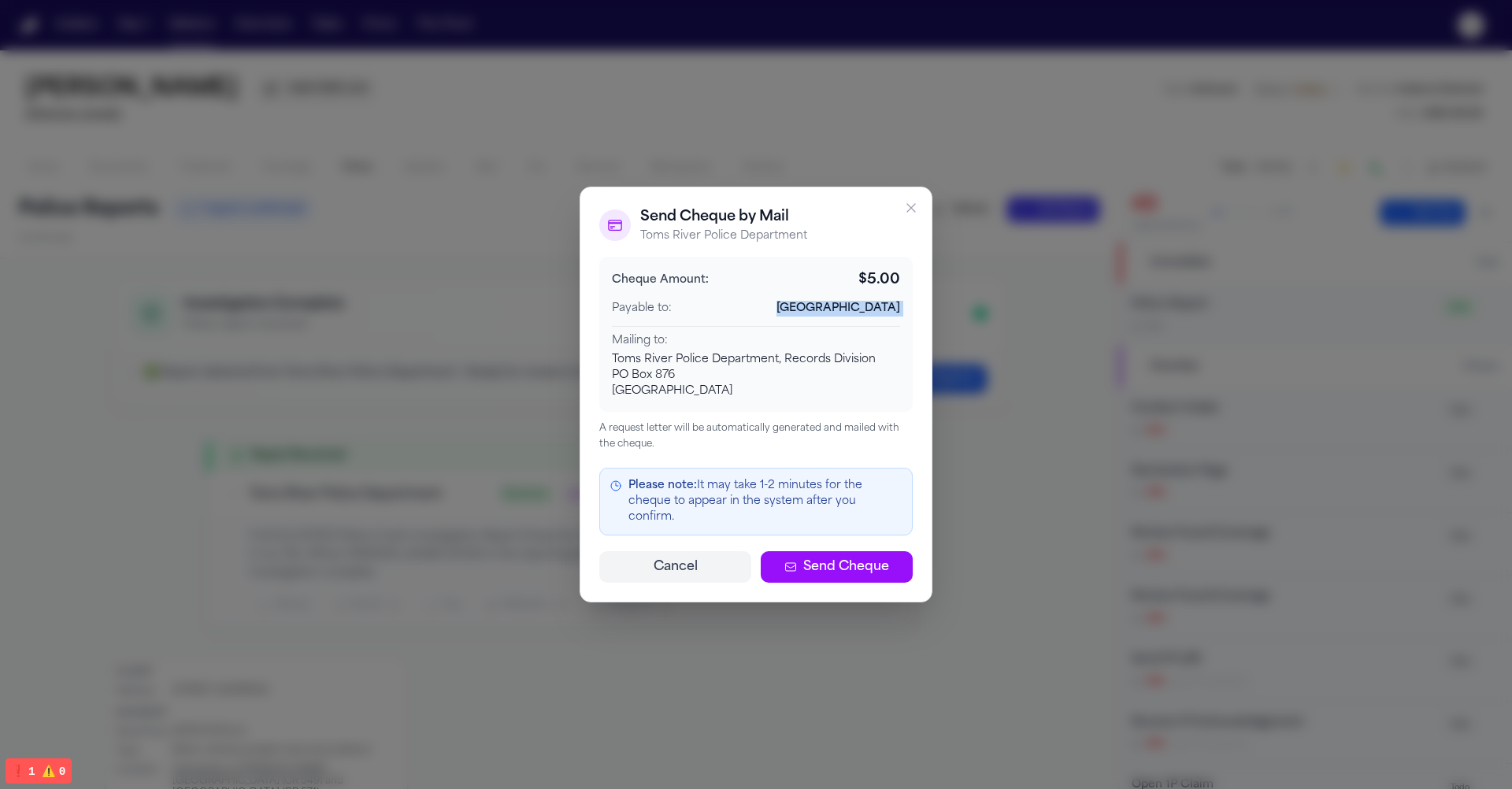
click at [872, 317] on span "Toms River Township" at bounding box center [838, 309] width 124 height 16
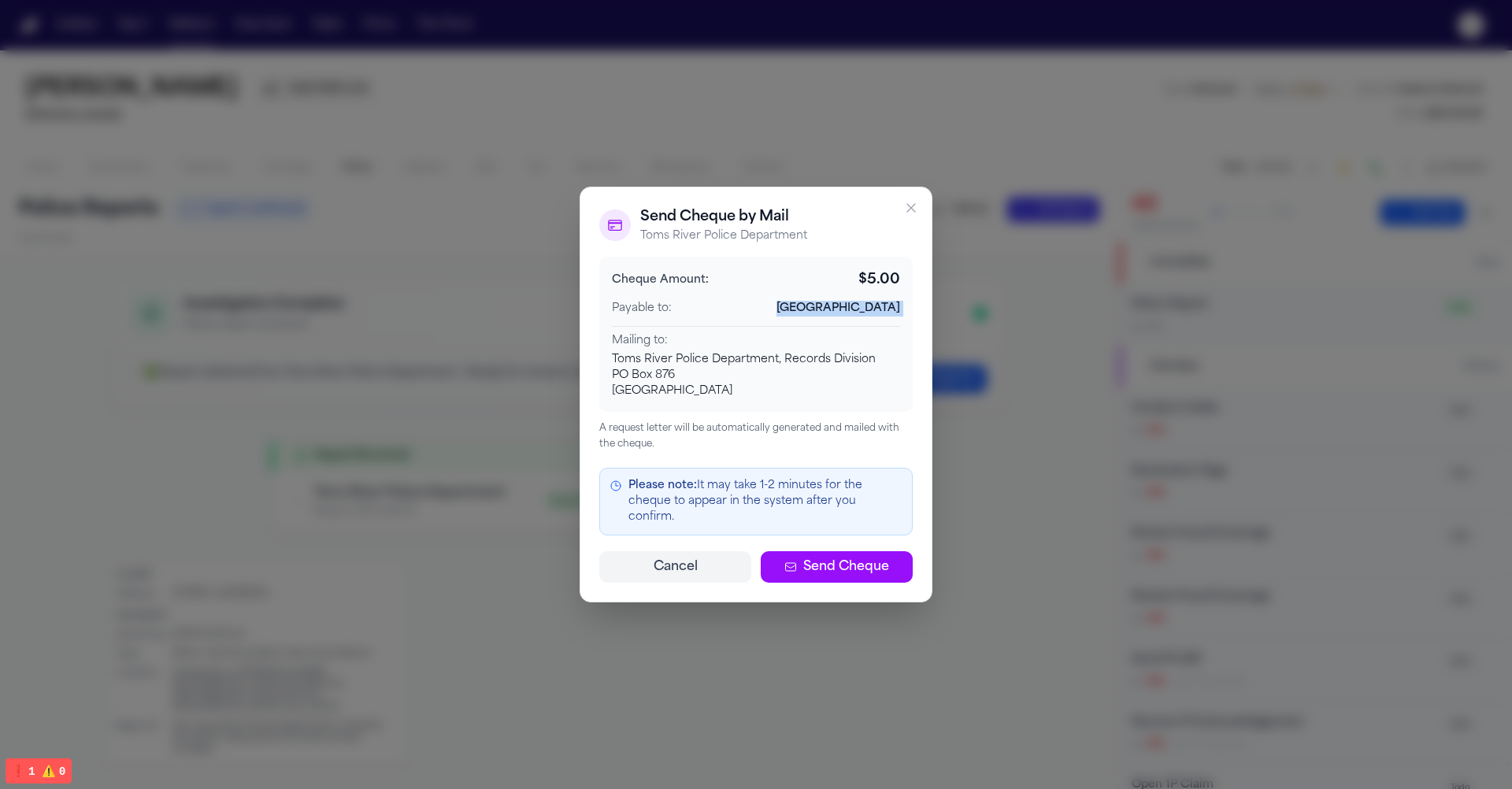
click at [823, 471] on div "Send Cheque by Mail Toms River Police Department Cheque Amount: $ 5.00 Payable …" at bounding box center [756, 394] width 353 height 416
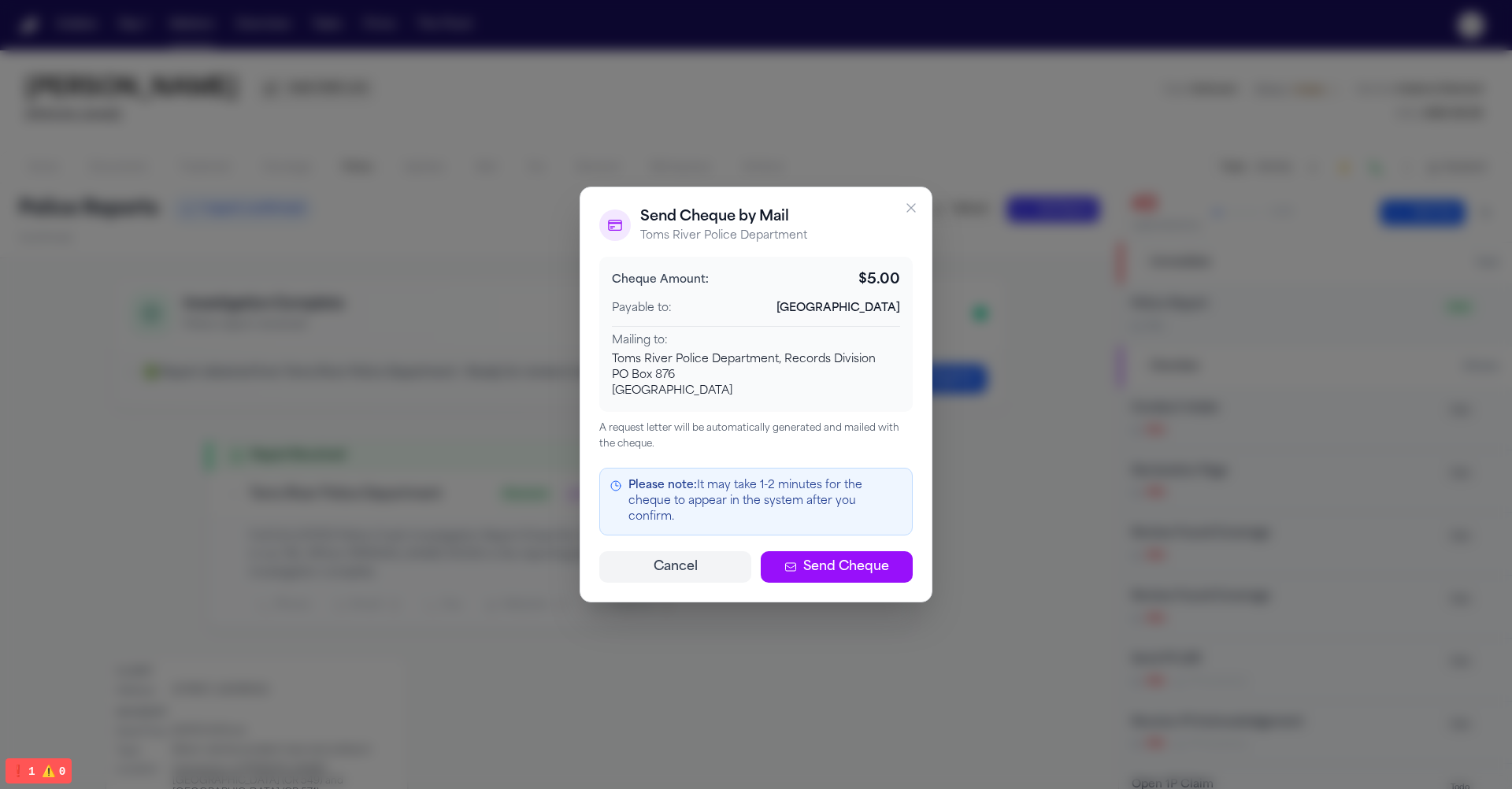
click at [823, 471] on div "Send Cheque by Mail Toms River Police Department Cheque Amount: $ 5.00 Payable …" at bounding box center [756, 394] width 353 height 416
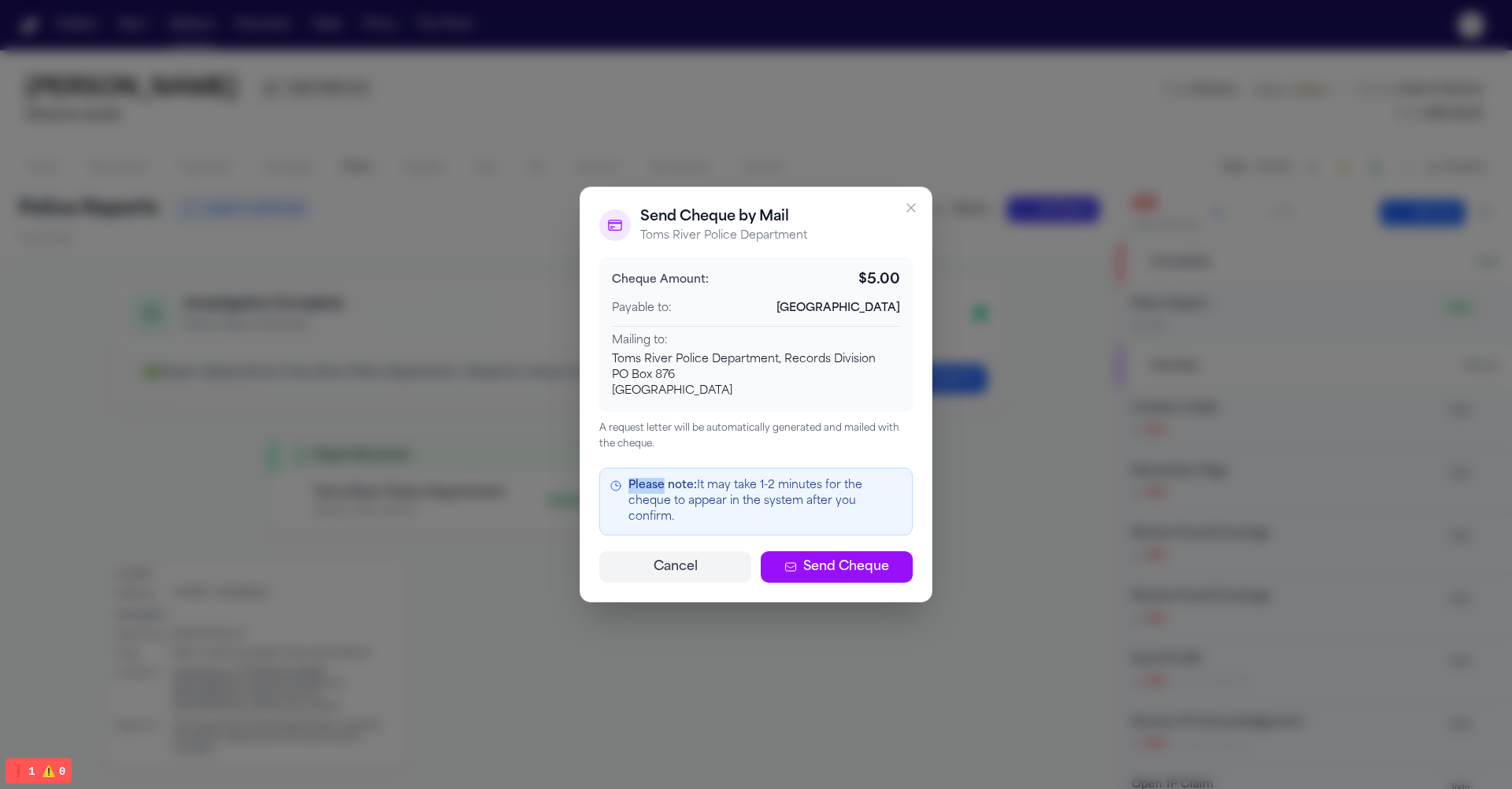
click at [823, 471] on div "Send Cheque by Mail Toms River Police Department Cheque Amount: $ 5.00 Payable …" at bounding box center [756, 394] width 353 height 416
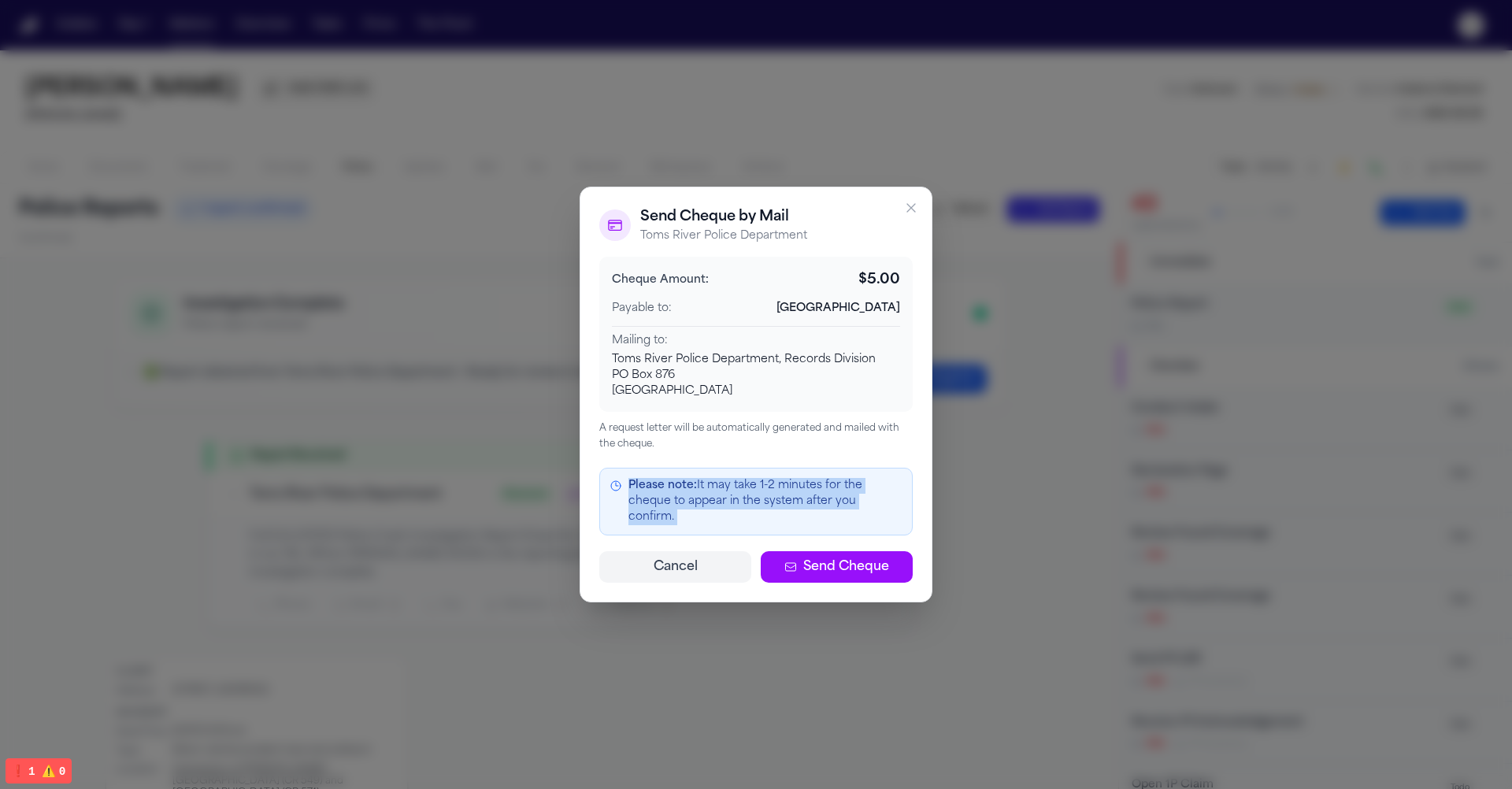
click at [823, 471] on div "Send Cheque by Mail Toms River Police Department Cheque Amount: $ 5.00 Payable …" at bounding box center [756, 394] width 353 height 416
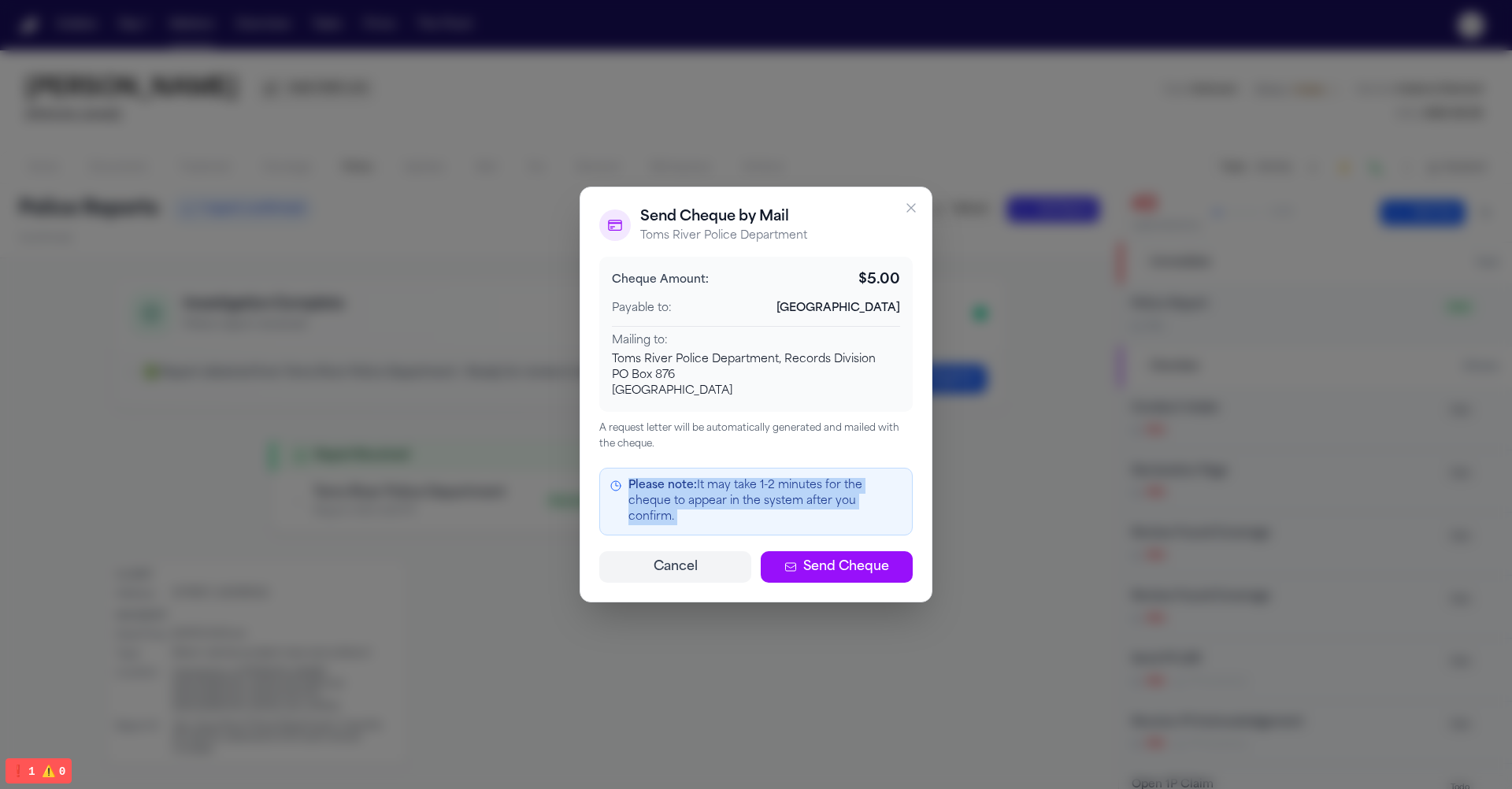
click at [823, 471] on div "Send Cheque by Mail Toms River Police Department Cheque Amount: $ 5.00 Payable …" at bounding box center [756, 394] width 353 height 416
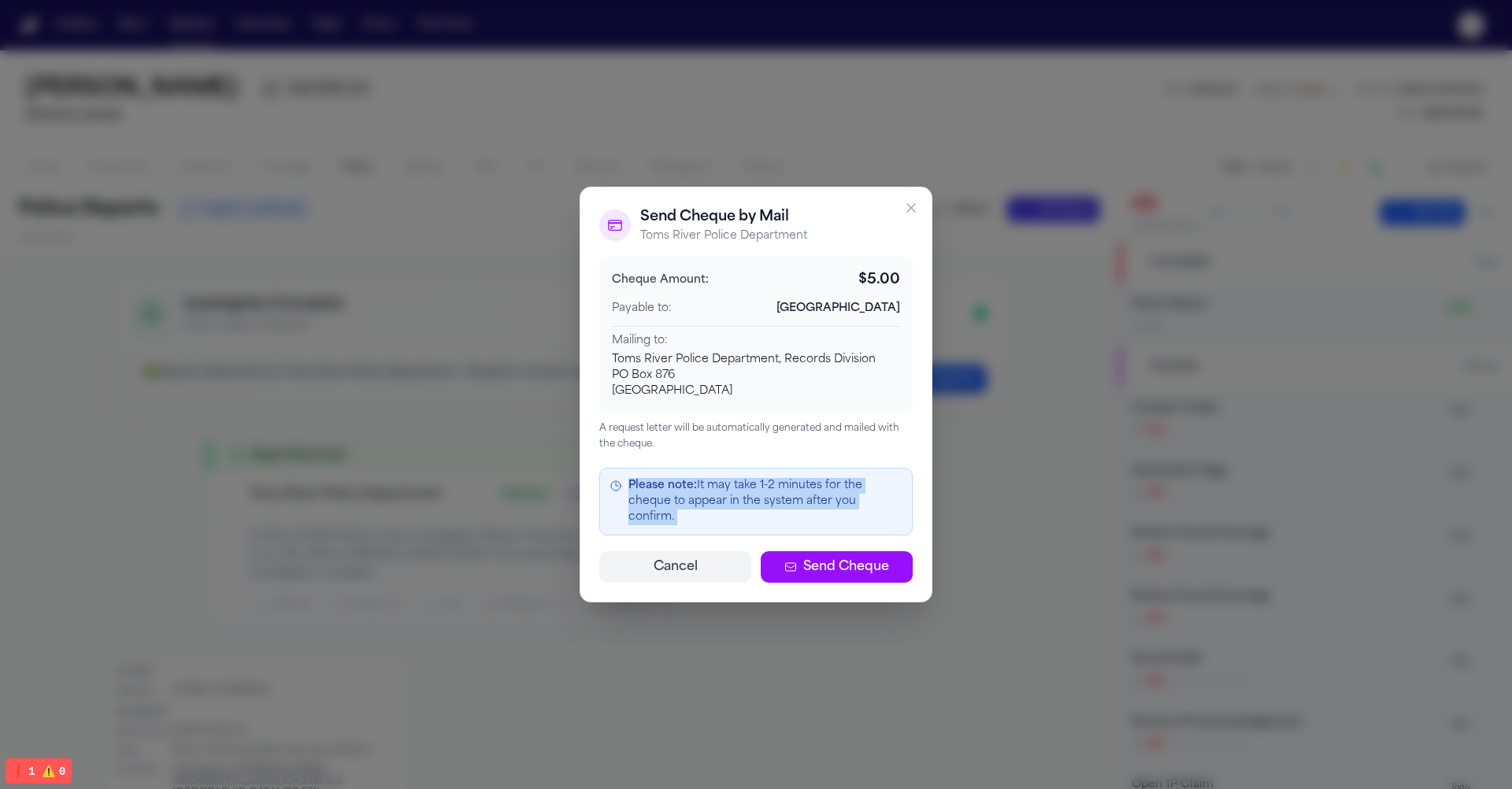
click at [823, 471] on div "Send Cheque by Mail Toms River Police Department Cheque Amount: $ 5.00 Payable …" at bounding box center [756, 394] width 353 height 416
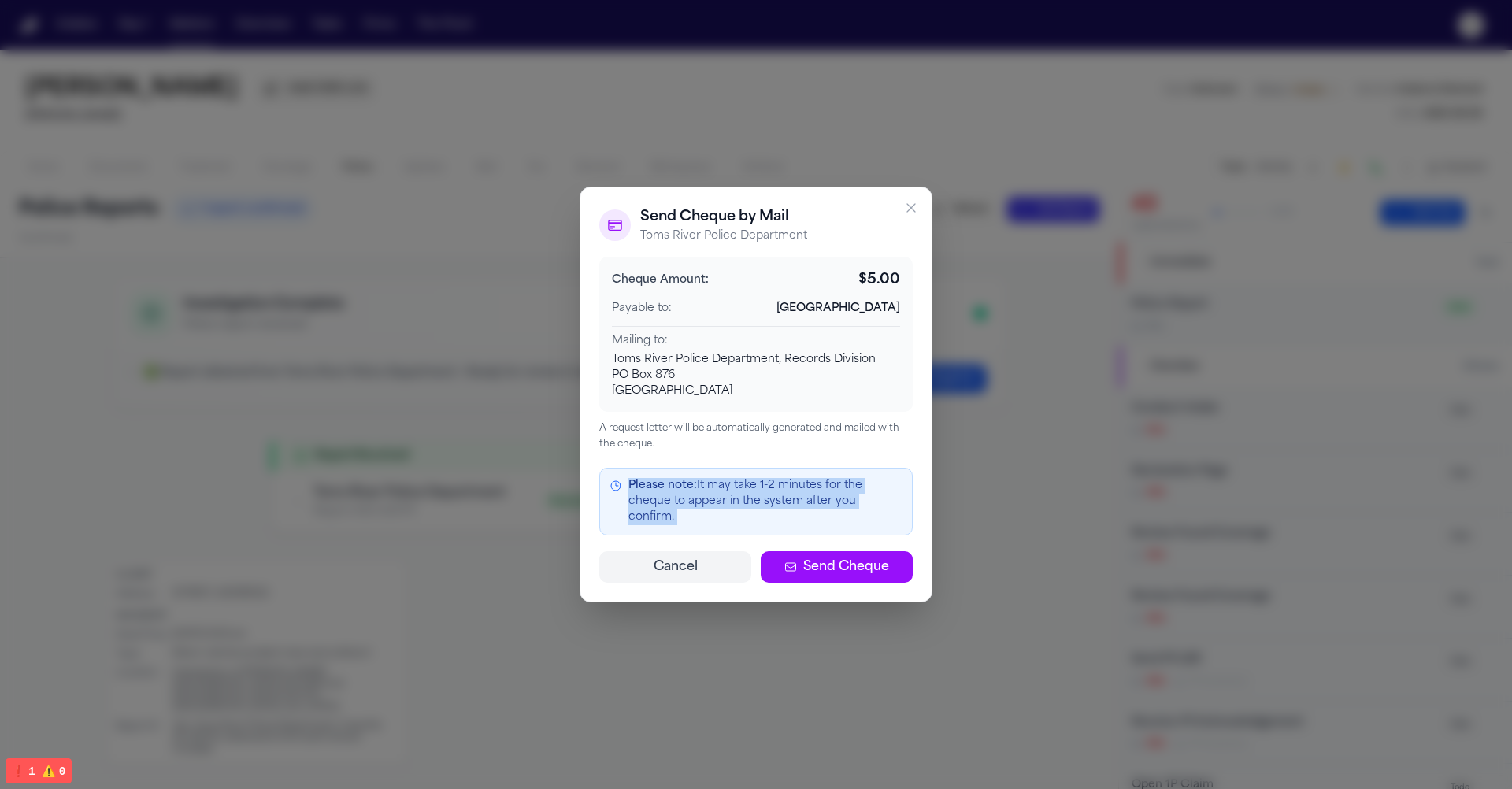
click at [840, 384] on div "PO Box 876" at bounding box center [756, 375] width 288 height 16
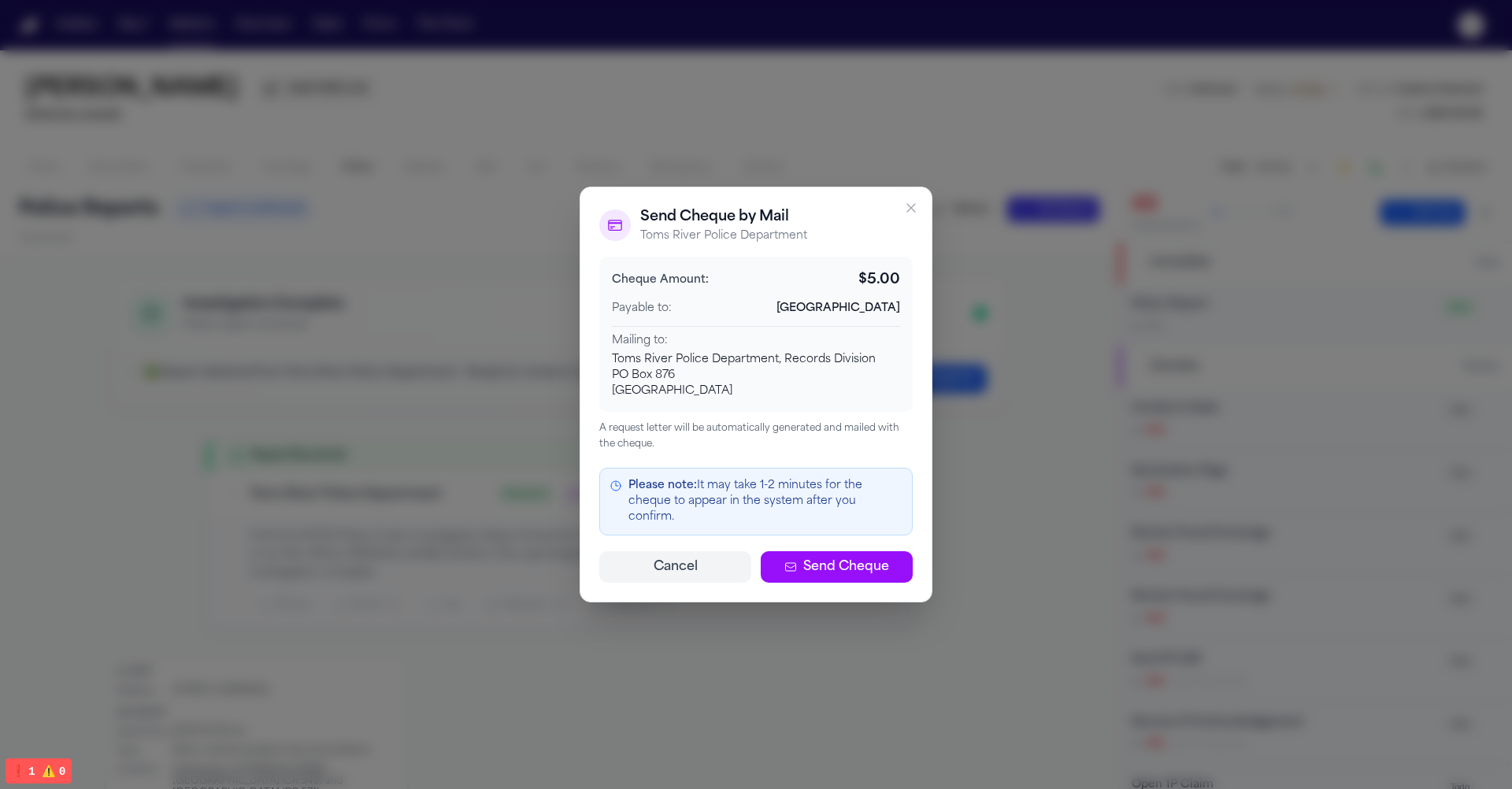
click at [840, 384] on div "PO Box 876" at bounding box center [756, 375] width 288 height 16
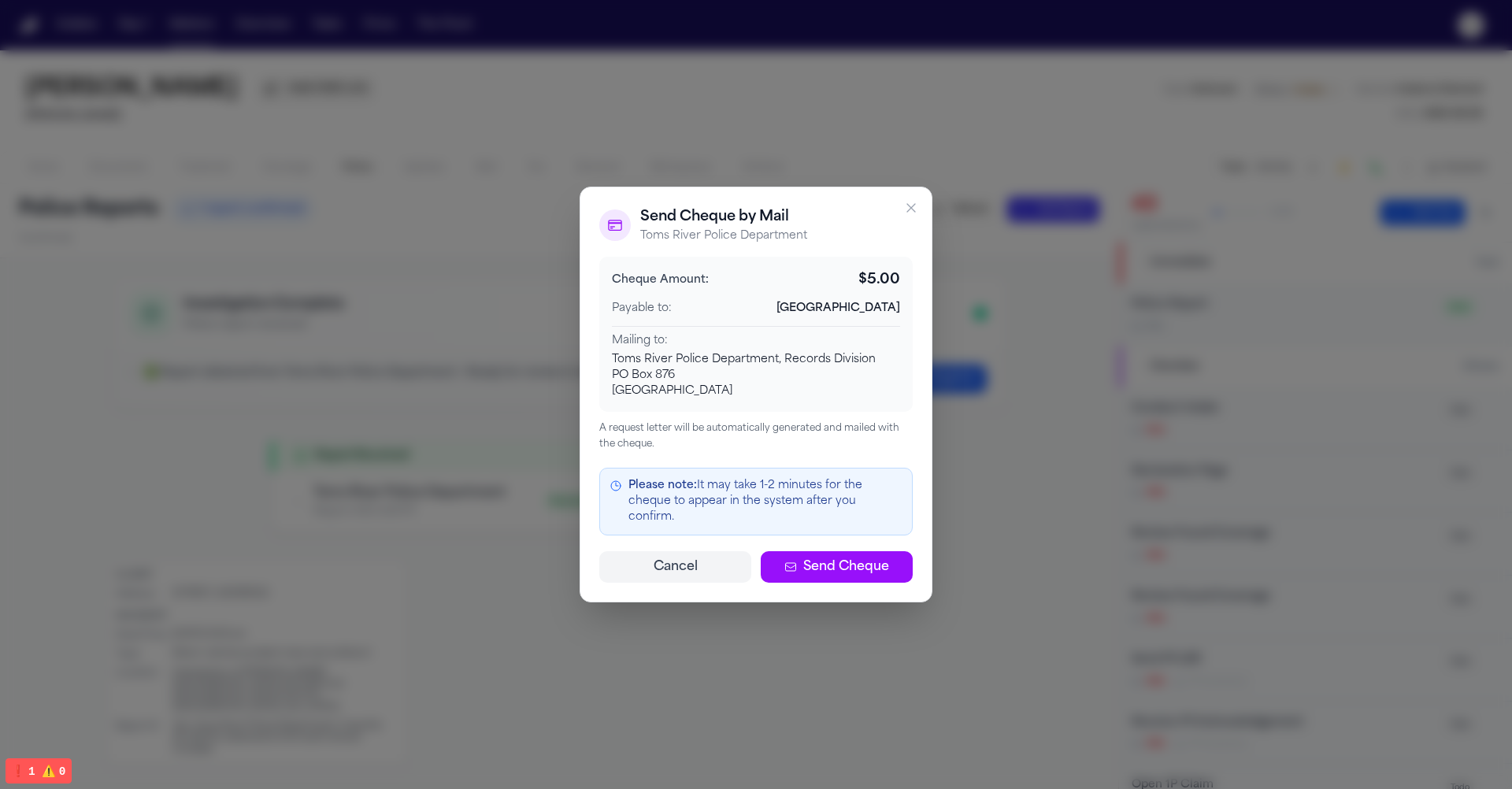
click at [795, 242] on p "Toms River Police Department" at bounding box center [723, 236] width 167 height 16
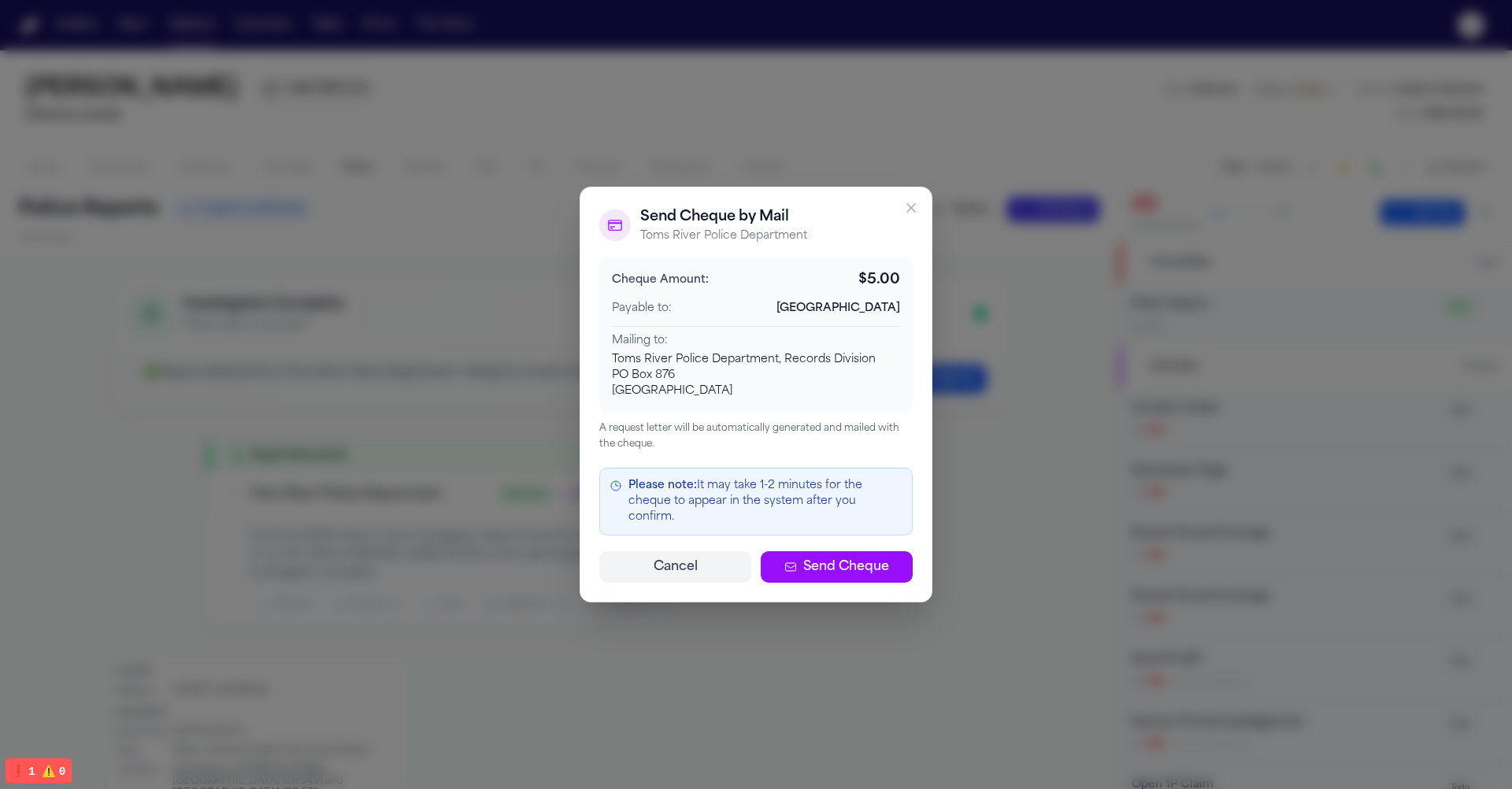
click at [795, 242] on p "Toms River Police Department" at bounding box center [723, 236] width 167 height 16
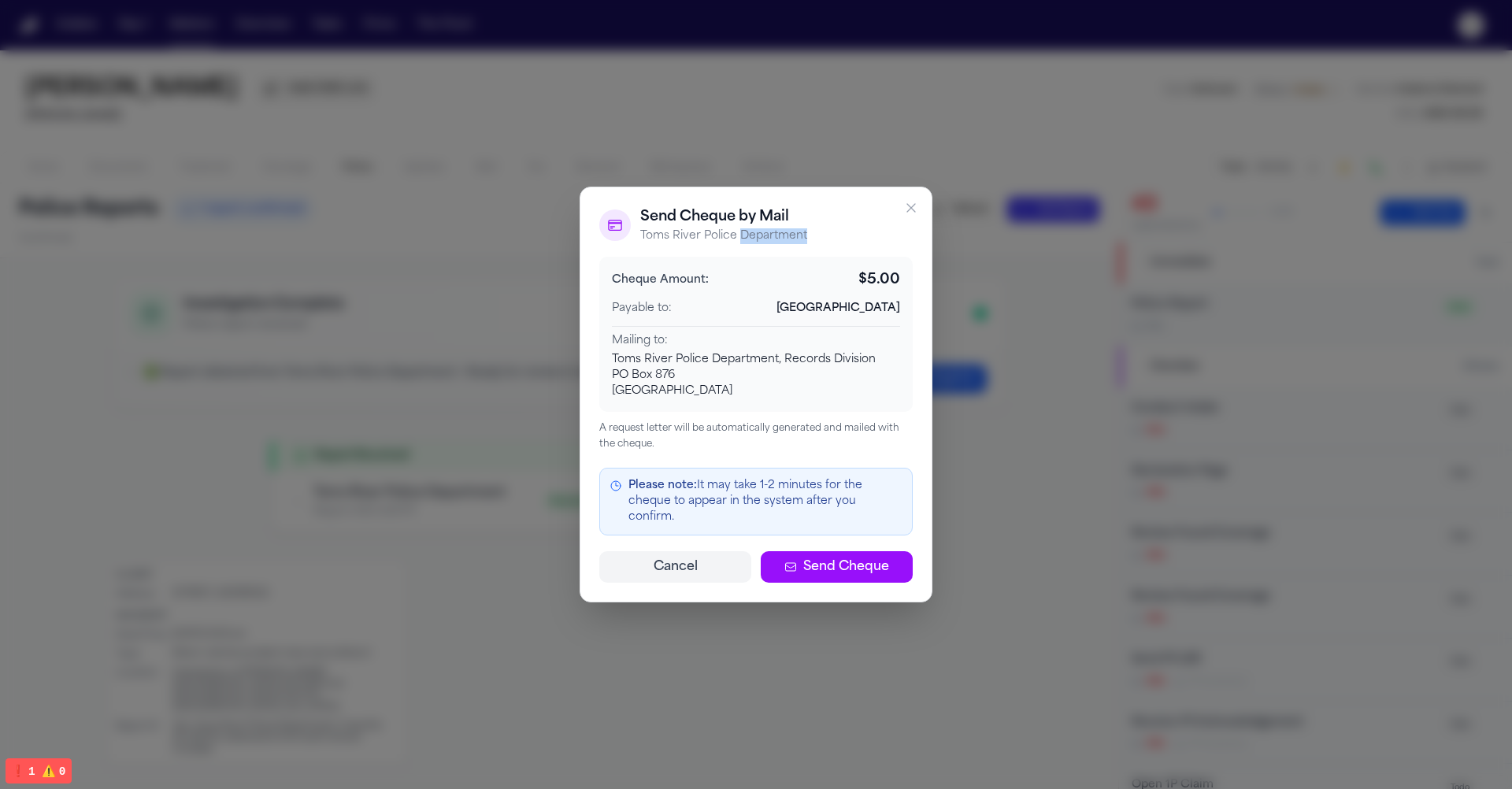
click at [795, 242] on p "Toms River Police Department" at bounding box center [723, 236] width 167 height 16
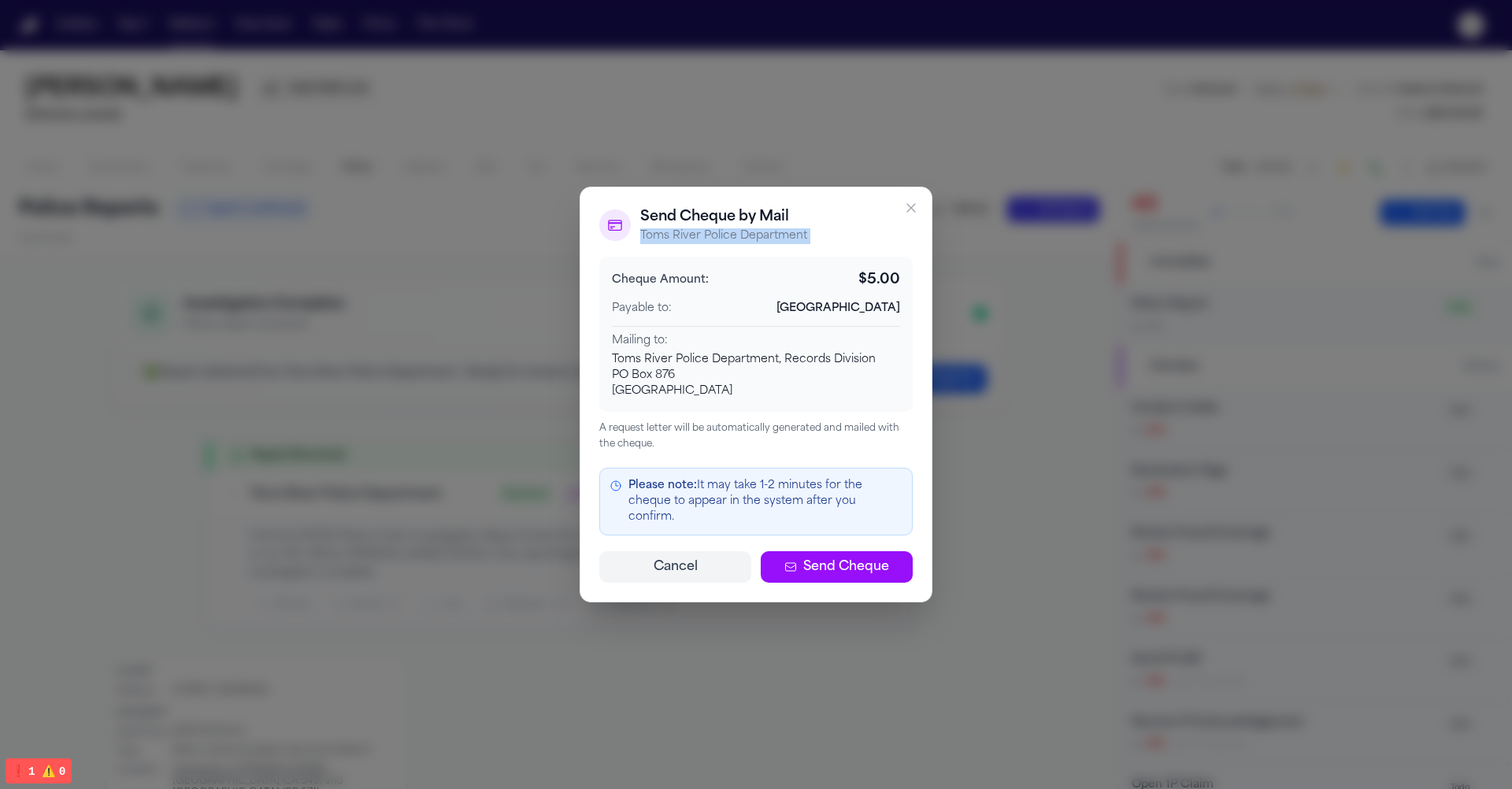
click at [739, 327] on div "Cheque Amount: $ 5.00 Payable to: Toms River Township Mailing to: Toms River Po…" at bounding box center [756, 334] width 314 height 155
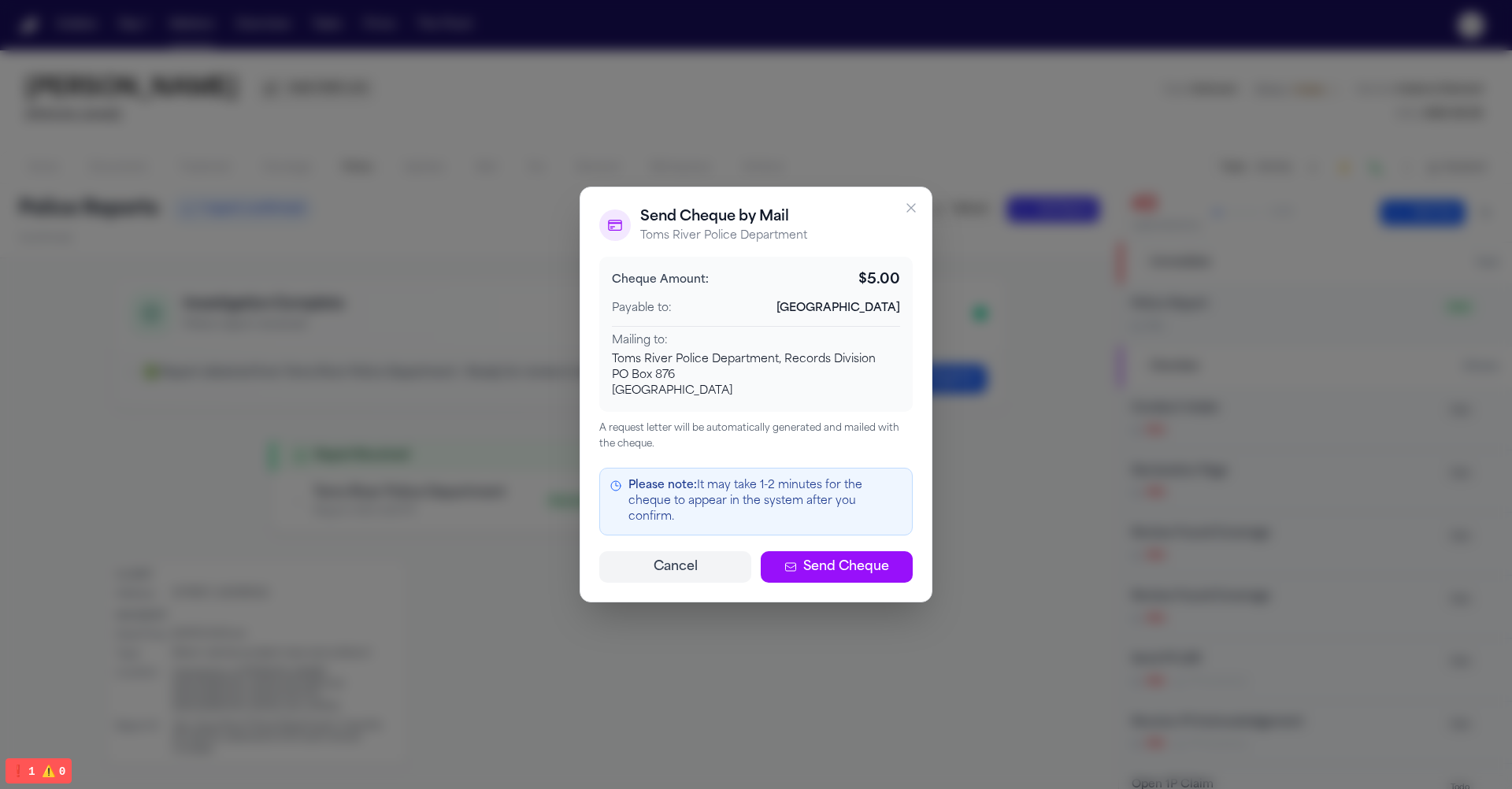
click at [692, 556] on button "Cancel" at bounding box center [675, 567] width 152 height 31
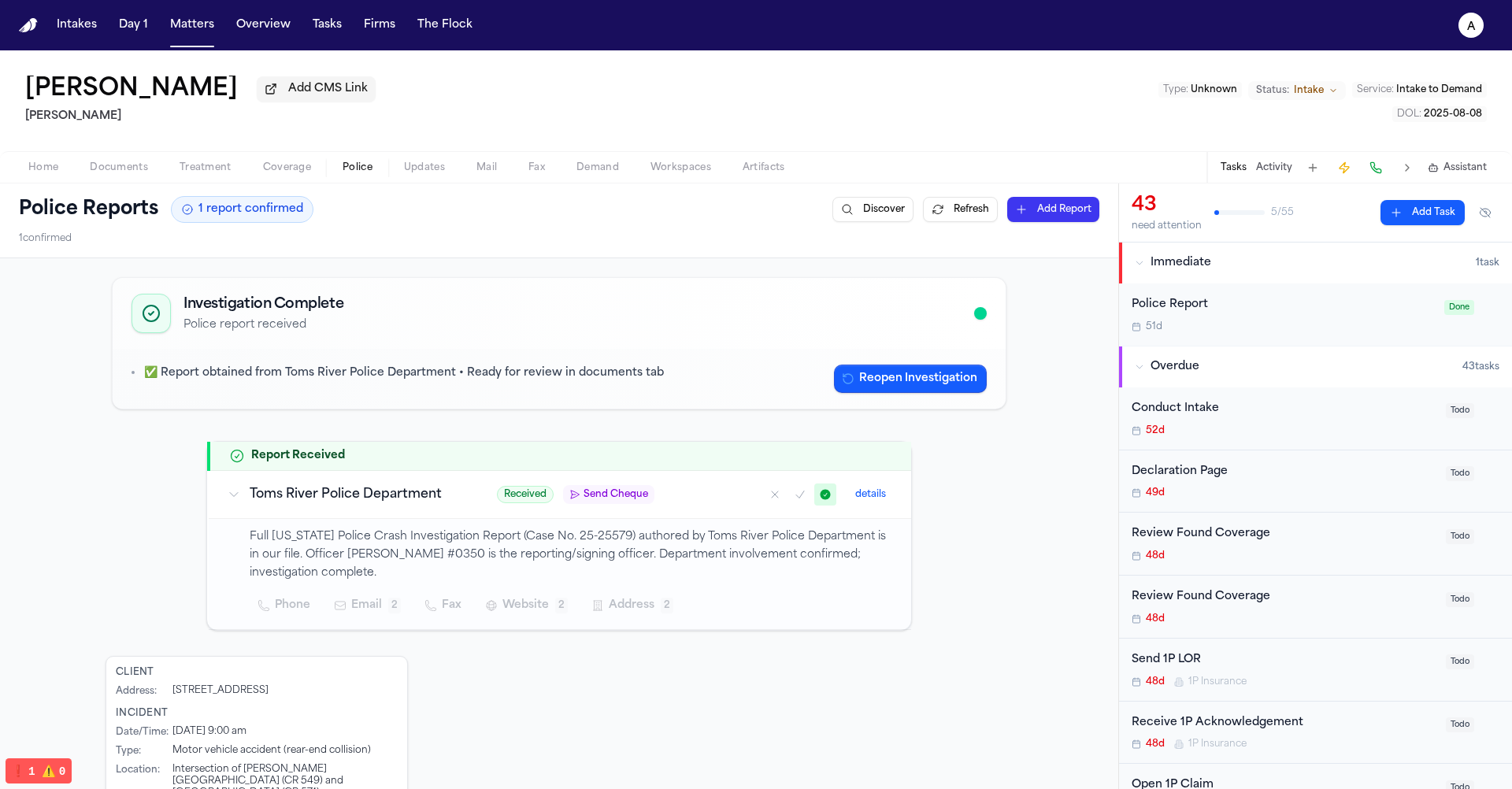
click at [639, 480] on td "Received Send Cheque details" at bounding box center [695, 494] width 434 height 48
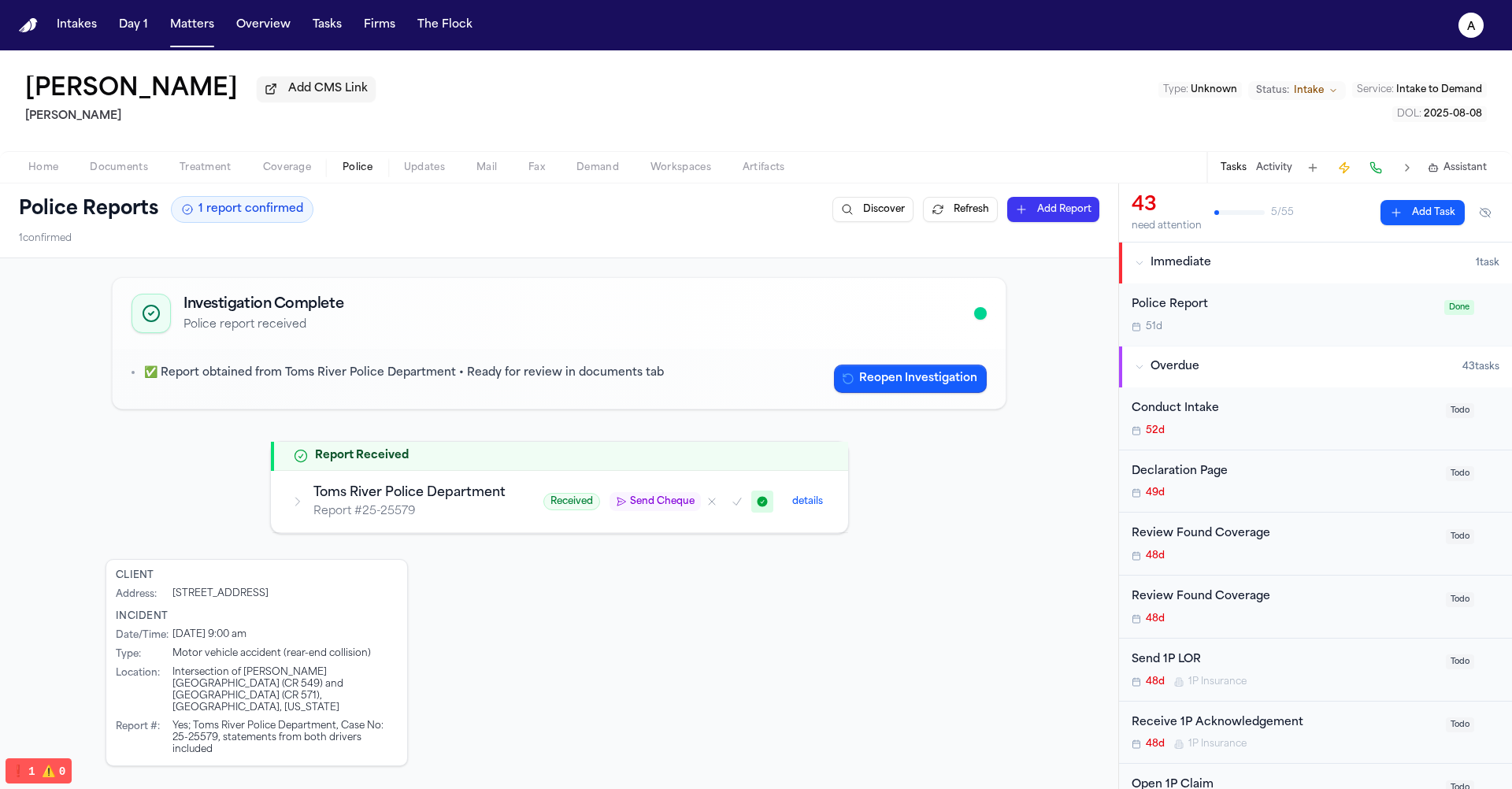
click at [639, 480] on td "Received Send Cheque details" at bounding box center [686, 502] width 323 height 62
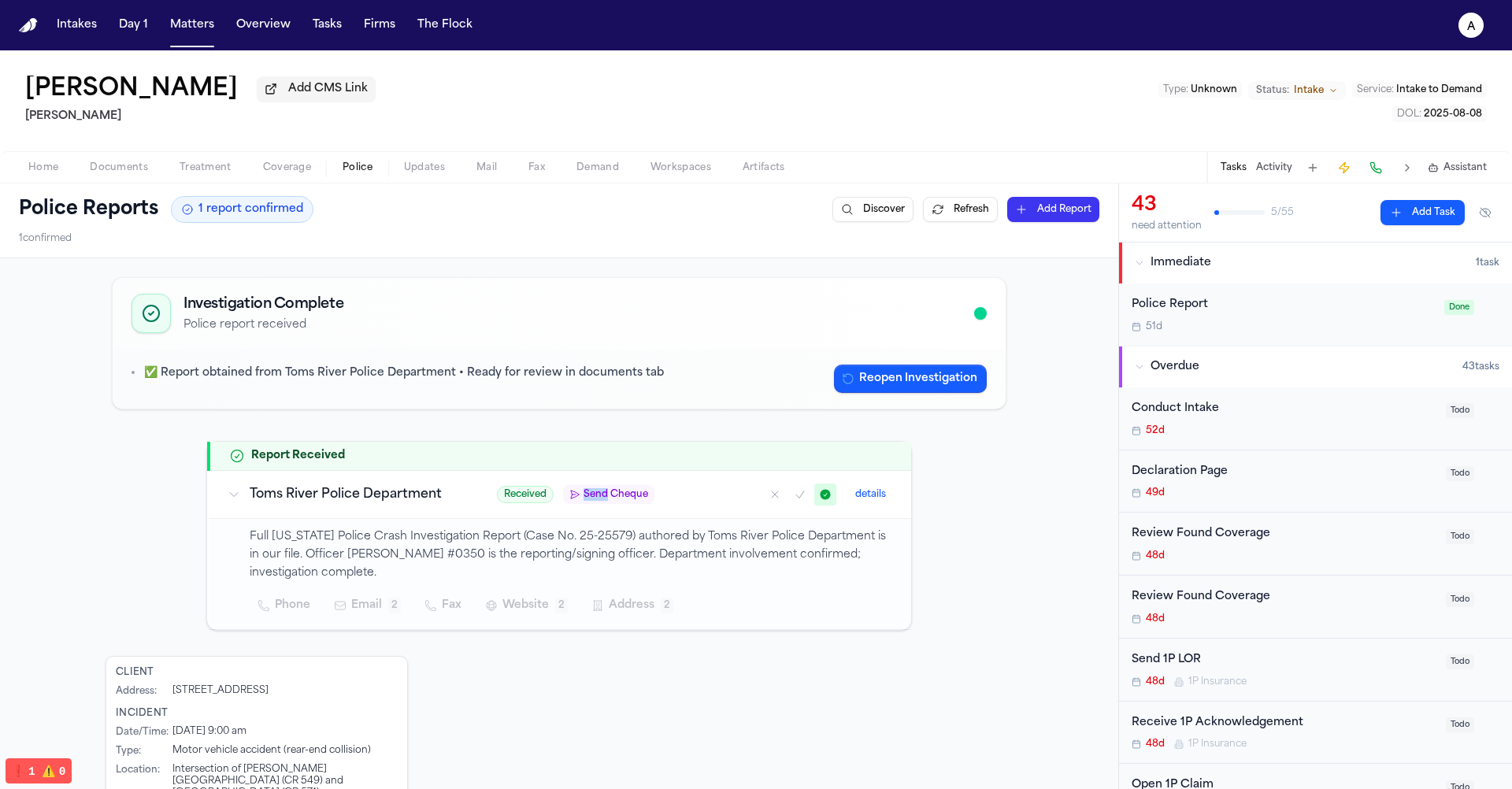
click at [366, 488] on h3 "Toms River Police Department" at bounding box center [354, 494] width 209 height 19
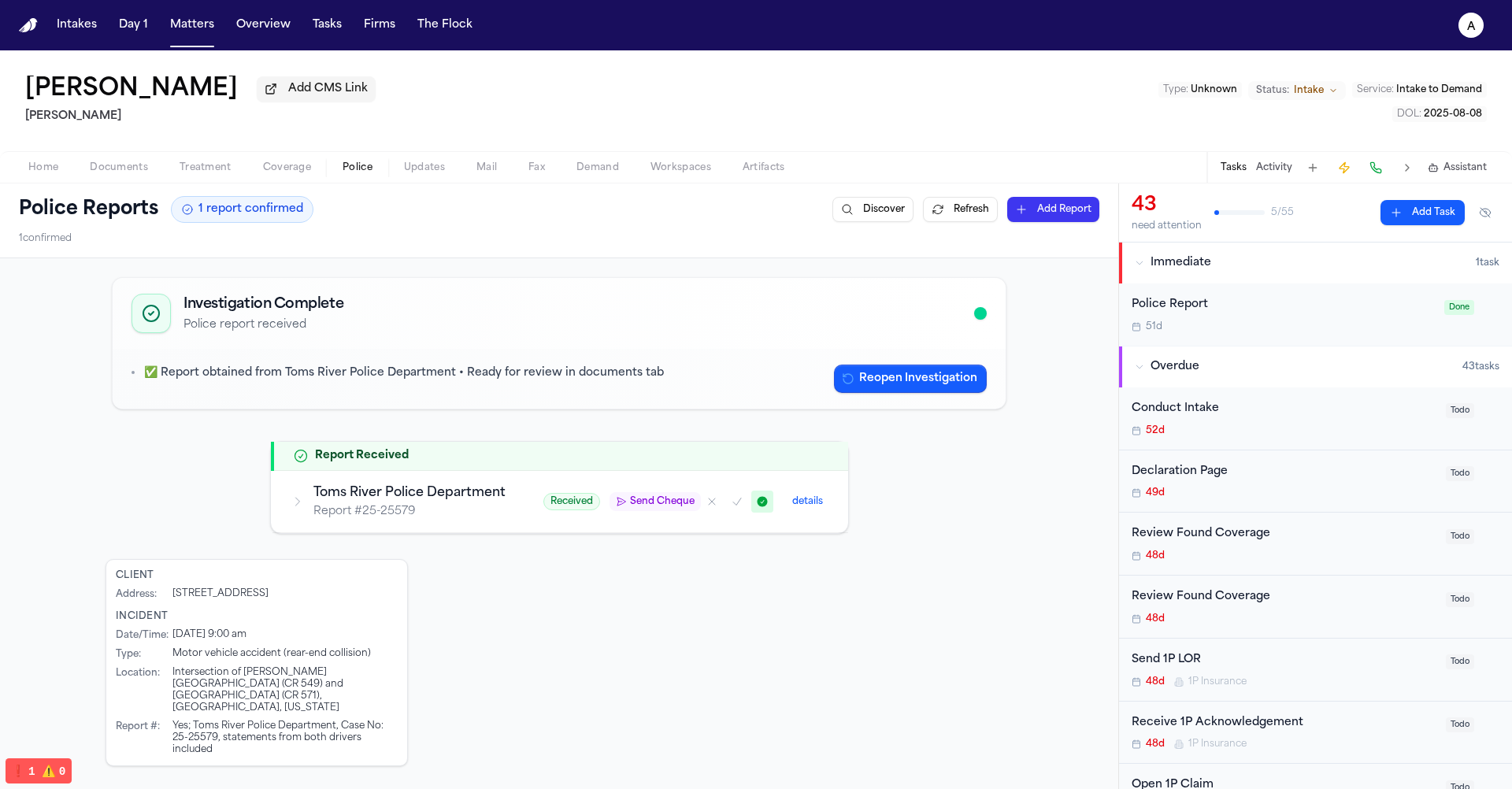
click at [366, 488] on h3 "Toms River Police Department" at bounding box center [409, 492] width 192 height 19
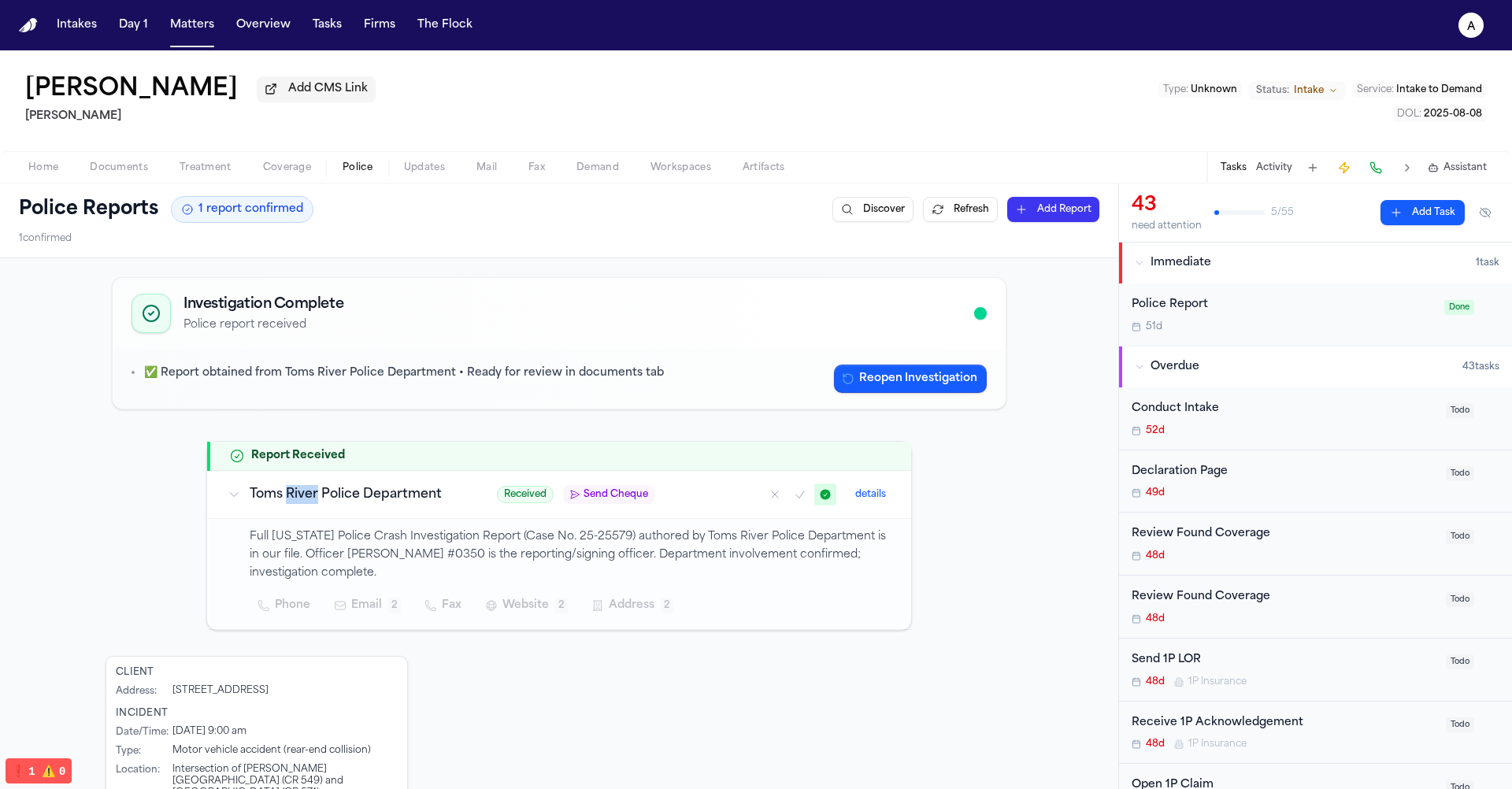
click at [321, 538] on p "Full [US_STATE] Police Crash Investigation Report (Case No. 25-25579) authored …" at bounding box center [571, 554] width 643 height 54
click at [340, 477] on td "Toms River Police Department" at bounding box center [343, 494] width 269 height 48
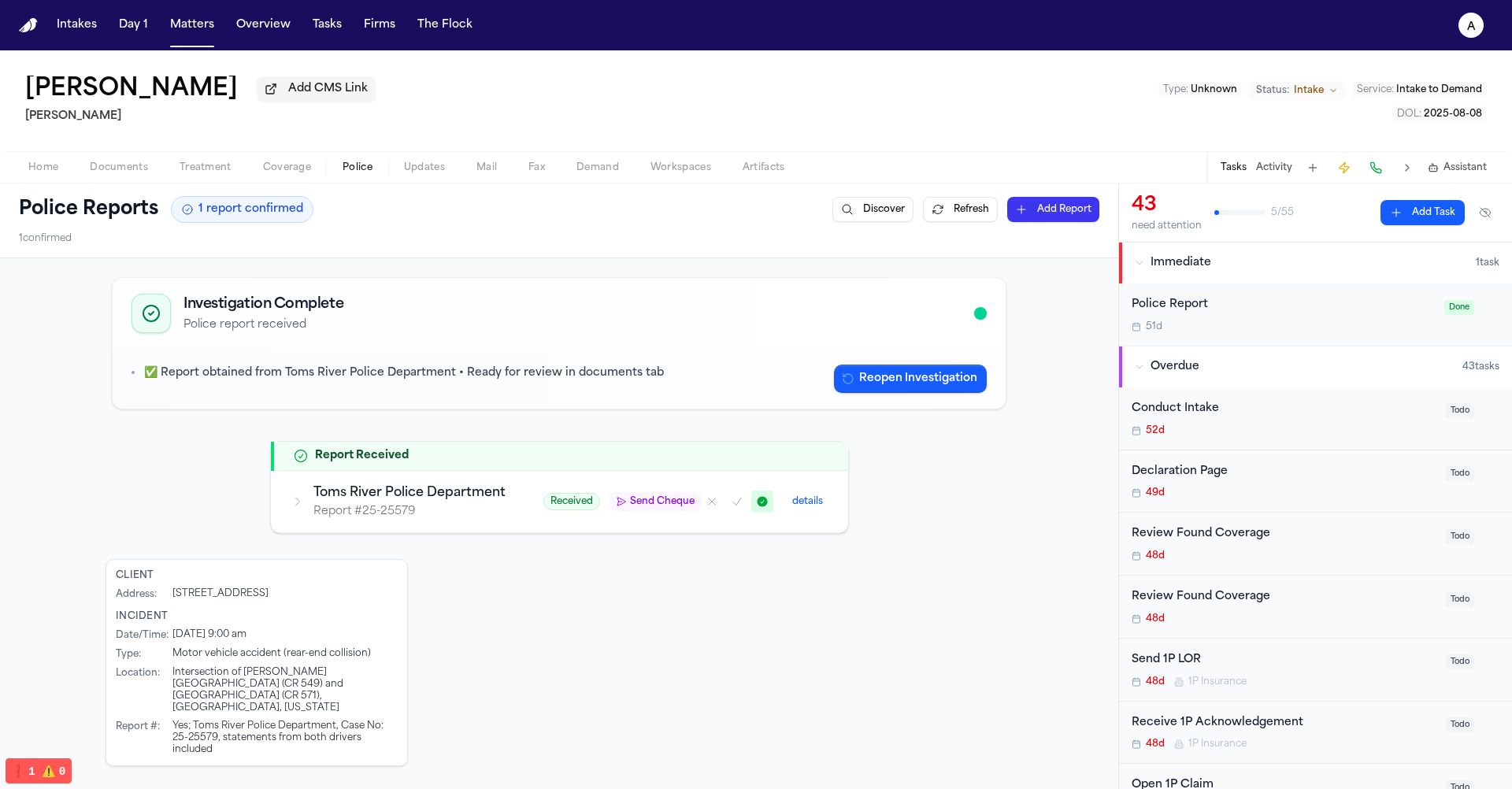
click at [340, 477] on td "Toms River Police Department Report # 25-25579" at bounding box center [398, 502] width 252 height 62
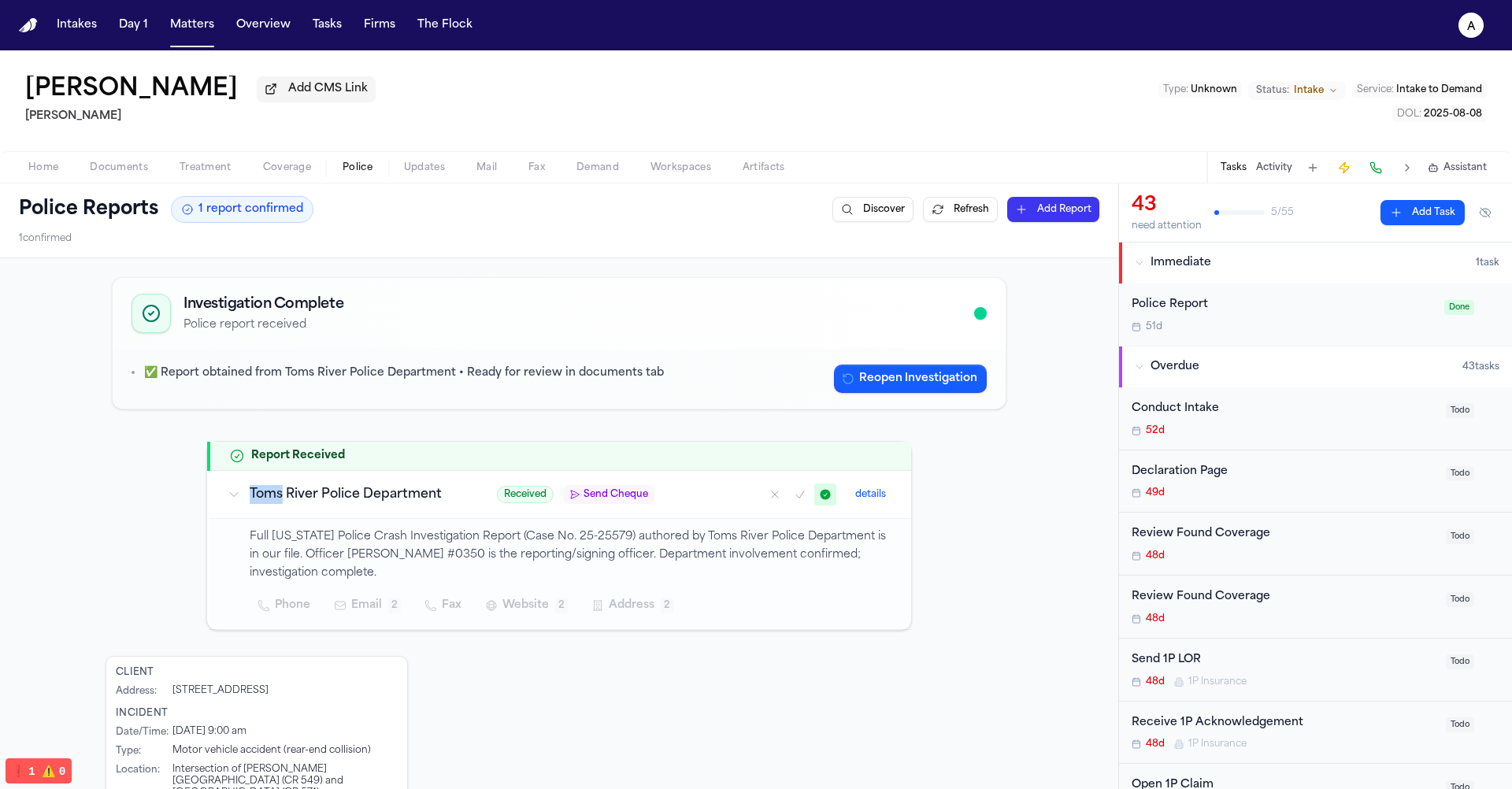
click at [335, 548] on p "Full [US_STATE] Police Crash Investigation Report (Case No. 25-25579) authored …" at bounding box center [571, 554] width 643 height 54
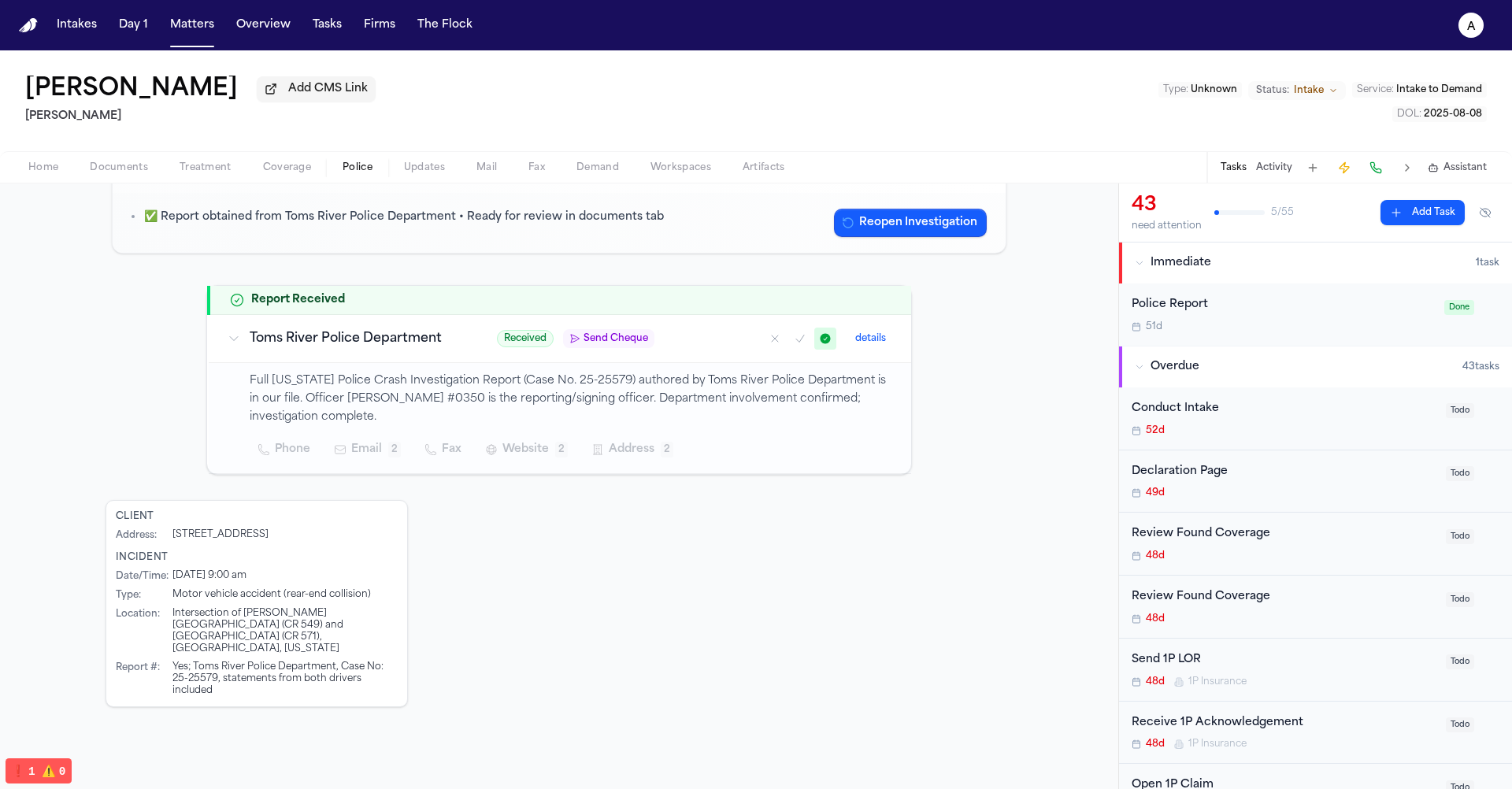
click at [411, 352] on td "Toms River Police Department" at bounding box center [343, 338] width 269 height 48
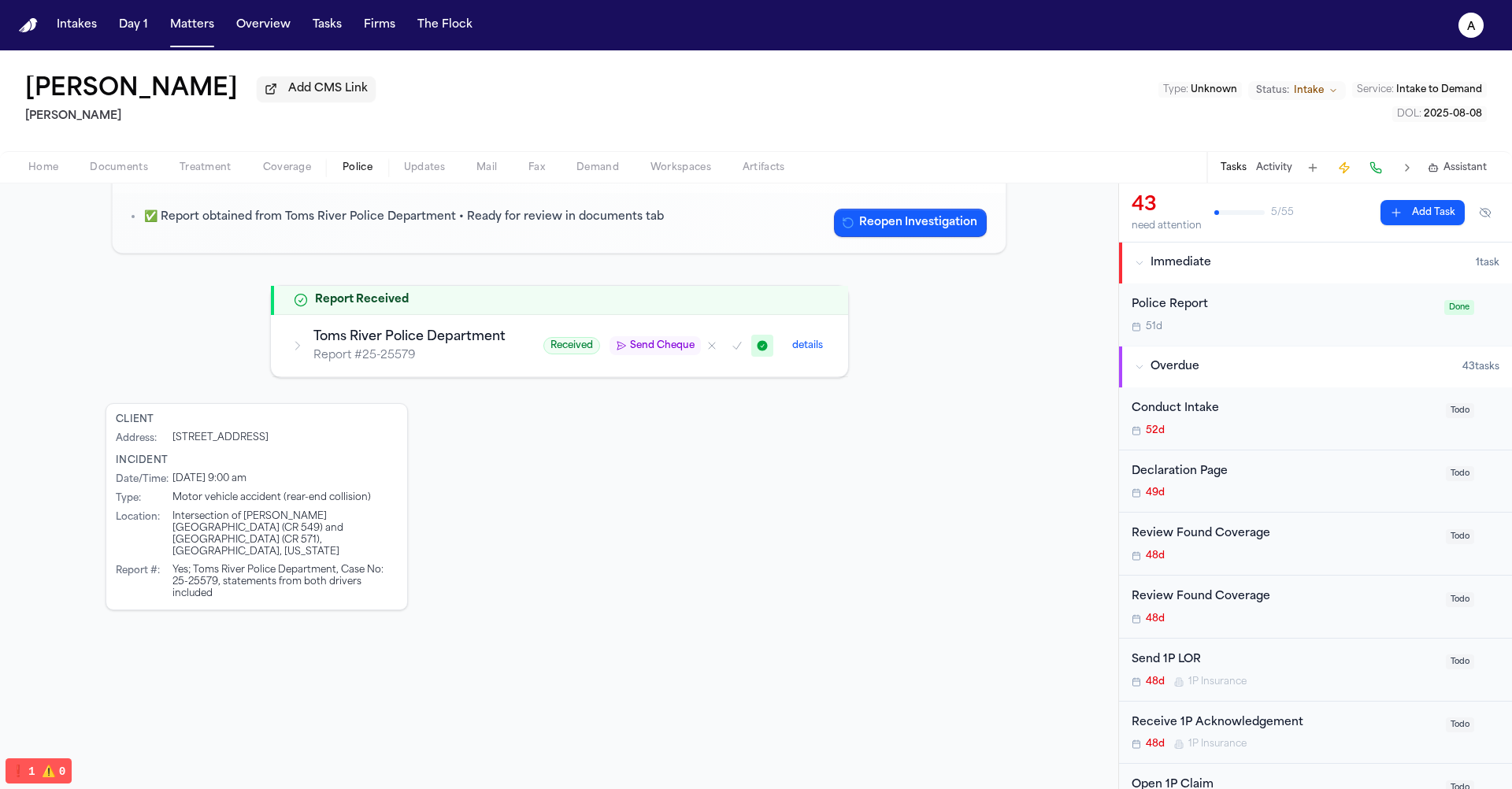
click at [441, 327] on h3 "Toms River Police Department" at bounding box center [409, 336] width 192 height 19
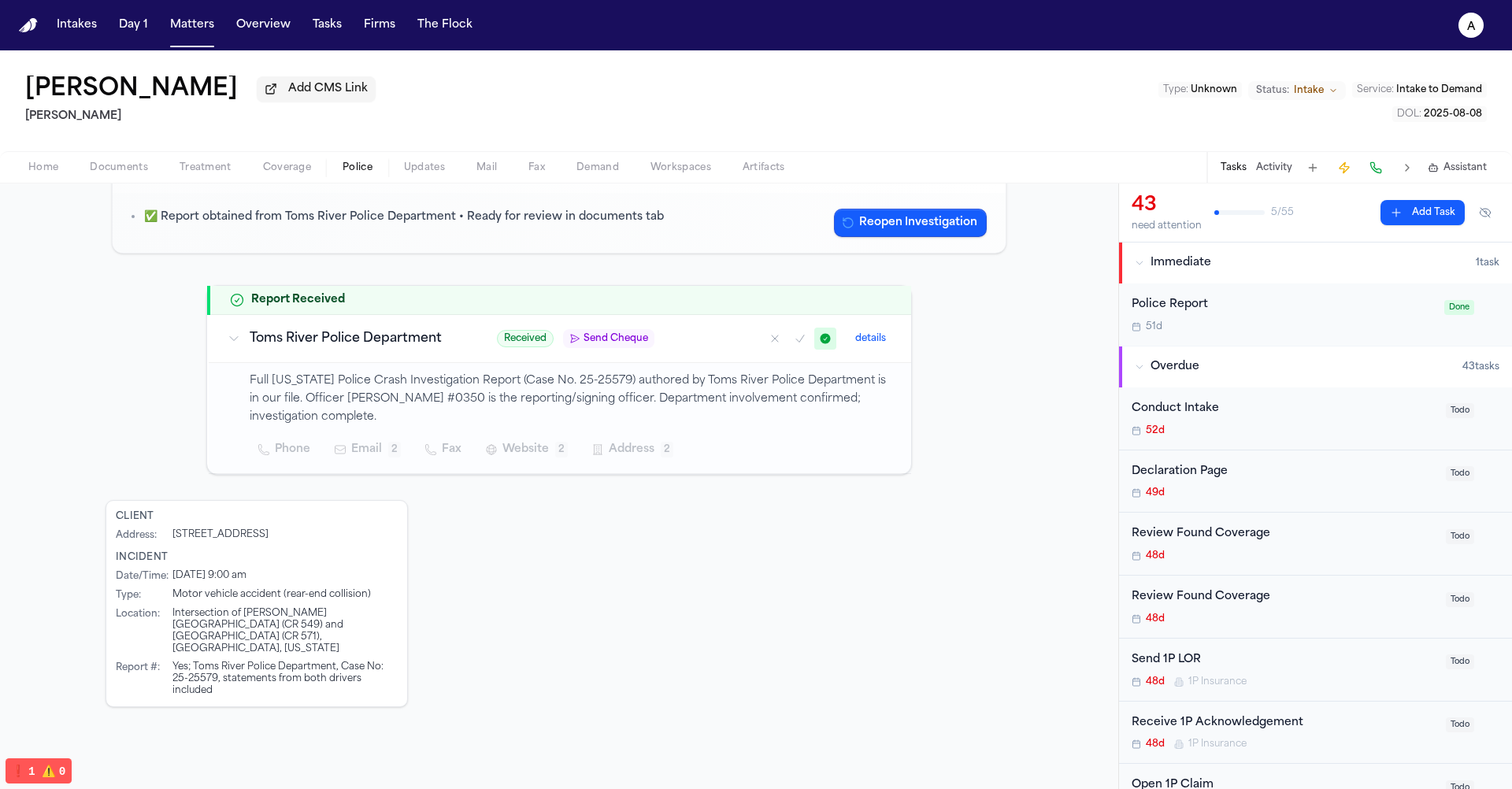
click at [412, 393] on p "Full [US_STATE] Police Crash Investigation Report (Case No. 25-25579) authored …" at bounding box center [571, 398] width 643 height 54
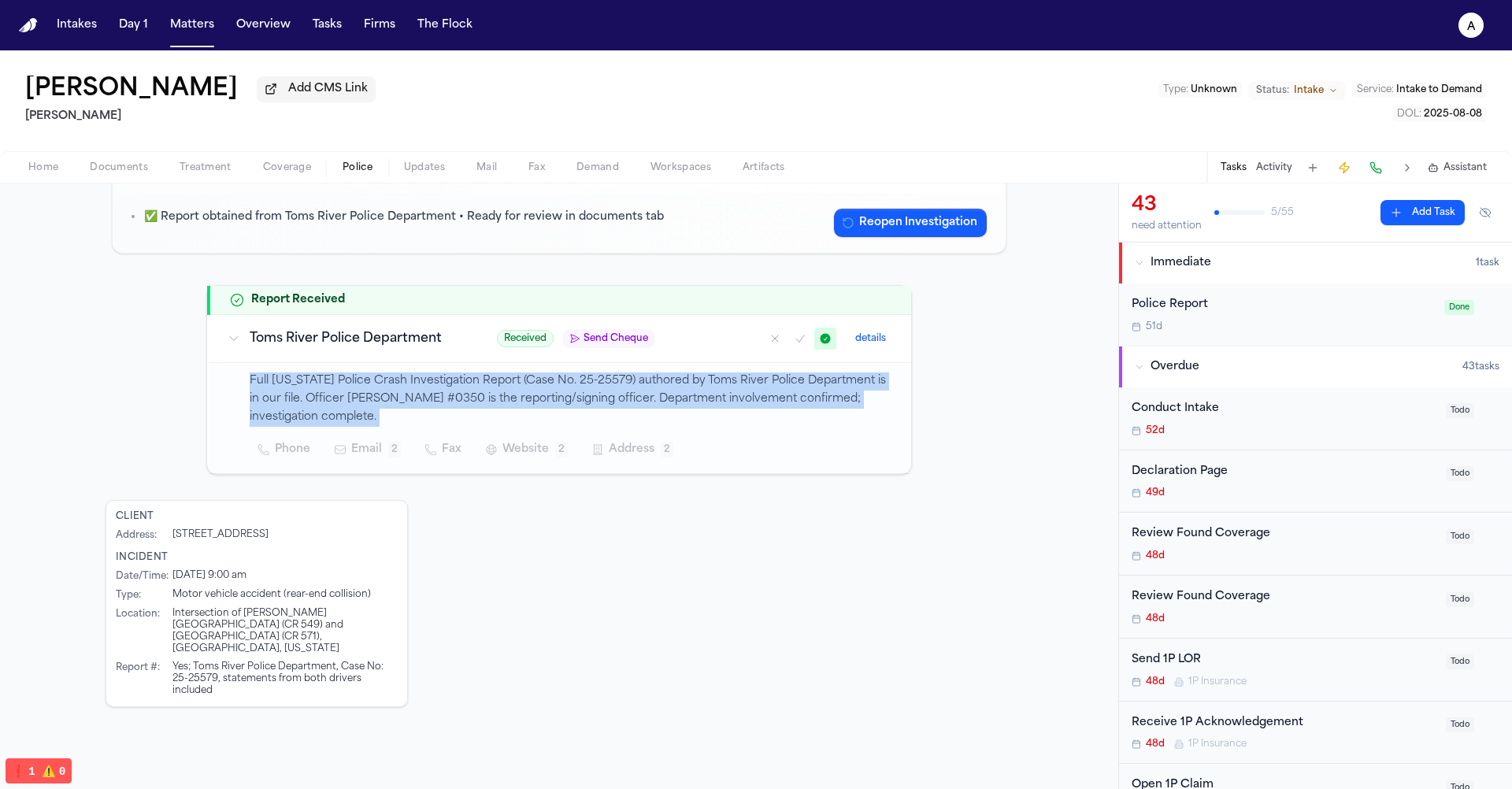
click at [421, 320] on td "Toms River Police Department" at bounding box center [343, 338] width 269 height 48
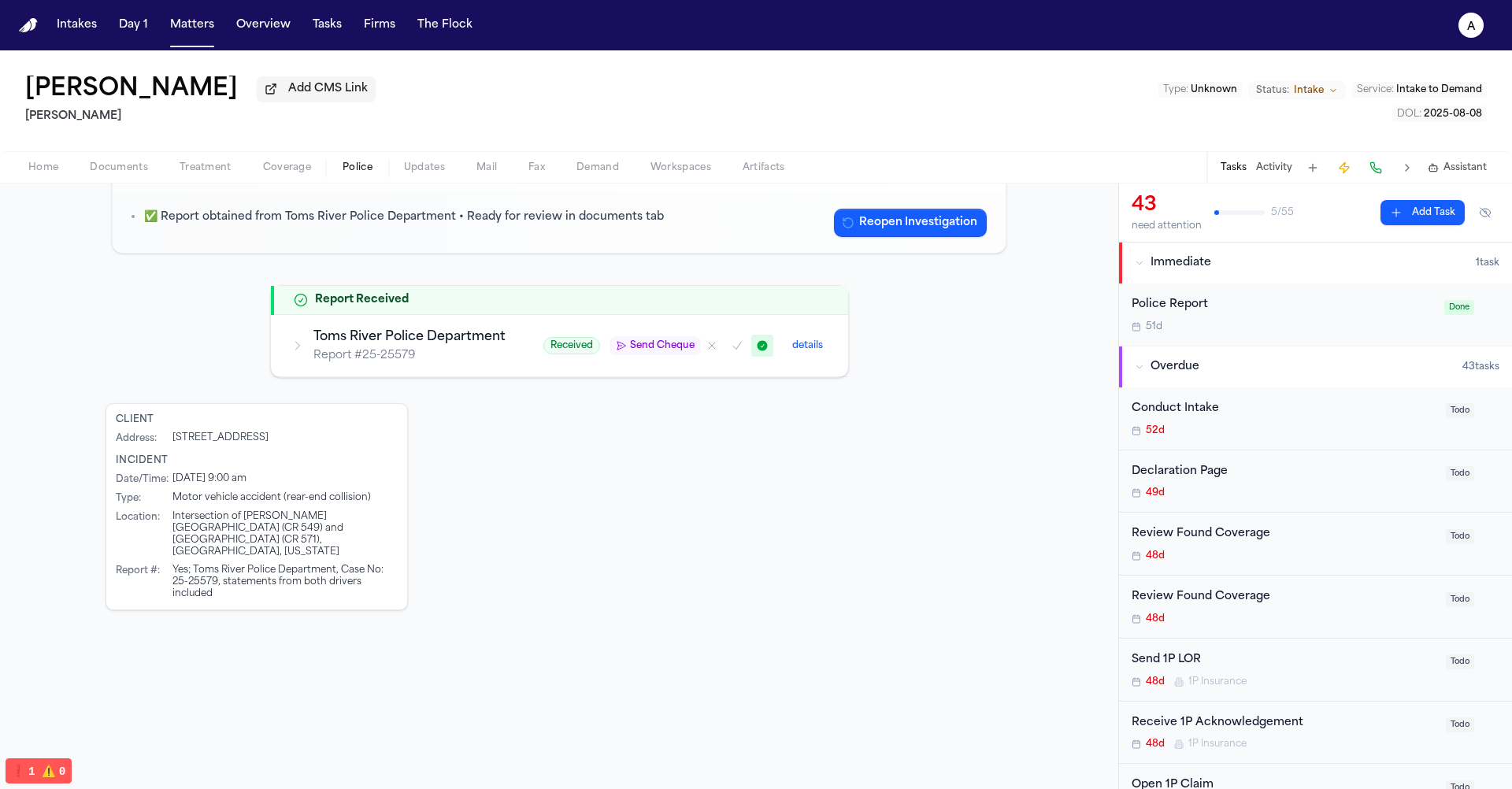
click at [417, 345] on h3 "Toms River Police Department" at bounding box center [409, 336] width 192 height 19
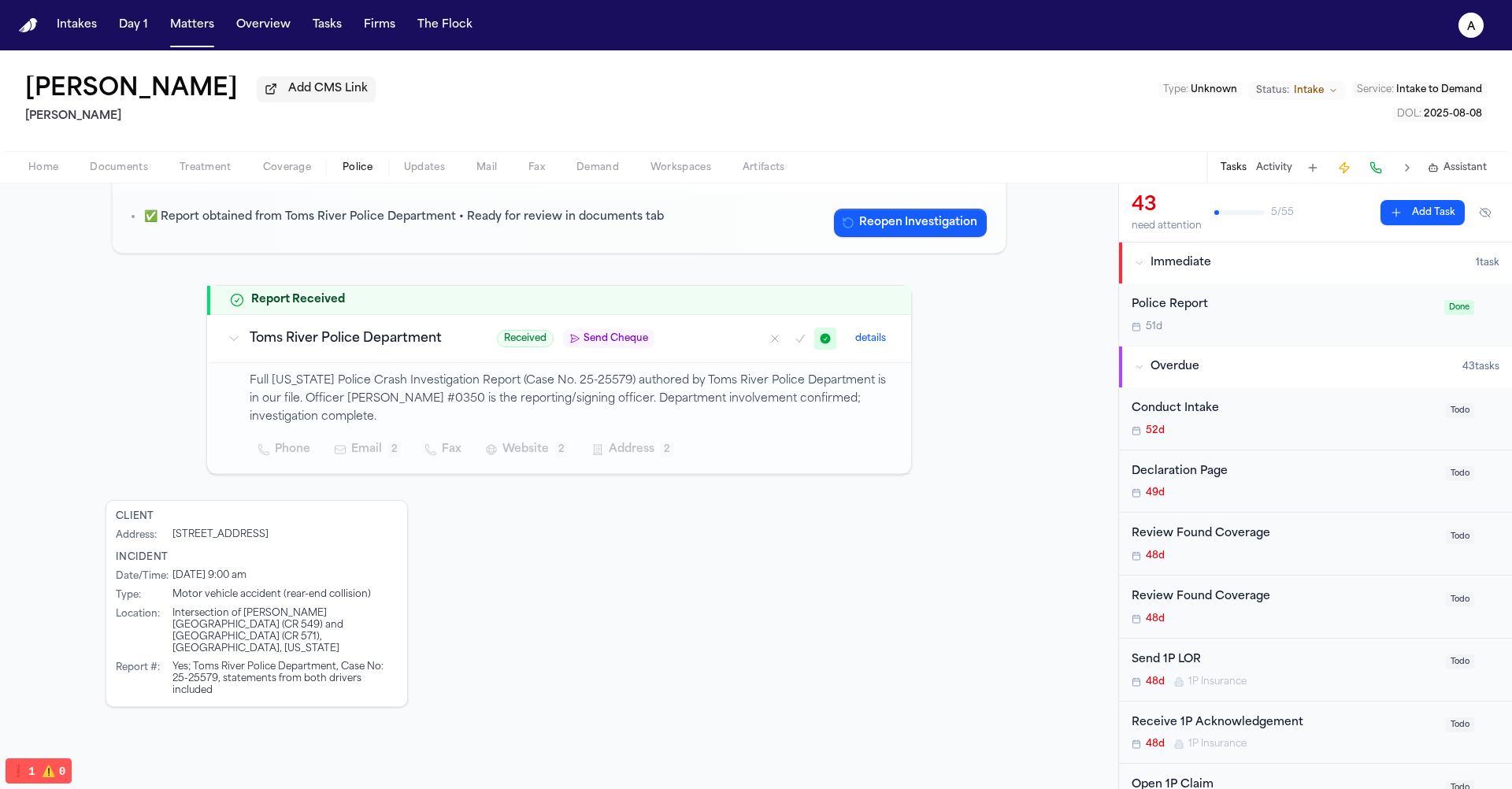
click at [425, 330] on h3 "Toms River Police Department" at bounding box center [354, 338] width 209 height 19
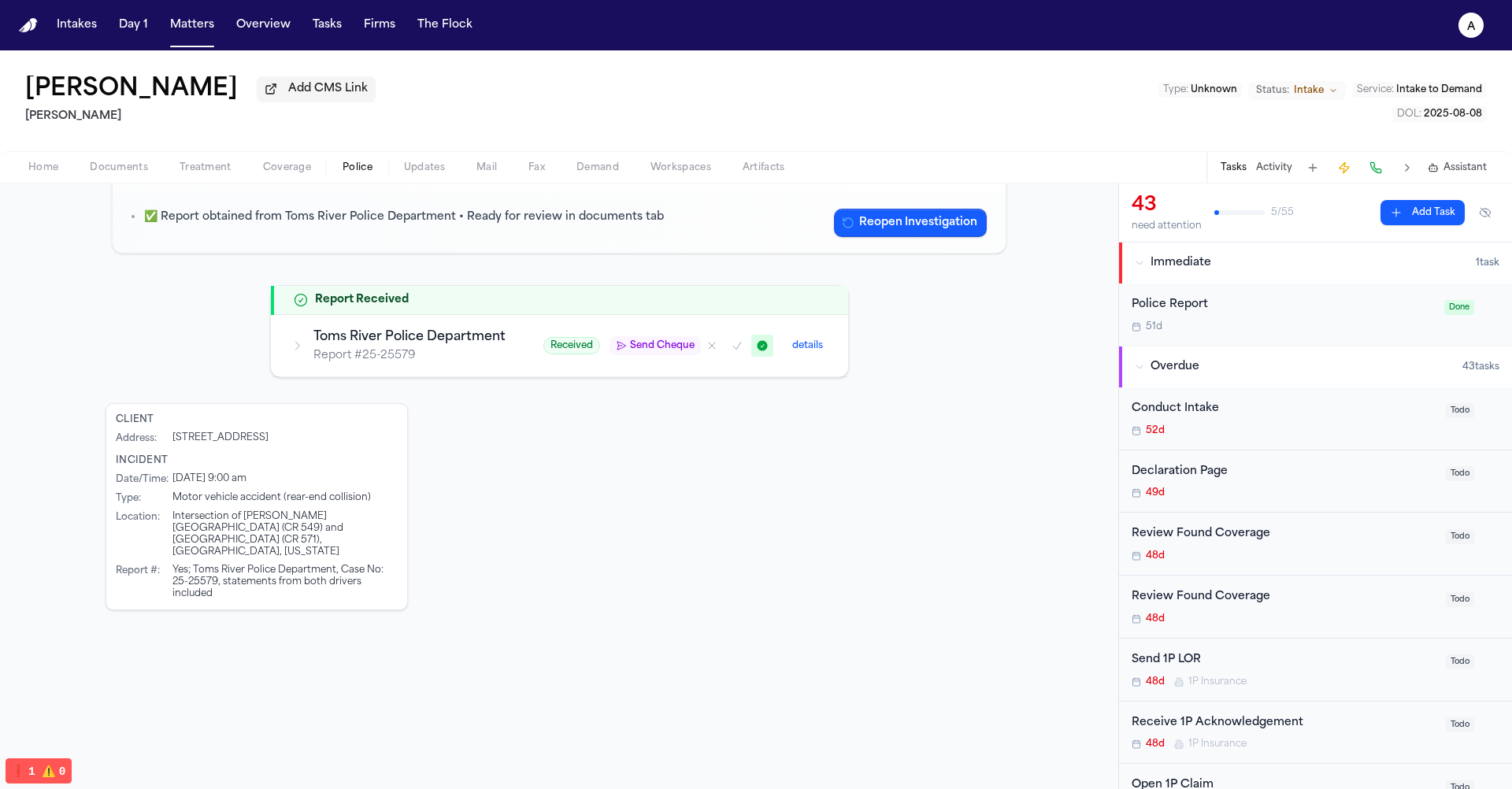
click at [425, 330] on h3 "Toms River Police Department" at bounding box center [409, 336] width 192 height 19
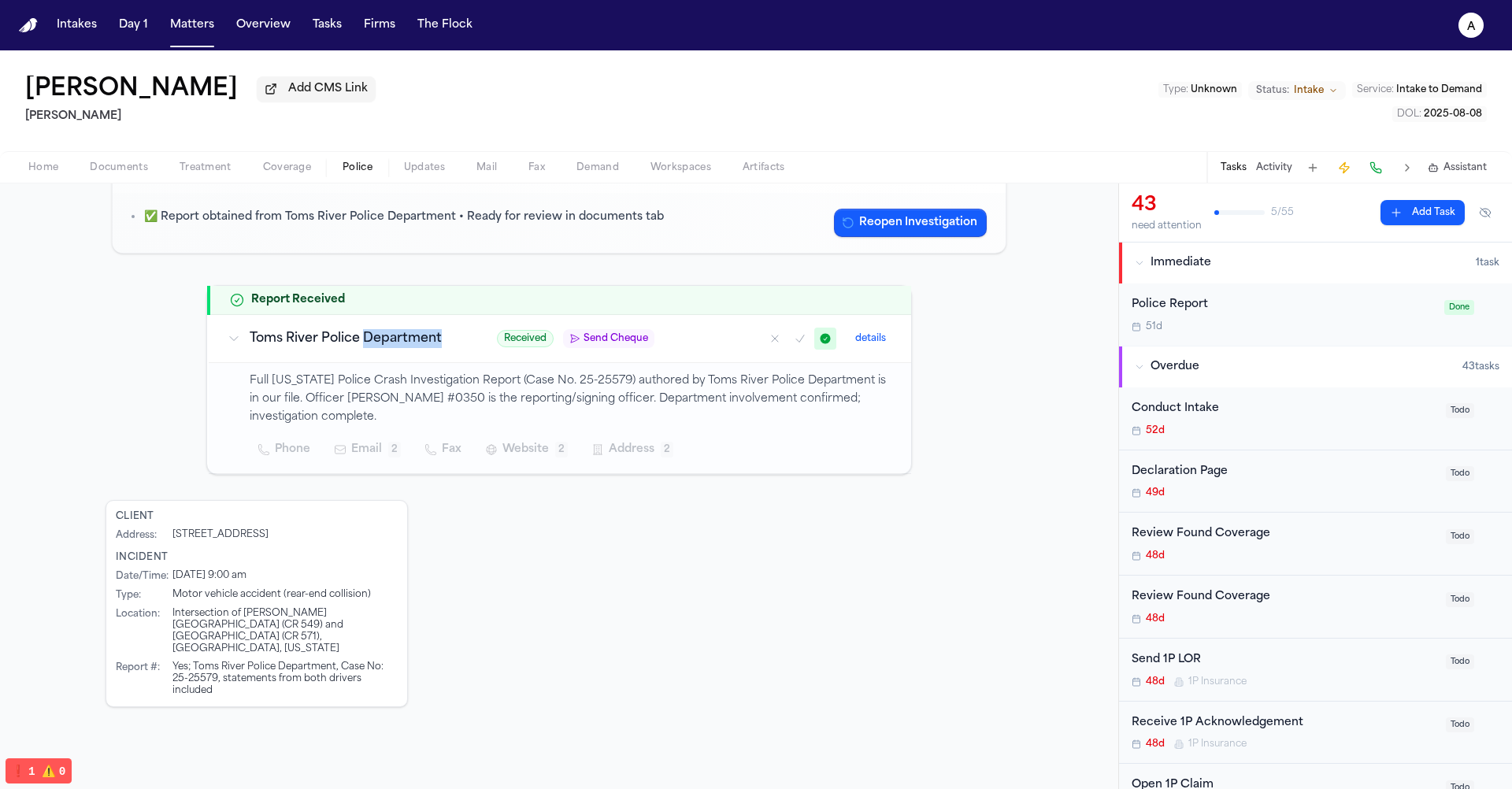
click at [383, 372] on p "Full [US_STATE] Police Crash Investigation Report (Case No. 25-25579) authored …" at bounding box center [571, 398] width 643 height 54
click at [384, 356] on td "Toms River Police Department" at bounding box center [343, 338] width 269 height 48
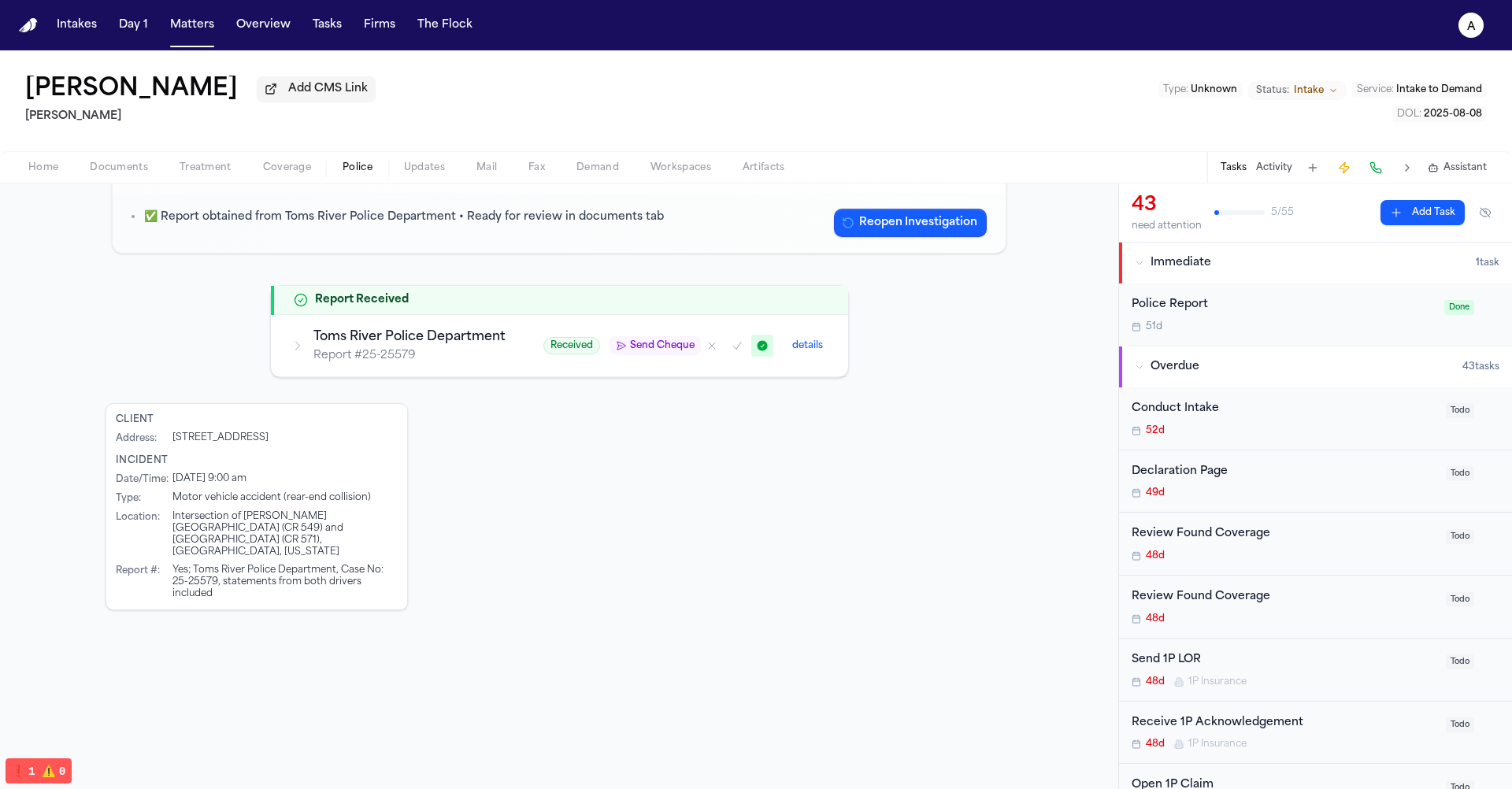
click at [384, 356] on p "Report # 25-25579" at bounding box center [409, 356] width 192 height 16
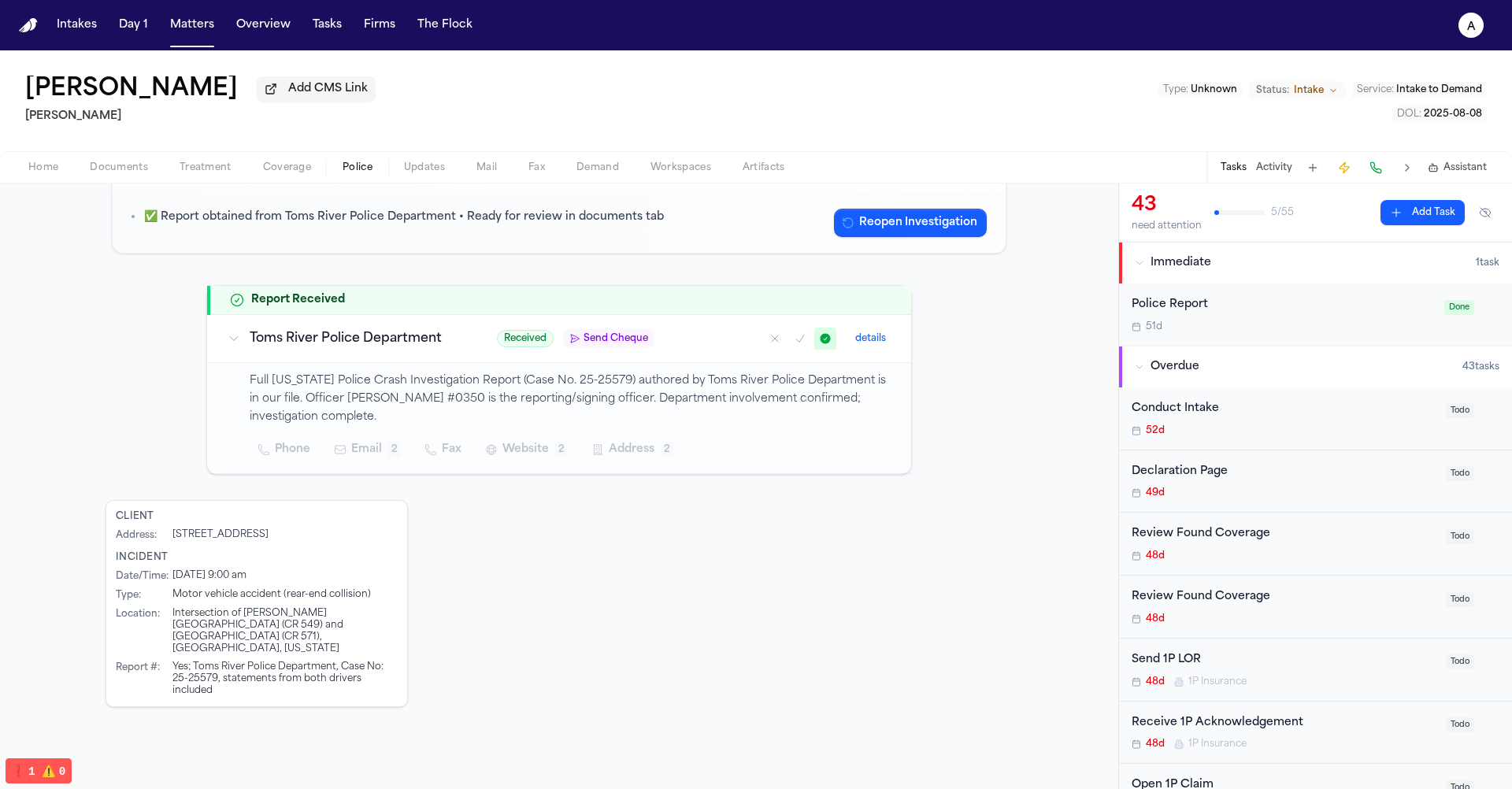
click at [360, 372] on p "Full [US_STATE] Police Crash Investigation Report (Case No. 25-25579) authored …" at bounding box center [571, 398] width 643 height 54
click at [385, 340] on h3 "Toms River Police Department" at bounding box center [354, 338] width 209 height 19
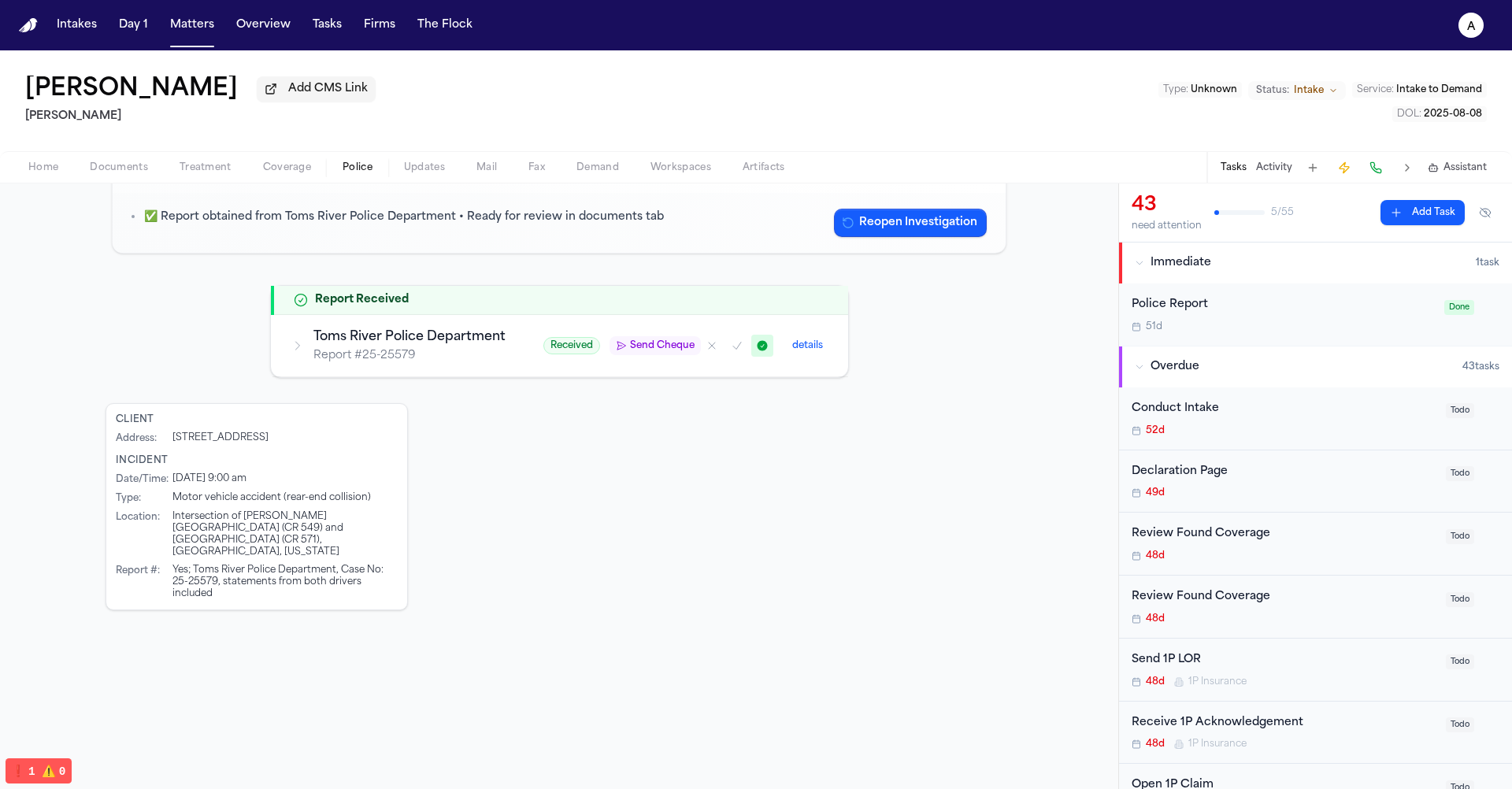
click at [385, 340] on h3 "Toms River Police Department" at bounding box center [409, 336] width 192 height 19
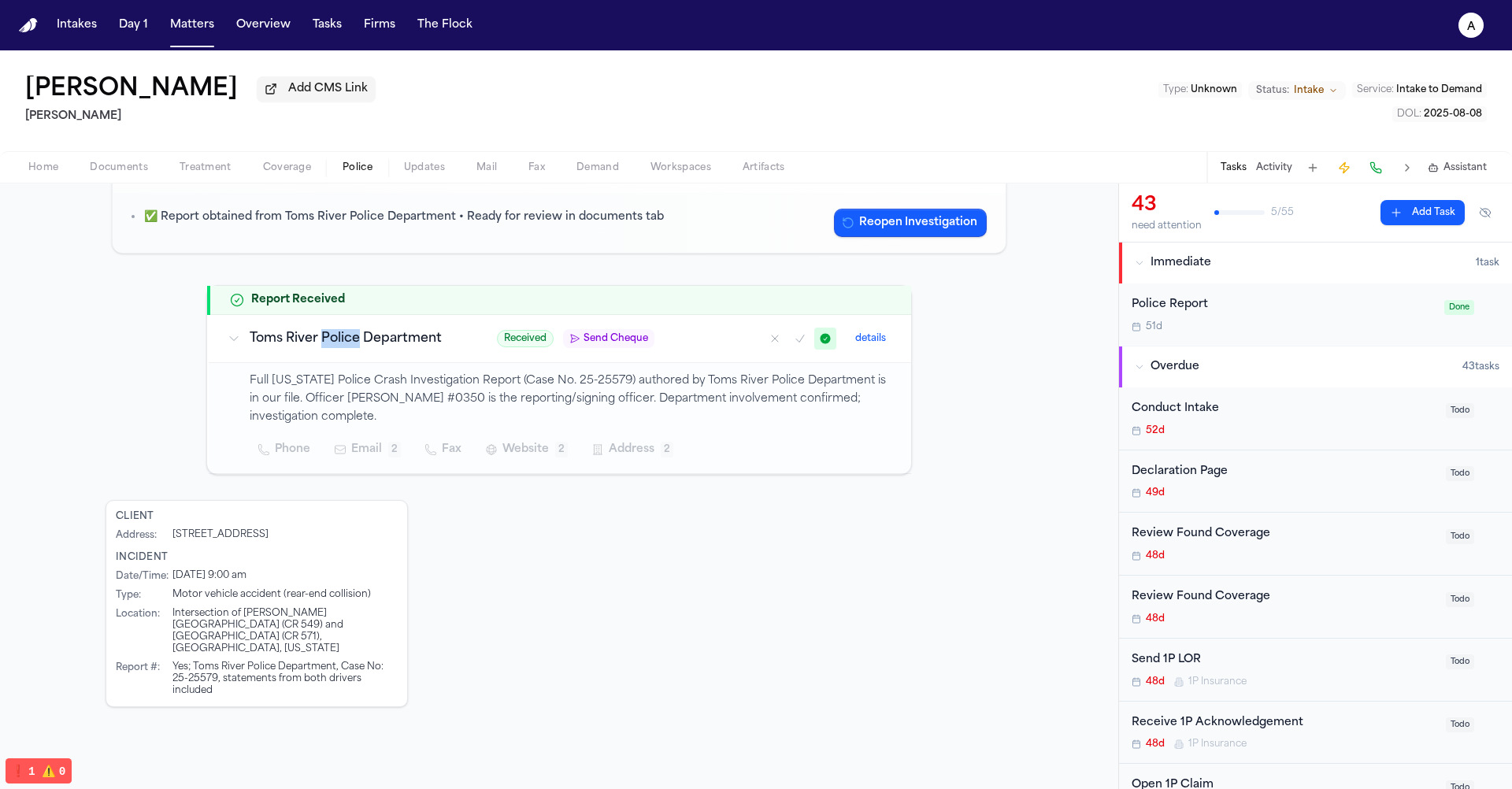
click at [328, 381] on p "Full [US_STATE] Police Crash Investigation Report (Case No. 25-25579) authored …" at bounding box center [571, 398] width 643 height 54
click at [366, 345] on h3 "Toms River Police Department" at bounding box center [354, 338] width 209 height 19
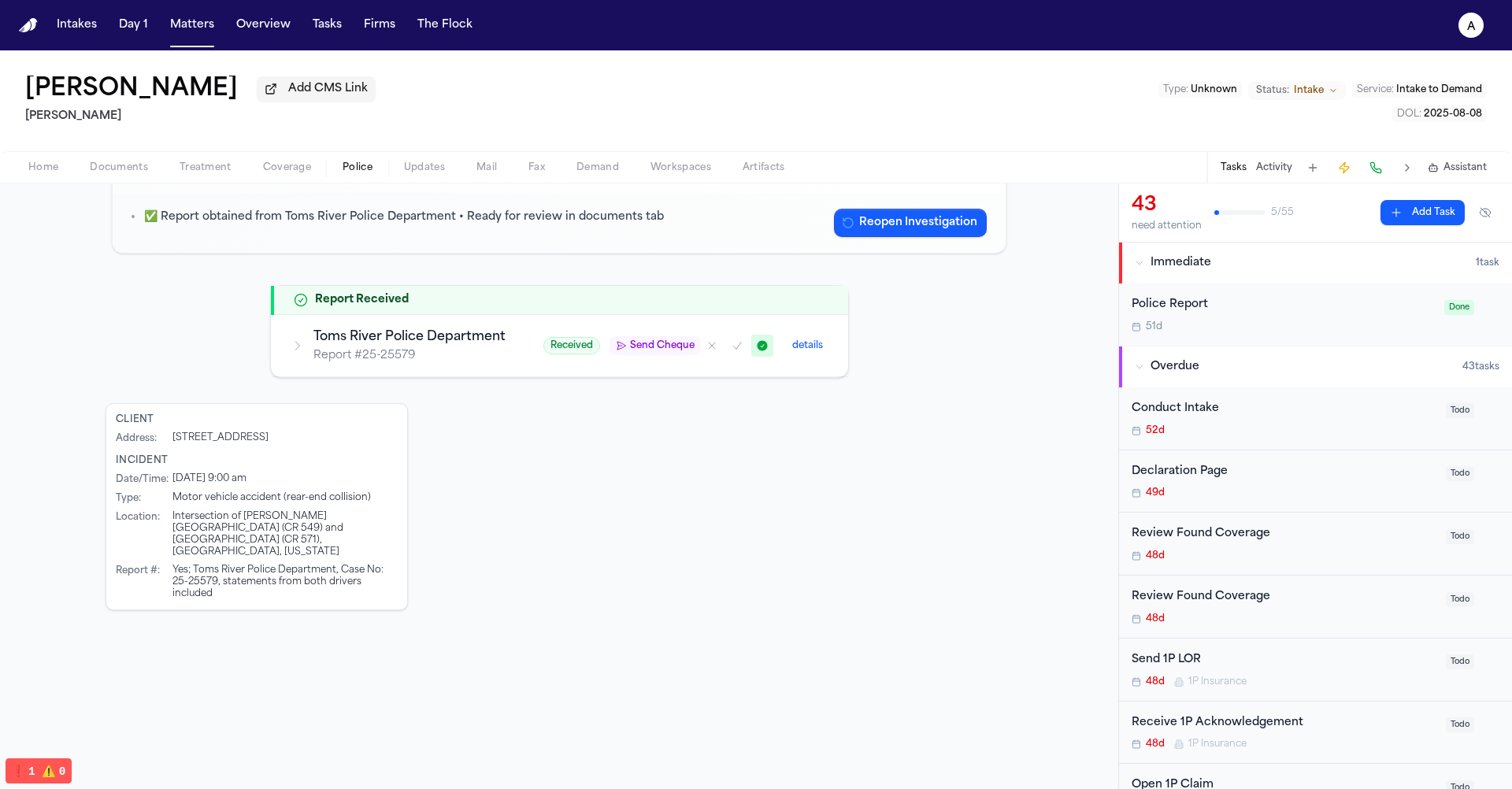
click at [379, 334] on h3 "Toms River Police Department" at bounding box center [409, 336] width 192 height 19
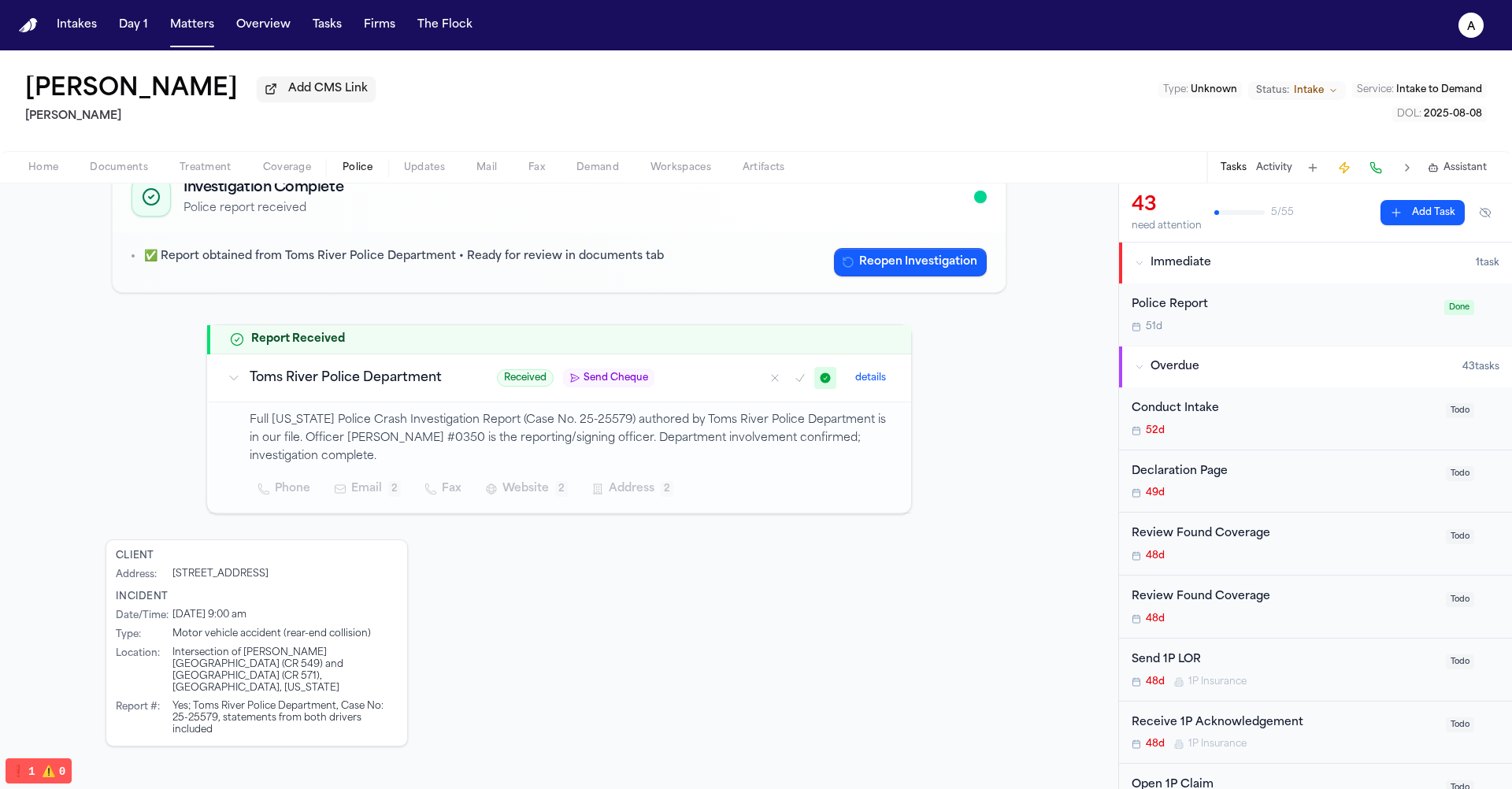
scroll to position [114, 0]
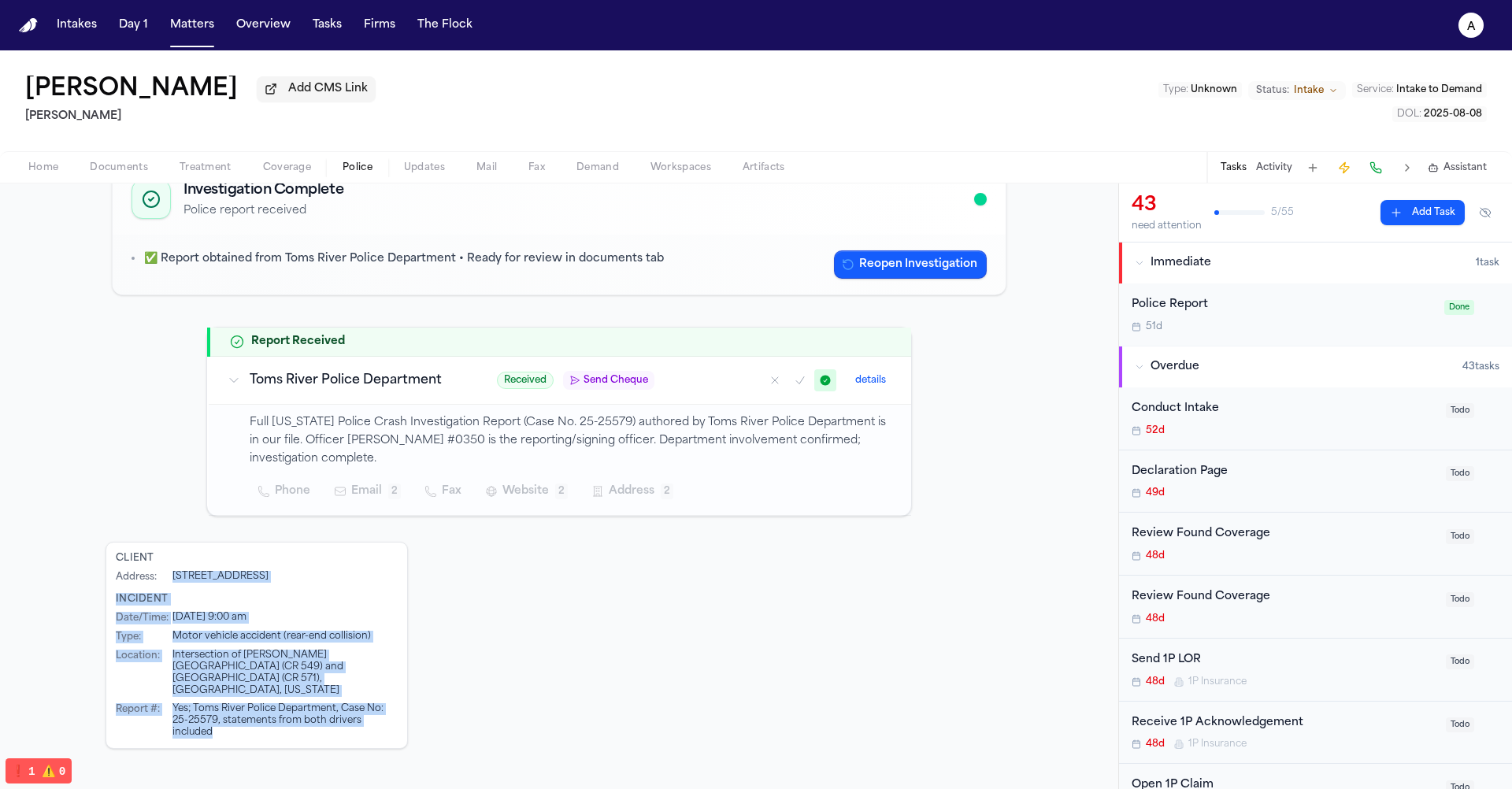
drag, startPoint x: 372, startPoint y: 706, endPoint x: 158, endPoint y: 569, distance: 254.1
click at [158, 570] on div "Client Address : 13 Brevoort Pl, Brooklyn, NY, 11216 Incident Date/Time : 5/21/…" at bounding box center [256, 645] width 302 height 207
click at [158, 571] on div "Address :" at bounding box center [141, 577] width 51 height 13
drag, startPoint x: 106, startPoint y: 559, endPoint x: 328, endPoint y: 681, distance: 253.3
click at [328, 681] on div "Client Address : 13 Brevoort Pl, Brooklyn, NY, 11216 Incident Date/Time : 5/21/…" at bounding box center [256, 645] width 302 height 207
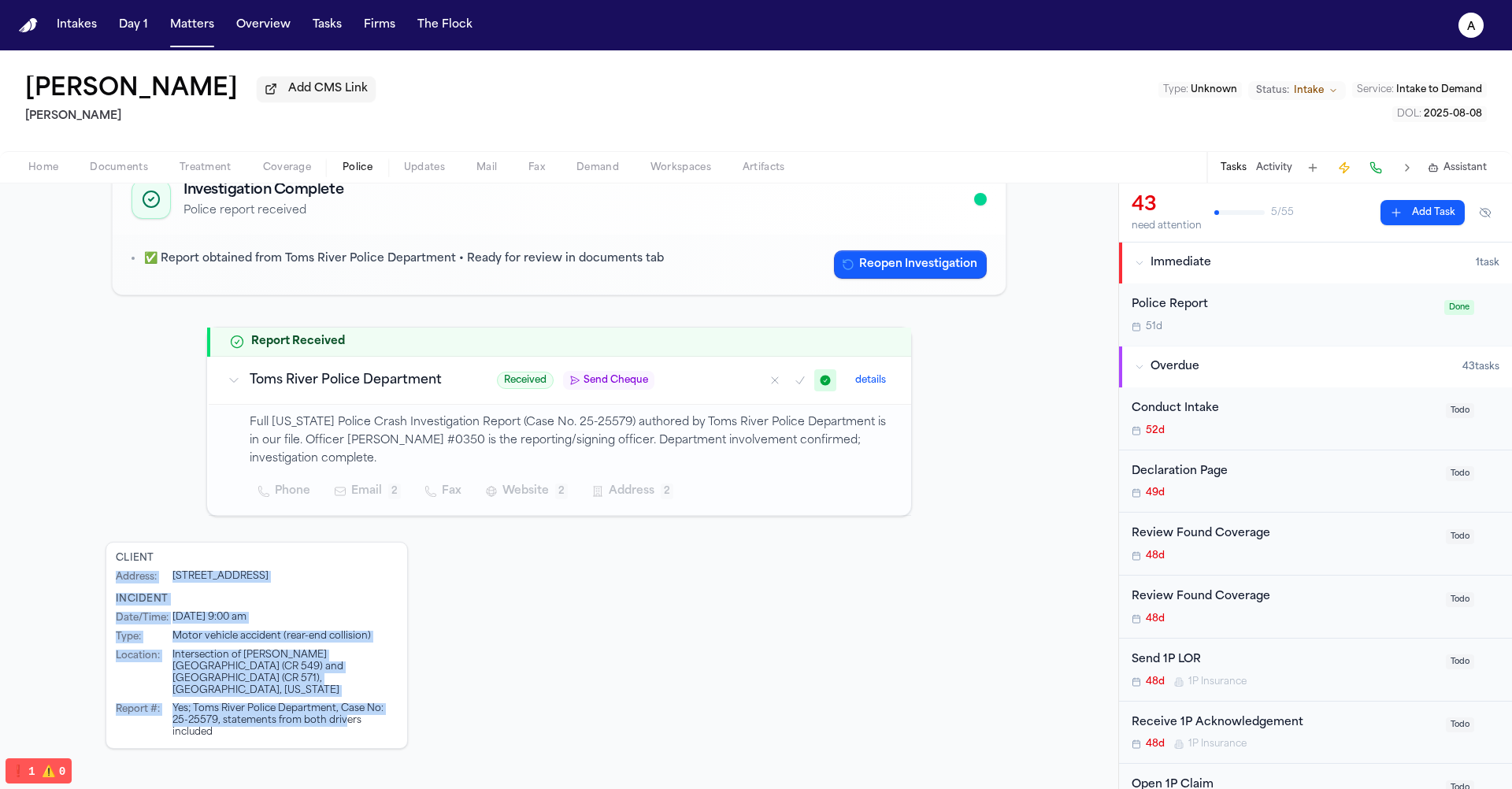
drag, startPoint x: 343, startPoint y: 699, endPoint x: 133, endPoint y: 564, distance: 249.6
click at [133, 565] on div "Client Address : 13 Brevoort Pl, Brooklyn, NY, 11216 Incident Date/Time : 5/21/…" at bounding box center [256, 645] width 302 height 207
click at [133, 564] on div "Client Address : 13 Brevoort Pl, Brooklyn, NY, 11216" at bounding box center [256, 568] width 282 height 31
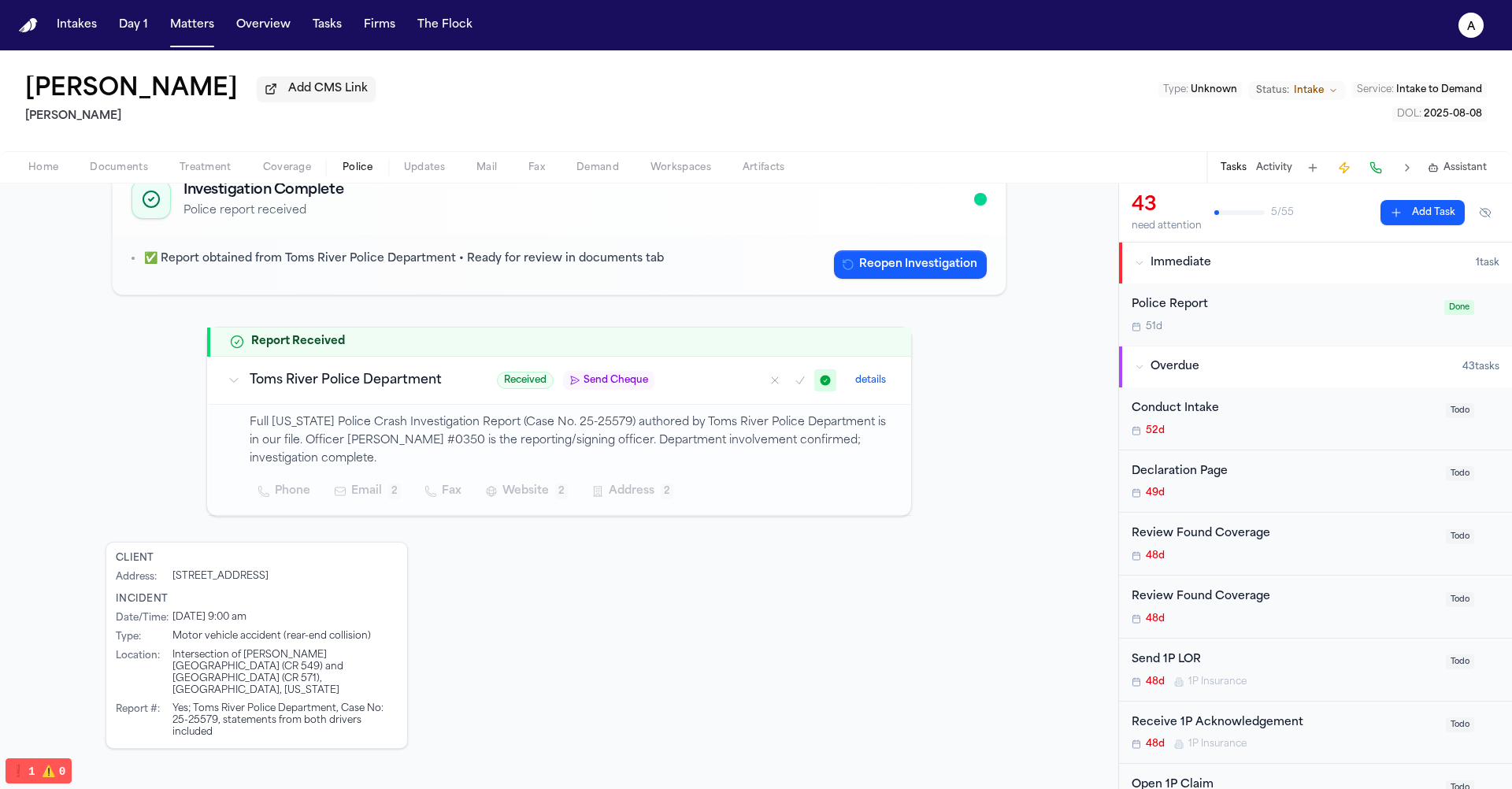
click at [348, 368] on td "Toms River Police Department" at bounding box center [343, 380] width 269 height 48
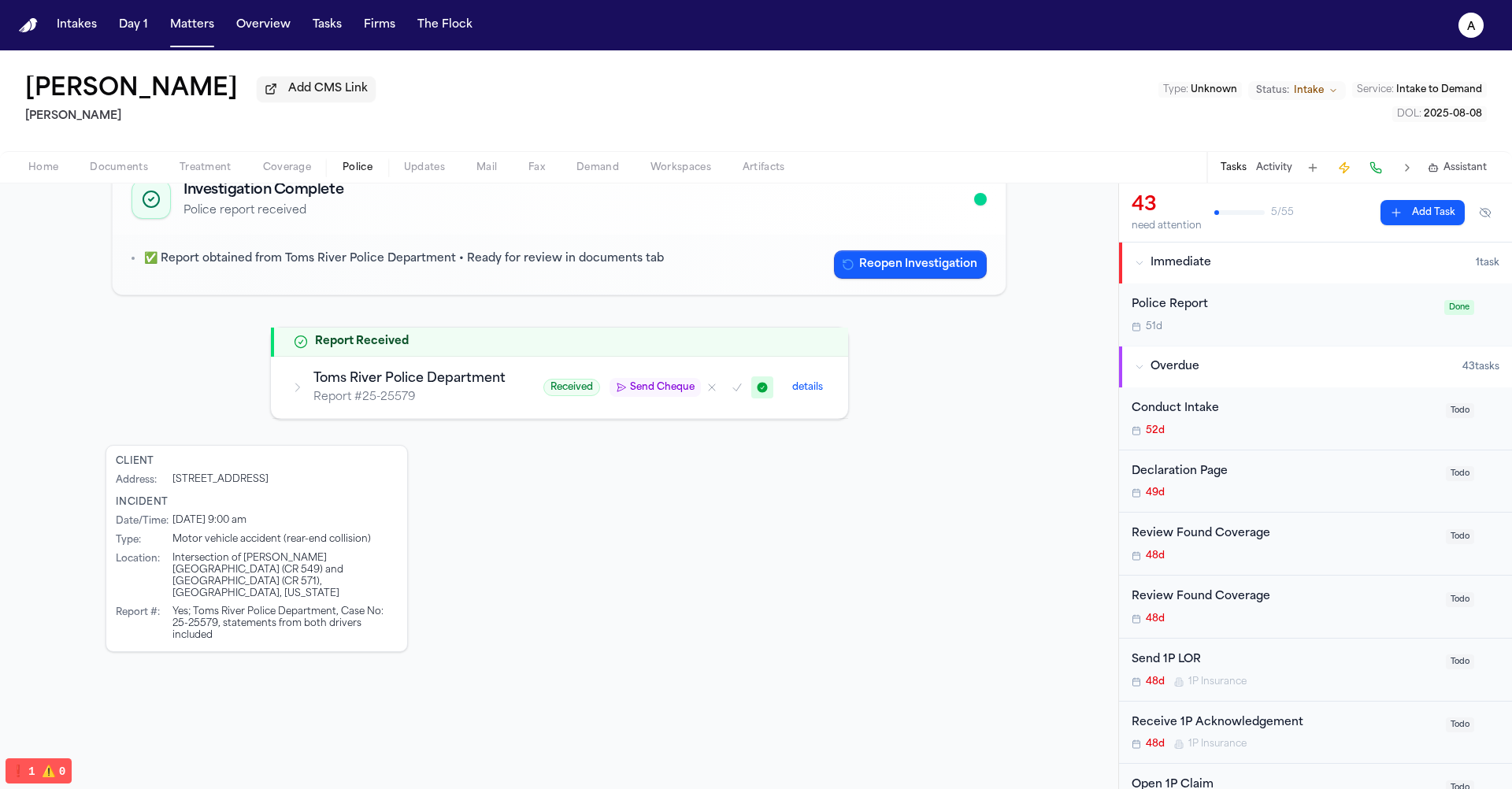
click at [348, 369] on h3 "Toms River Police Department" at bounding box center [409, 378] width 192 height 19
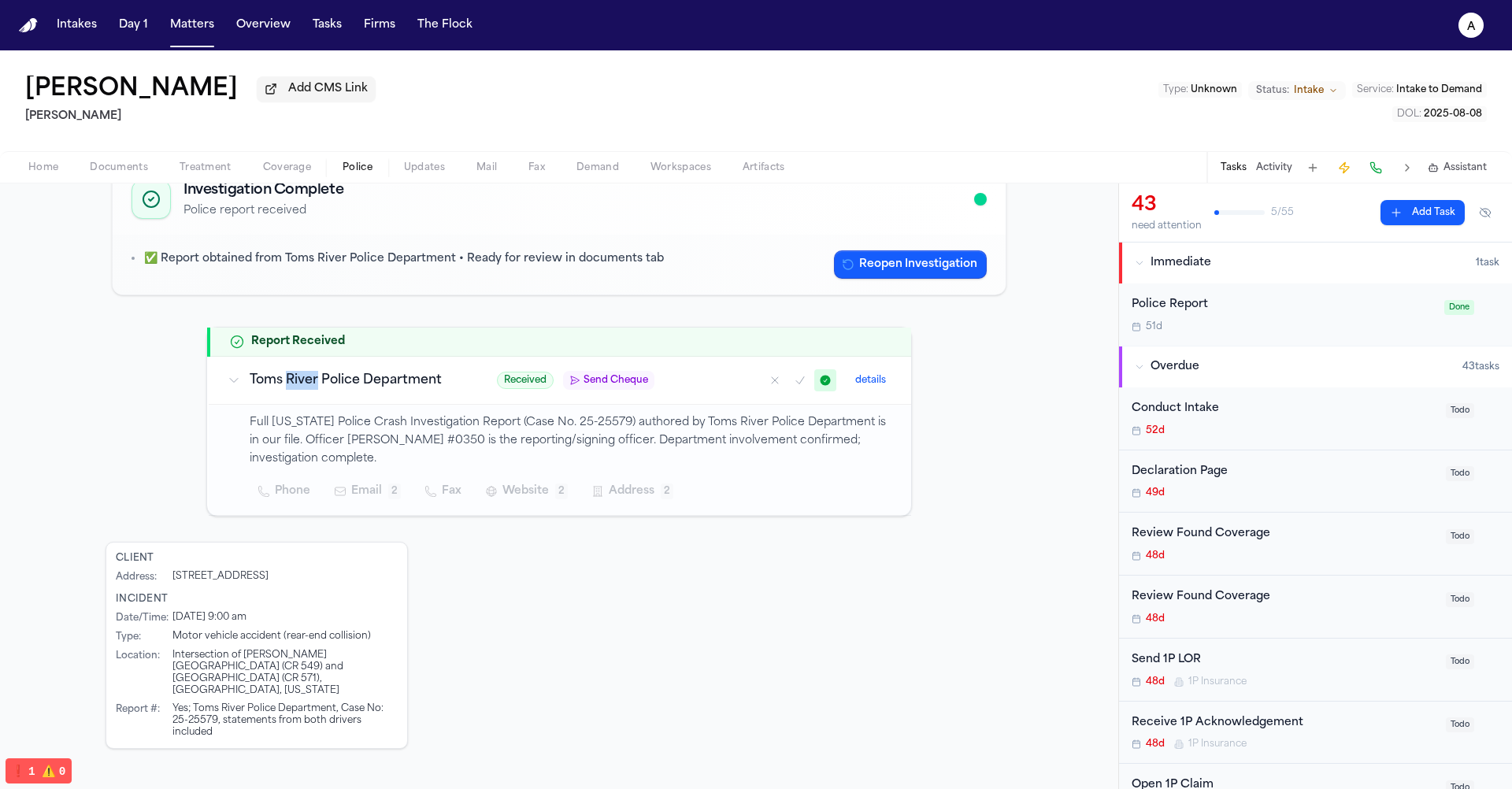
click at [348, 368] on td "Toms River Police Department" at bounding box center [343, 380] width 269 height 48
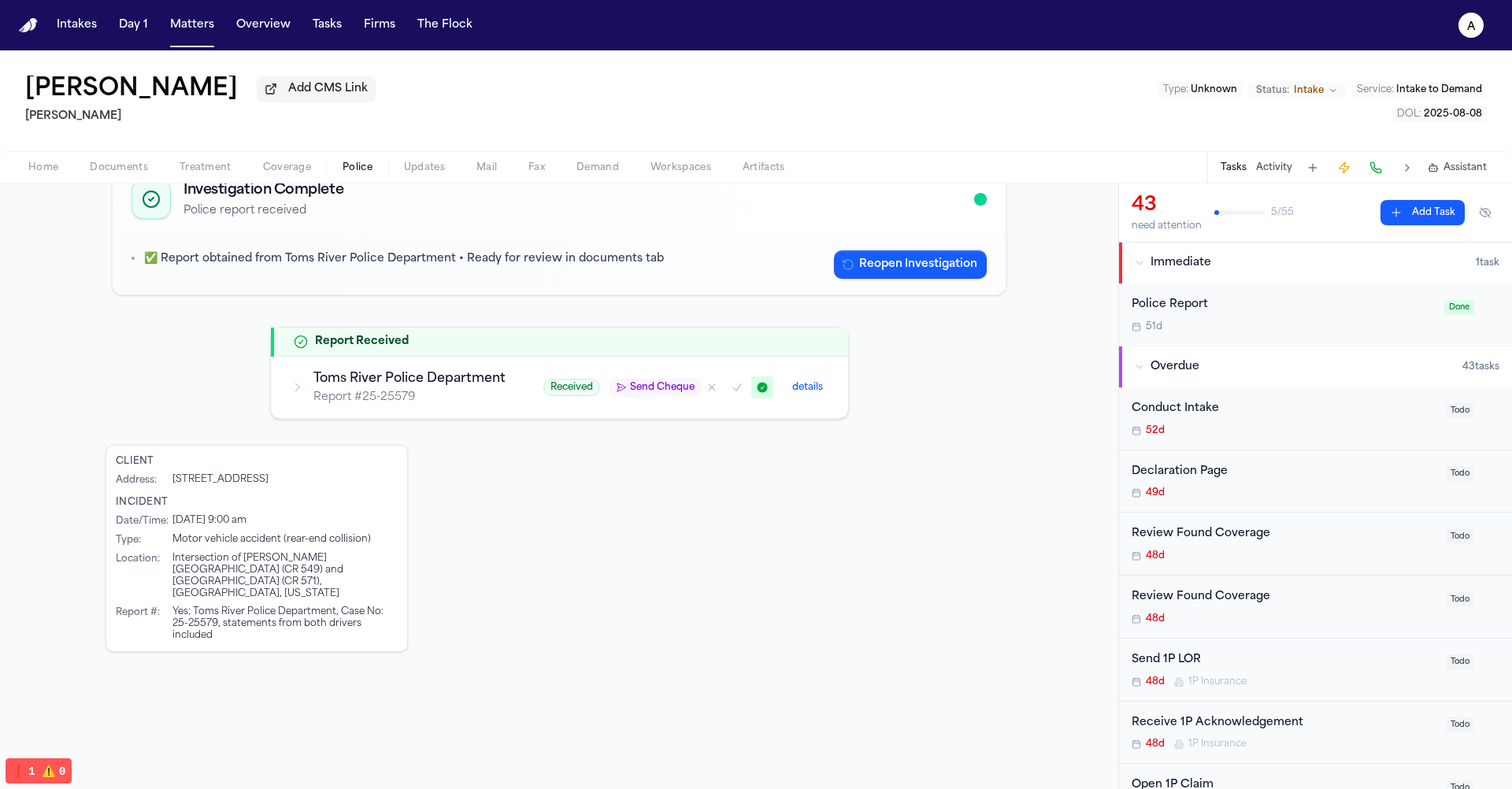
click at [232, 407] on div "Investigation Complete Police report received ✅ Report obtained from Toms River…" at bounding box center [558, 404] width 907 height 495
click at [362, 380] on h3 "Toms River Police Department" at bounding box center [409, 378] width 192 height 19
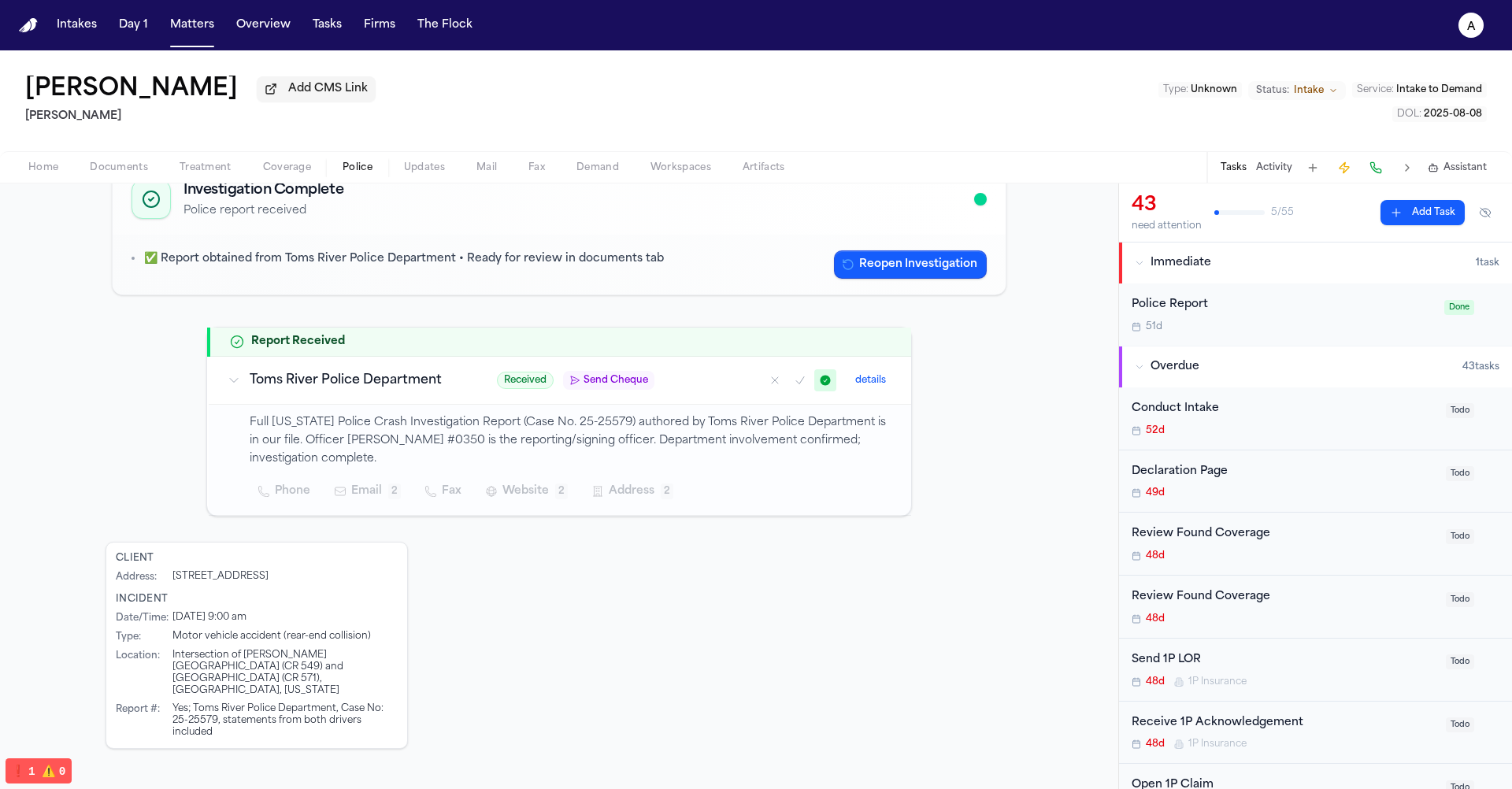
click at [245, 372] on div "Toms River Police Department" at bounding box center [344, 380] width 232 height 19
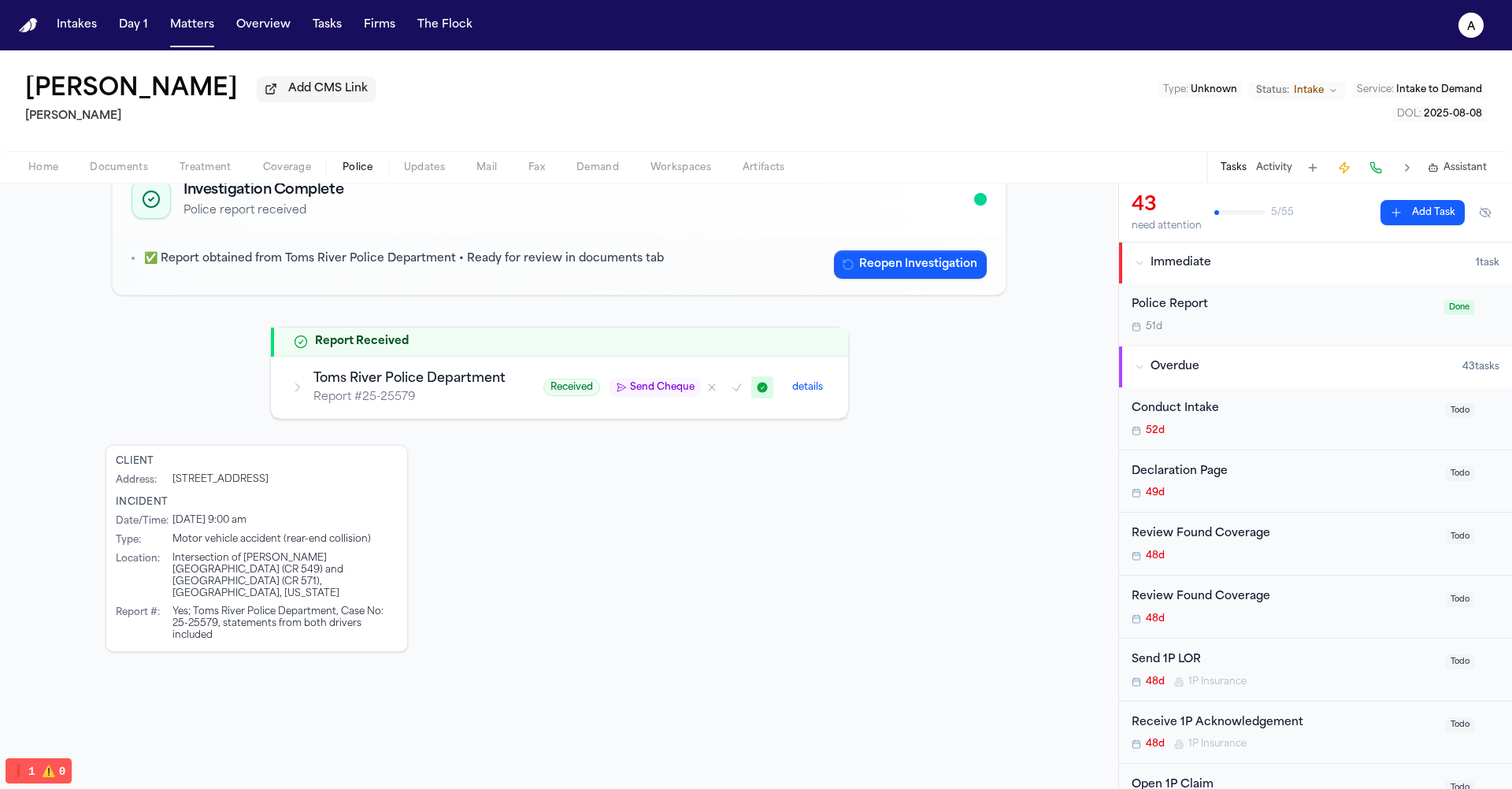
click at [315, 393] on p "Report # 25-25579" at bounding box center [409, 397] width 192 height 16
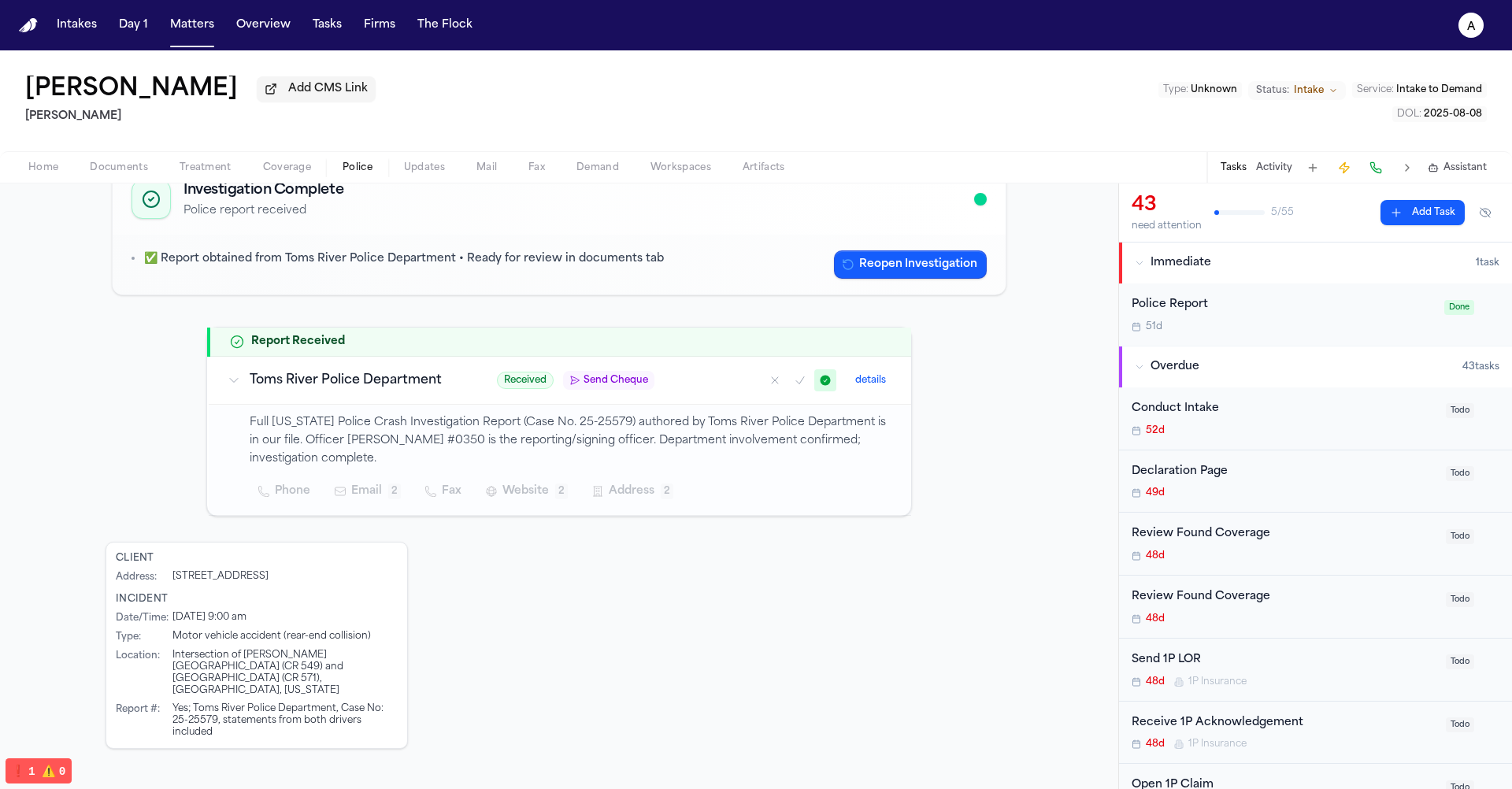
click at [639, 380] on span "Send Cheque" at bounding box center [616, 380] width 64 height 13
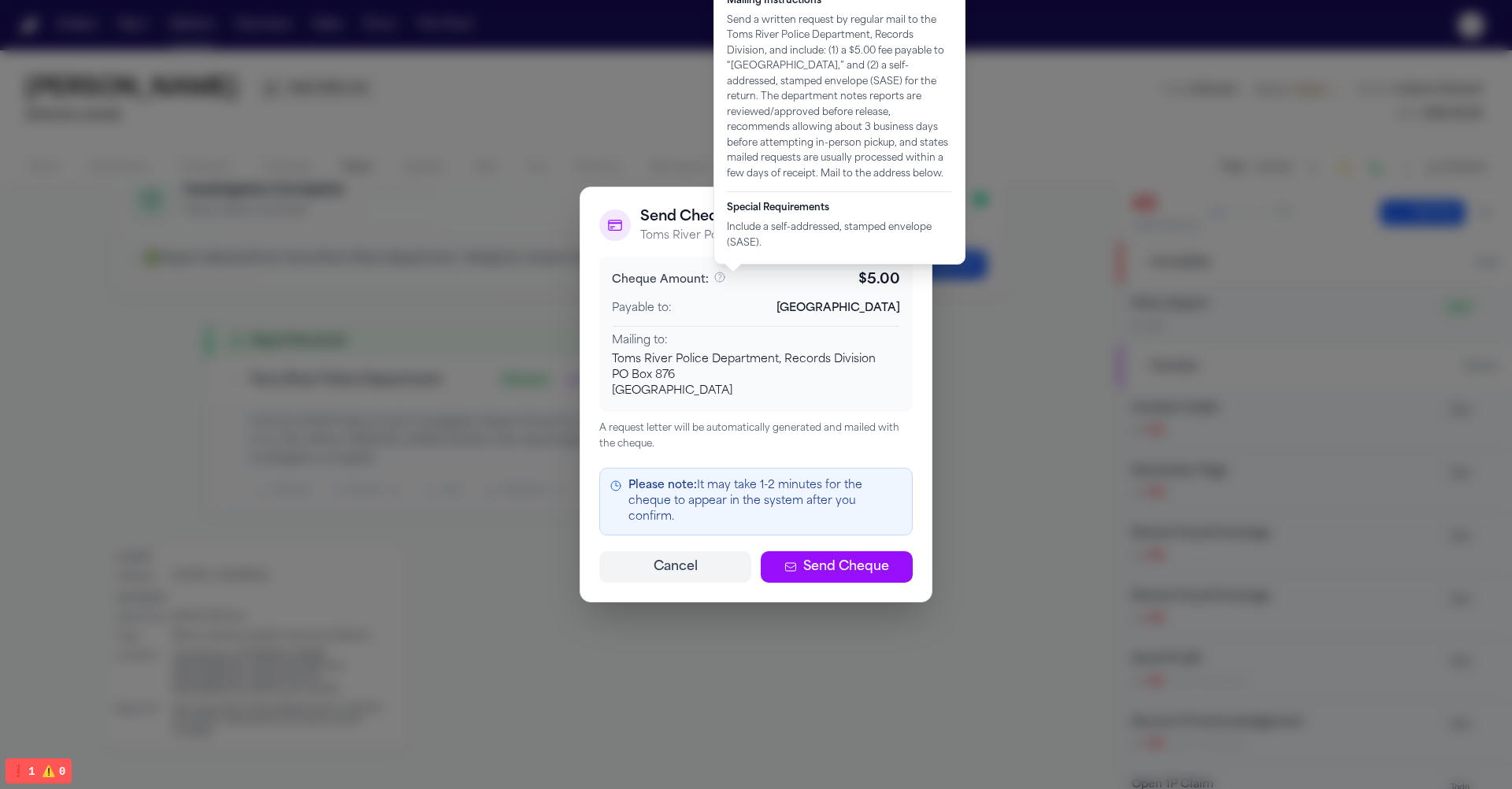
click at [714, 283] on icon "View fee breakdown and mailing instructions" at bounding box center [719, 277] width 13 height 13
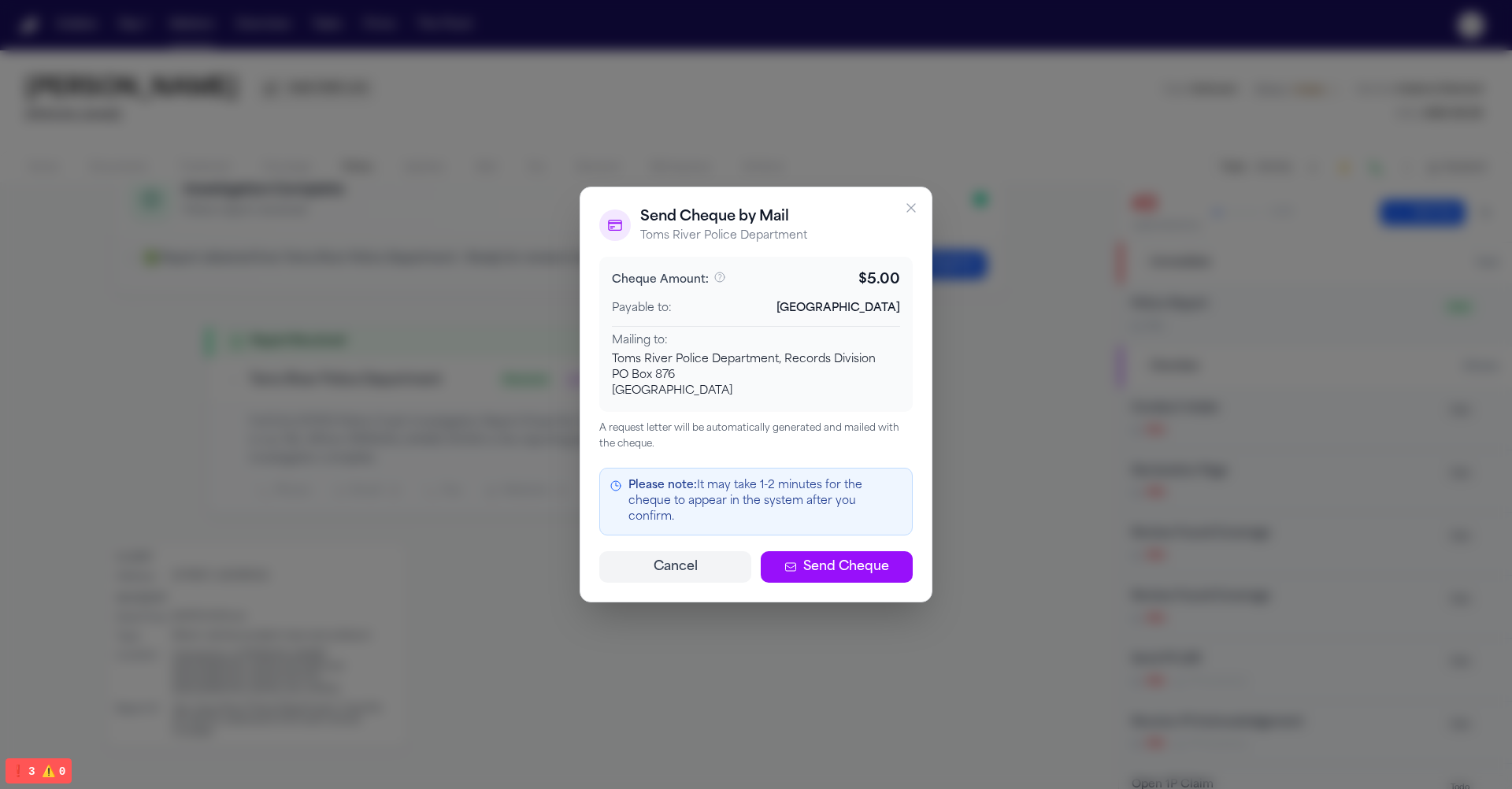
click at [731, 408] on div "Cheque Amount: $ 5.00 Payable to: Toms River Township Mailing to: Toms River Po…" at bounding box center [756, 334] width 314 height 155
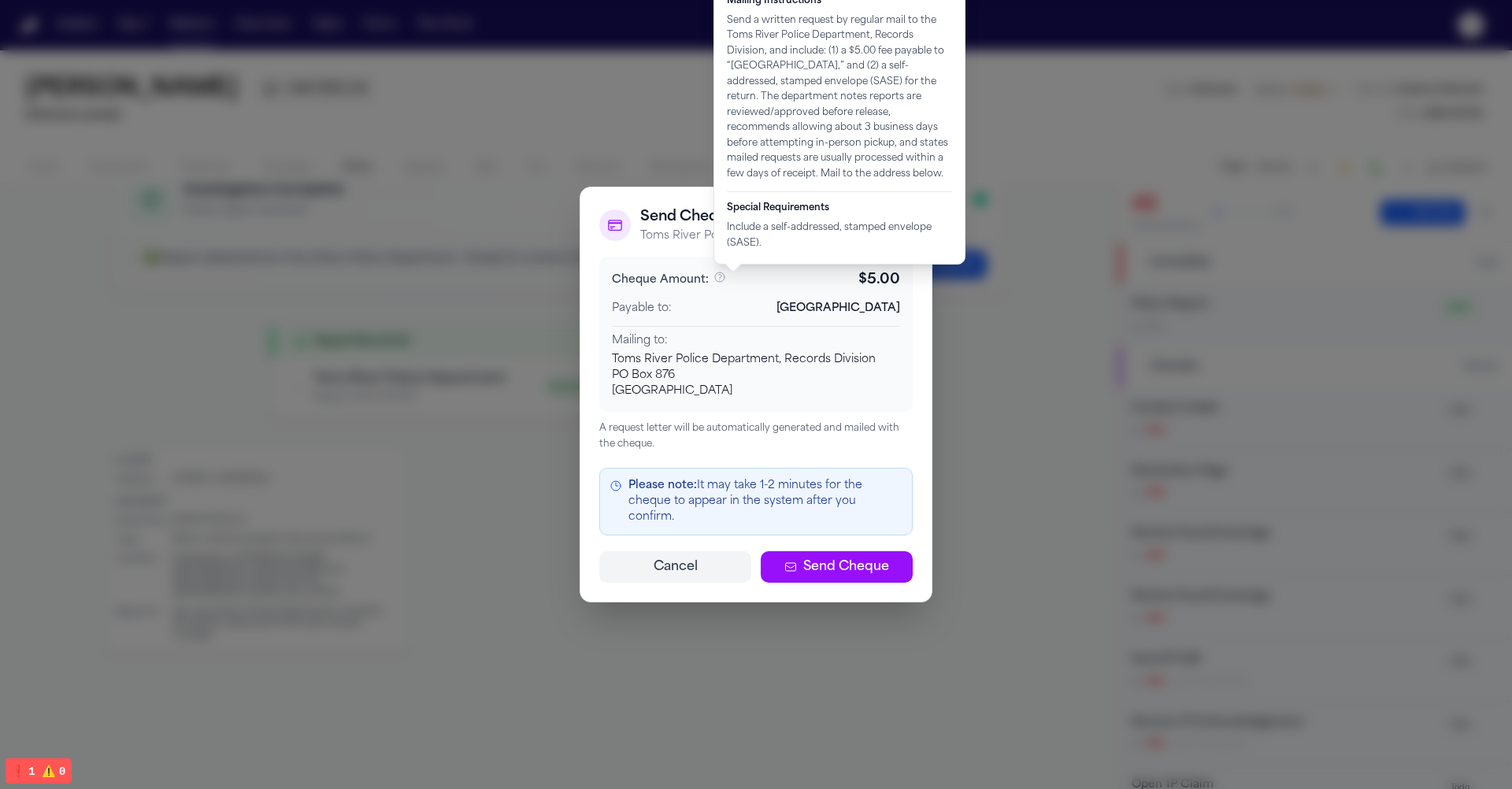
click at [719, 283] on icon "View fee breakdown and mailing instructions" at bounding box center [719, 277] width 13 height 13
click at [717, 282] on icon "View fee breakdown and mailing instructions" at bounding box center [720, 278] width 10 height 10
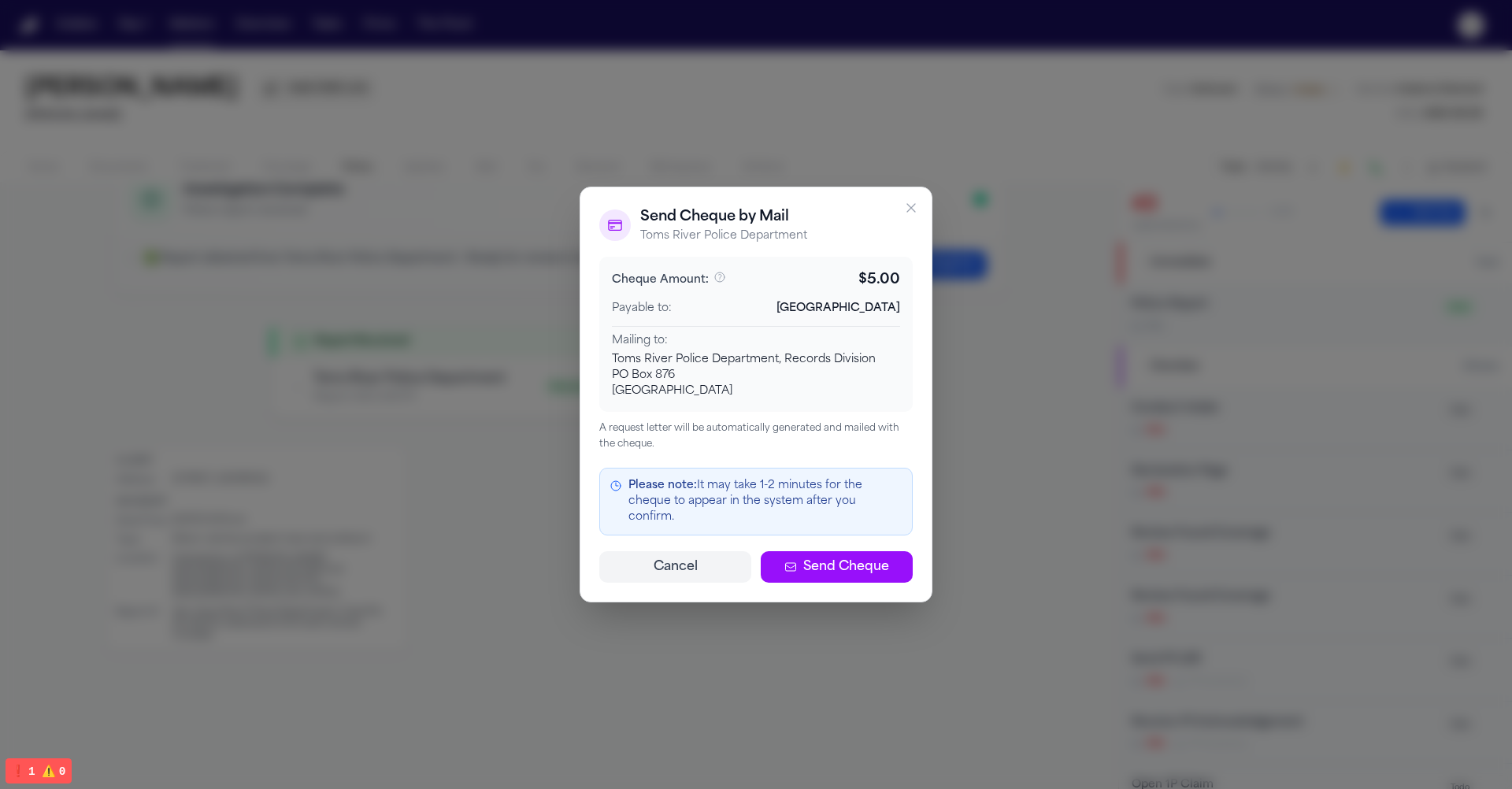
click at [728, 317] on div "Payable to: Toms River Township" at bounding box center [756, 309] width 288 height 16
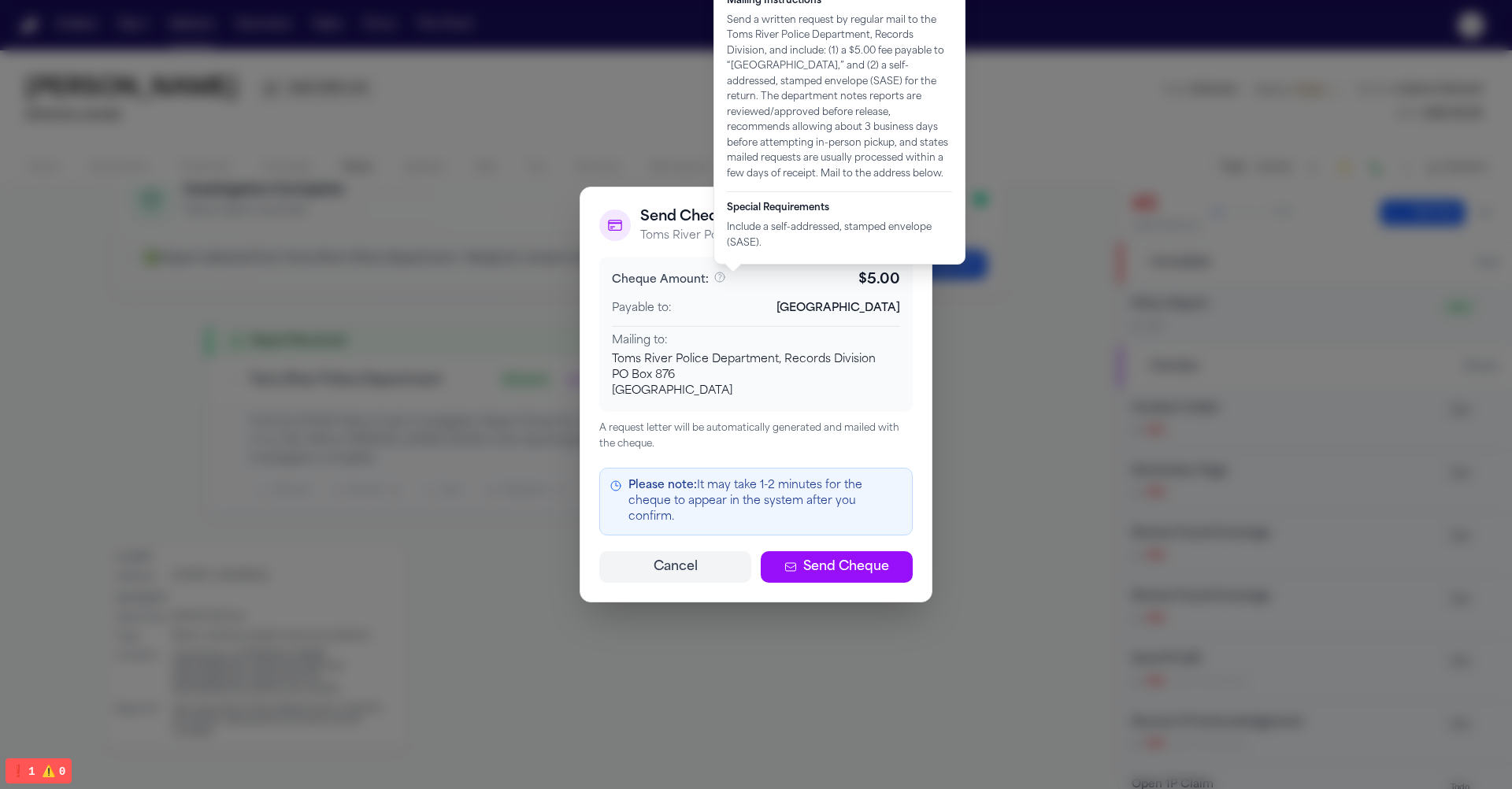
click at [722, 283] on icon "View fee breakdown and mailing instructions" at bounding box center [719, 277] width 13 height 13
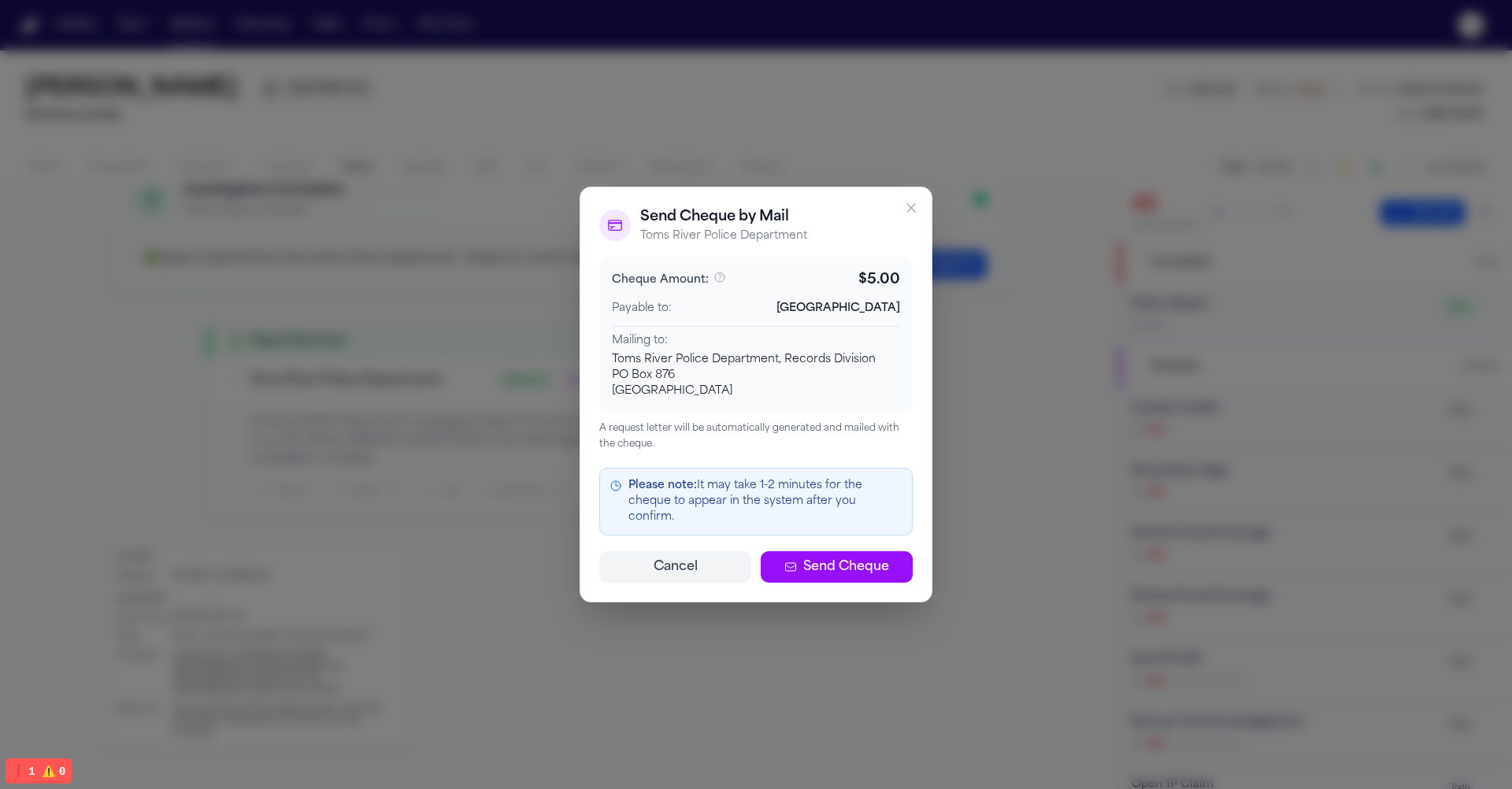
click at [736, 349] on div "Mailing to:" at bounding box center [756, 341] width 288 height 16
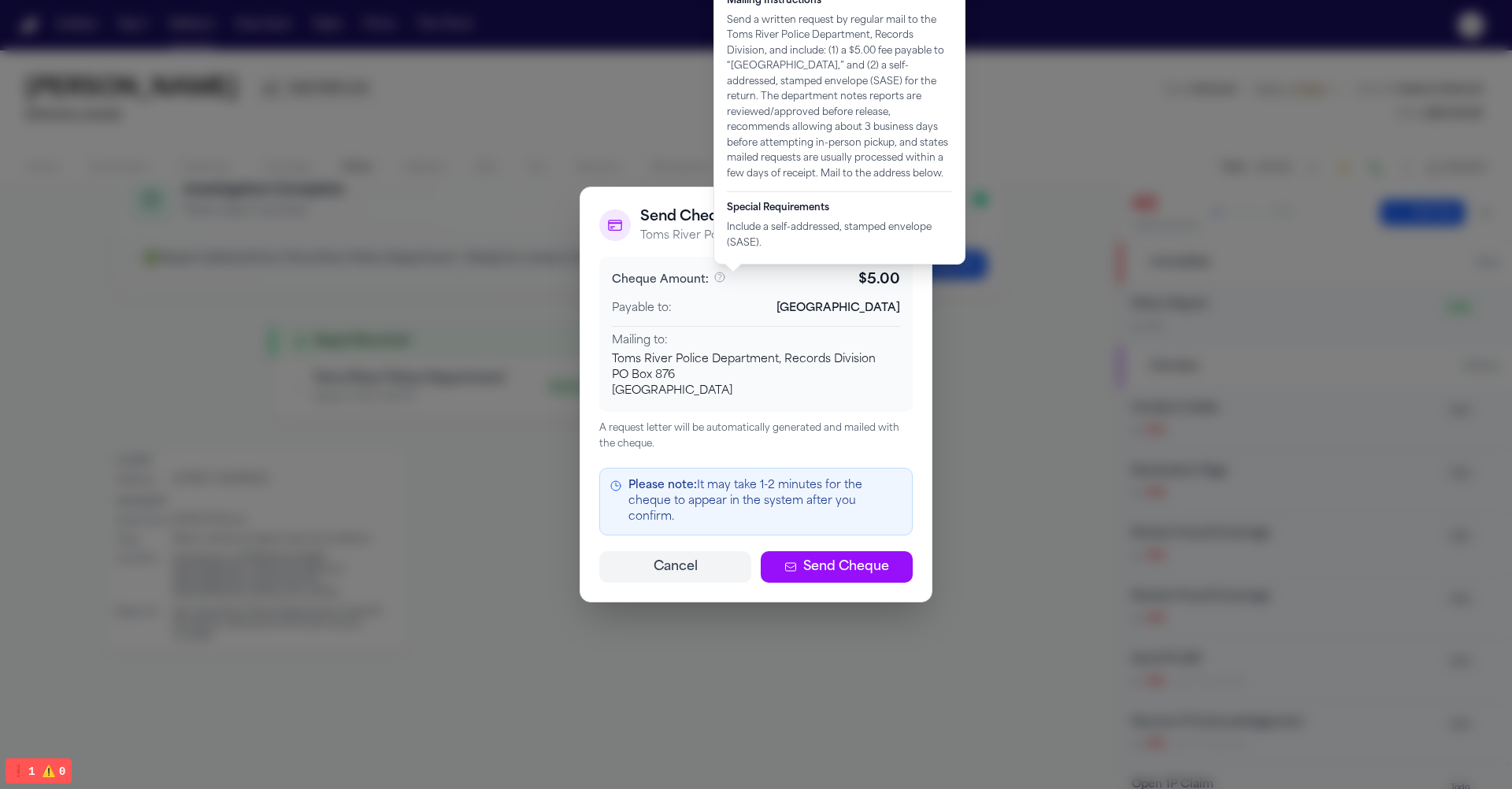
click at [719, 283] on icon "View fee breakdown and mailing instructions" at bounding box center [719, 277] width 13 height 13
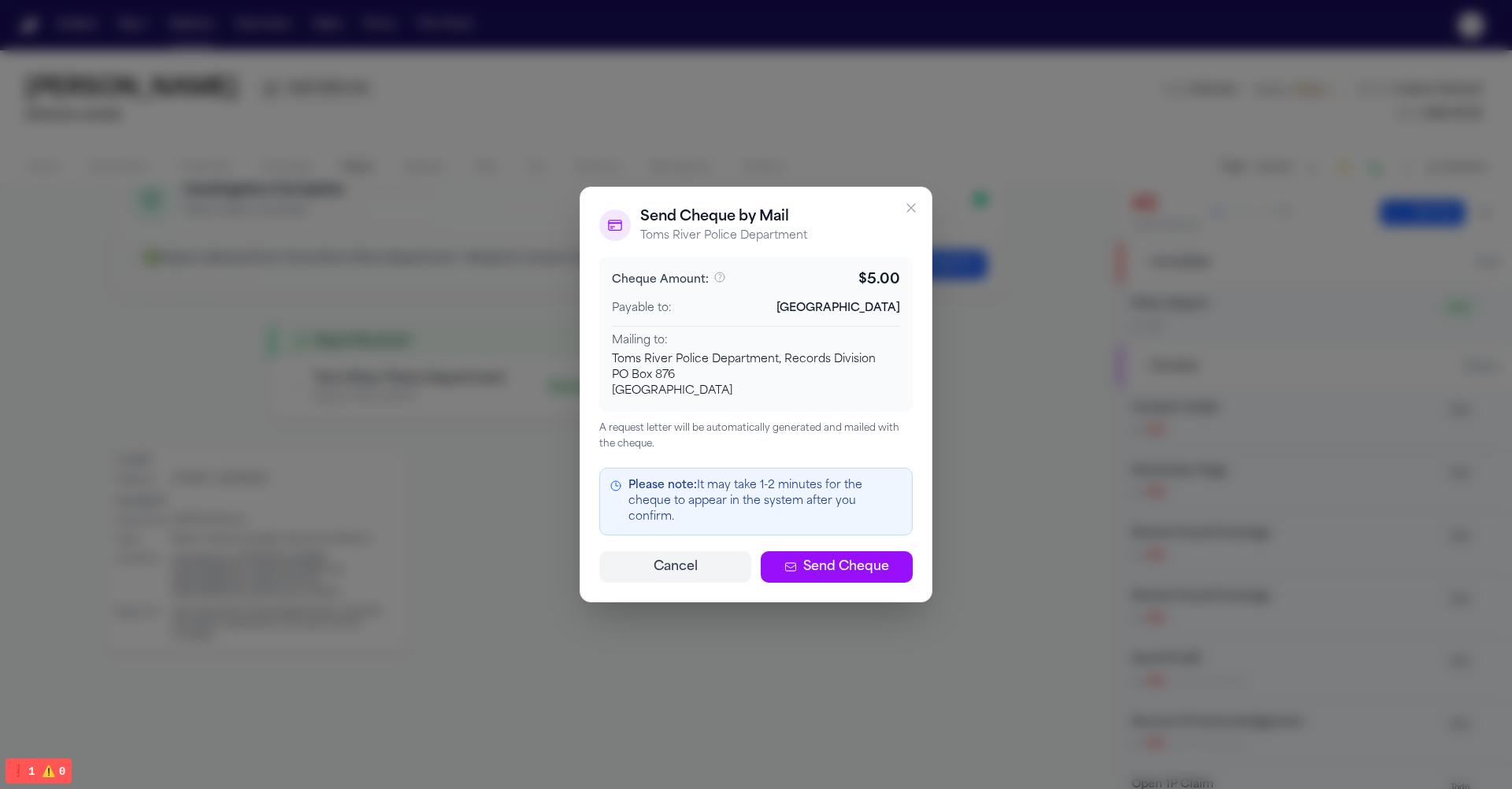
click at [724, 300] on div "Cheque Amount: $ 5.00 Payable to: Toms River Township Mailing to: Toms River Po…" at bounding box center [756, 334] width 314 height 155
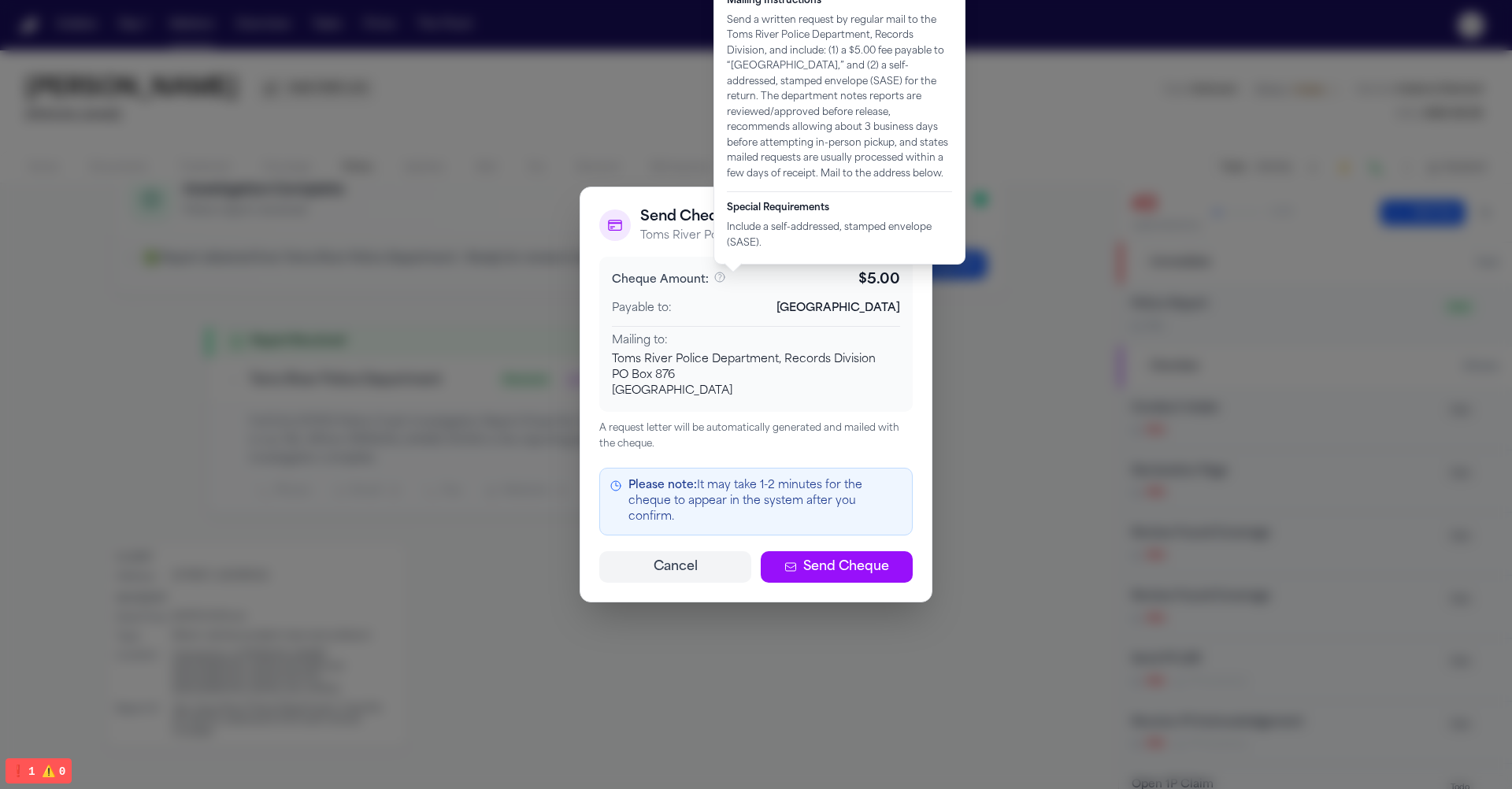
click at [721, 283] on icon "View fee breakdown and mailing instructions" at bounding box center [719, 277] width 13 height 13
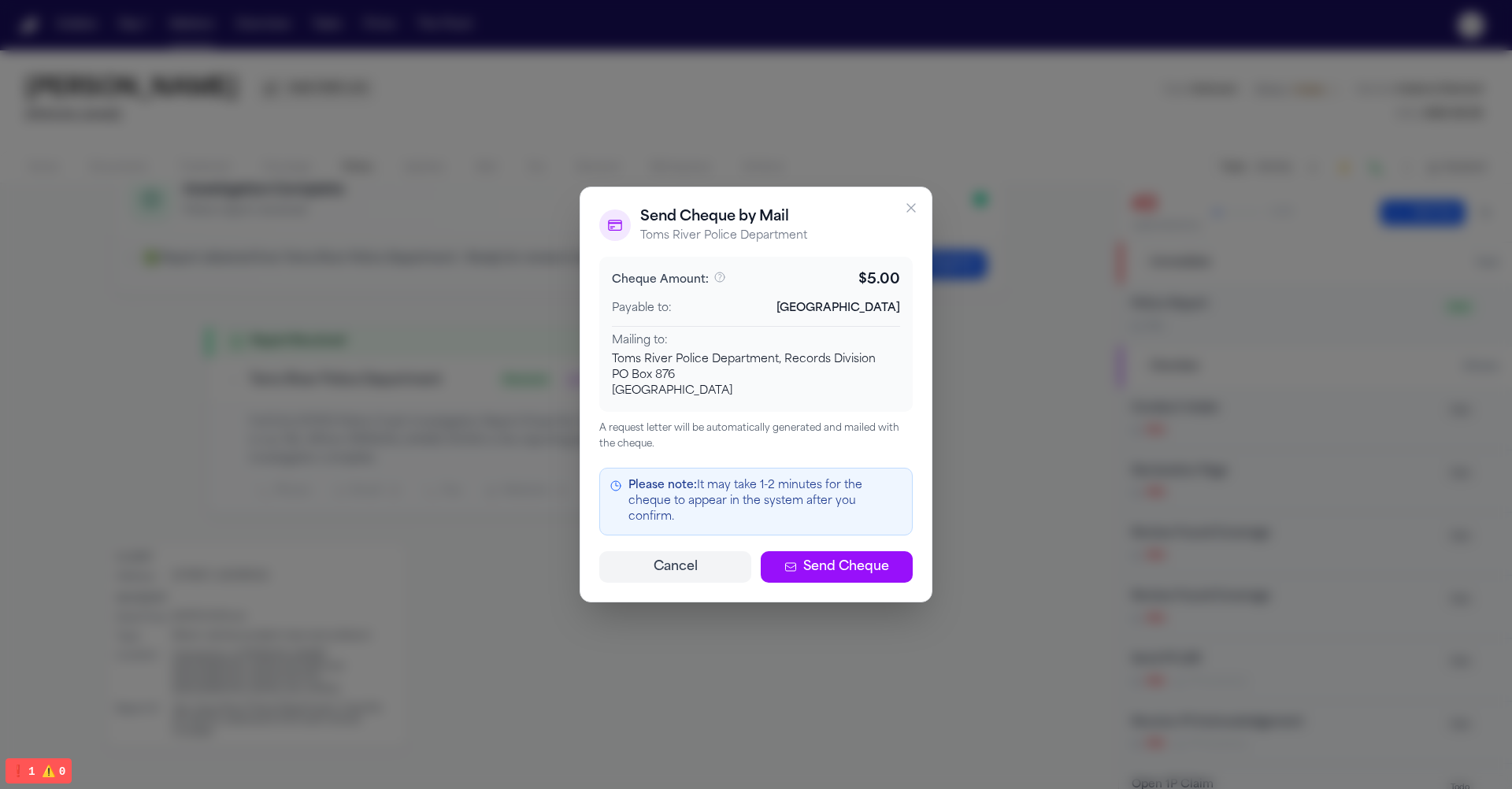
click at [735, 315] on div "Payable to: Toms River Township" at bounding box center [756, 309] width 288 height 16
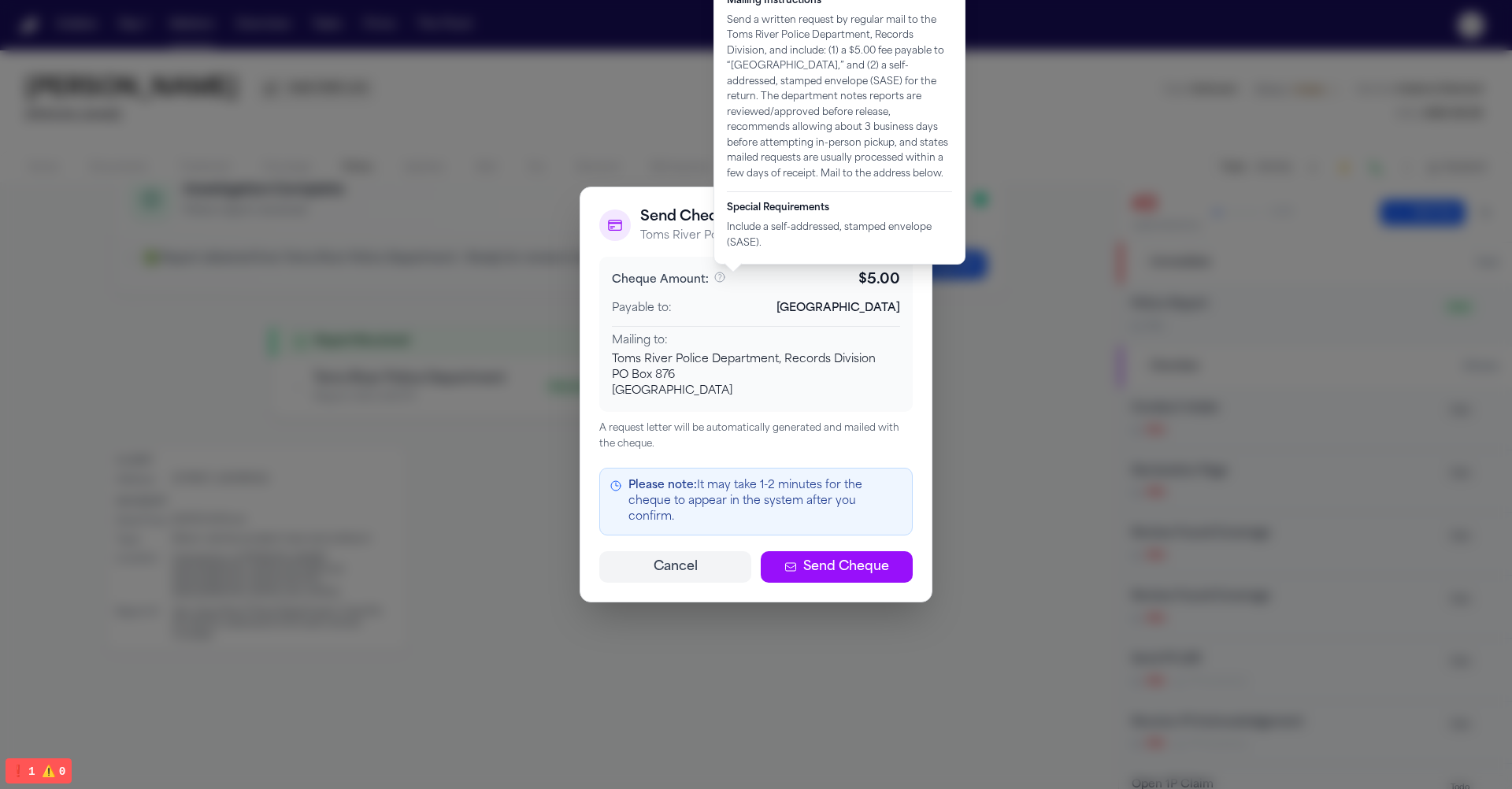
click at [719, 283] on icon "View fee breakdown and mailing instructions" at bounding box center [719, 277] width 13 height 13
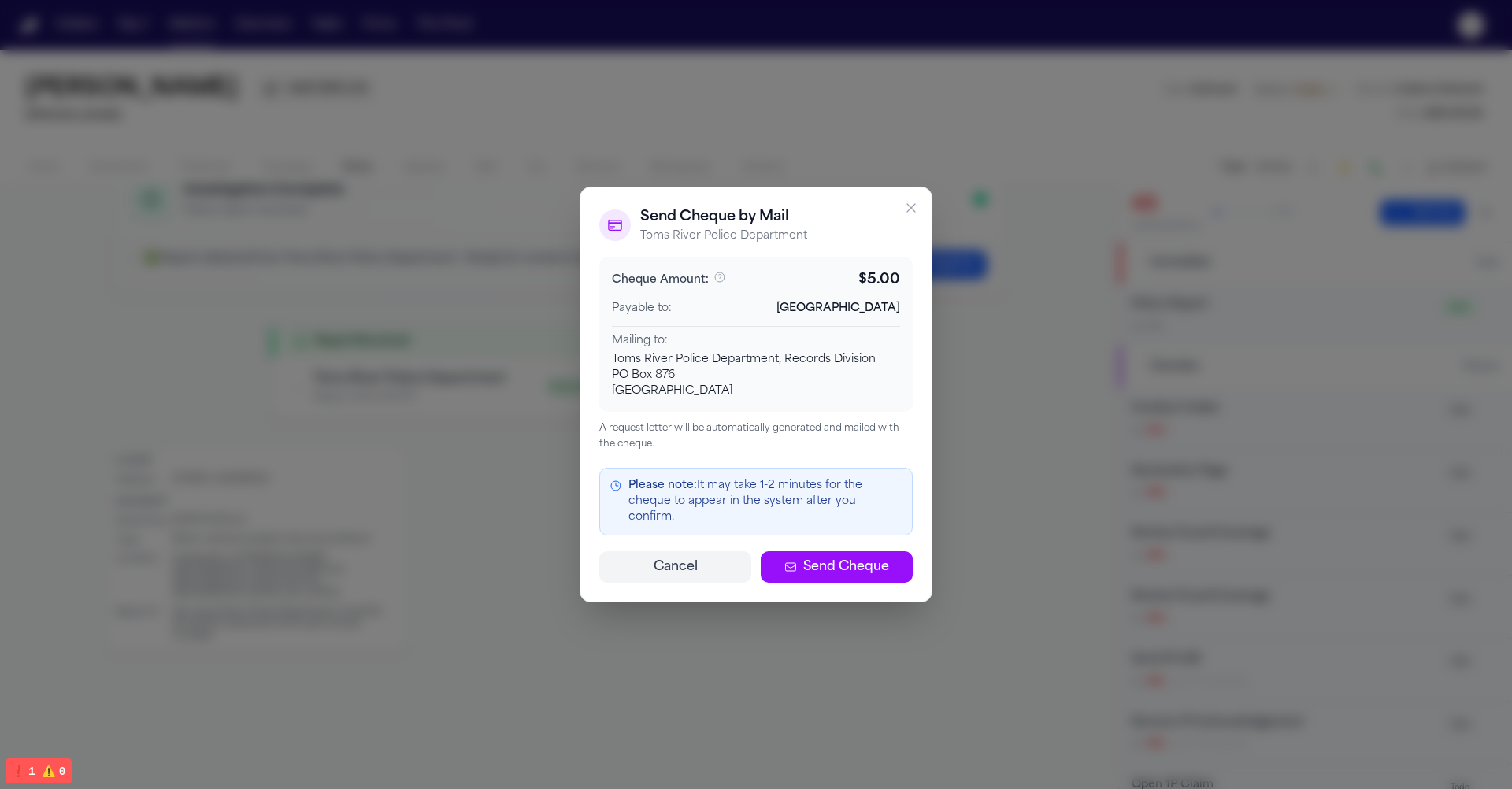
click at [730, 317] on div "Payable to: Toms River Township" at bounding box center [756, 309] width 288 height 16
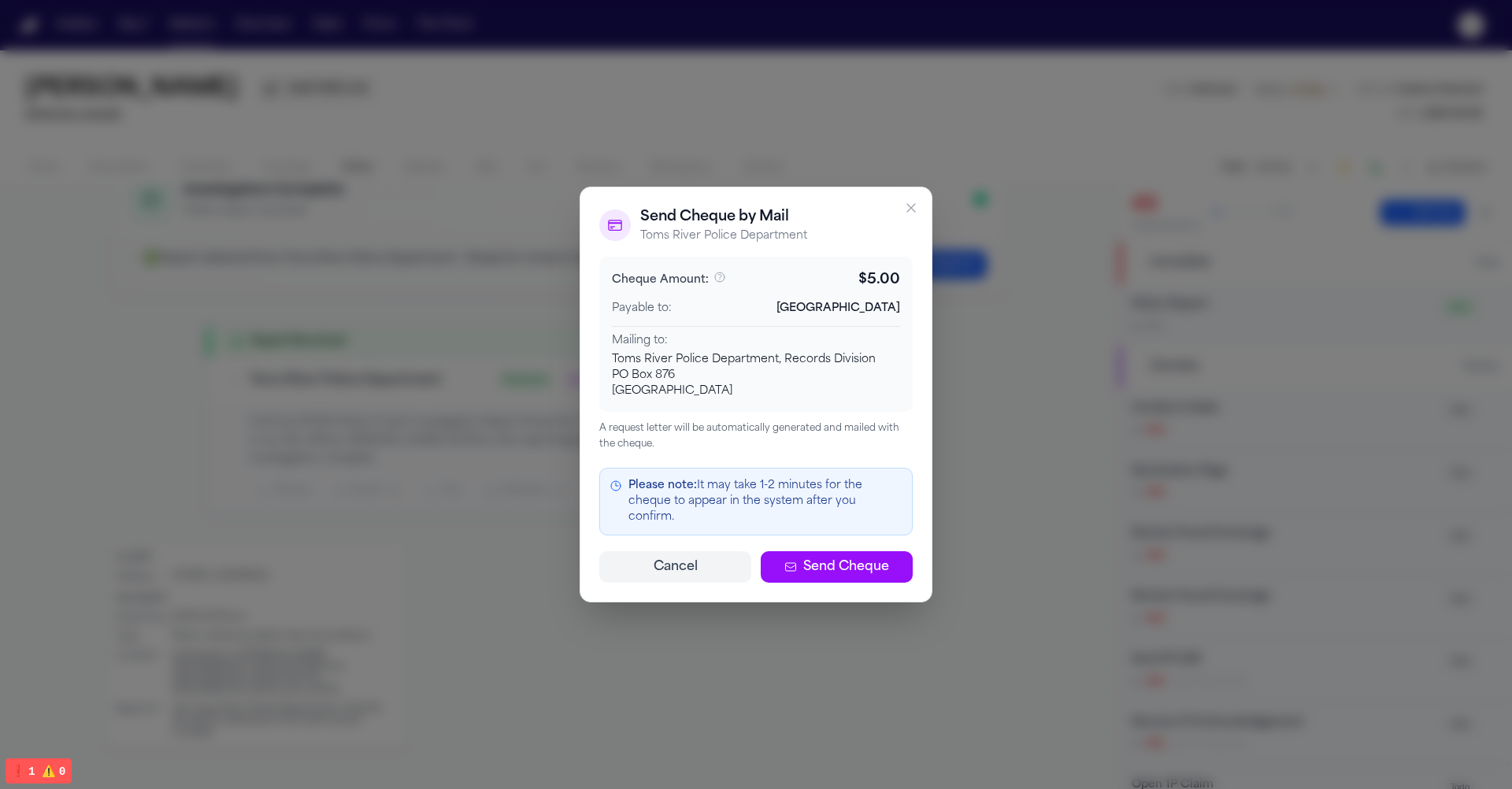
click at [684, 551] on button "Cancel" at bounding box center [675, 567] width 152 height 31
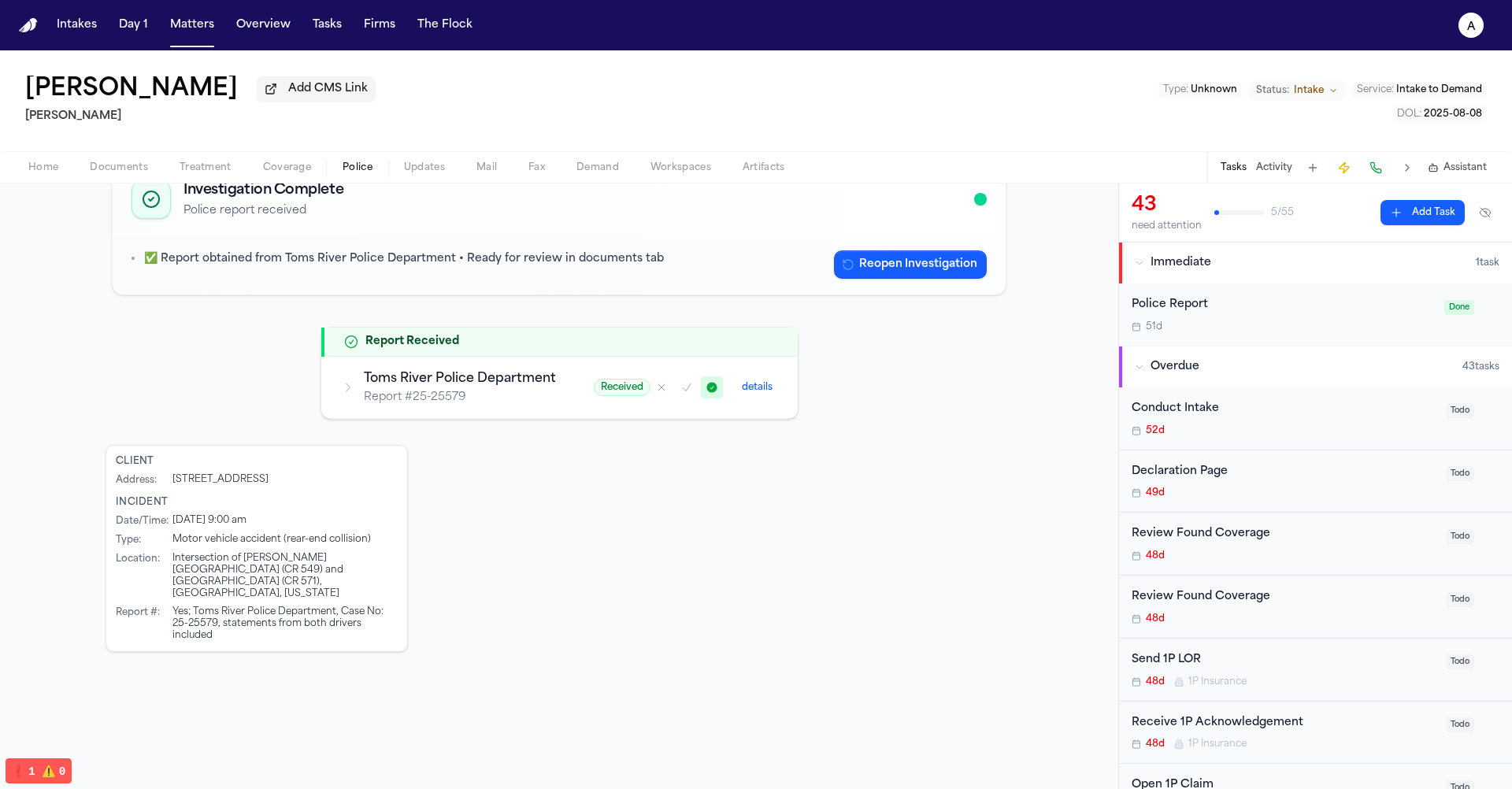
click at [514, 372] on h3 "Toms River Police Department" at bounding box center [459, 378] width 192 height 19
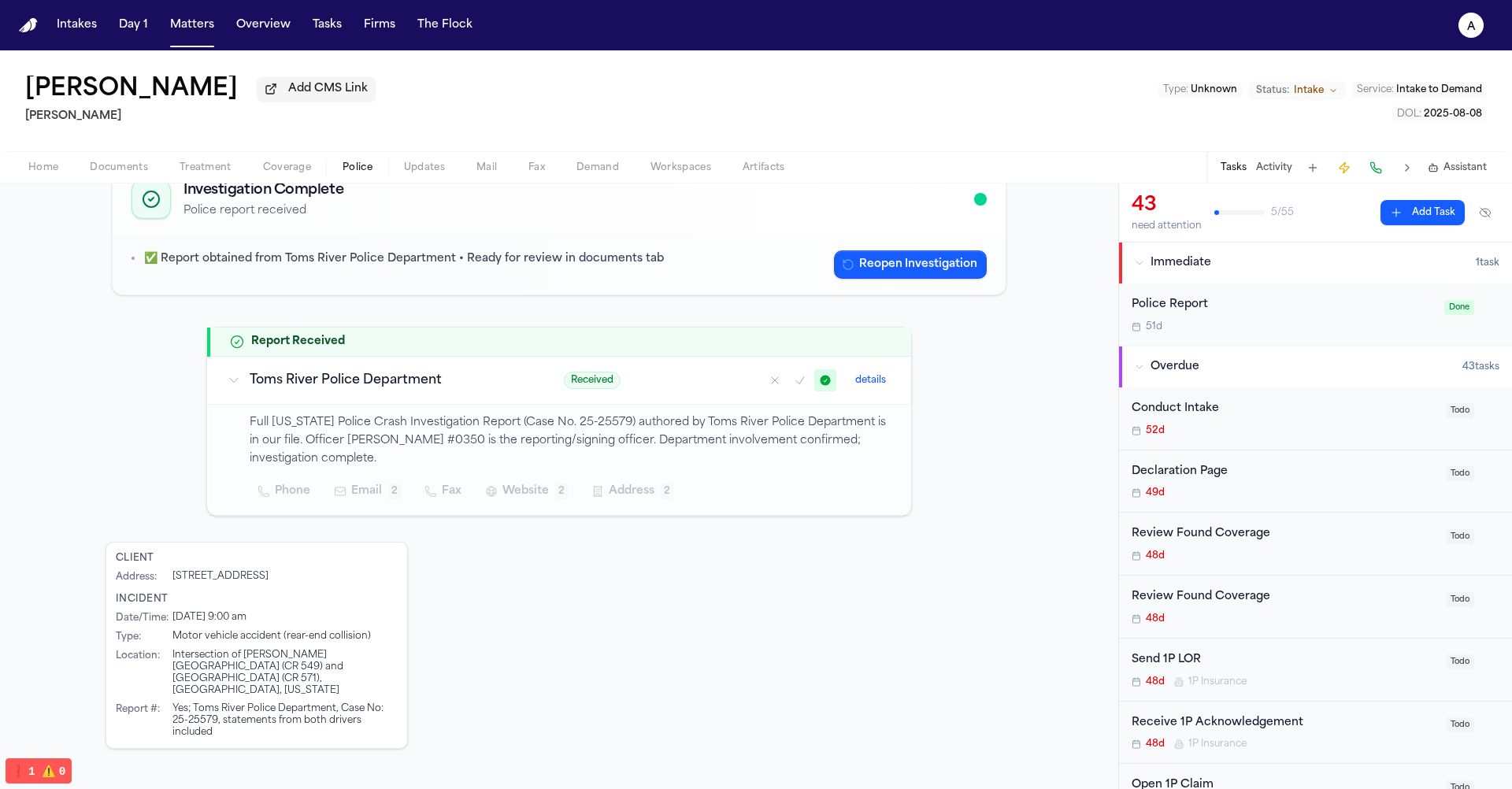
click at [647, 382] on div "Received details" at bounding box center [728, 380] width 328 height 22
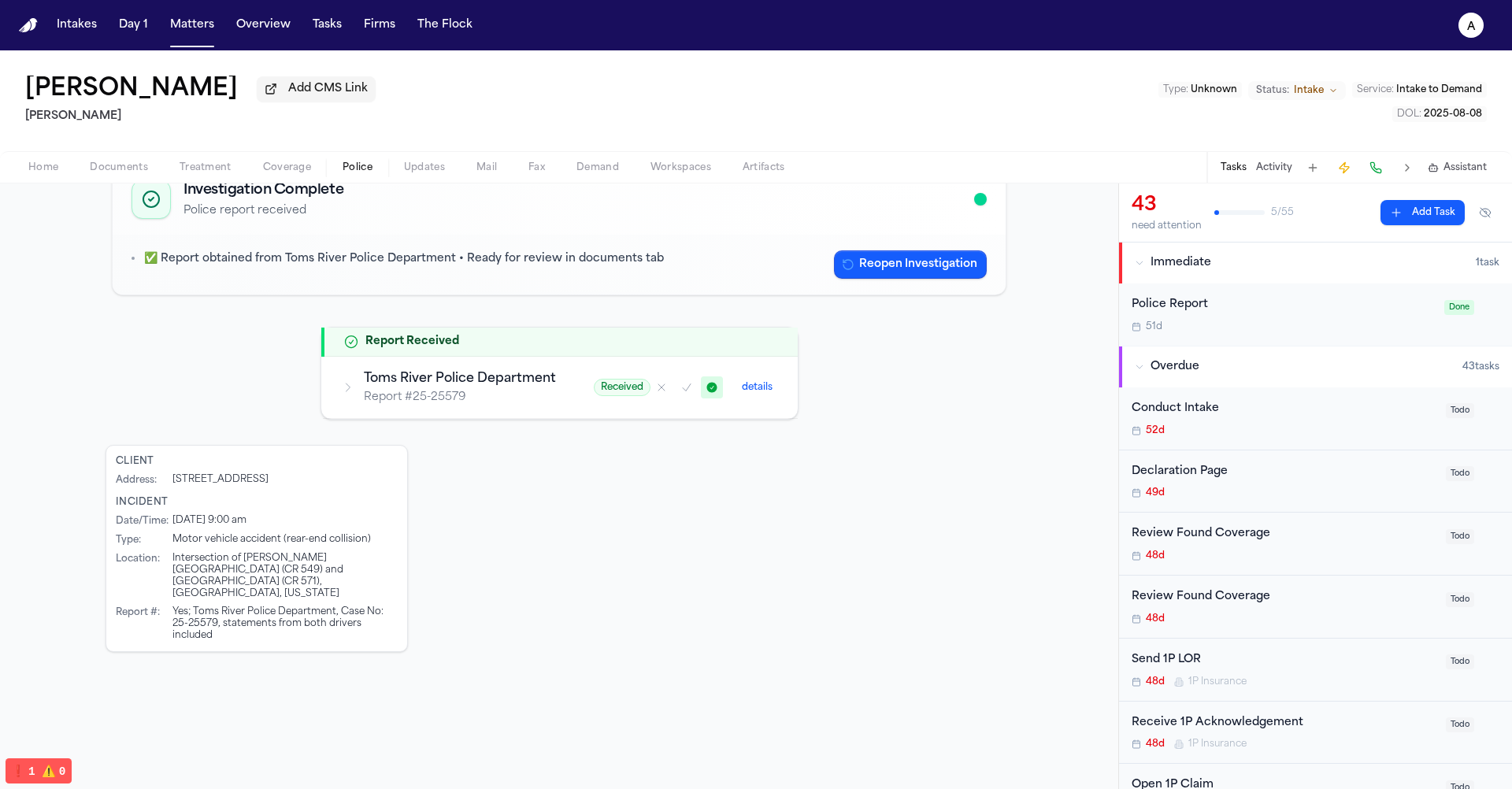
click at [448, 380] on h3 "Toms River Police Department" at bounding box center [459, 378] width 192 height 19
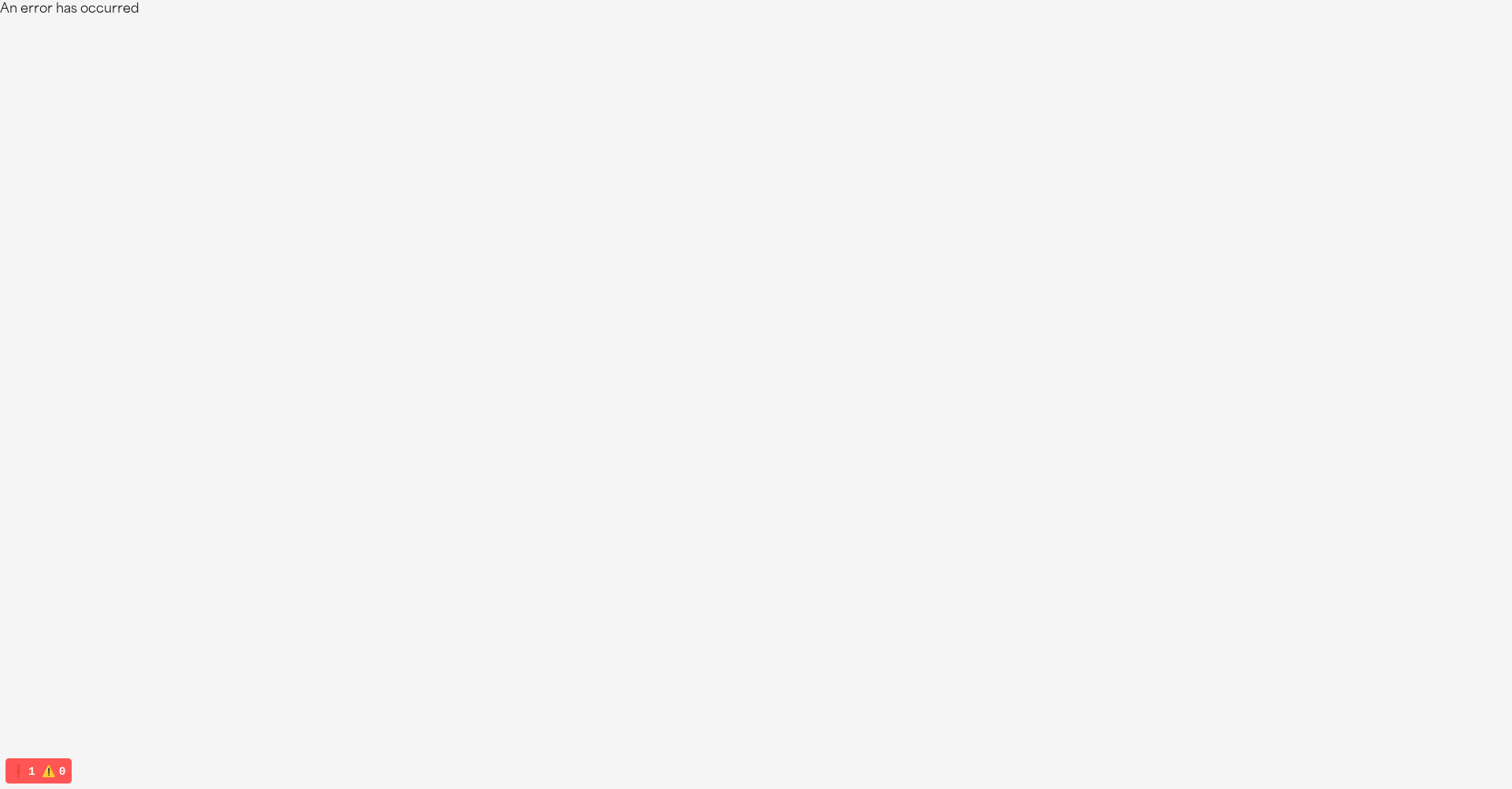
click at [322, 19] on html "An error has occurred" at bounding box center [756, 9] width 1512 height 19
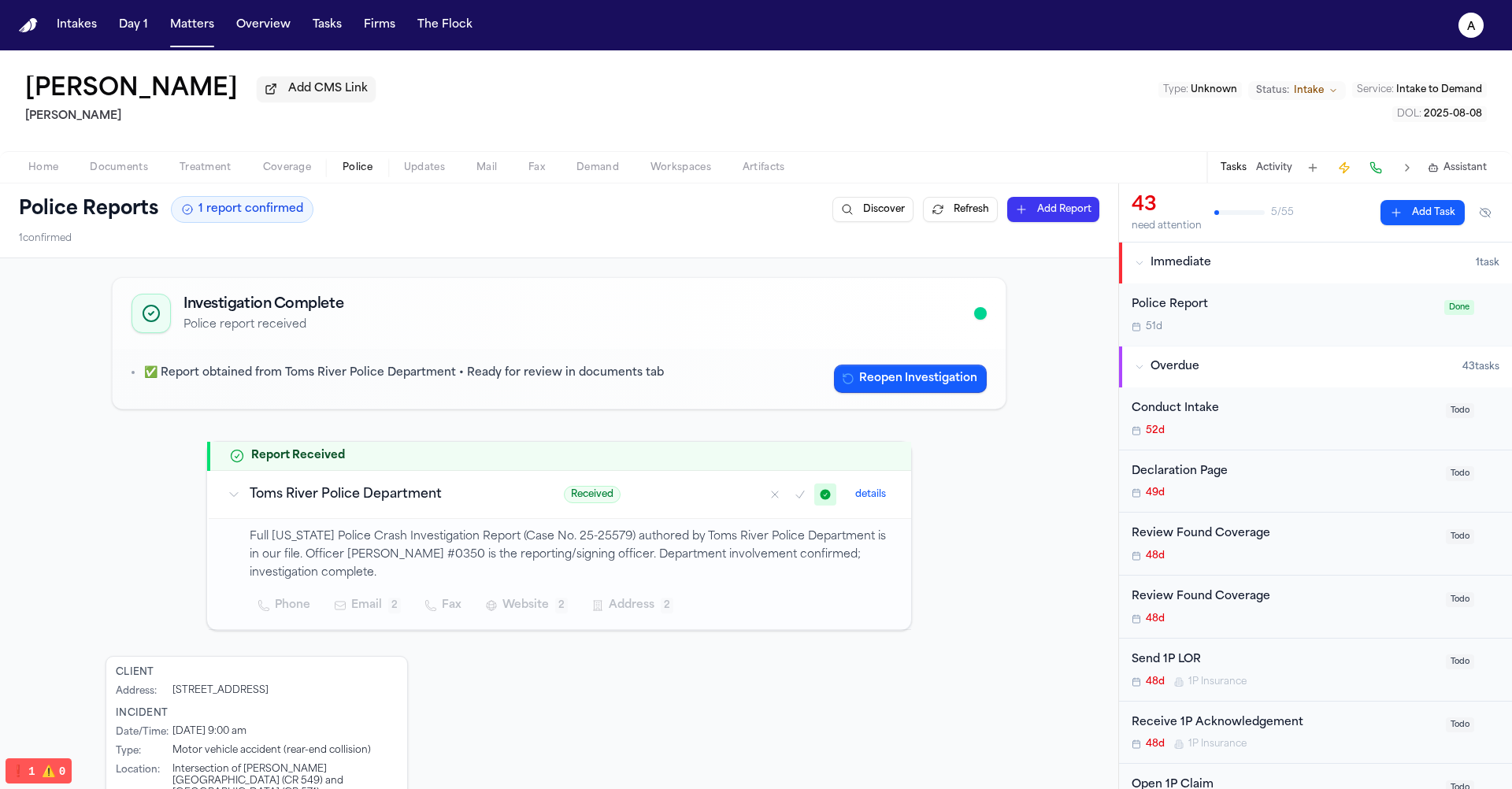
scroll to position [186, 0]
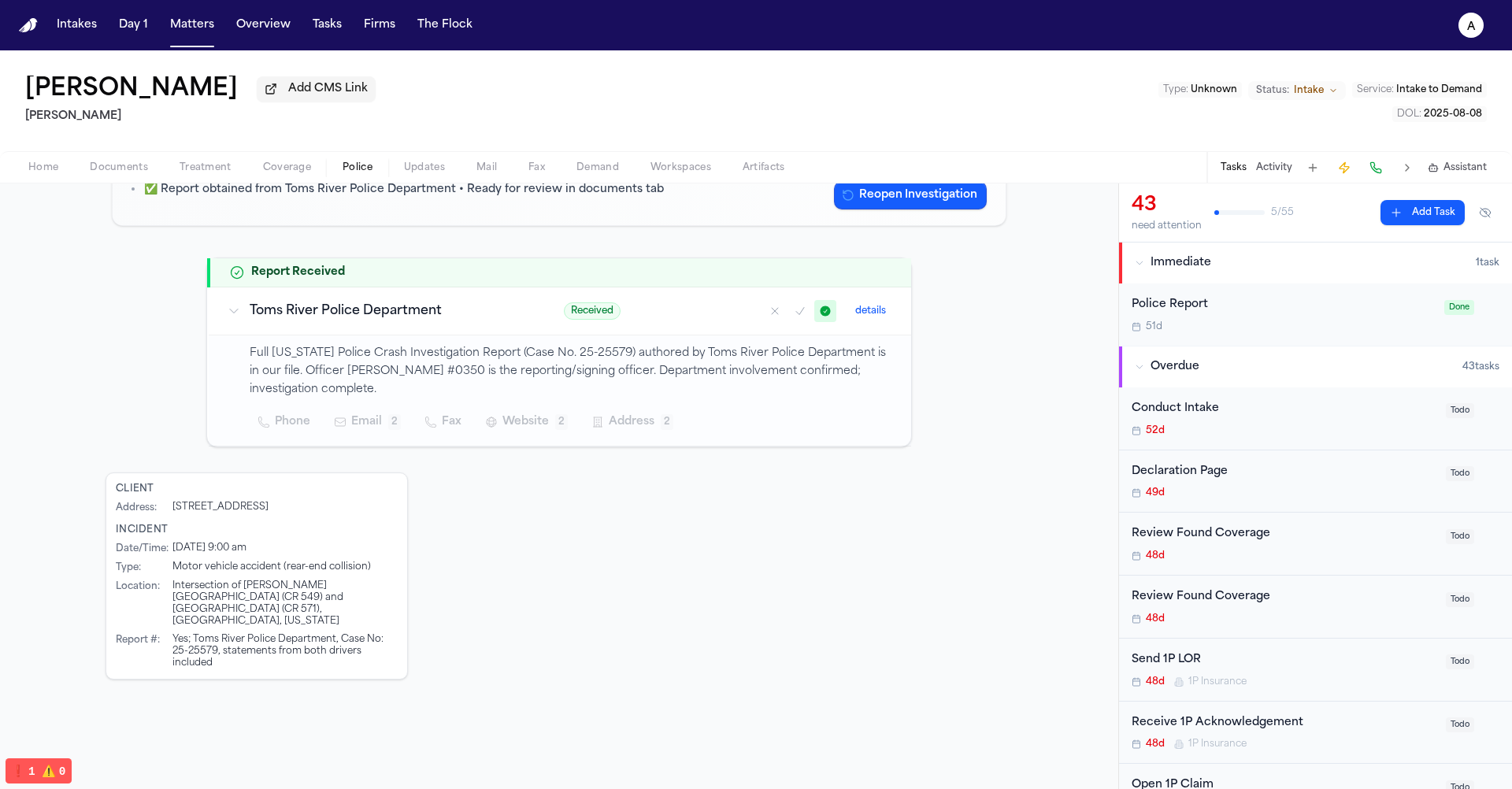
click at [473, 302] on h3 "Toms River Police Department" at bounding box center [388, 311] width 277 height 19
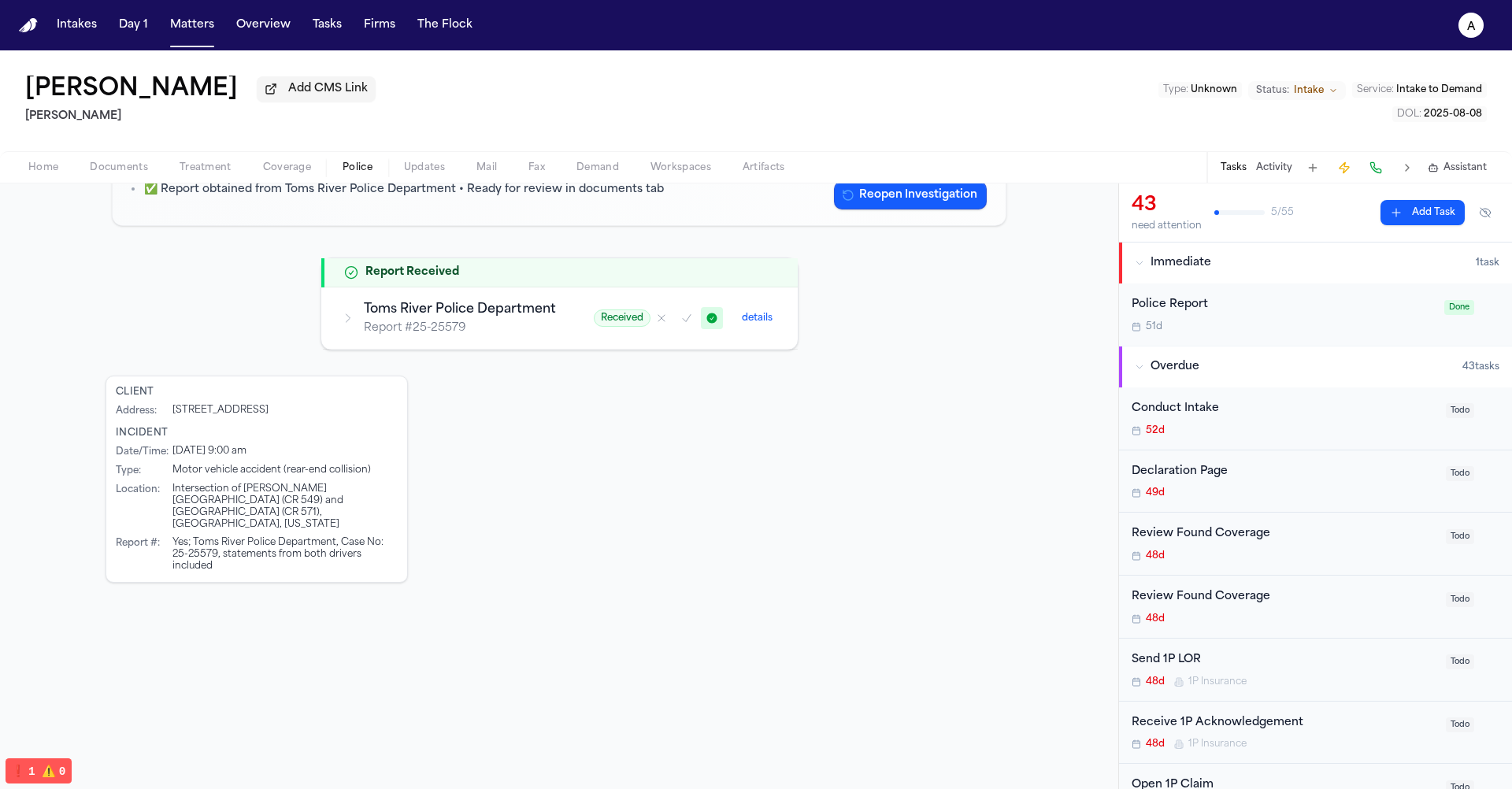
click at [473, 300] on h3 "Toms River Police Department" at bounding box center [459, 309] width 192 height 19
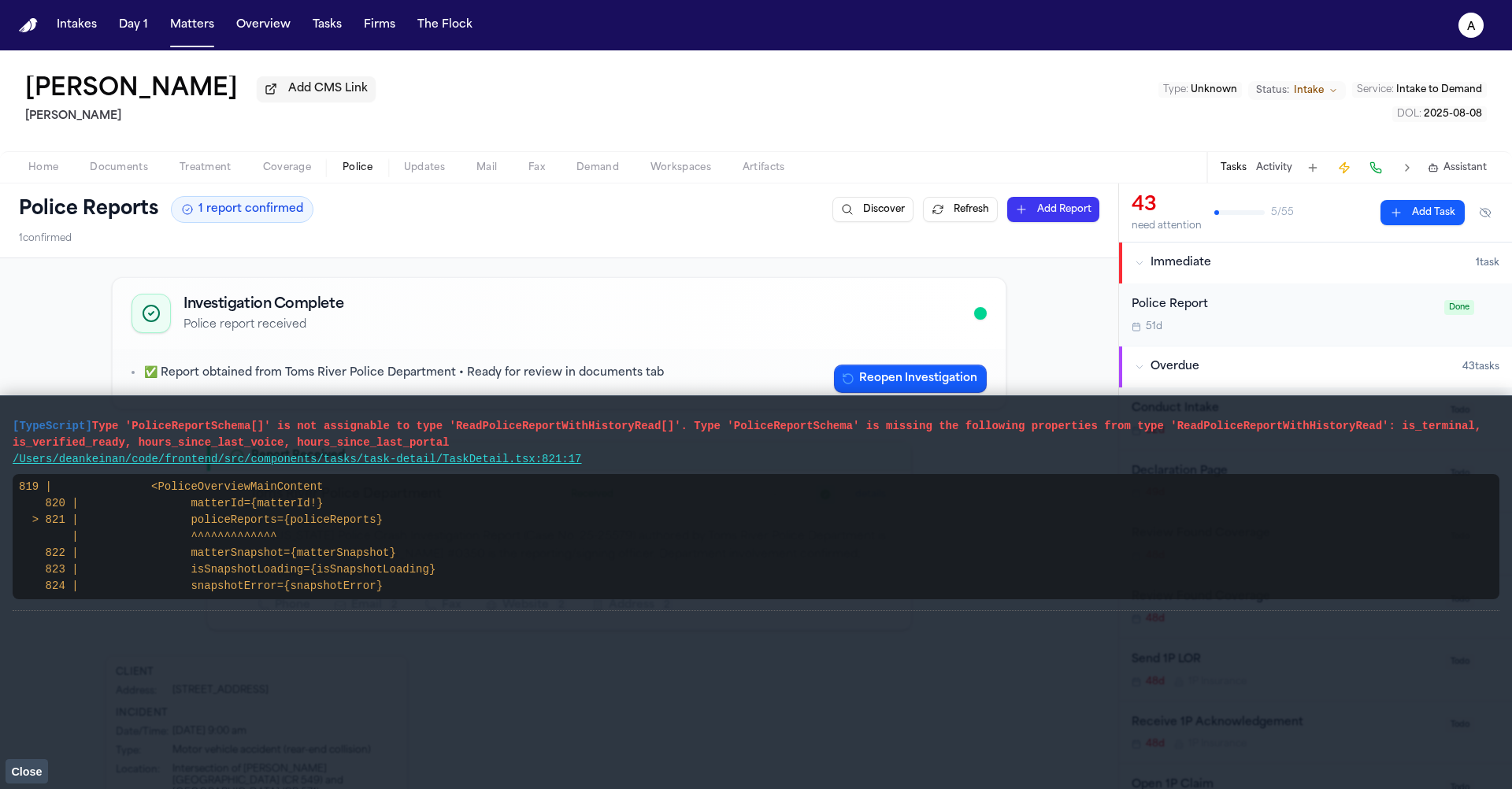
click at [33, 771] on span "Close" at bounding box center [26, 771] width 31 height 13
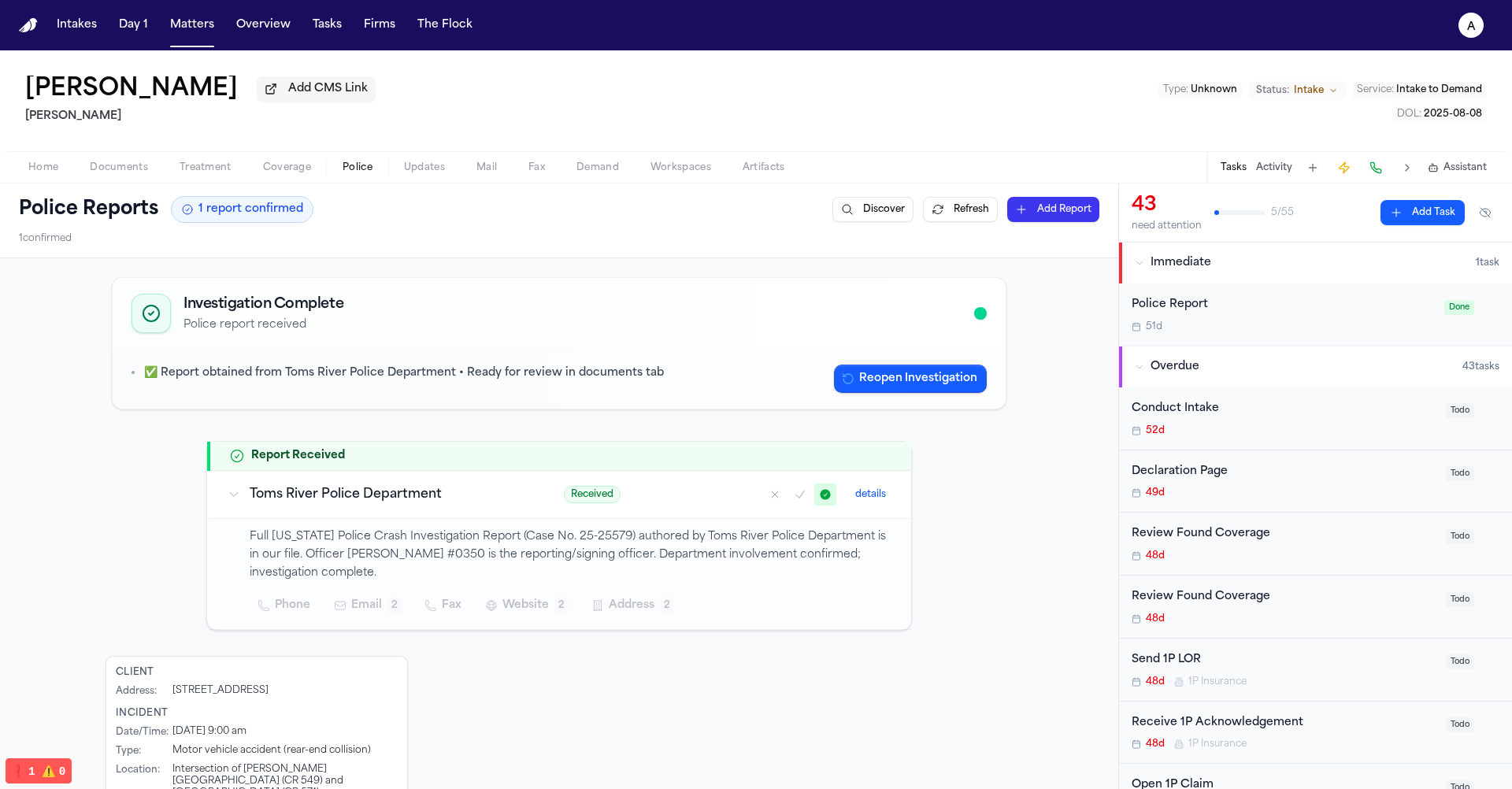
click at [424, 501] on h3 "Toms River Police Department" at bounding box center [388, 494] width 277 height 19
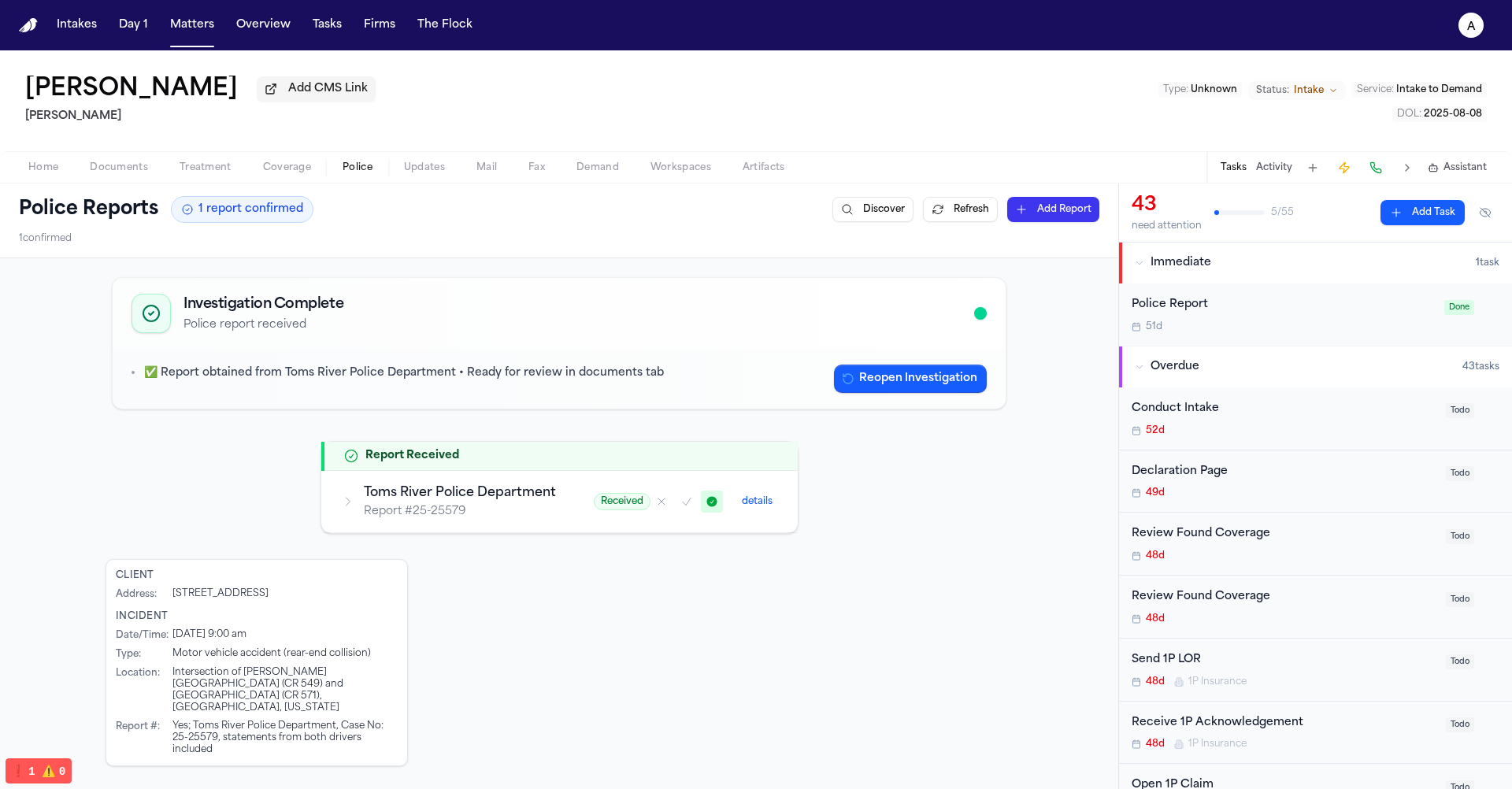
click at [424, 501] on h3 "Toms River Police Department" at bounding box center [459, 492] width 192 height 19
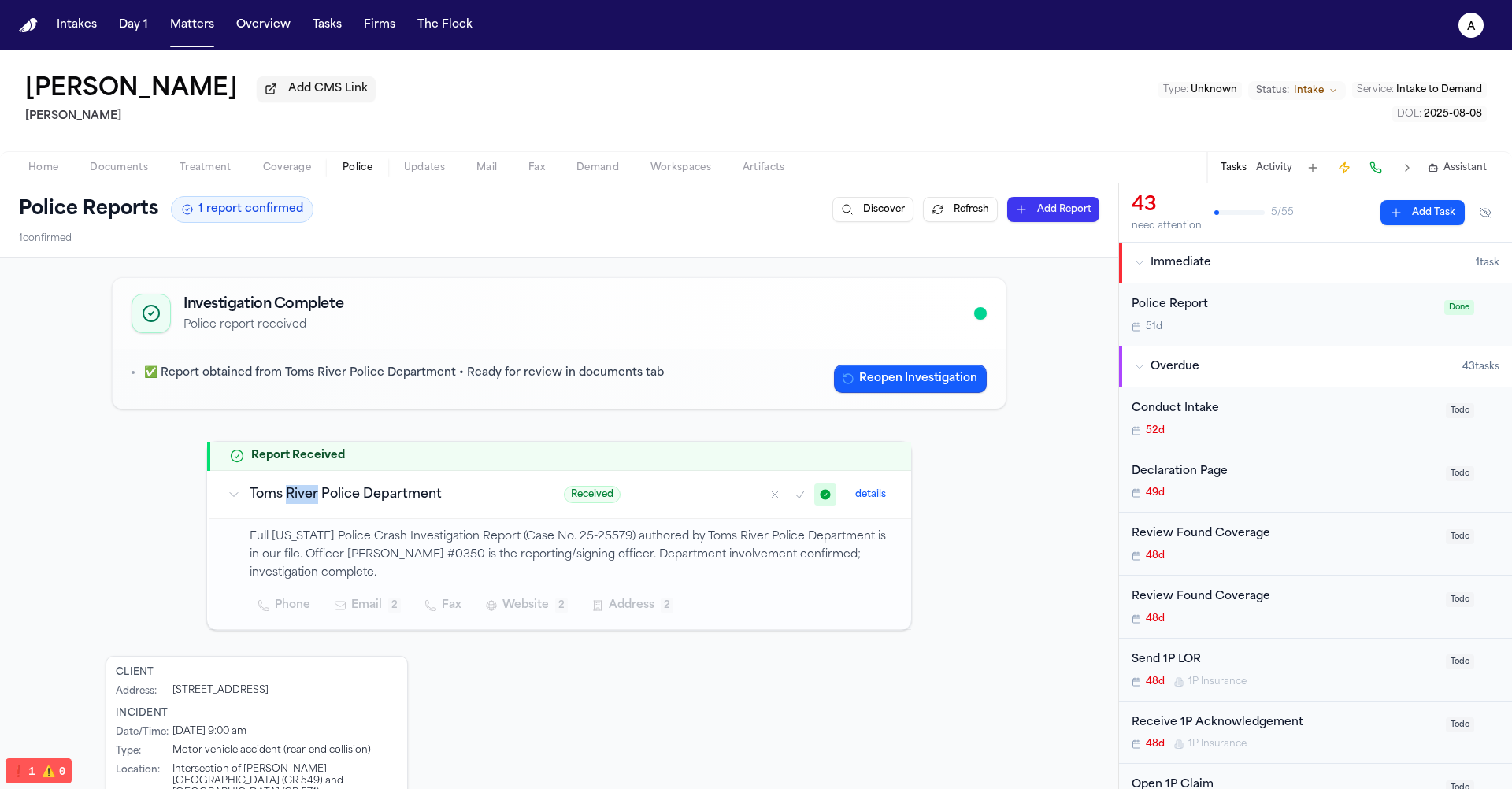
click at [425, 362] on div "✅ Report obtained from Toms River Police Department • Ready for review in docum…" at bounding box center [559, 378] width 893 height 59
